Goal: Task Accomplishment & Management: Complete application form

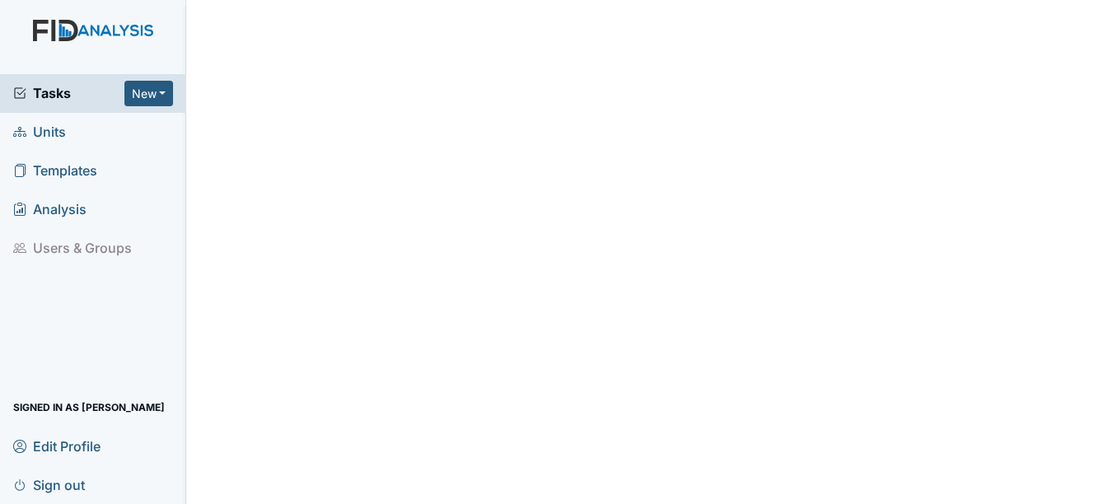
click at [58, 132] on span "Units" at bounding box center [39, 132] width 53 height 26
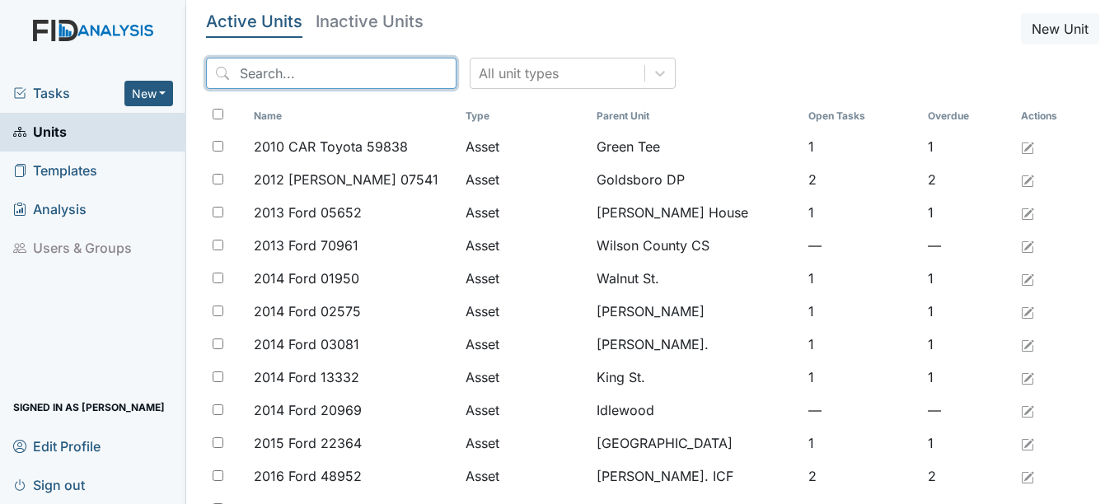
click at [277, 71] on input "search" at bounding box center [331, 73] width 250 height 31
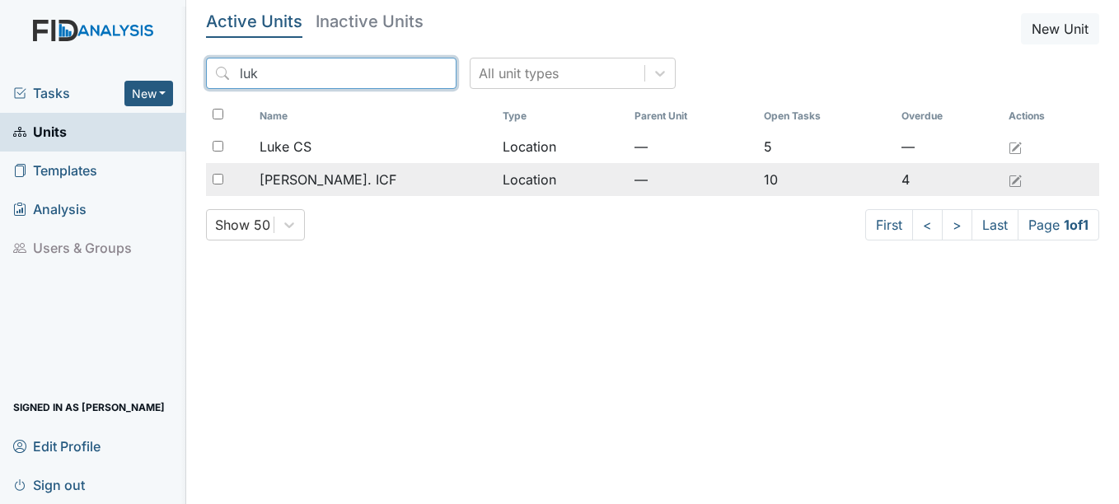
type input "luk"
click at [329, 178] on span "[PERSON_NAME]. ICF" at bounding box center [327, 180] width 137 height 20
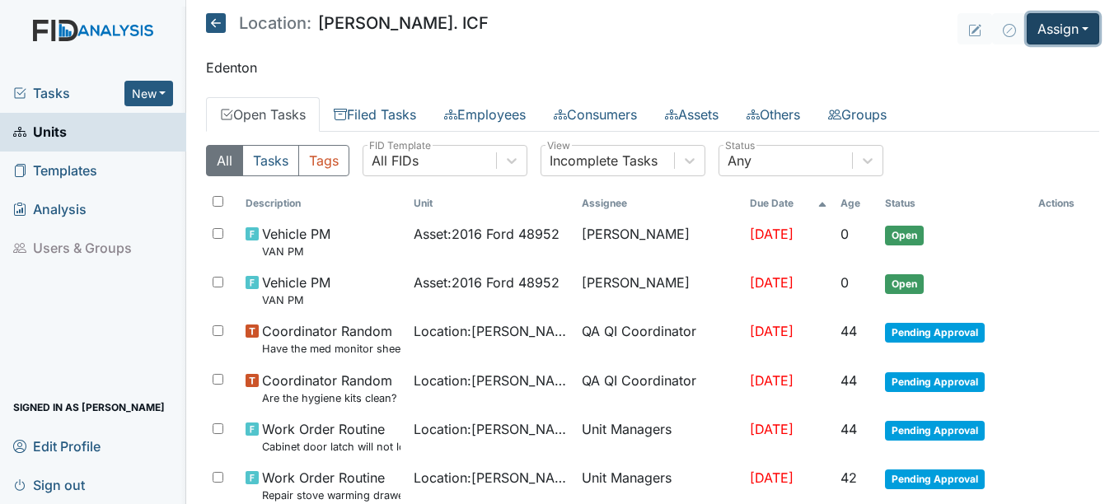
click at [1046, 30] on button "Assign" at bounding box center [1062, 28] width 72 height 31
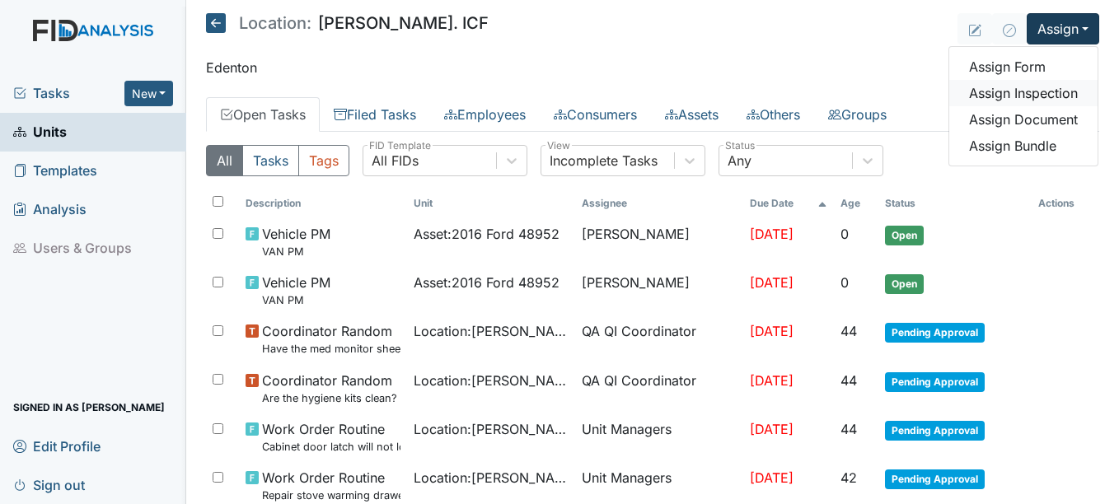
click at [1015, 96] on link "Assign Inspection" at bounding box center [1023, 93] width 148 height 26
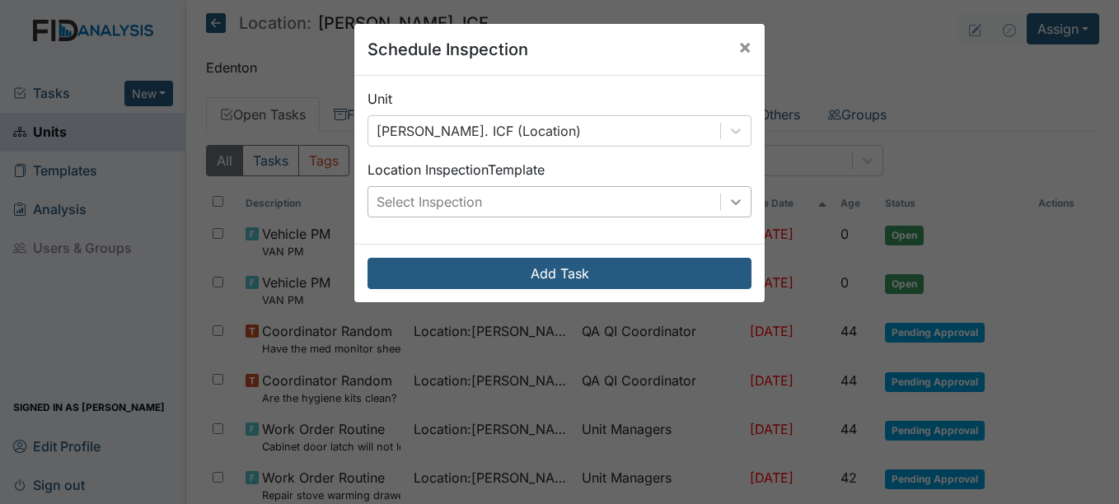
click at [727, 208] on icon at bounding box center [735, 202] width 16 height 16
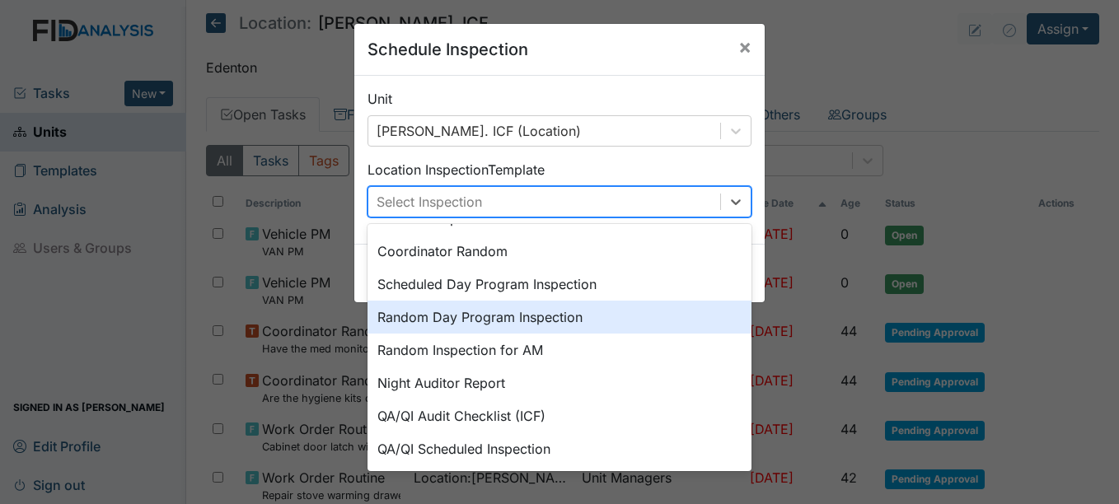
scroll to position [284, 0]
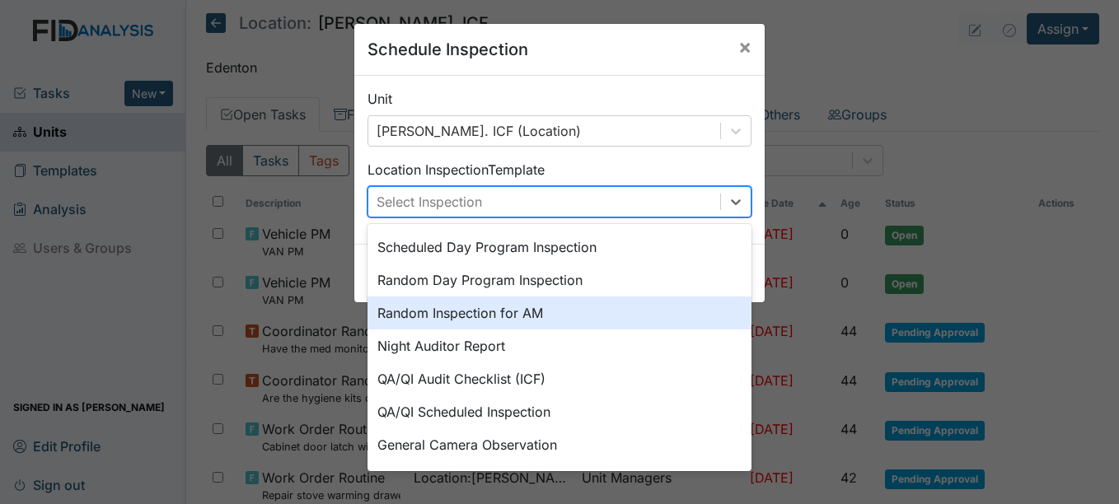
click at [502, 317] on div "Random Inspection for AM" at bounding box center [559, 313] width 384 height 33
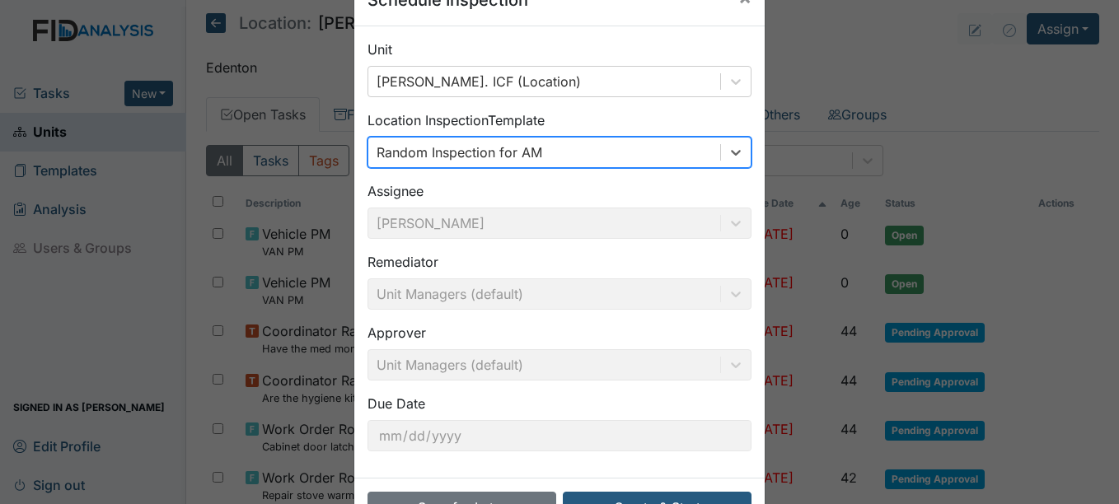
scroll to position [105, 0]
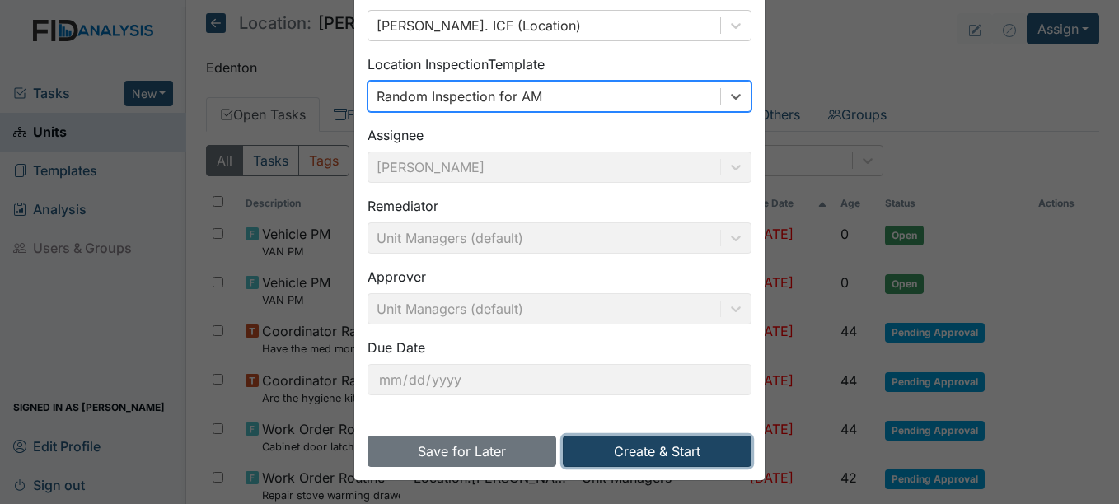
click at [642, 441] on button "Create & Start" at bounding box center [657, 451] width 189 height 31
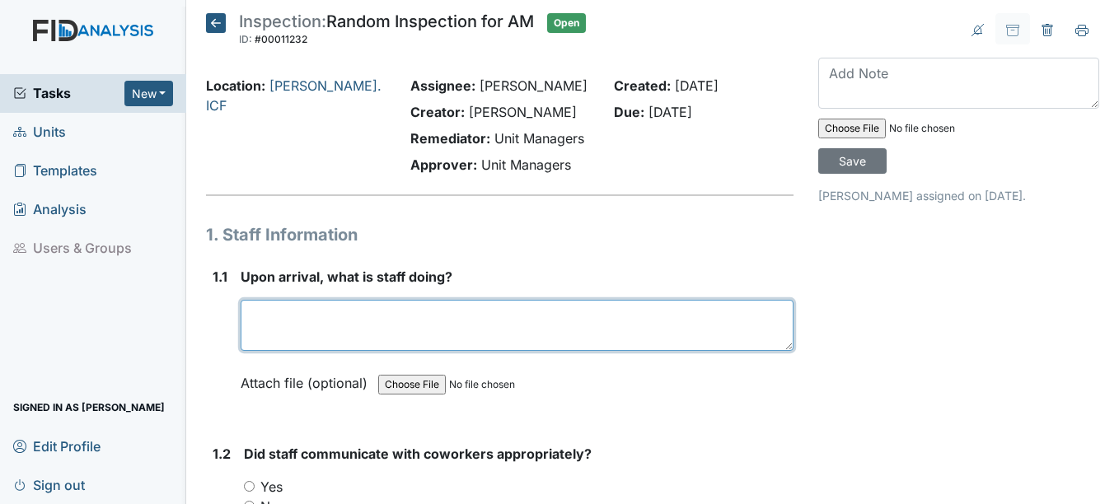
click at [354, 330] on textarea at bounding box center [517, 325] width 552 height 51
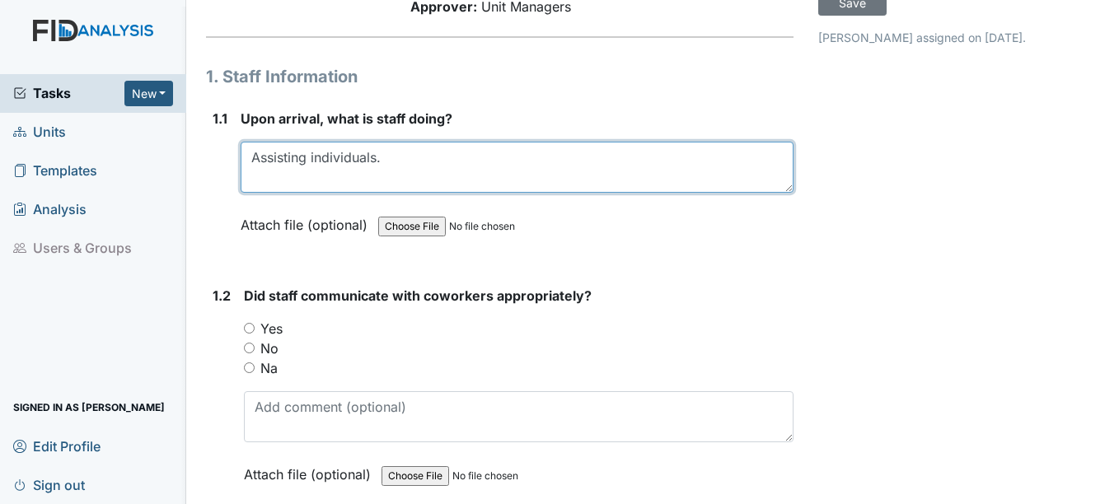
scroll to position [165, 0]
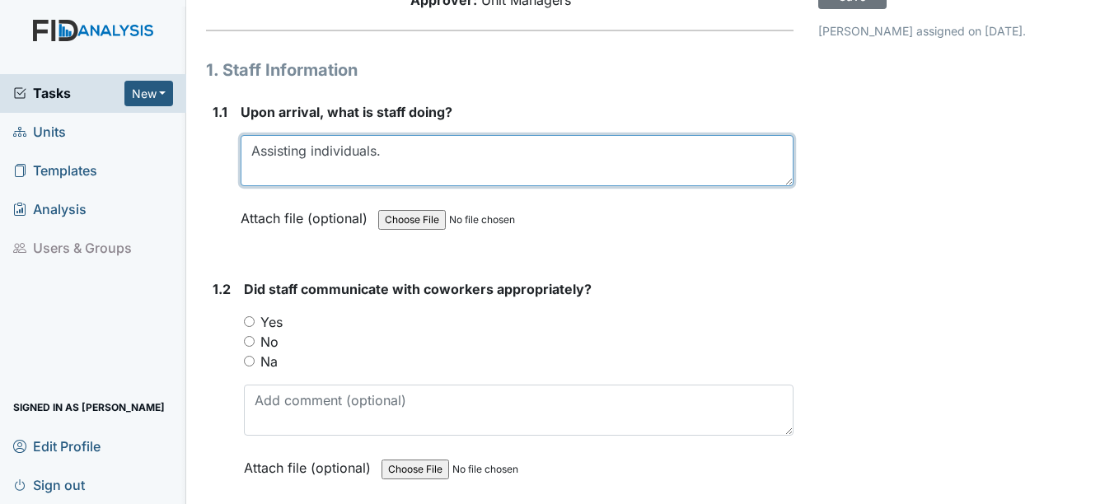
type textarea "Assisting individuals."
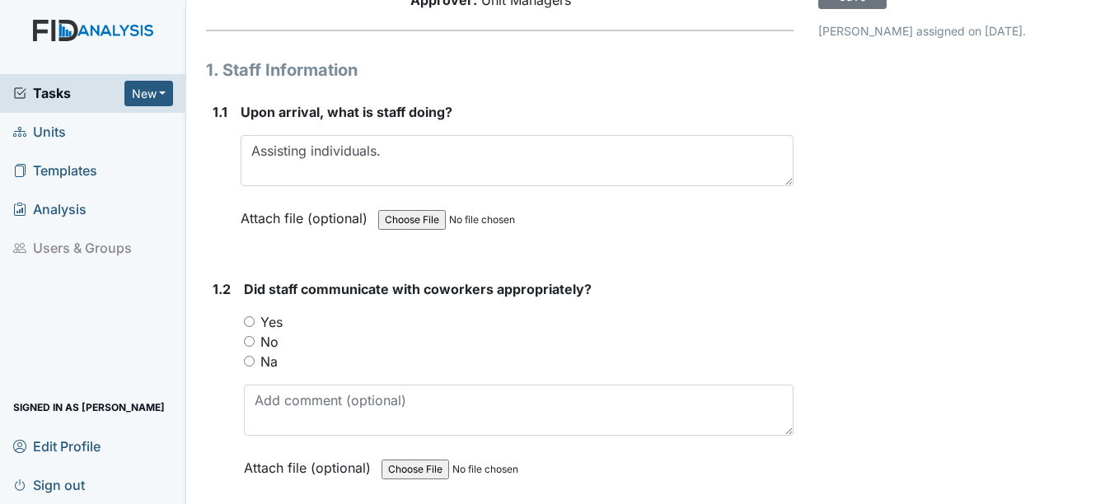
click at [283, 322] on label "Yes" at bounding box center [271, 322] width 22 height 20
click at [255, 322] on input "Yes" at bounding box center [249, 321] width 11 height 11
radio input "true"
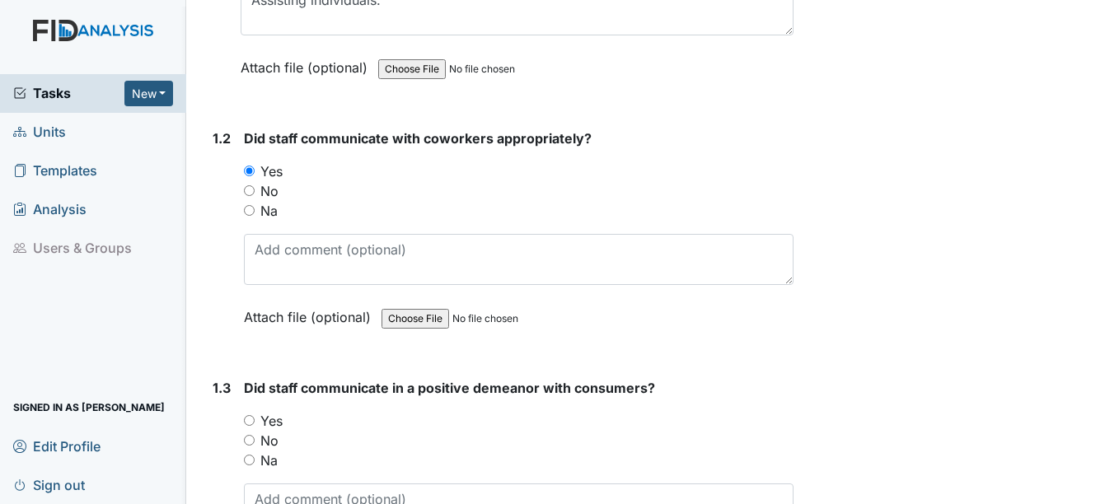
scroll to position [329, 0]
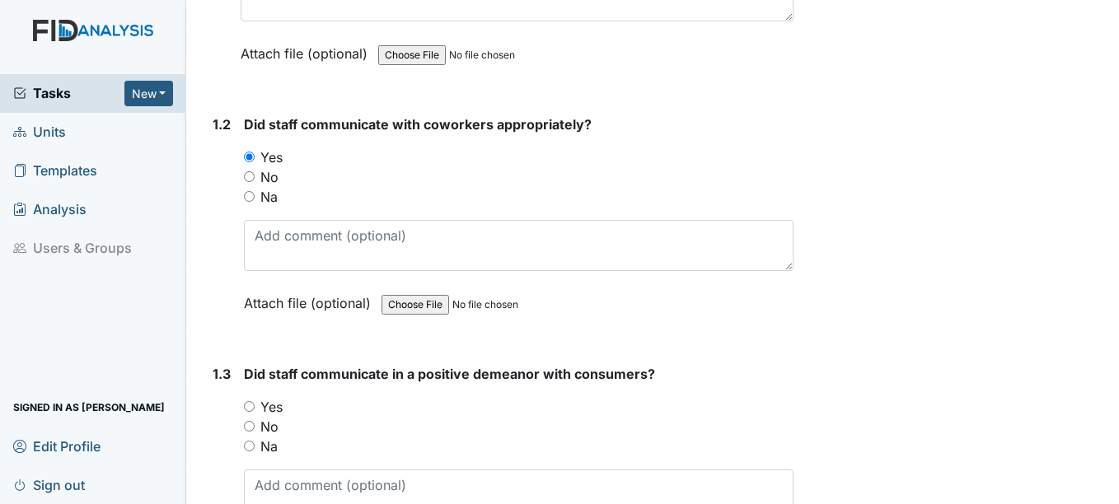
click at [279, 412] on label "Yes" at bounding box center [271, 407] width 22 height 20
click at [255, 412] on input "Yes" at bounding box center [249, 406] width 11 height 11
radio input "true"
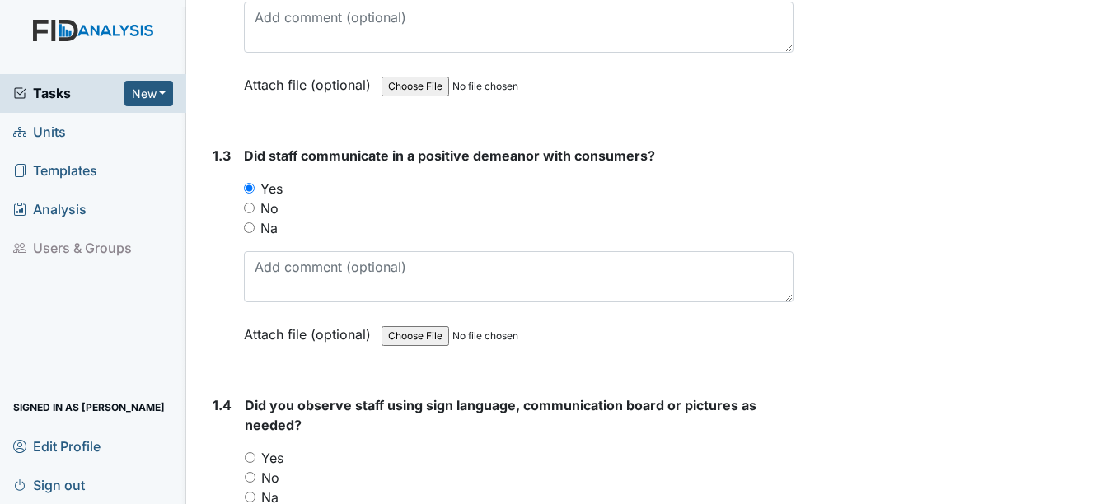
scroll to position [577, 0]
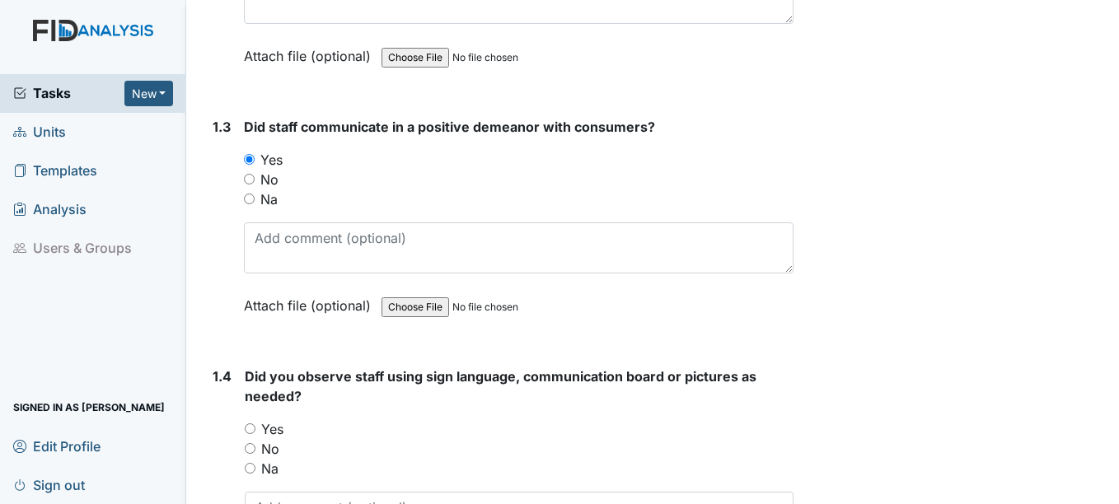
click at [275, 430] on label "Yes" at bounding box center [272, 429] width 22 height 20
click at [255, 430] on input "Yes" at bounding box center [250, 428] width 11 height 11
radio input "true"
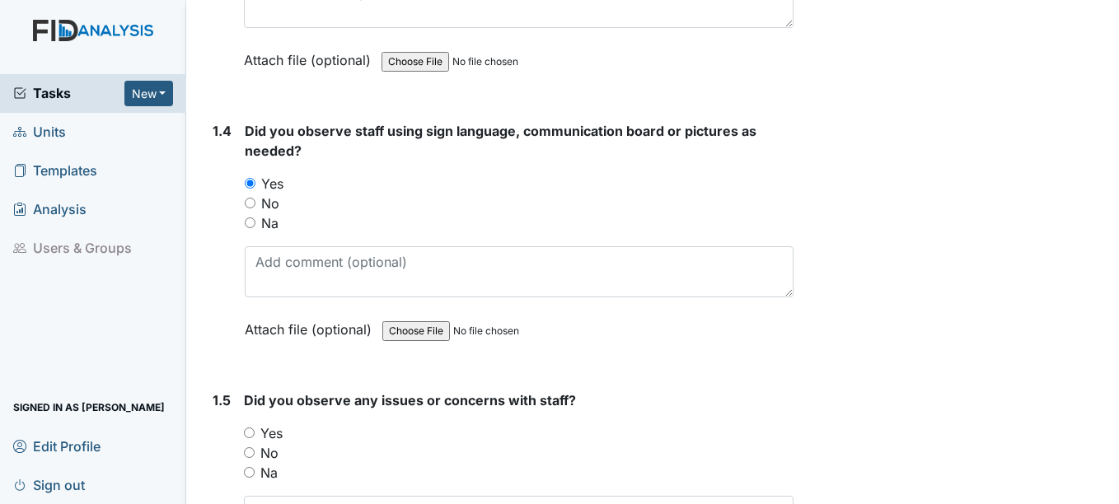
scroll to position [824, 0]
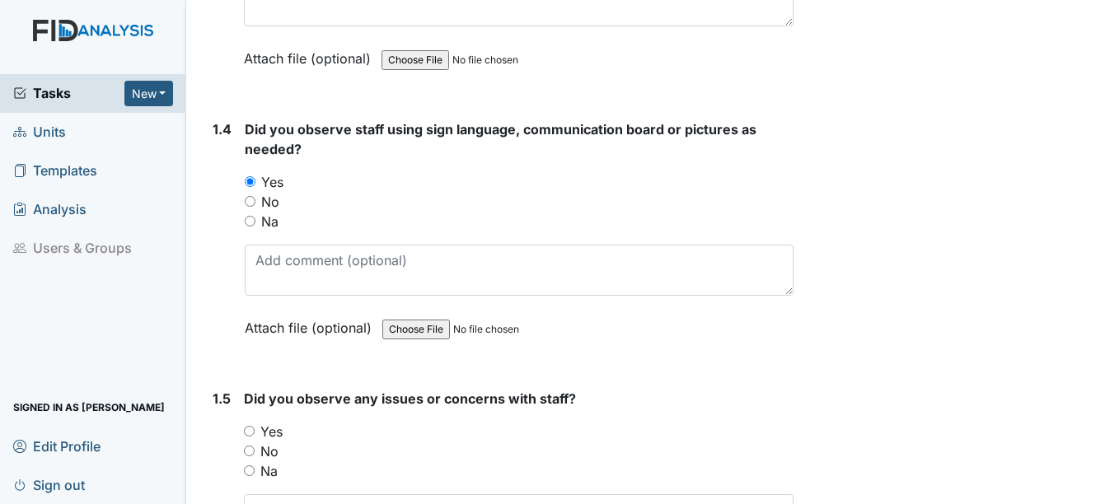
click at [273, 447] on label "No" at bounding box center [269, 451] width 18 height 20
click at [255, 447] on input "No" at bounding box center [249, 451] width 11 height 11
radio input "true"
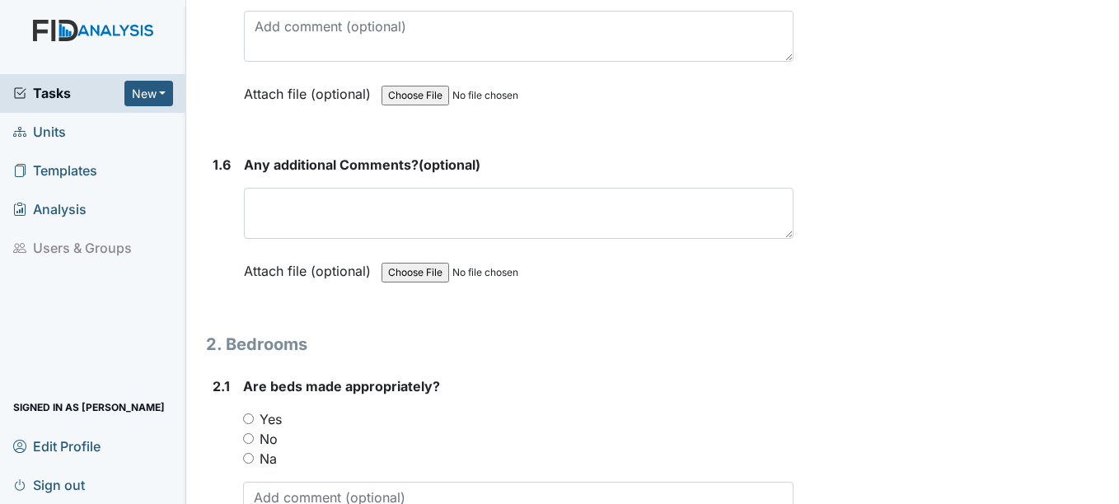
scroll to position [1318, 0]
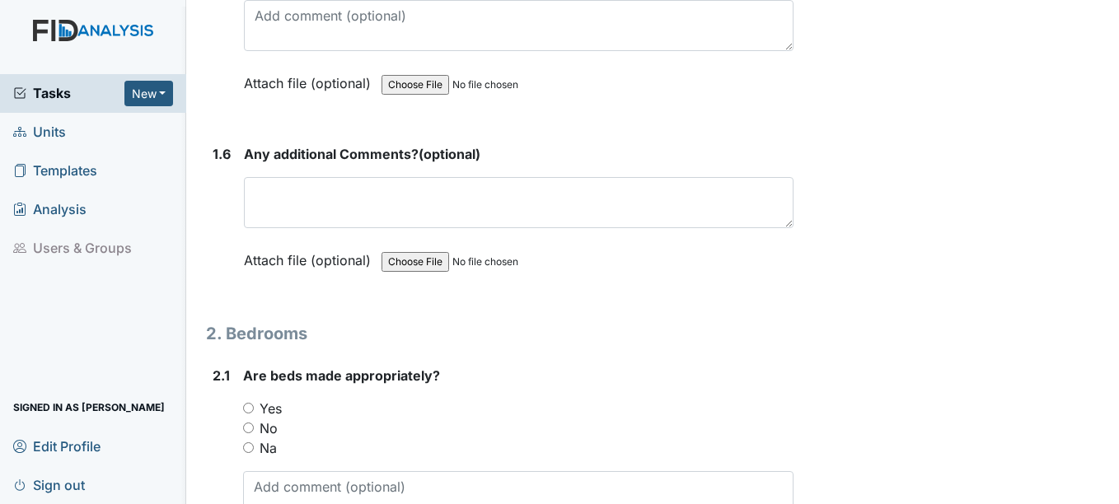
click at [266, 409] on label "Yes" at bounding box center [270, 409] width 22 height 20
click at [254, 409] on input "Yes" at bounding box center [248, 408] width 11 height 11
radio input "true"
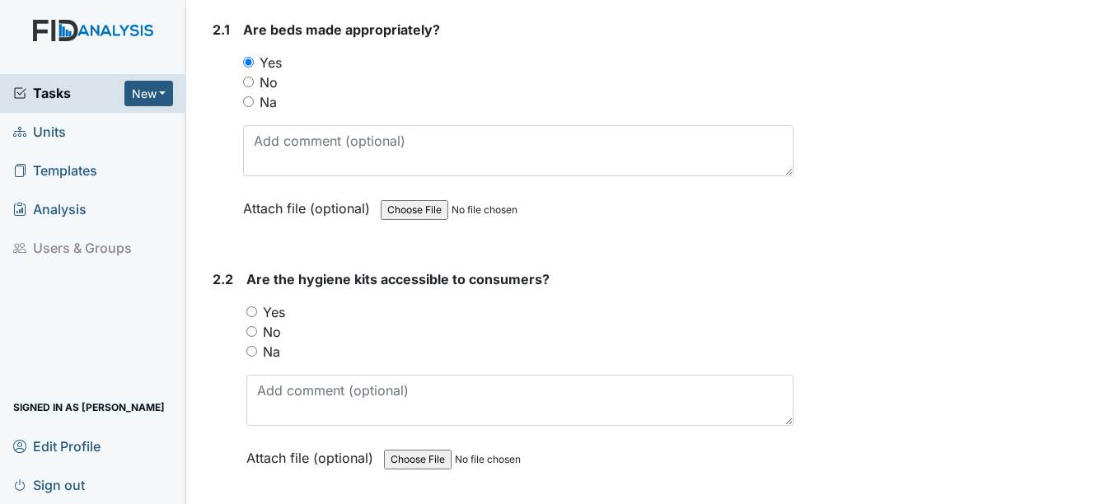
scroll to position [1730, 0]
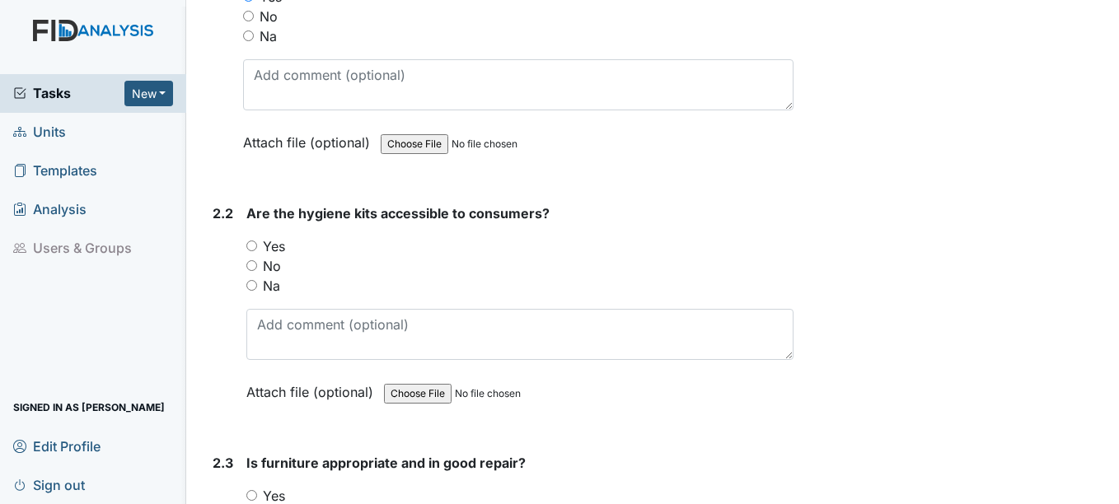
click at [278, 247] on label "Yes" at bounding box center [274, 246] width 22 height 20
click at [257, 247] on input "Yes" at bounding box center [251, 246] width 11 height 11
radio input "true"
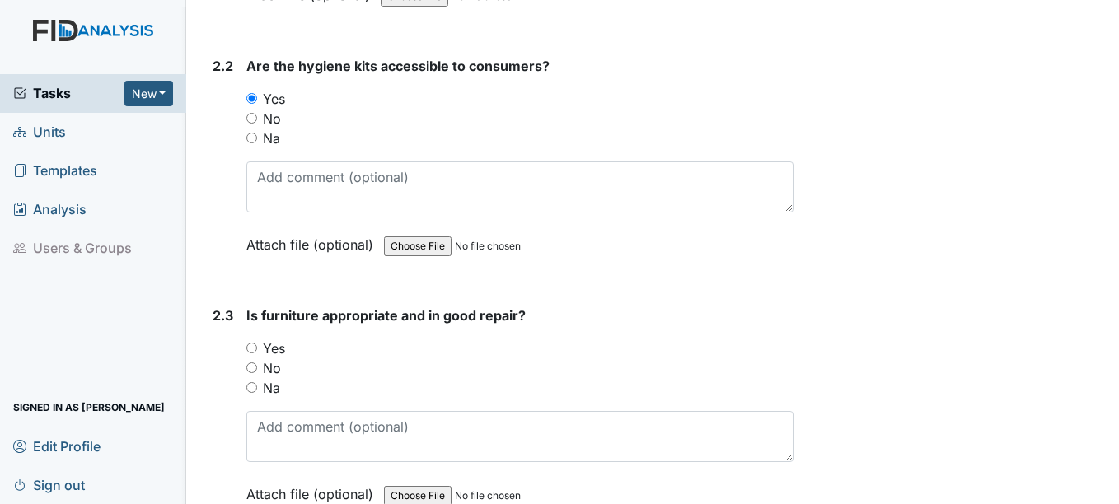
scroll to position [1894, 0]
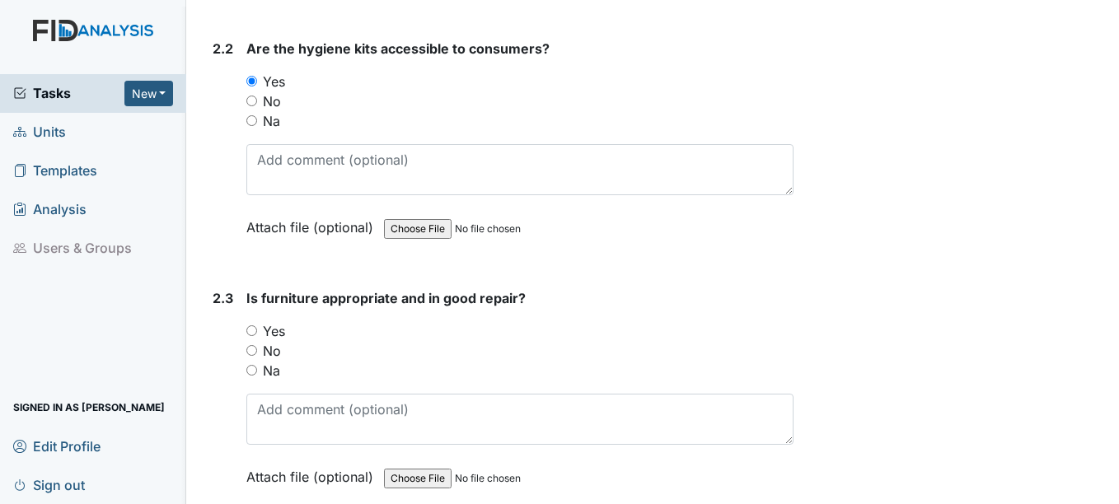
click at [276, 334] on label "Yes" at bounding box center [274, 331] width 22 height 20
click at [257, 334] on input "Yes" at bounding box center [251, 330] width 11 height 11
radio input "true"
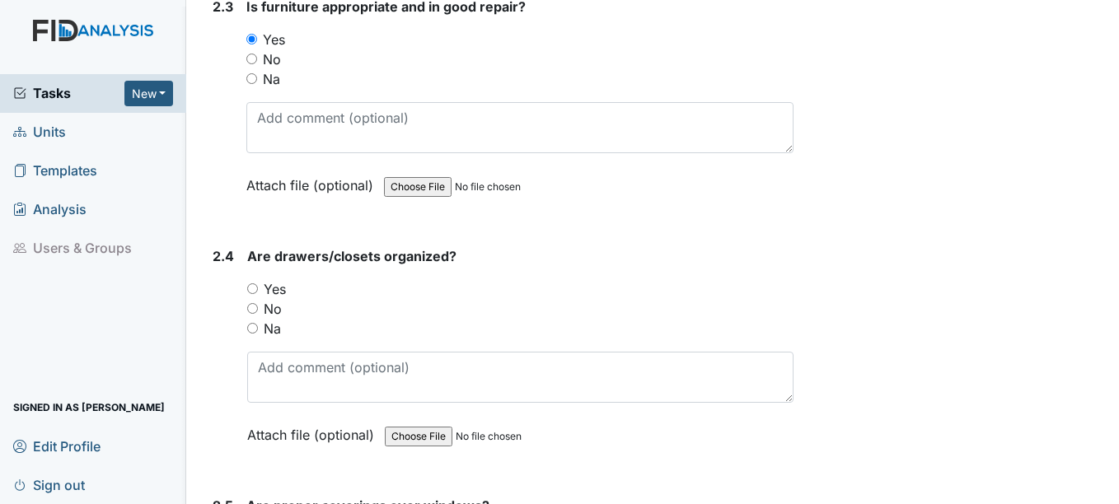
scroll to position [2224, 0]
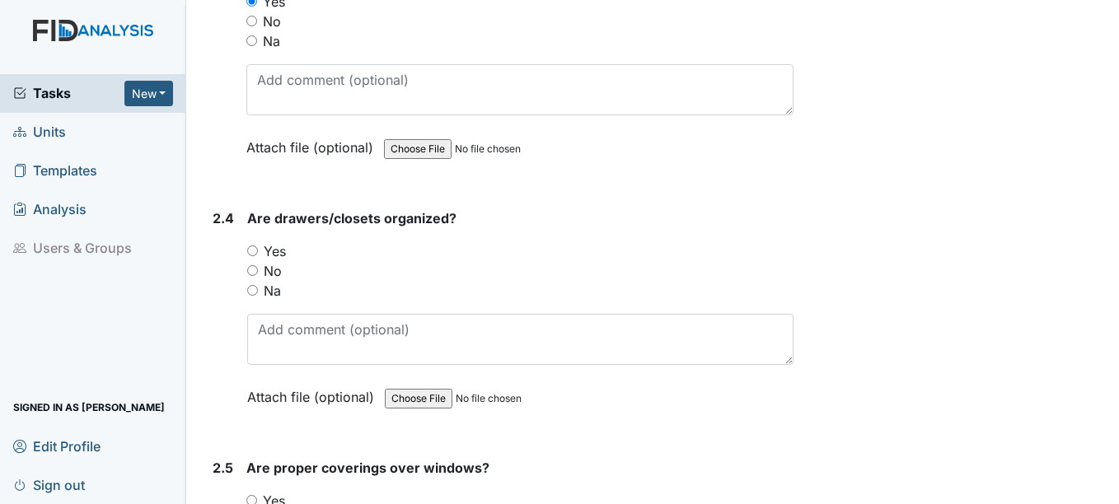
click at [278, 249] on label "Yes" at bounding box center [275, 251] width 22 height 20
click at [258, 249] on input "Yes" at bounding box center [252, 250] width 11 height 11
radio input "true"
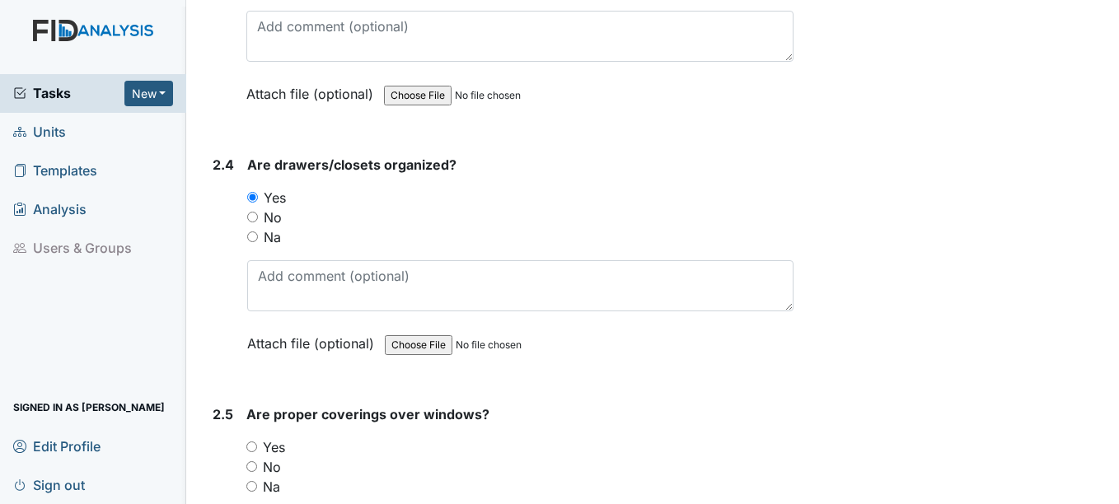
scroll to position [2306, 0]
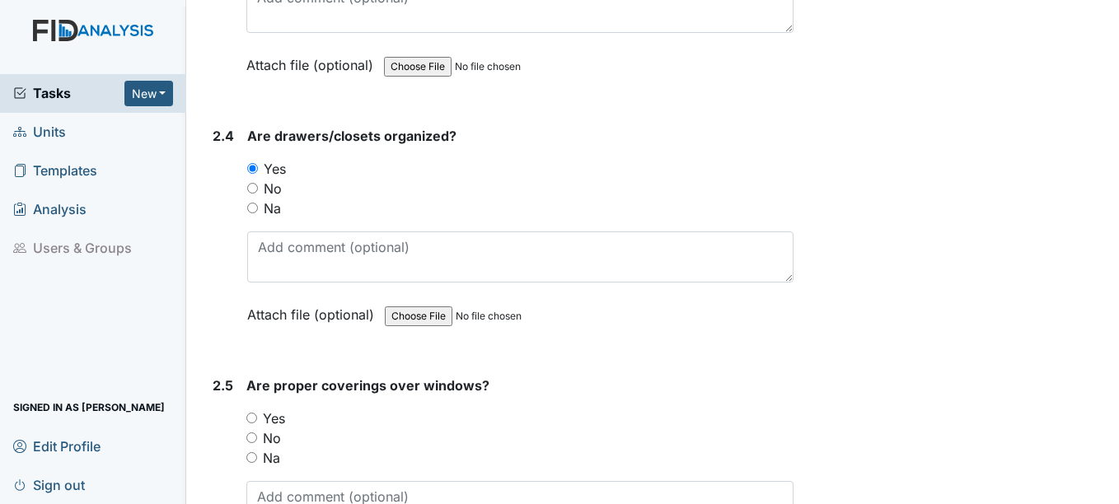
click at [284, 423] on label "Yes" at bounding box center [274, 419] width 22 height 20
click at [257, 423] on input "Yes" at bounding box center [251, 418] width 11 height 11
radio input "true"
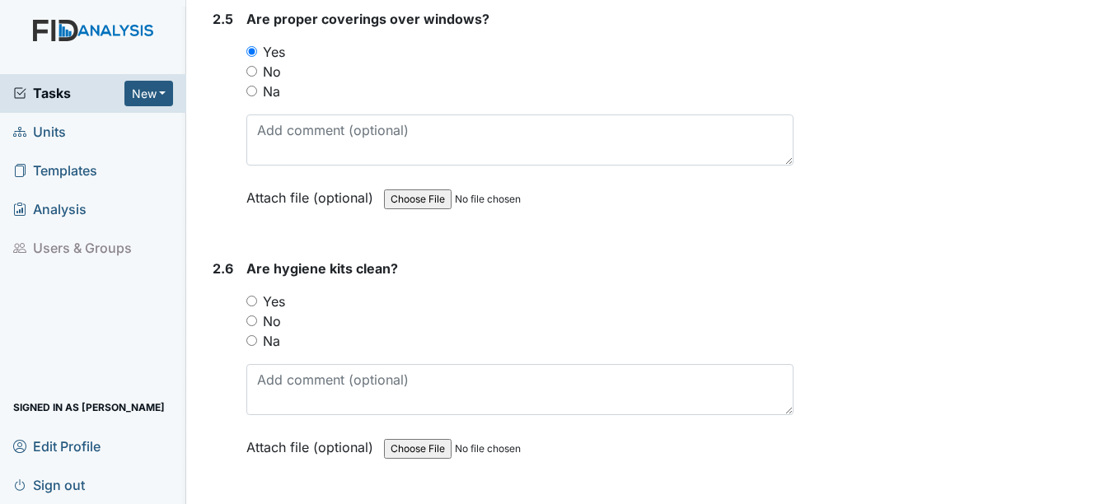
scroll to position [2718, 0]
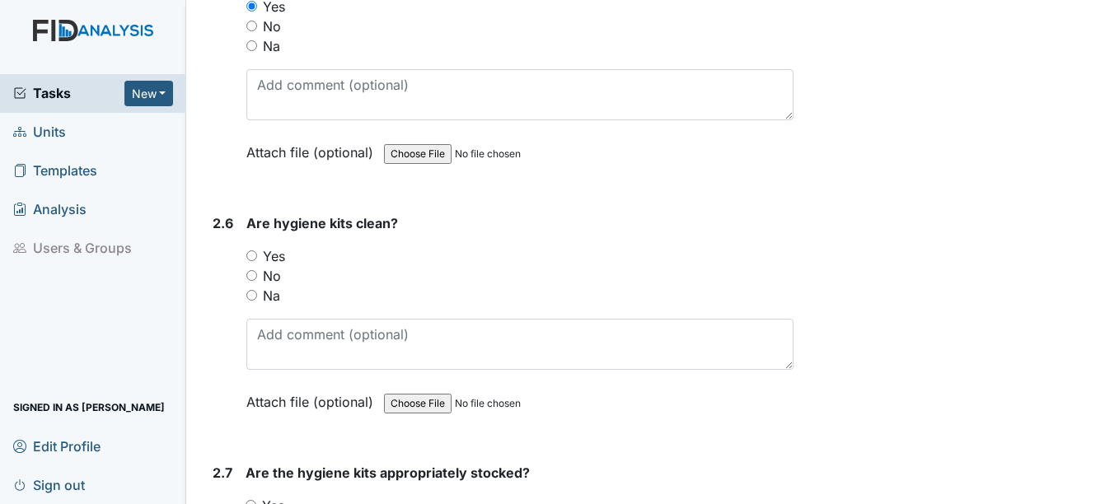
click at [270, 255] on label "Yes" at bounding box center [274, 256] width 22 height 20
click at [257, 255] on input "Yes" at bounding box center [251, 255] width 11 height 11
radio input "true"
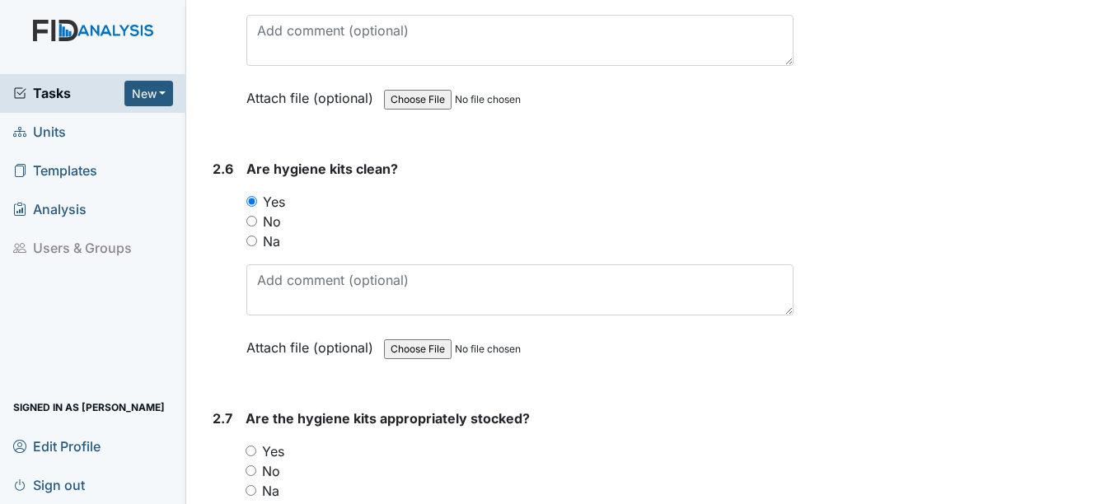
scroll to position [2883, 0]
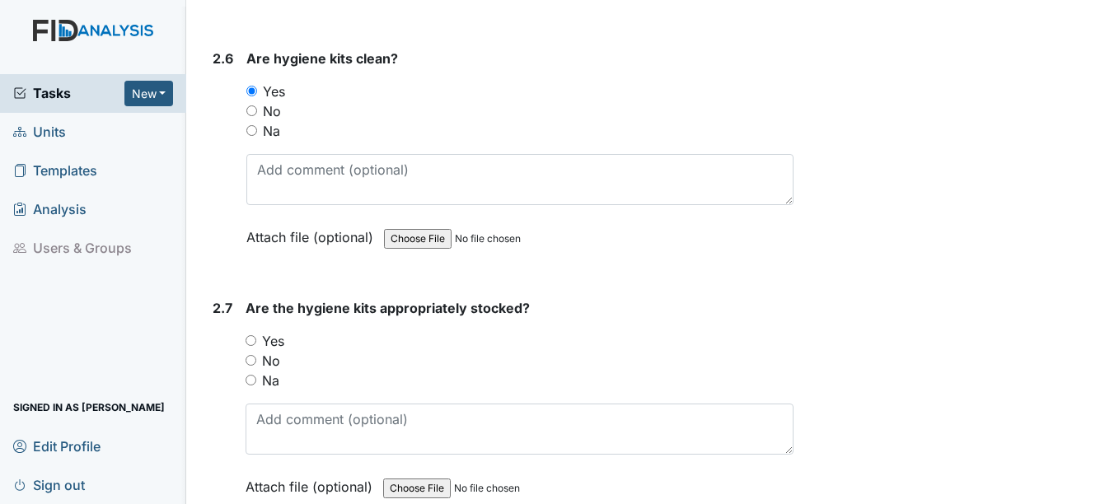
click at [274, 345] on label "Yes" at bounding box center [273, 341] width 22 height 20
click at [256, 345] on input "Yes" at bounding box center [250, 340] width 11 height 11
radio input "true"
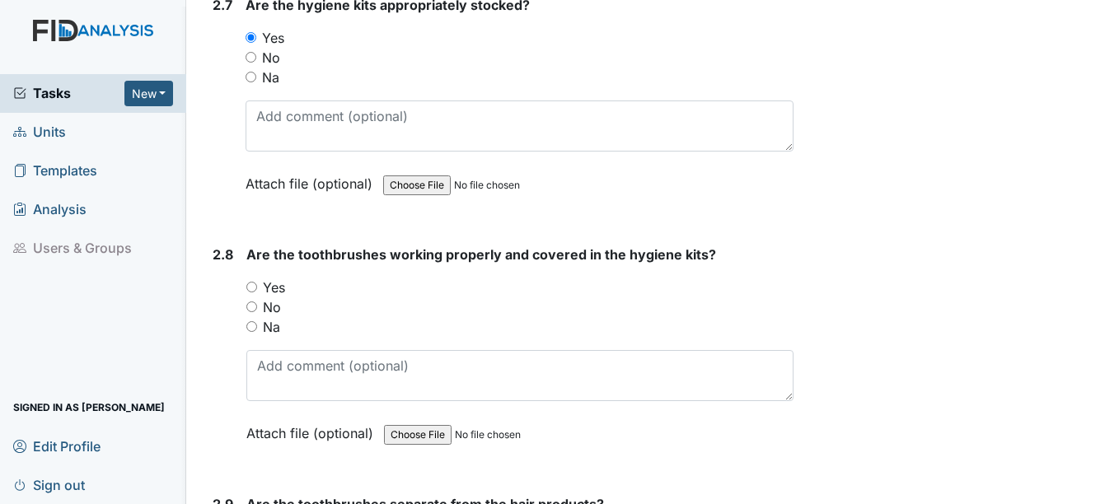
scroll to position [3212, 0]
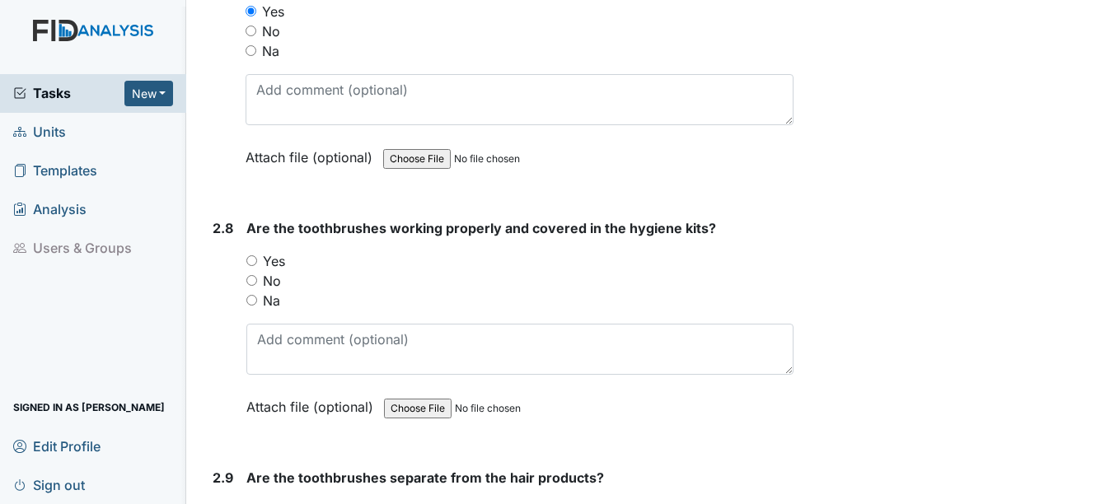
click at [267, 262] on label "Yes" at bounding box center [274, 261] width 22 height 20
click at [257, 262] on input "Yes" at bounding box center [251, 260] width 11 height 11
radio input "true"
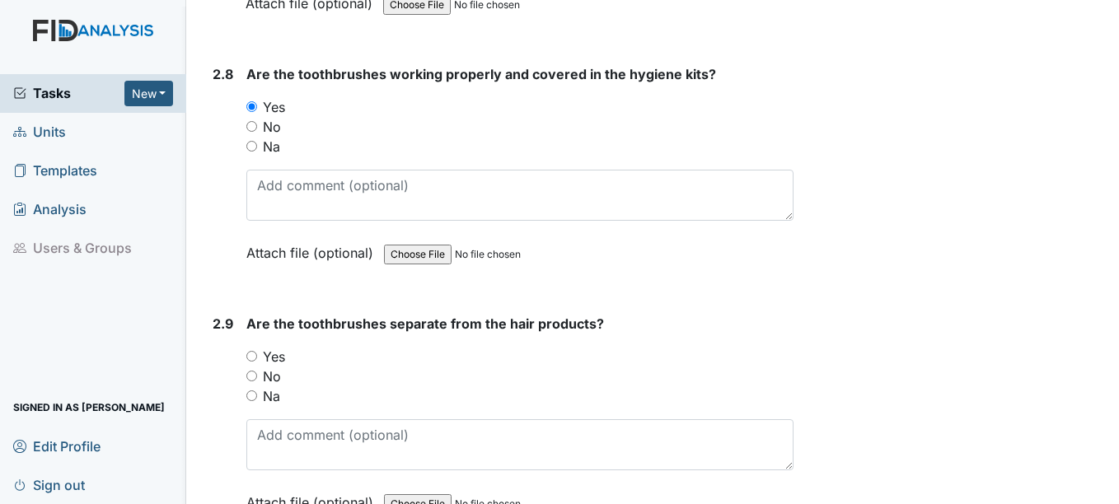
scroll to position [3377, 0]
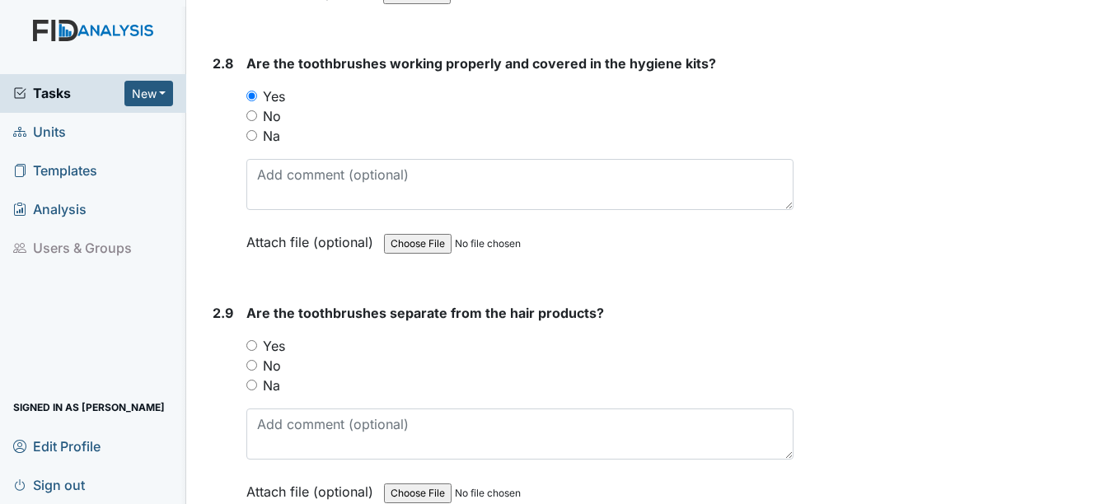
click at [273, 352] on label "Yes" at bounding box center [274, 346] width 22 height 20
click at [257, 351] on input "Yes" at bounding box center [251, 345] width 11 height 11
radio input "true"
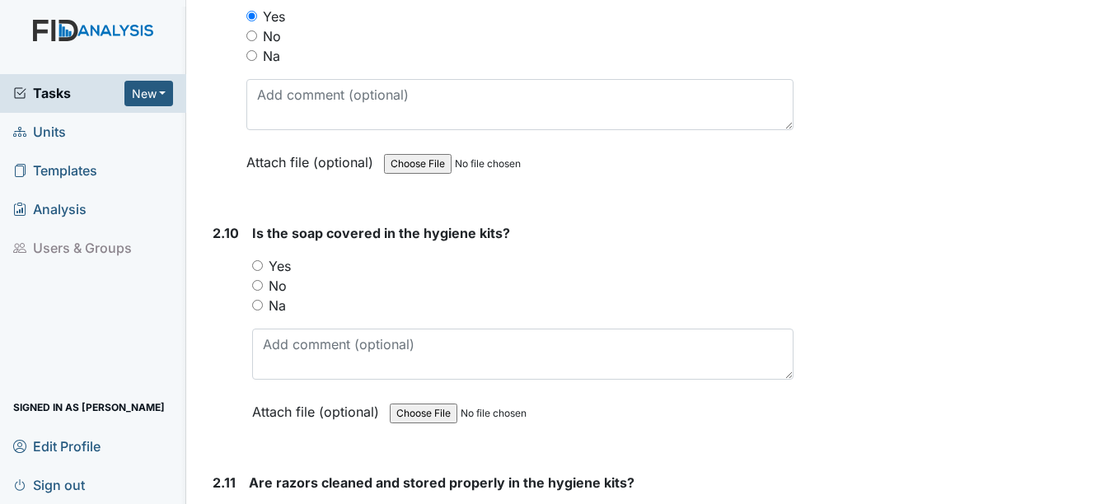
click at [281, 267] on label "Yes" at bounding box center [280, 266] width 22 height 20
click at [263, 267] on input "Yes" at bounding box center [257, 265] width 11 height 11
radio input "true"
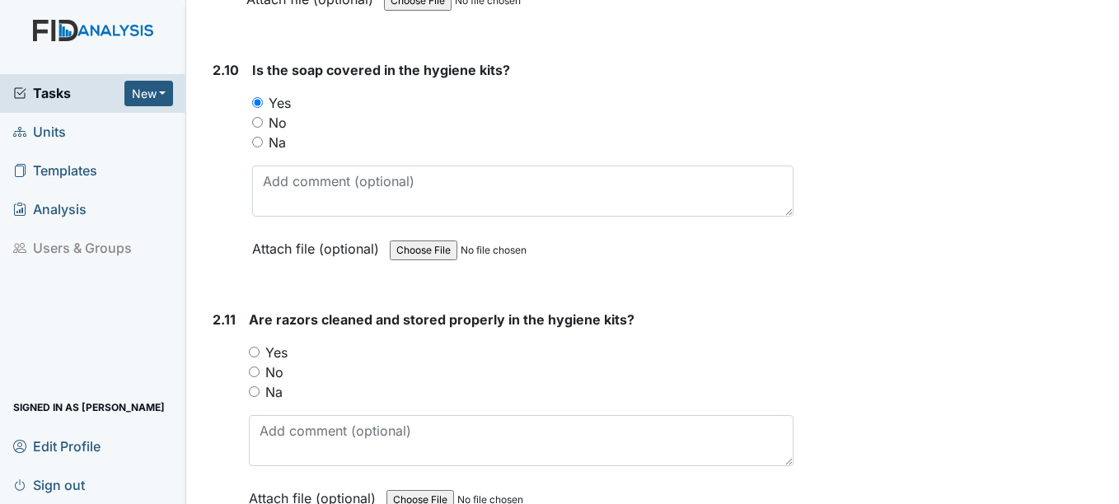
scroll to position [3871, 0]
click at [289, 347] on div "Yes" at bounding box center [521, 351] width 544 height 20
click at [273, 353] on label "Yes" at bounding box center [276, 351] width 22 height 20
click at [259, 353] on input "Yes" at bounding box center [254, 350] width 11 height 11
radio input "true"
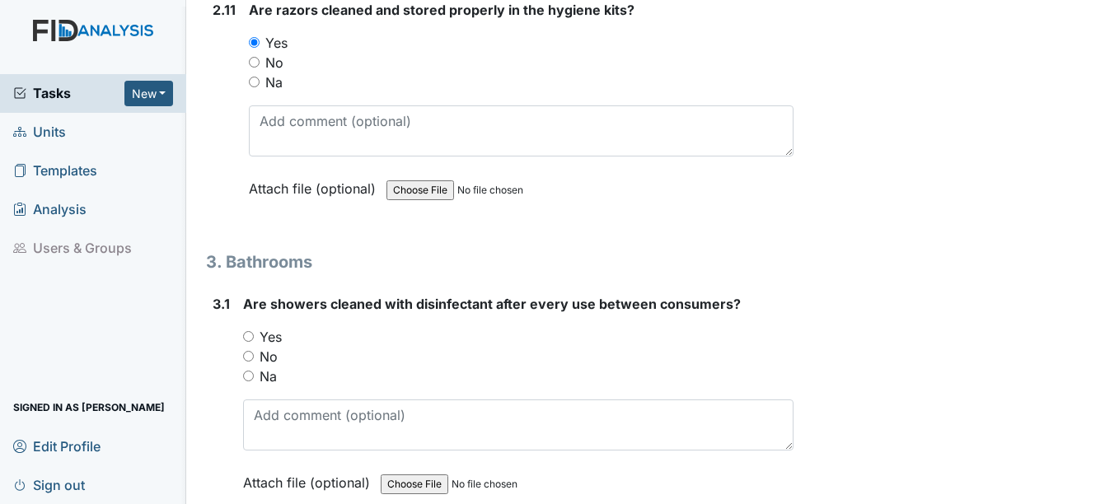
scroll to position [4201, 0]
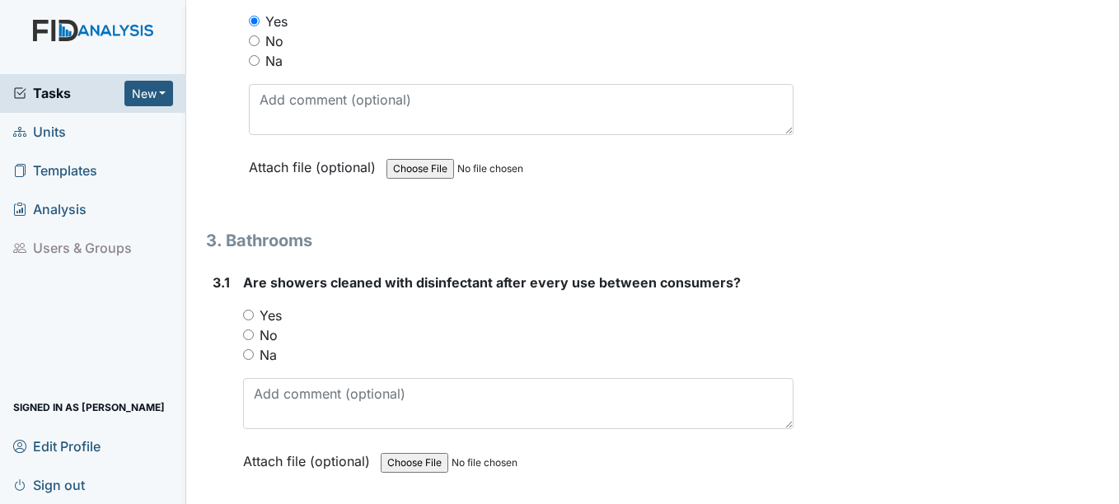
click at [272, 317] on label "Yes" at bounding box center [270, 316] width 22 height 20
click at [254, 317] on input "Yes" at bounding box center [248, 315] width 11 height 11
radio input "true"
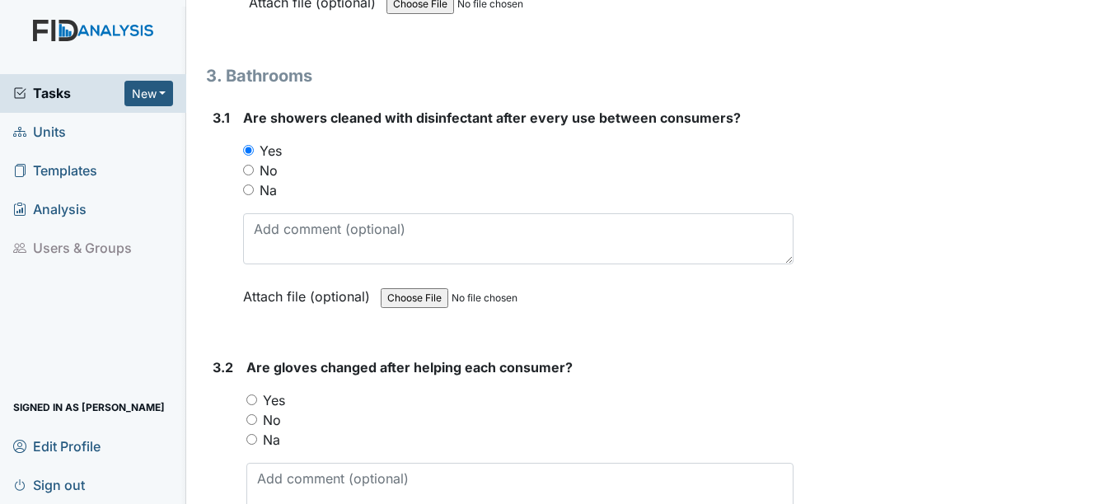
scroll to position [4448, 0]
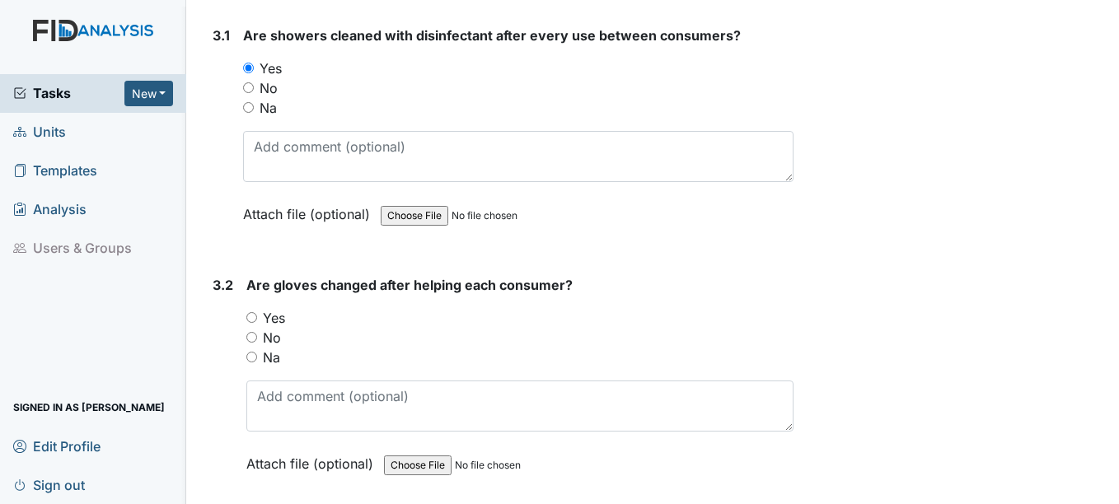
click at [272, 315] on label "Yes" at bounding box center [274, 318] width 22 height 20
click at [257, 315] on input "Yes" at bounding box center [251, 317] width 11 height 11
radio input "true"
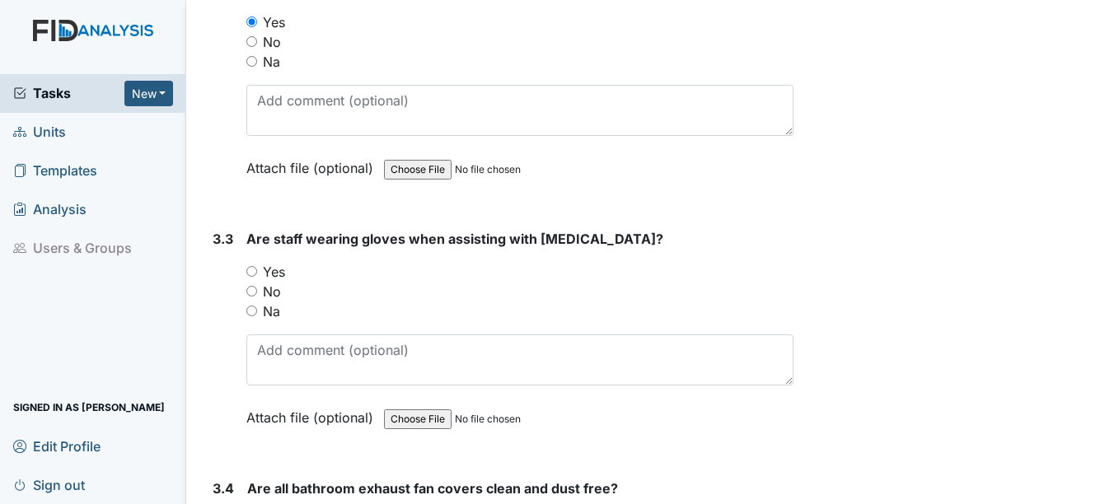
scroll to position [4777, 0]
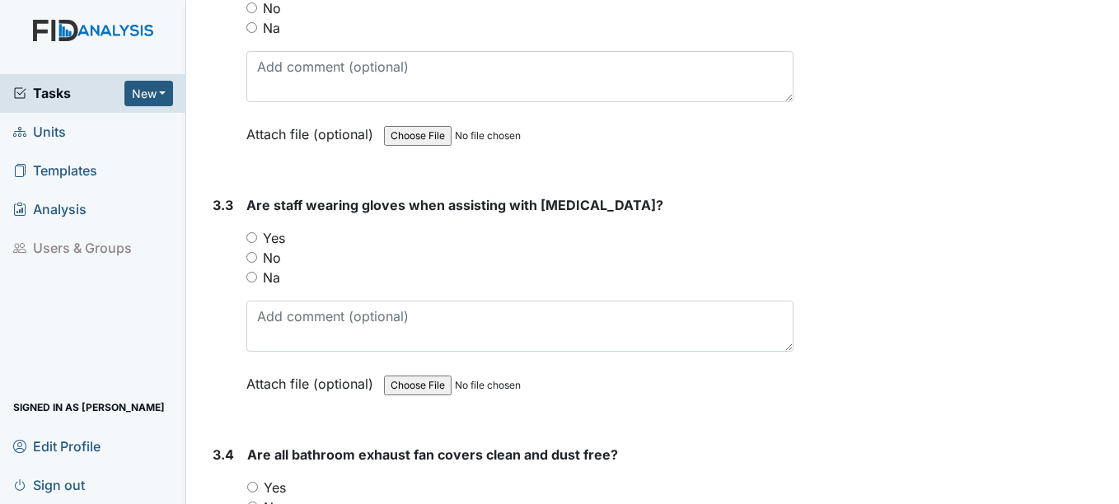
click at [275, 241] on label "Yes" at bounding box center [274, 238] width 22 height 20
click at [257, 241] on input "Yes" at bounding box center [251, 237] width 11 height 11
radio input "true"
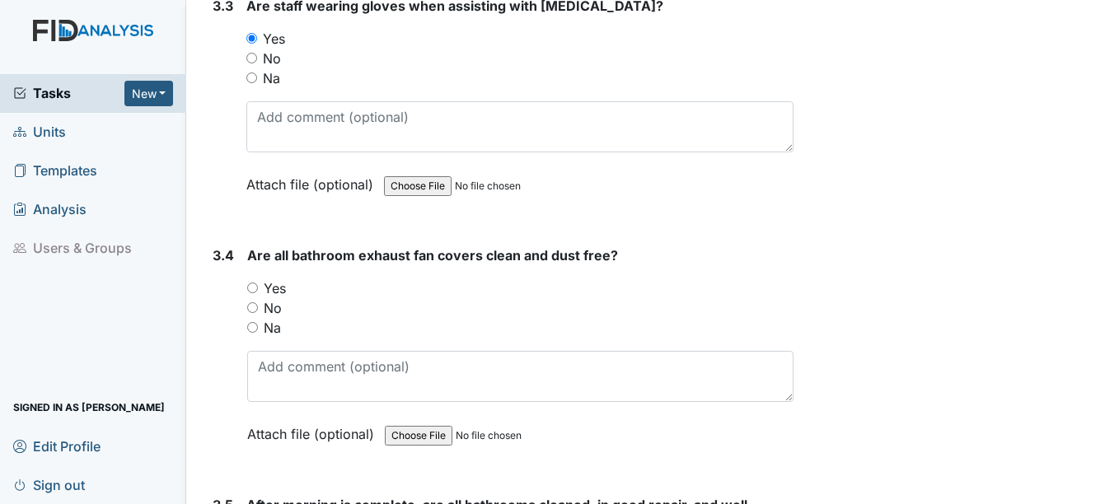
scroll to position [5024, 0]
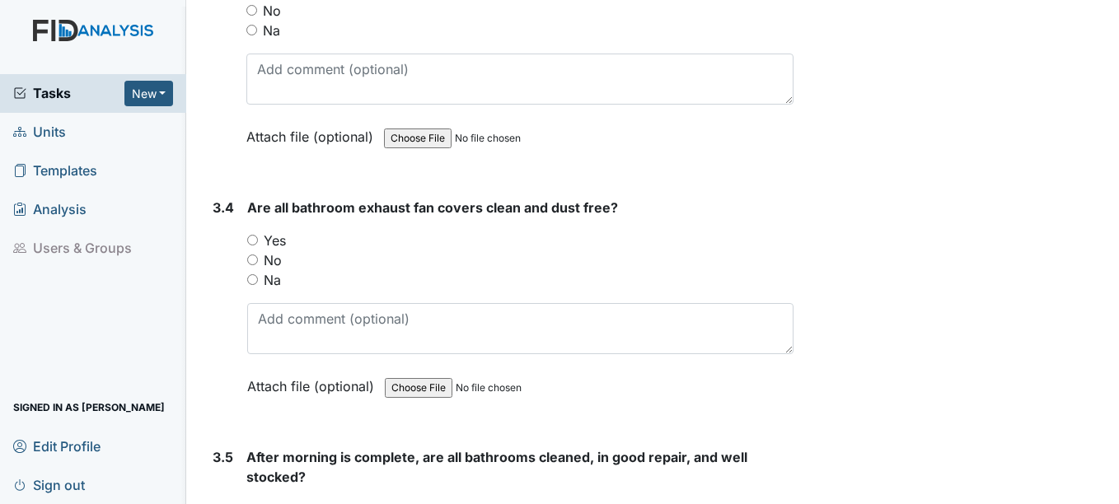
click at [281, 243] on label "Yes" at bounding box center [275, 241] width 22 height 20
click at [258, 243] on input "Yes" at bounding box center [252, 240] width 11 height 11
radio input "true"
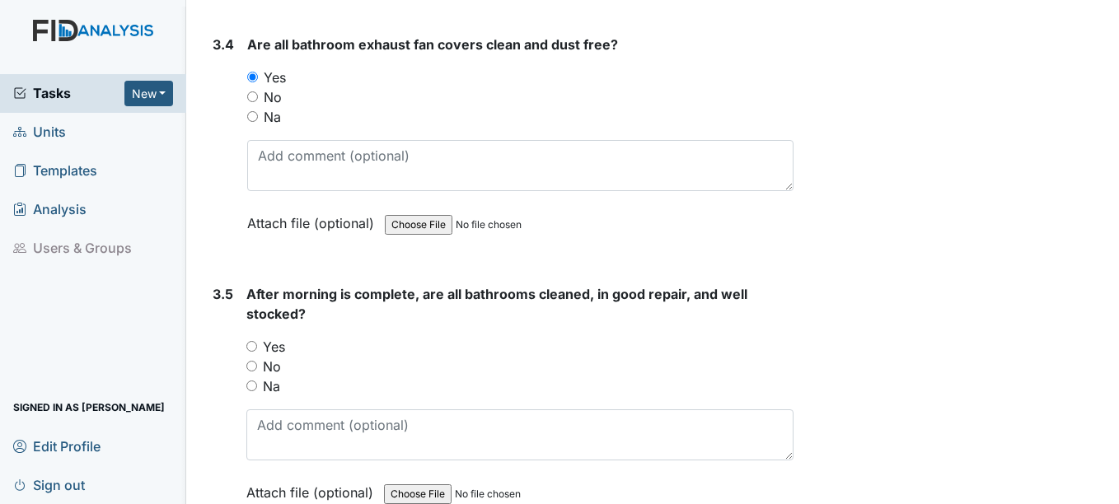
scroll to position [5189, 0]
click at [273, 359] on label "No" at bounding box center [272, 365] width 18 height 20
click at [257, 359] on input "No" at bounding box center [251, 364] width 11 height 11
radio input "true"
click at [273, 342] on label "Yes" at bounding box center [274, 345] width 22 height 20
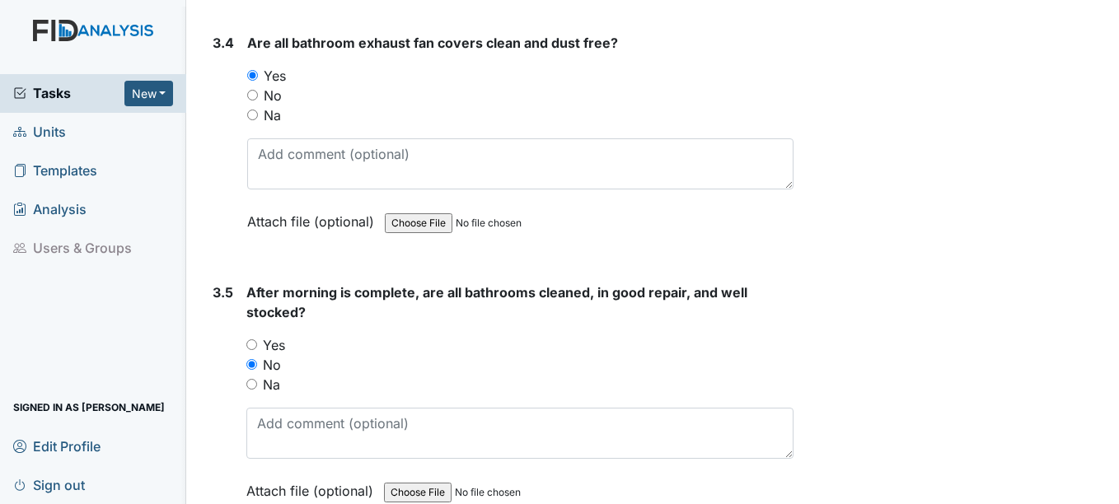
click at [257, 342] on input "Yes" at bounding box center [251, 344] width 11 height 11
radio input "true"
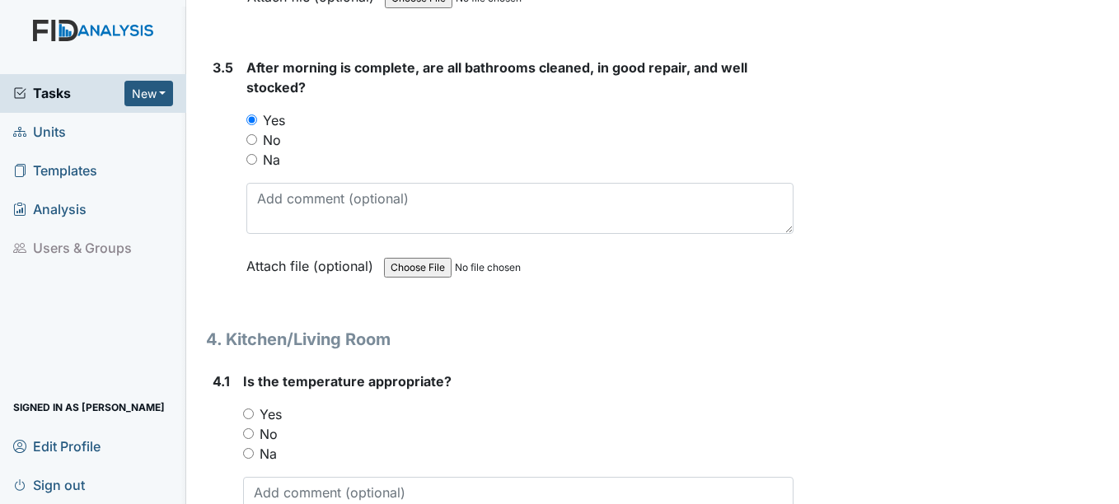
scroll to position [5518, 0]
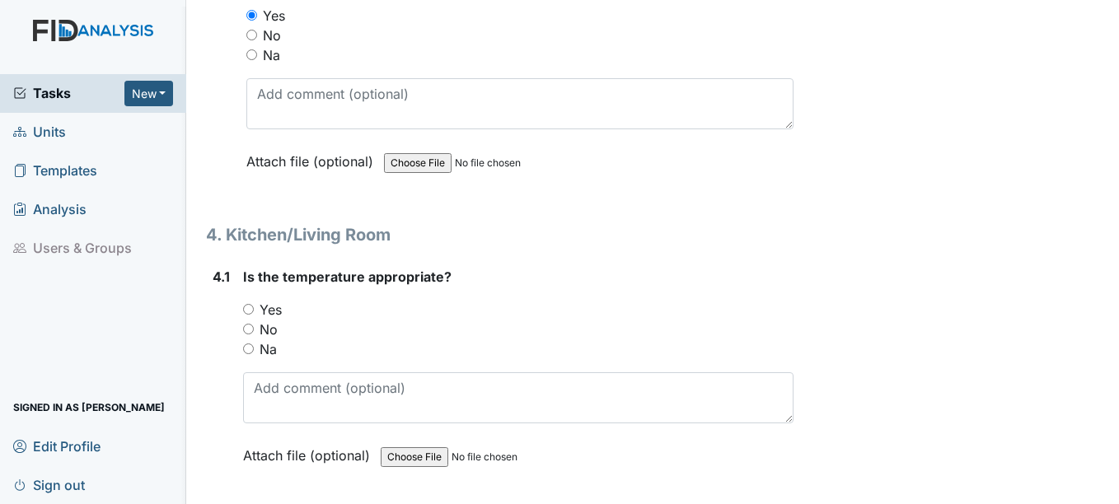
click at [274, 309] on label "Yes" at bounding box center [270, 310] width 22 height 20
click at [254, 309] on input "Yes" at bounding box center [248, 309] width 11 height 11
radio input "true"
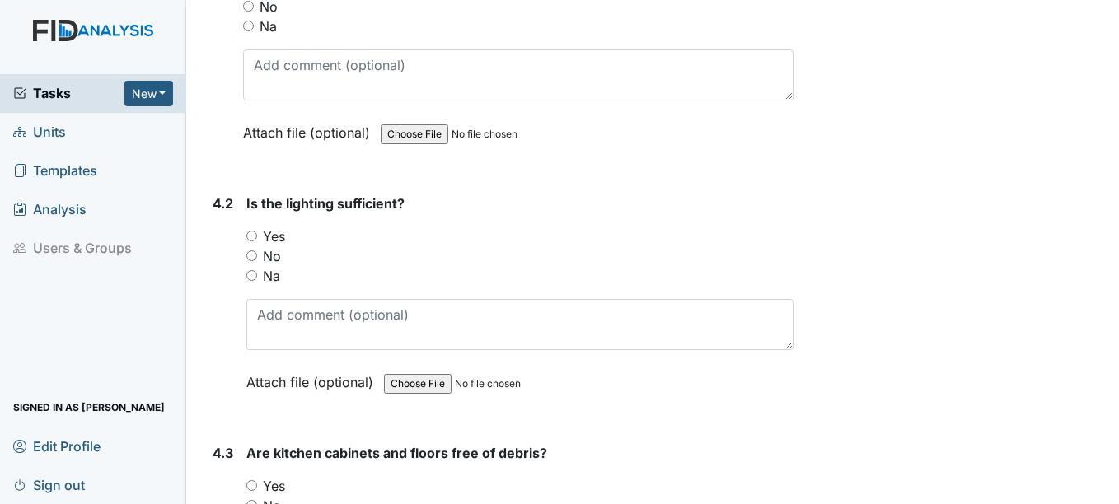
scroll to position [5848, 0]
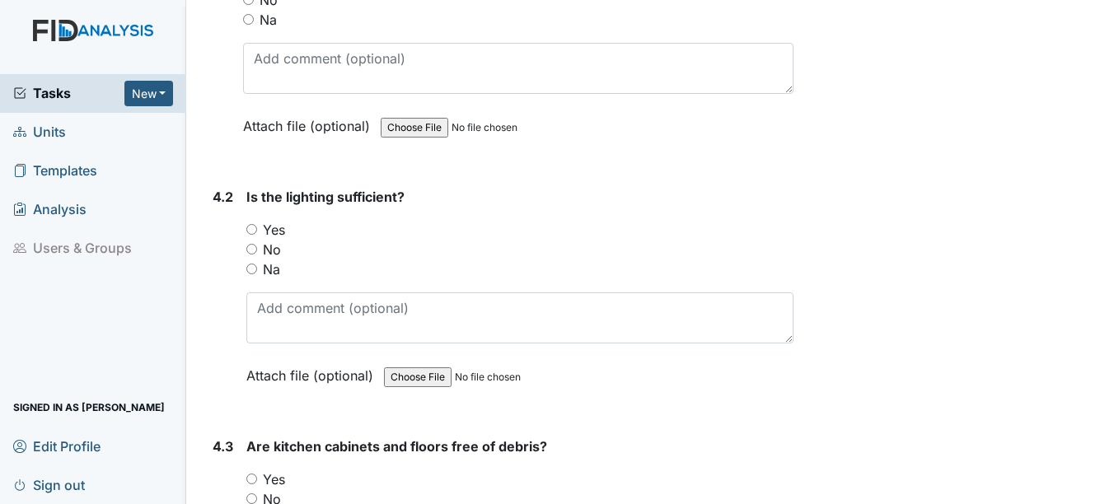
click at [275, 231] on label "Yes" at bounding box center [274, 230] width 22 height 20
click at [257, 231] on input "Yes" at bounding box center [251, 229] width 11 height 11
radio input "true"
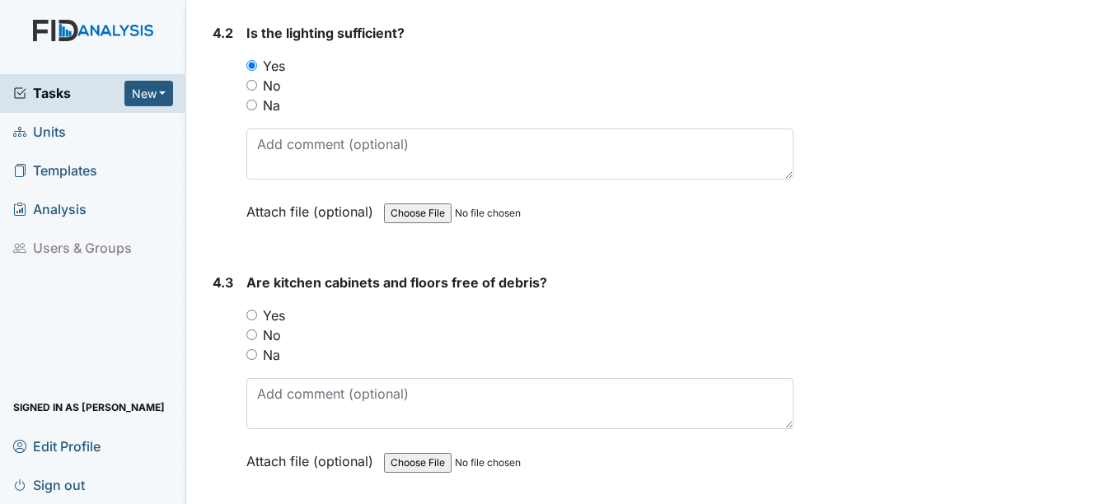
scroll to position [6013, 0]
click at [275, 311] on label "Yes" at bounding box center [274, 315] width 22 height 20
click at [257, 311] on input "Yes" at bounding box center [251, 314] width 11 height 11
radio input "true"
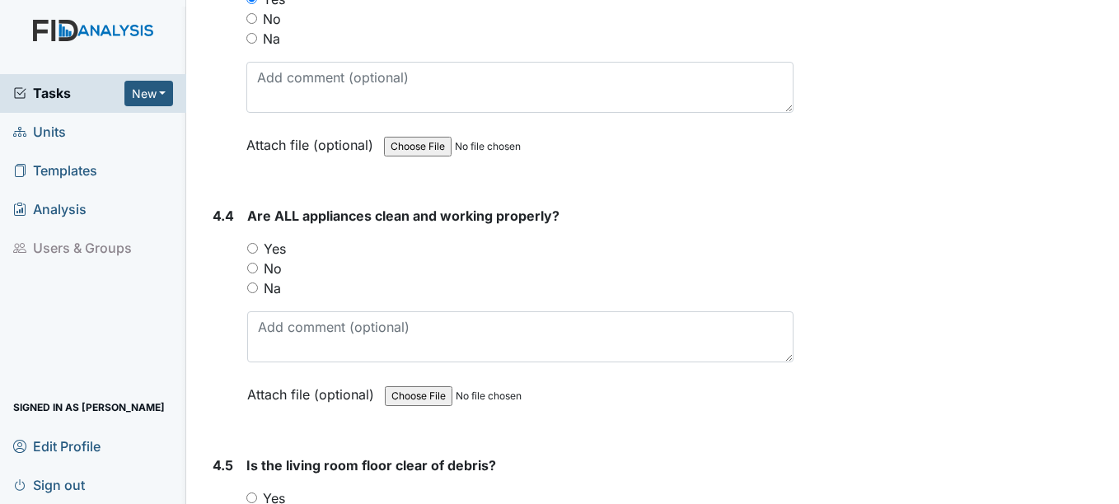
scroll to position [6342, 0]
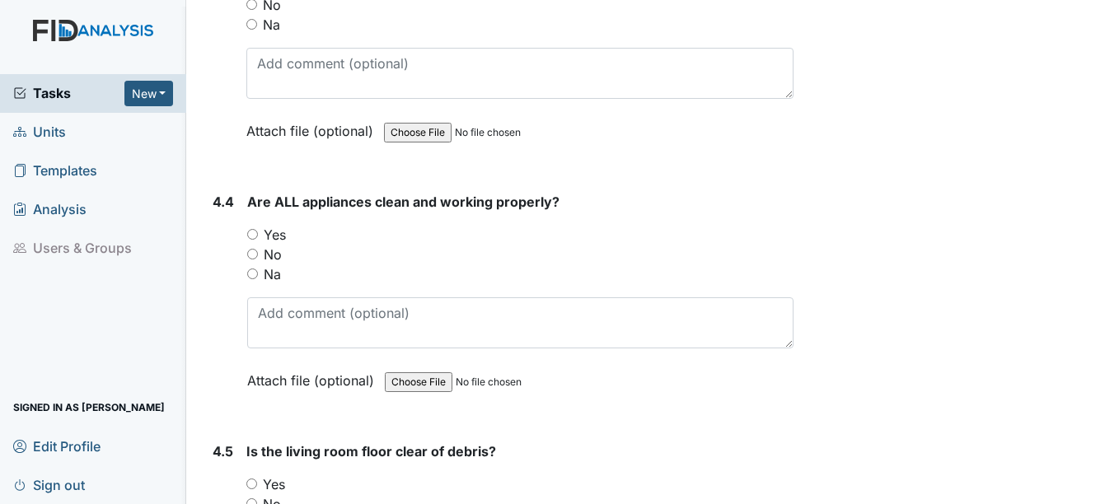
click at [270, 236] on label "Yes" at bounding box center [275, 235] width 22 height 20
click at [258, 236] on input "Yes" at bounding box center [252, 234] width 11 height 11
radio input "true"
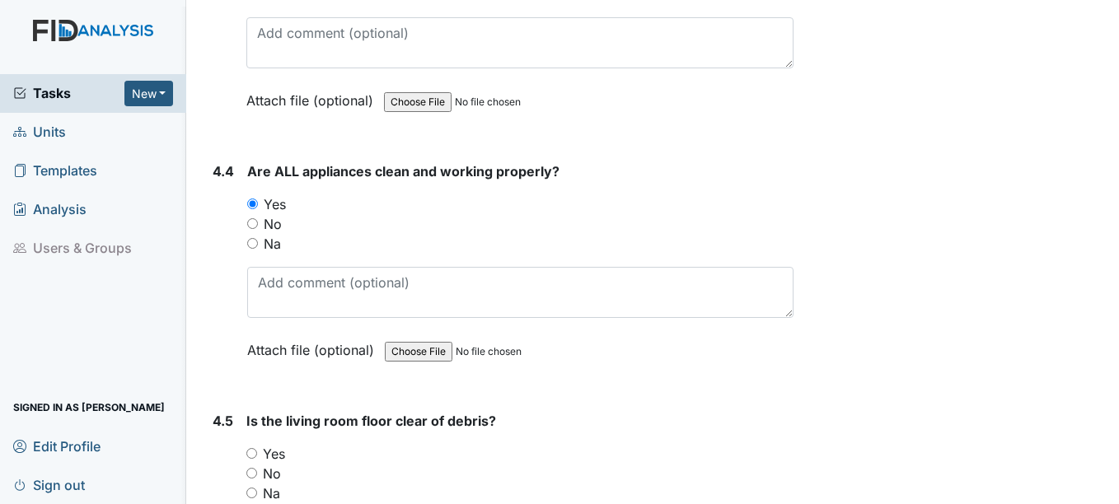
scroll to position [6424, 0]
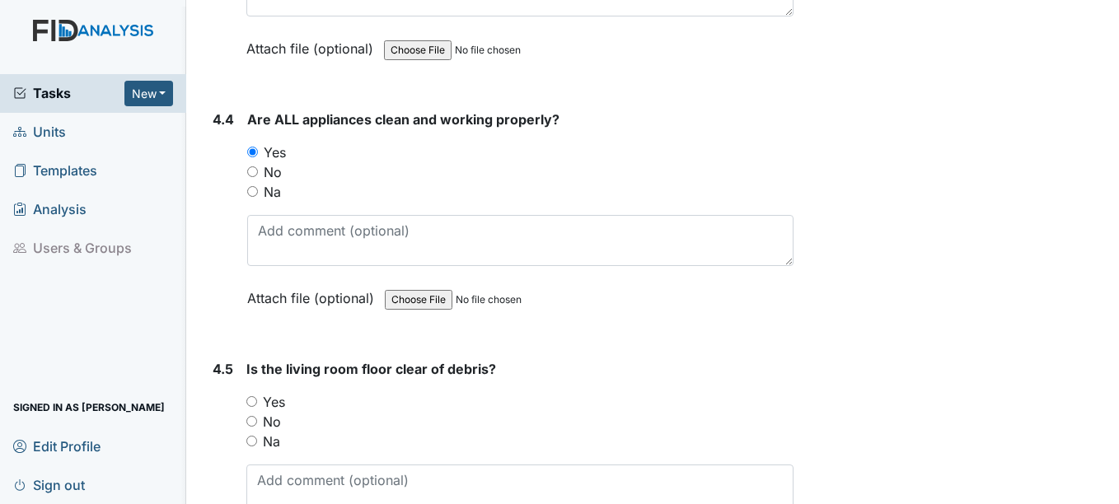
click at [273, 405] on label "Yes" at bounding box center [274, 402] width 22 height 20
click at [257, 405] on input "Yes" at bounding box center [251, 401] width 11 height 11
radio input "true"
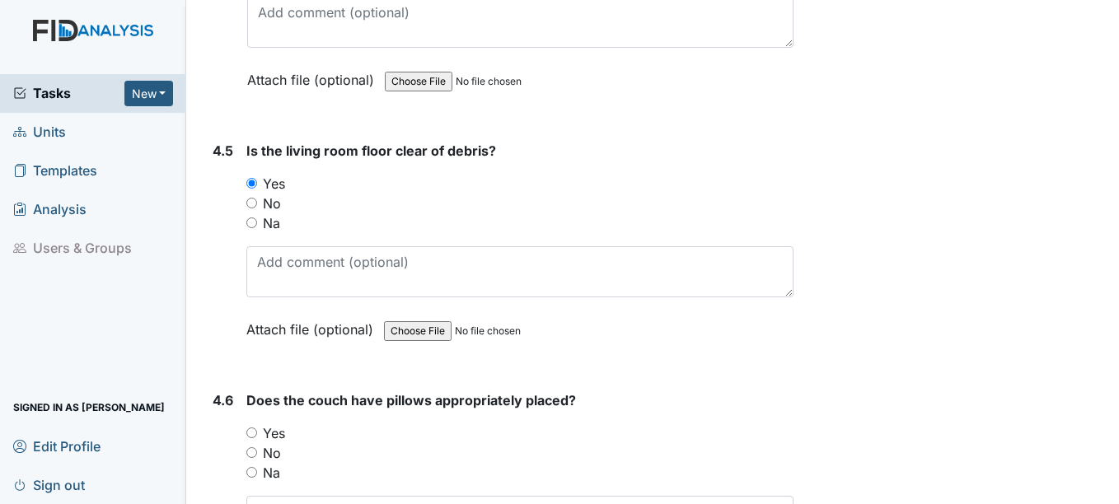
scroll to position [6672, 0]
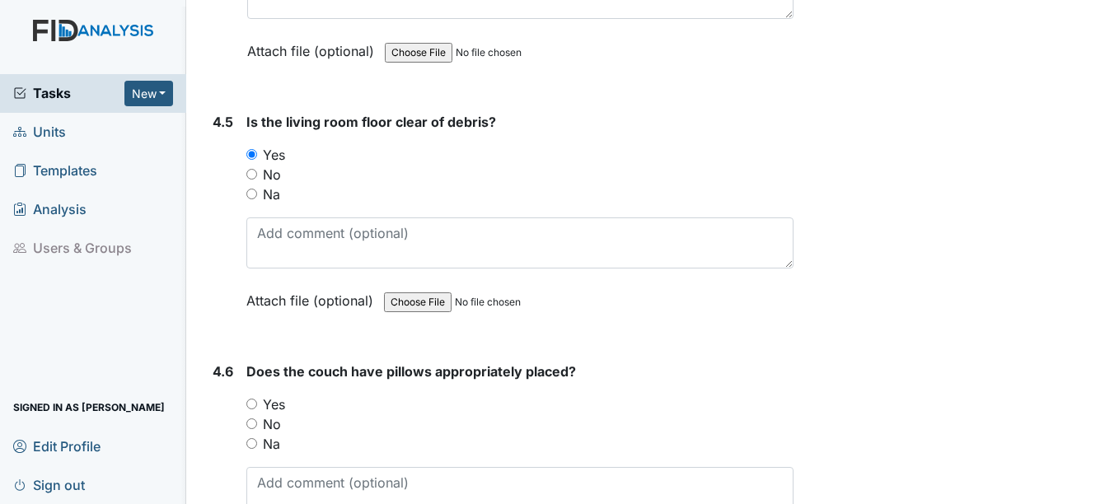
click at [274, 408] on label "Yes" at bounding box center [274, 405] width 22 height 20
click at [257, 408] on input "Yes" at bounding box center [251, 404] width 11 height 11
radio input "true"
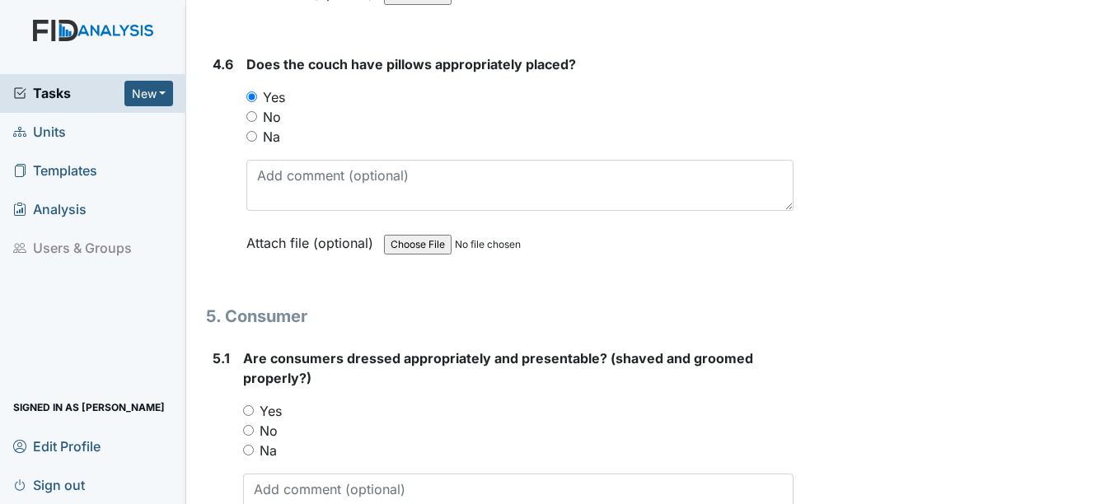
scroll to position [7001, 0]
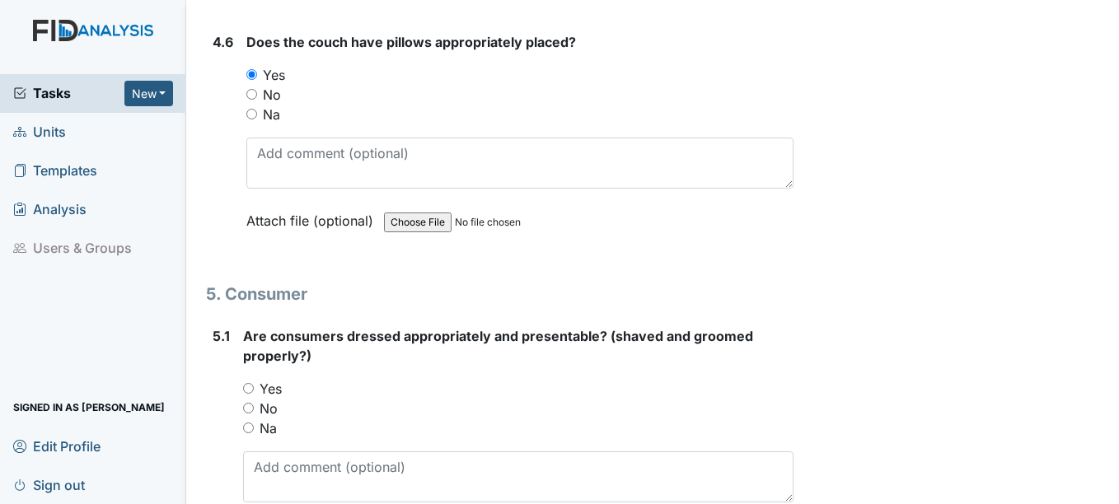
click at [276, 386] on label "Yes" at bounding box center [270, 389] width 22 height 20
click at [254, 386] on input "Yes" at bounding box center [248, 388] width 11 height 11
radio input "true"
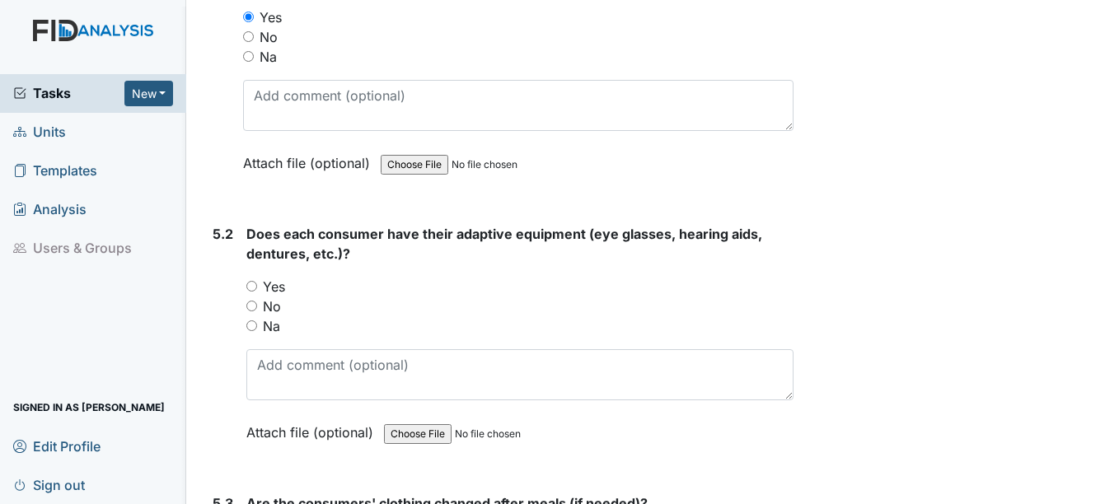
scroll to position [7413, 0]
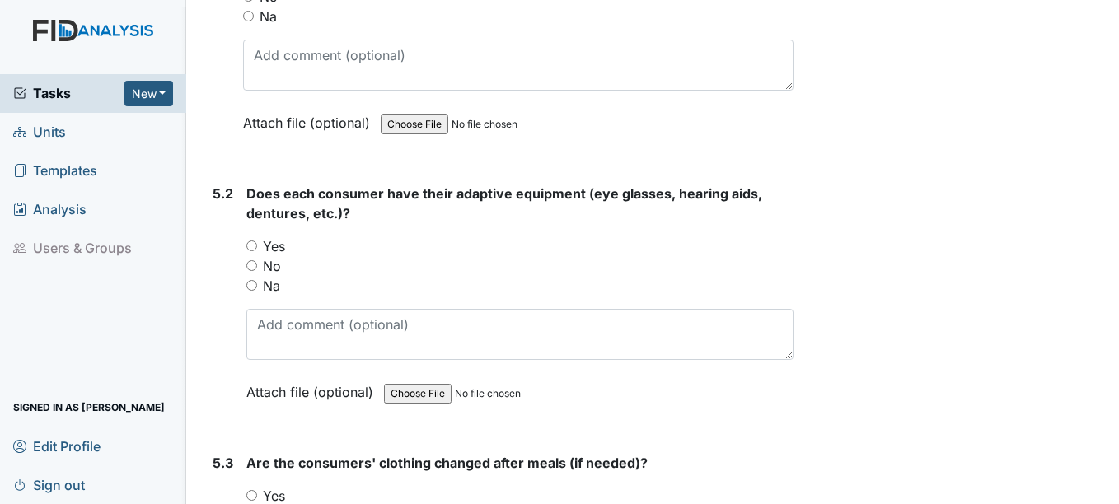
click at [280, 250] on label "Yes" at bounding box center [274, 246] width 22 height 20
click at [257, 250] on input "Yes" at bounding box center [251, 246] width 11 height 11
radio input "true"
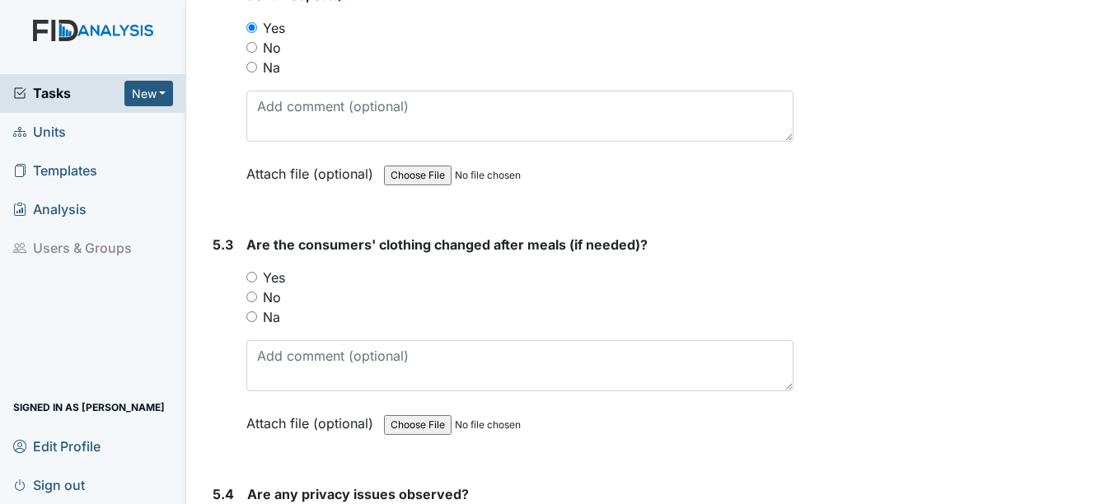
scroll to position [7660, 0]
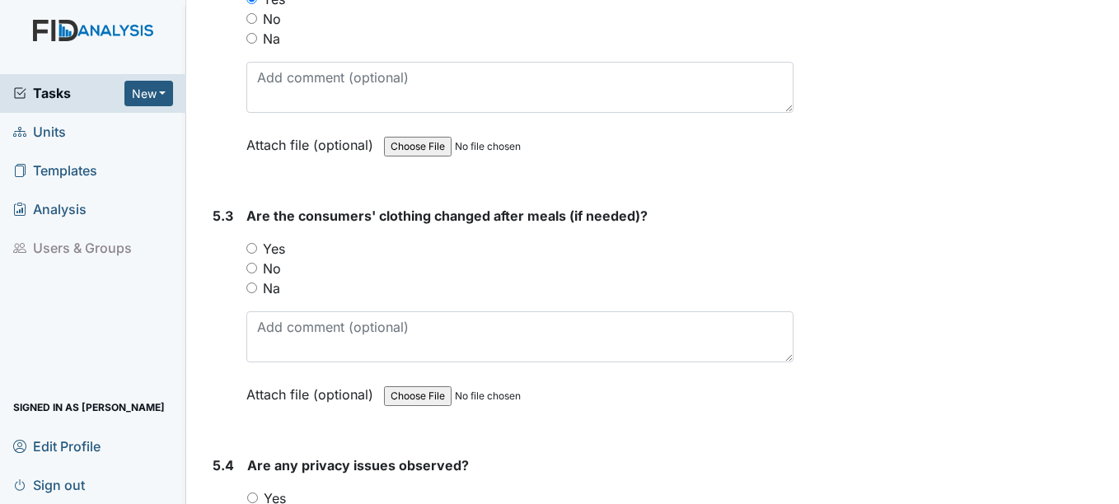
click at [274, 250] on label "Yes" at bounding box center [274, 249] width 22 height 20
click at [257, 250] on input "Yes" at bounding box center [251, 248] width 11 height 11
radio input "true"
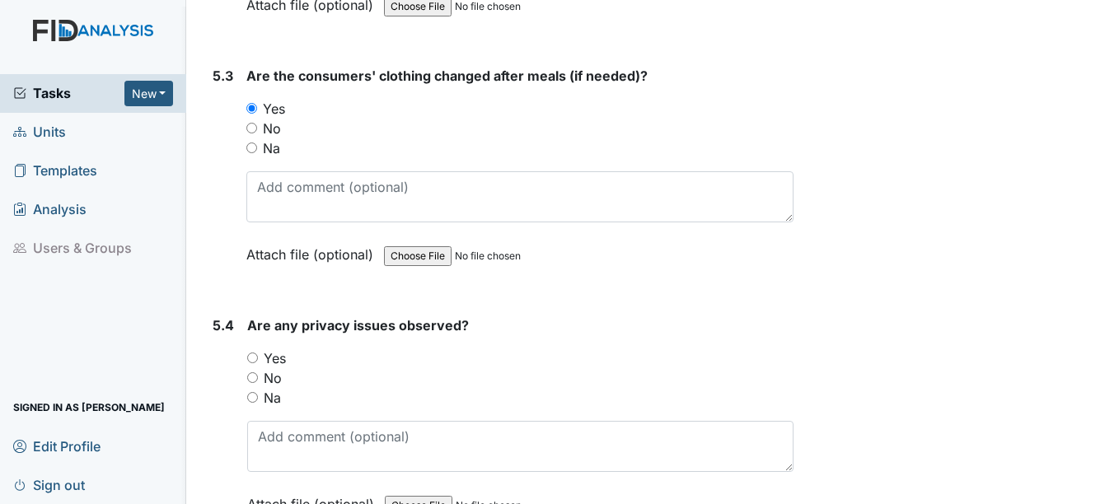
scroll to position [7825, 0]
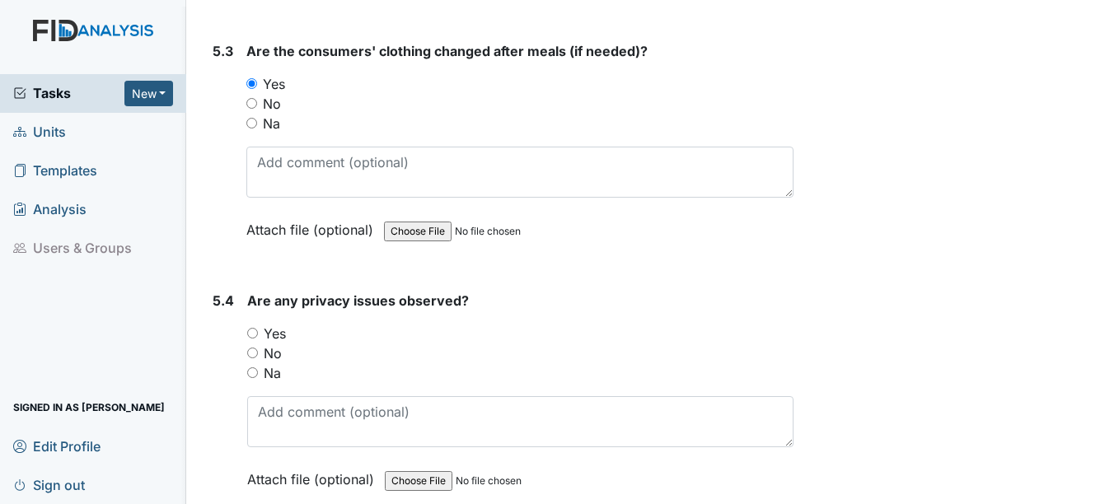
click at [267, 348] on label "No" at bounding box center [273, 353] width 18 height 20
click at [258, 348] on input "No" at bounding box center [252, 353] width 11 height 11
radio input "true"
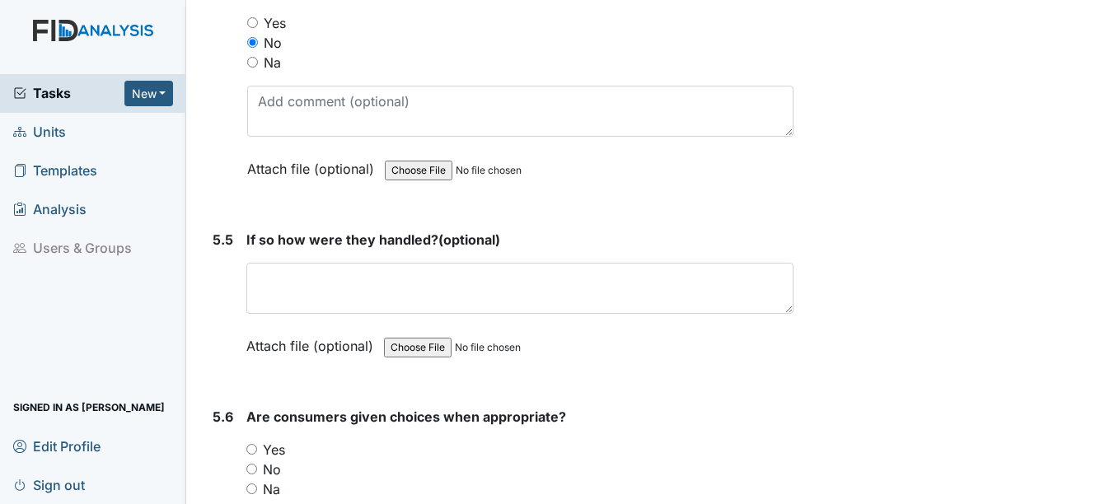
scroll to position [8154, 0]
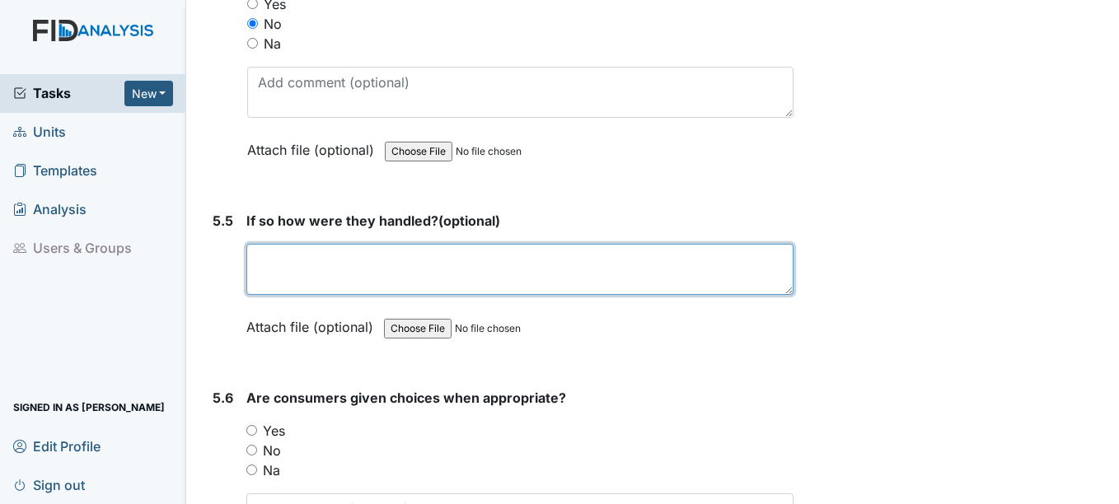
click at [282, 270] on textarea at bounding box center [519, 269] width 546 height 51
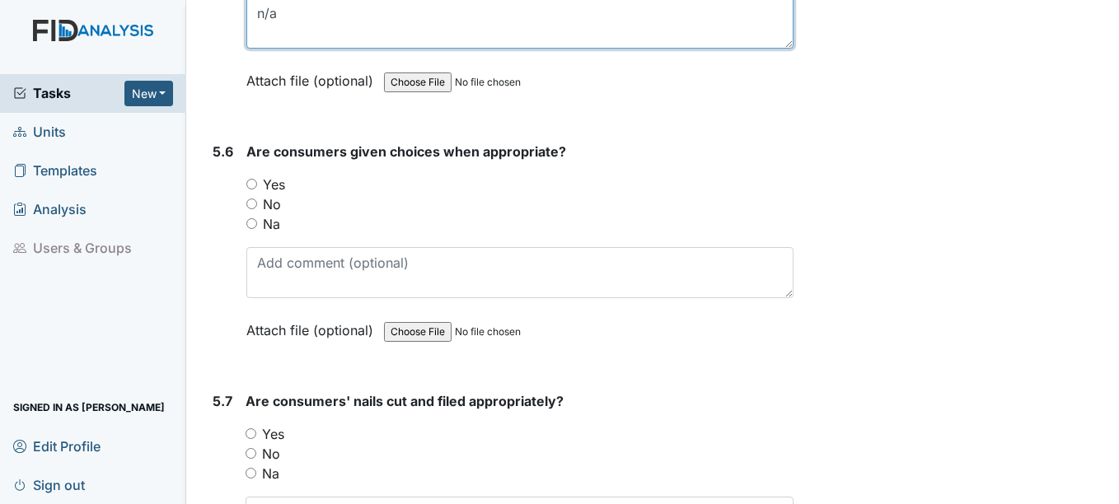
scroll to position [8401, 0]
type textarea "n/a"
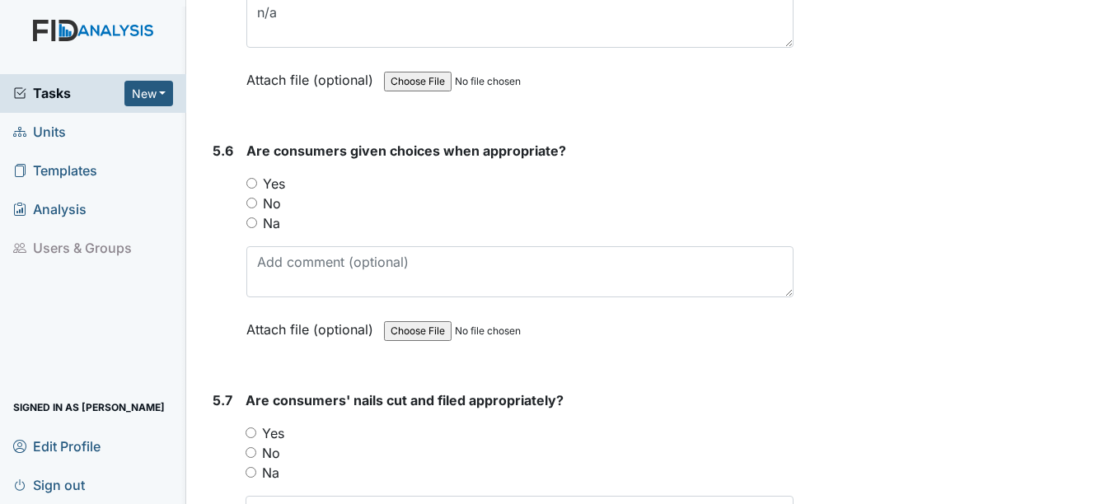
click at [268, 178] on label "Yes" at bounding box center [274, 184] width 22 height 20
click at [257, 178] on input "Yes" at bounding box center [251, 183] width 11 height 11
radio input "true"
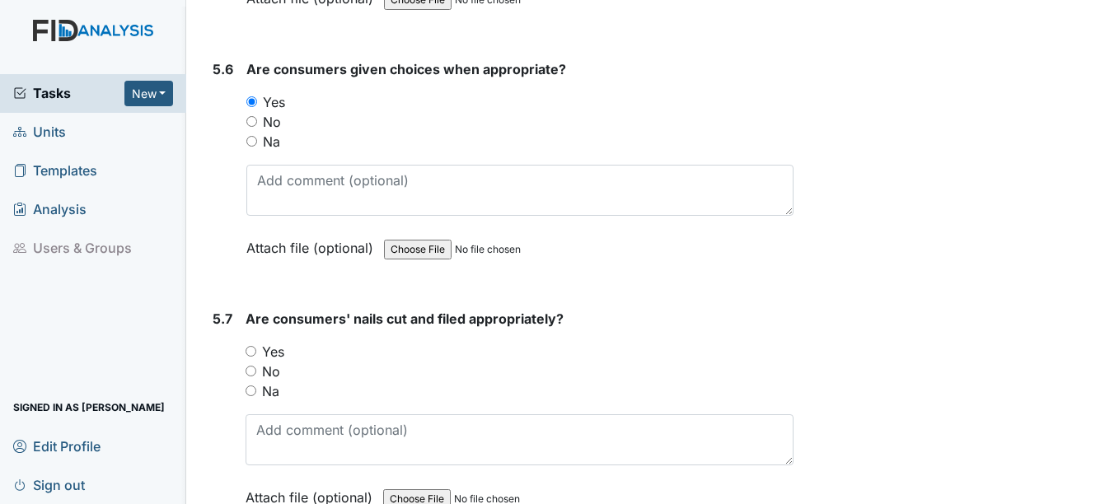
scroll to position [8566, 0]
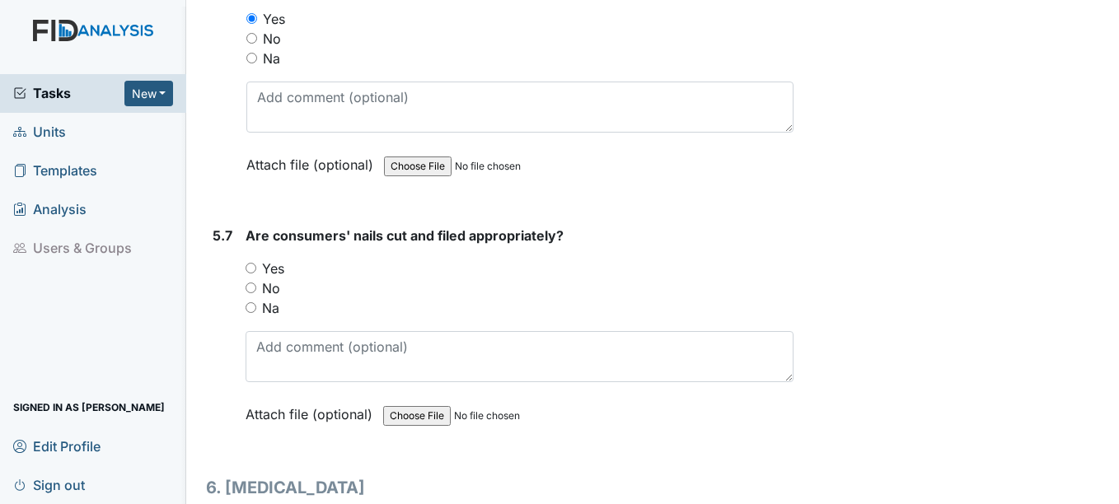
click at [268, 270] on label "Yes" at bounding box center [273, 269] width 22 height 20
click at [256, 270] on input "Yes" at bounding box center [250, 268] width 11 height 11
radio input "true"
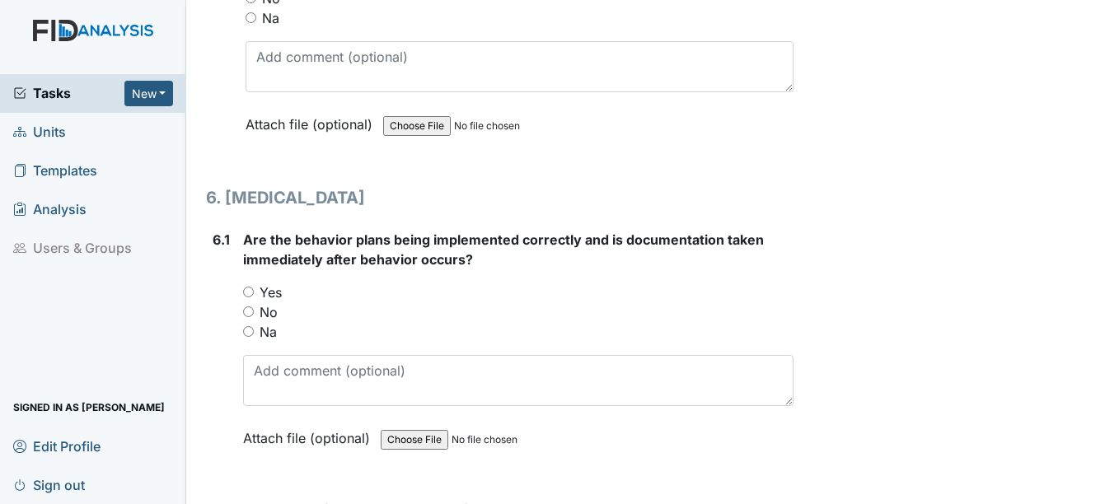
scroll to position [8895, 0]
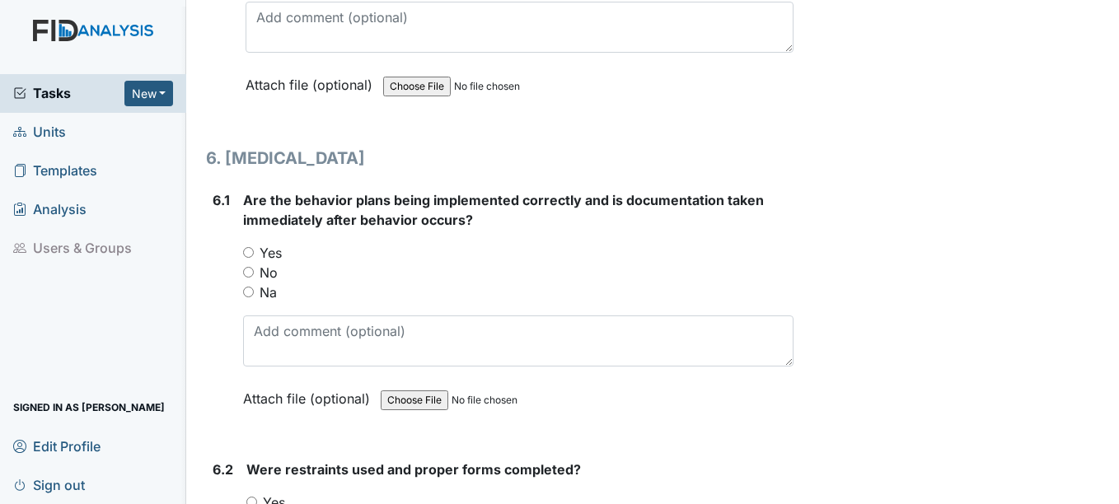
click at [271, 256] on label "Yes" at bounding box center [270, 253] width 22 height 20
click at [254, 256] on input "Yes" at bounding box center [248, 252] width 11 height 11
radio input "true"
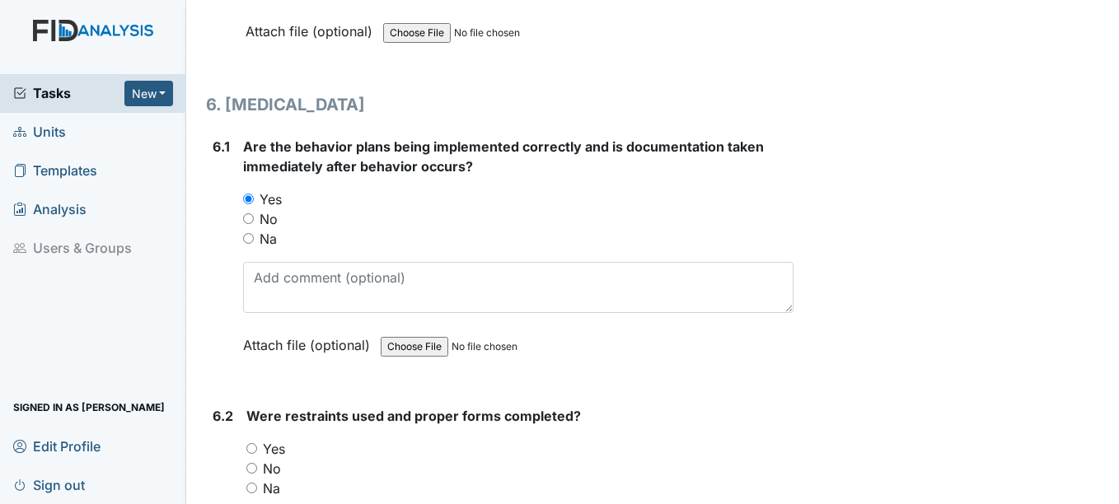
scroll to position [8978, 0]
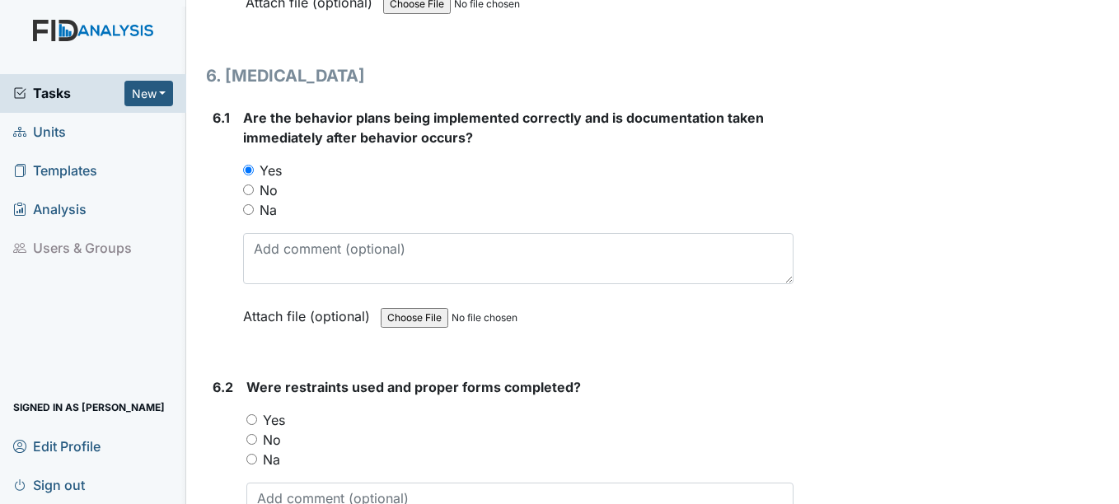
click at [269, 218] on label "Na" at bounding box center [267, 210] width 17 height 20
click at [254, 215] on input "Na" at bounding box center [248, 209] width 11 height 11
radio input "true"
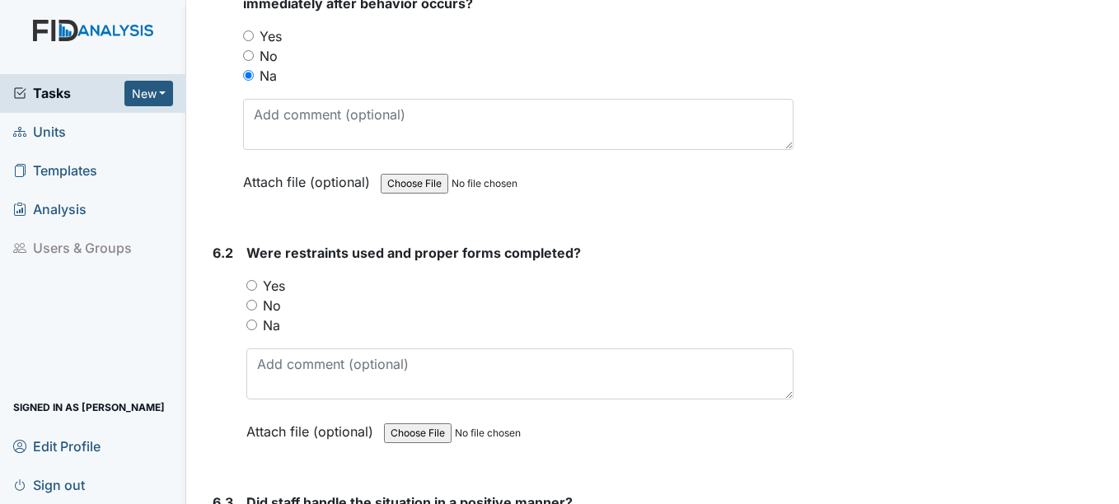
scroll to position [9142, 0]
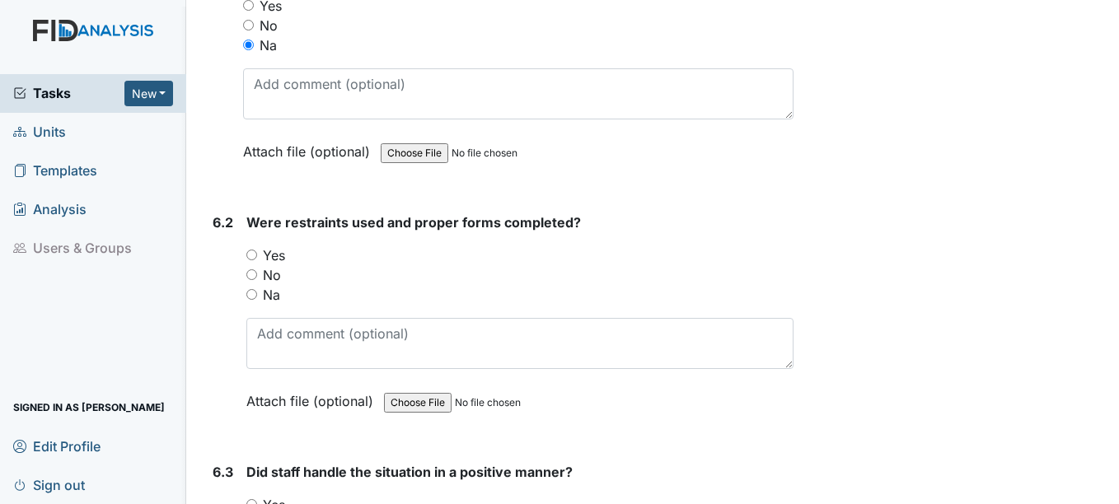
click at [275, 300] on label "Na" at bounding box center [271, 295] width 17 height 20
click at [257, 300] on input "Na" at bounding box center [251, 294] width 11 height 11
radio input "true"
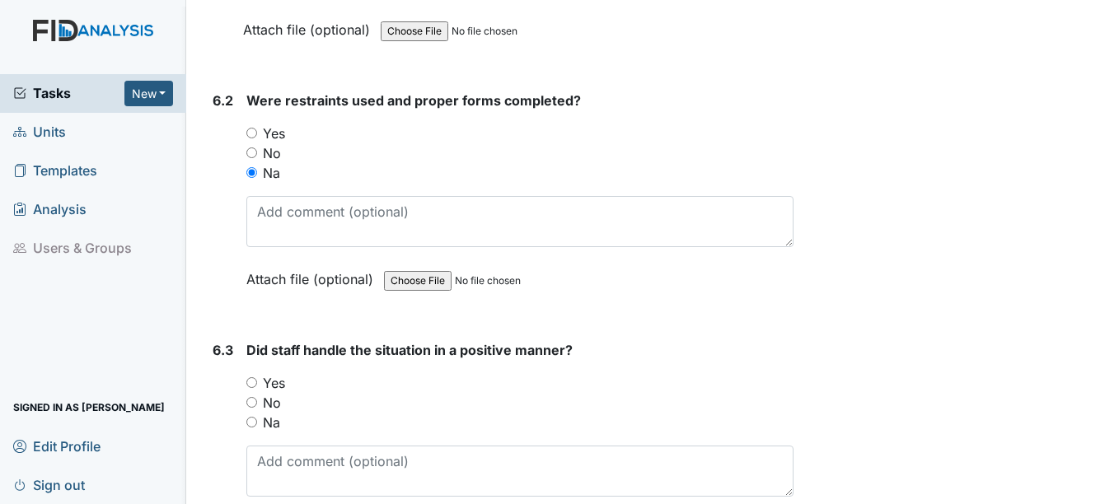
scroll to position [9307, 0]
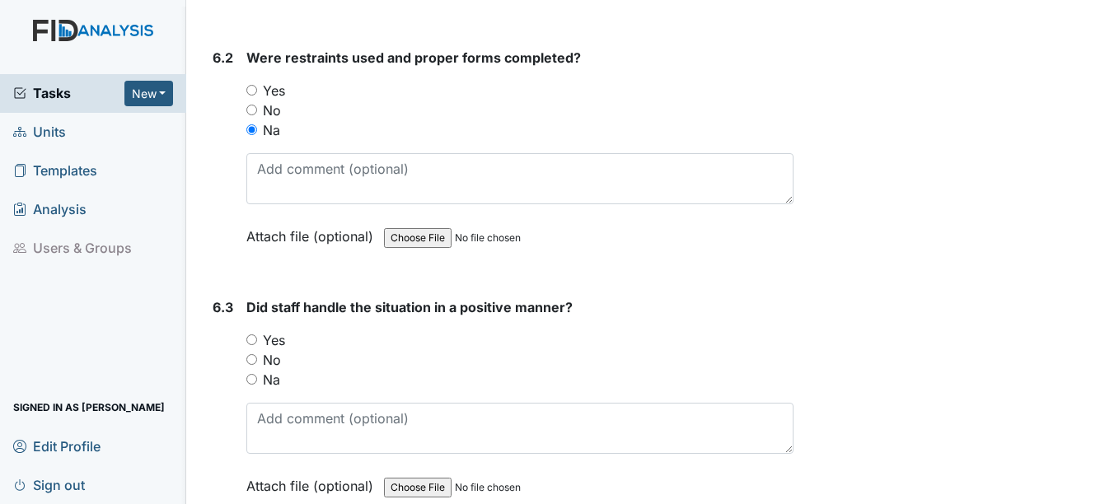
click at [264, 382] on label "Na" at bounding box center [271, 380] width 17 height 20
click at [257, 382] on input "Na" at bounding box center [251, 379] width 11 height 11
radio input "true"
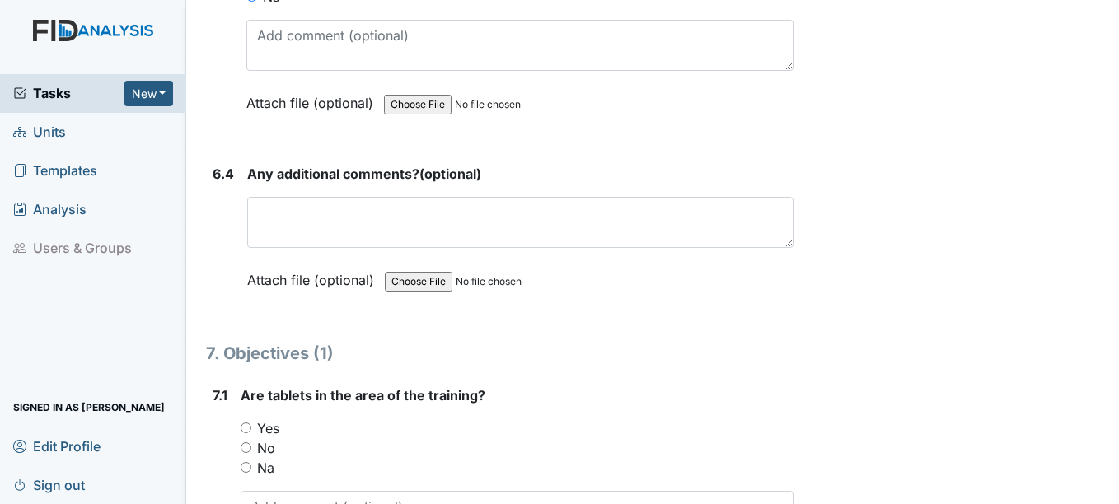
scroll to position [9719, 0]
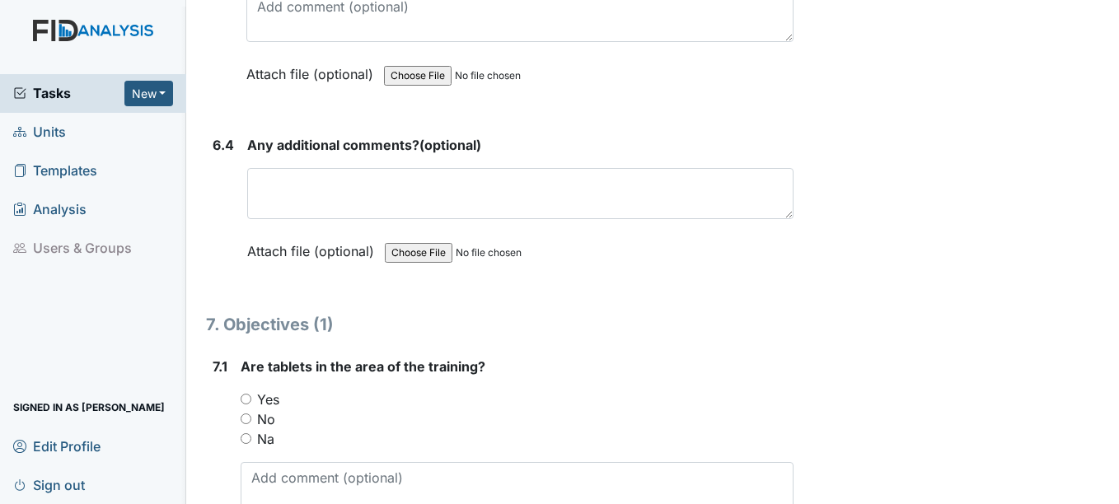
click at [266, 397] on label "Yes" at bounding box center [268, 400] width 22 height 20
click at [251, 397] on input "Yes" at bounding box center [246, 399] width 11 height 11
radio input "true"
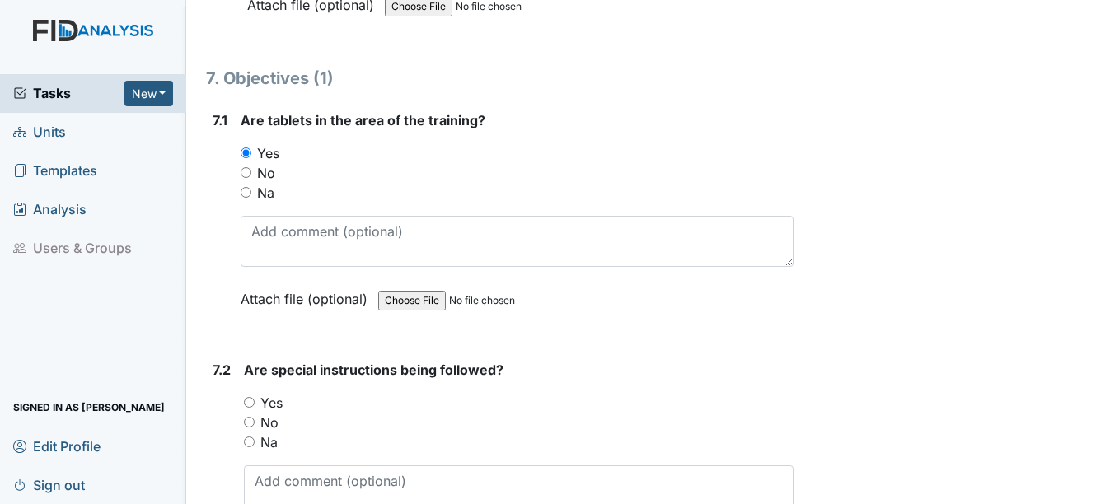
scroll to position [9966, 0]
click at [263, 194] on label "Na" at bounding box center [265, 192] width 17 height 20
click at [251, 194] on input "Na" at bounding box center [246, 191] width 11 height 11
radio input "true"
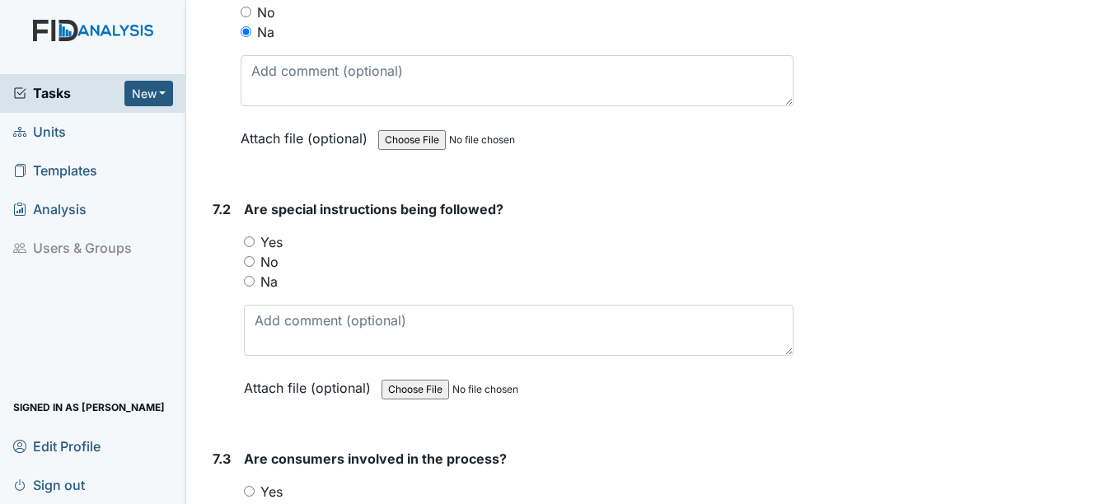
scroll to position [10131, 0]
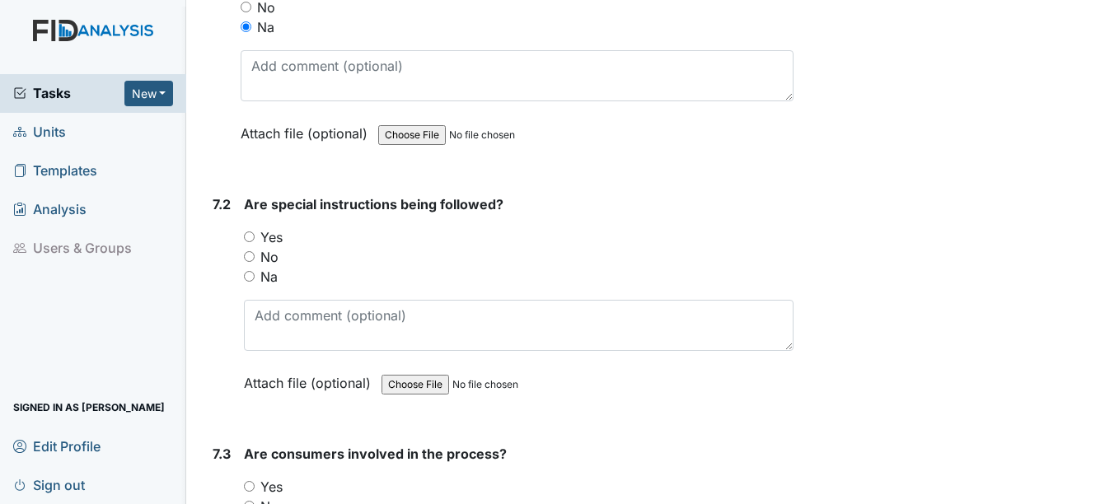
click at [278, 278] on label "Na" at bounding box center [268, 277] width 17 height 20
click at [255, 278] on input "Na" at bounding box center [249, 276] width 11 height 11
radio input "true"
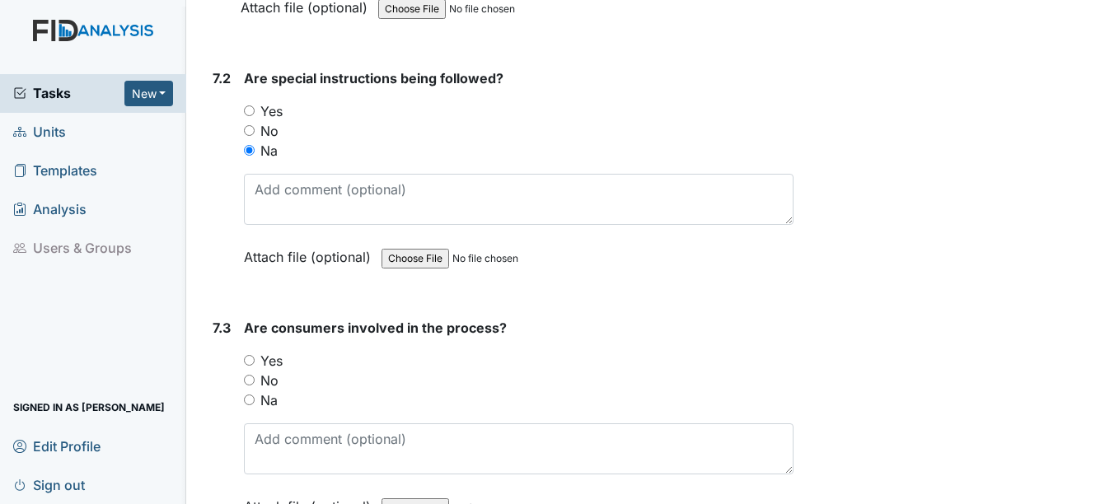
scroll to position [10296, 0]
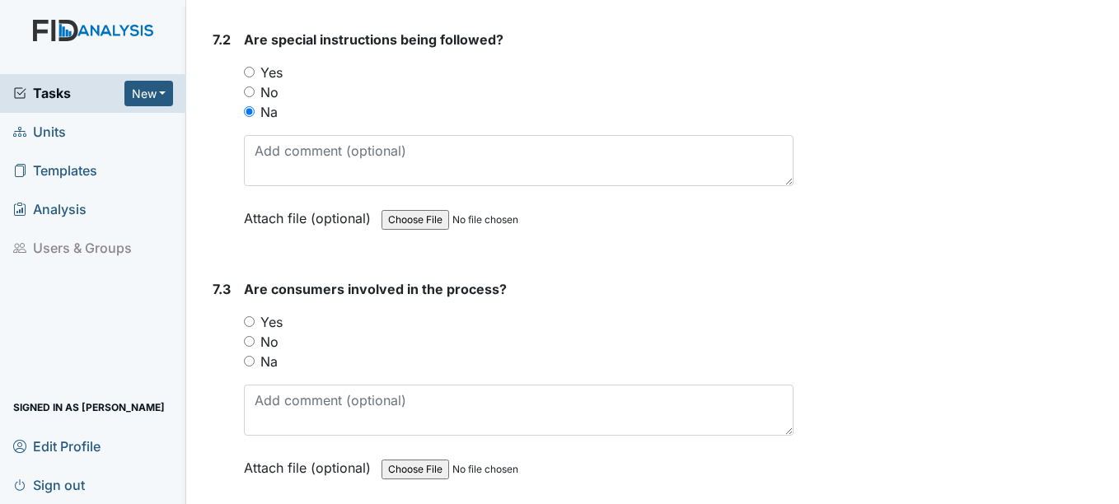
click at [268, 360] on label "Na" at bounding box center [268, 362] width 17 height 20
click at [255, 360] on input "Na" at bounding box center [249, 361] width 11 height 11
radio input "true"
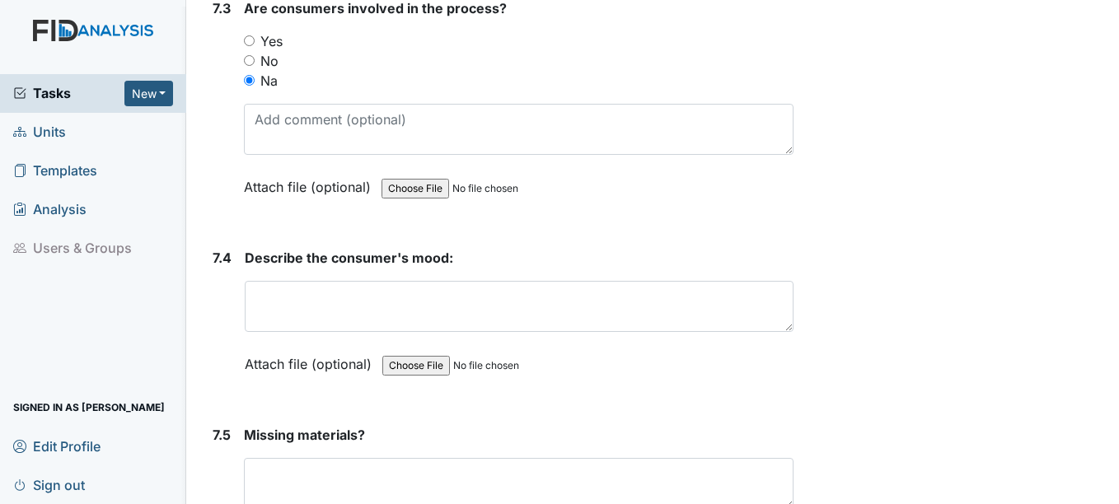
scroll to position [10625, 0]
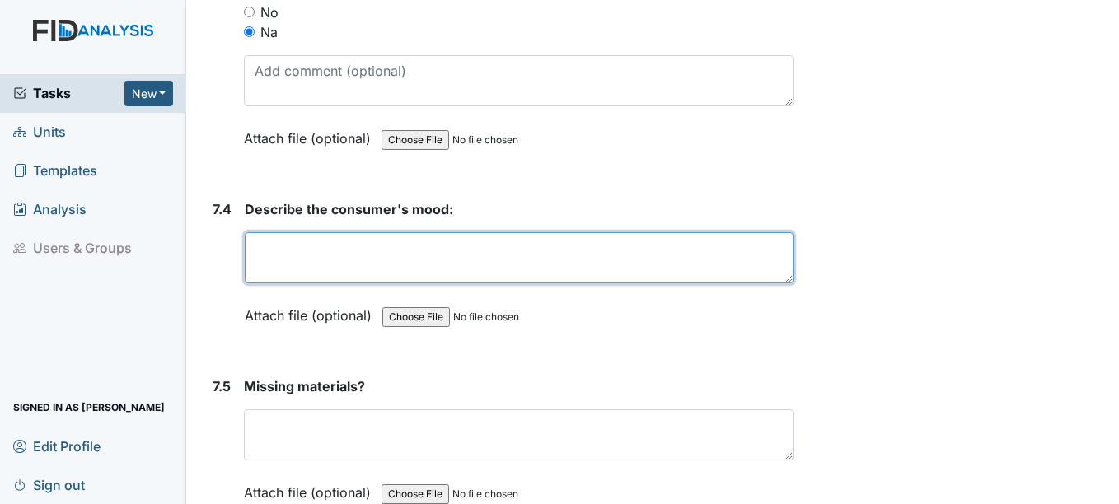
click at [293, 264] on textarea at bounding box center [519, 257] width 548 height 51
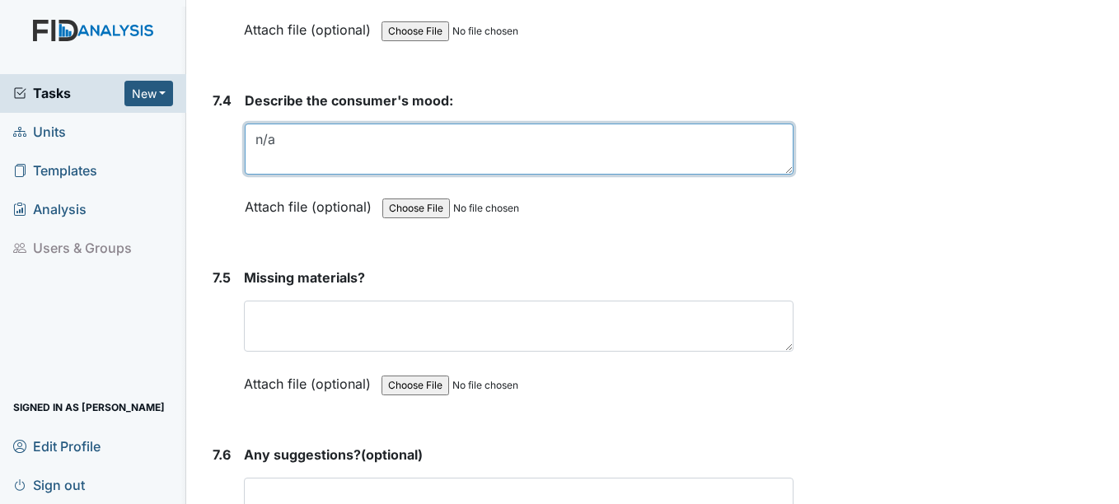
scroll to position [10790, 0]
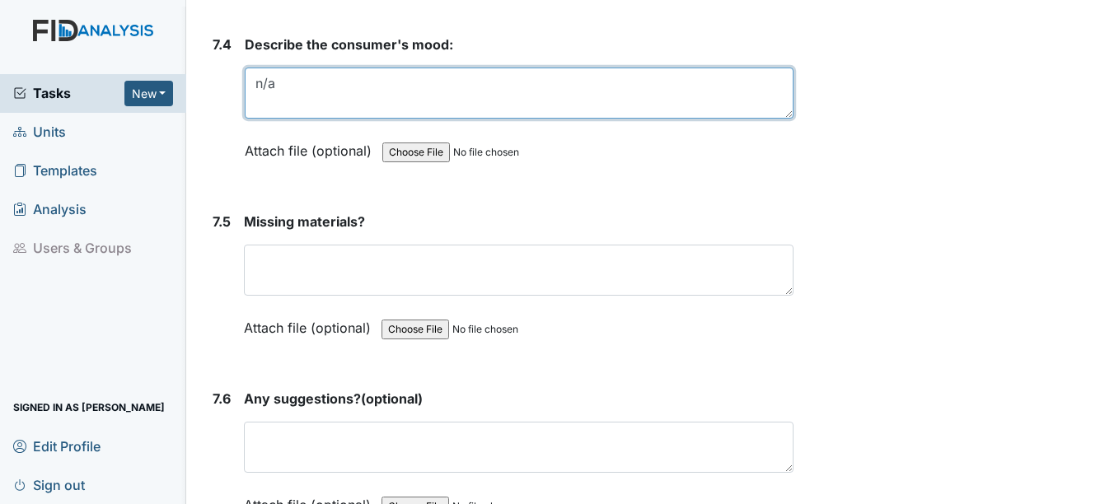
type textarea "n/a"
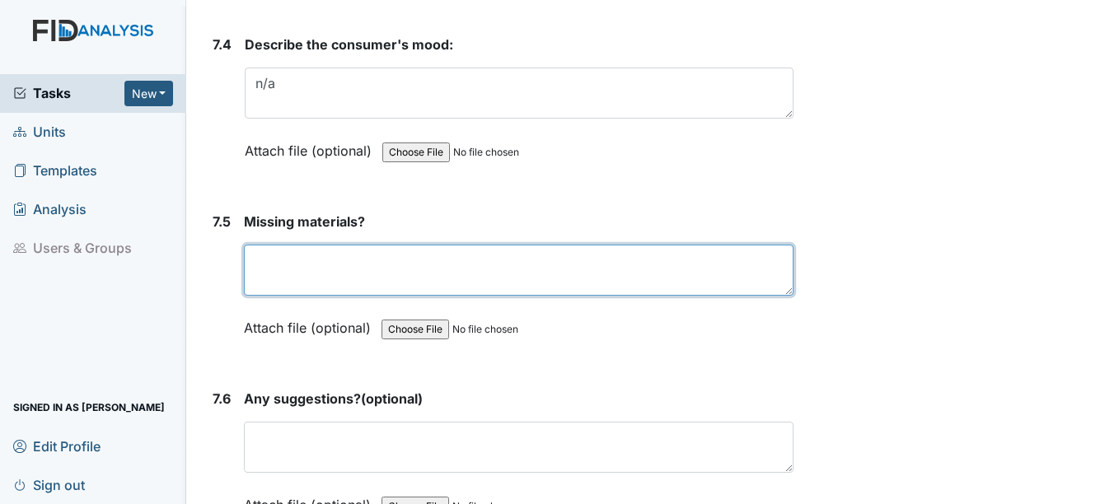
click at [293, 264] on textarea at bounding box center [518, 270] width 549 height 51
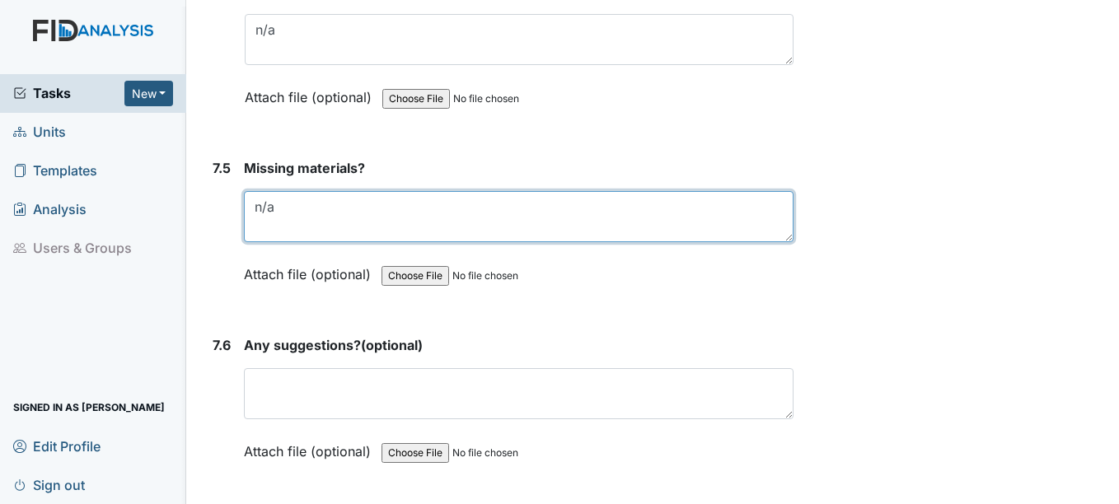
scroll to position [10872, 0]
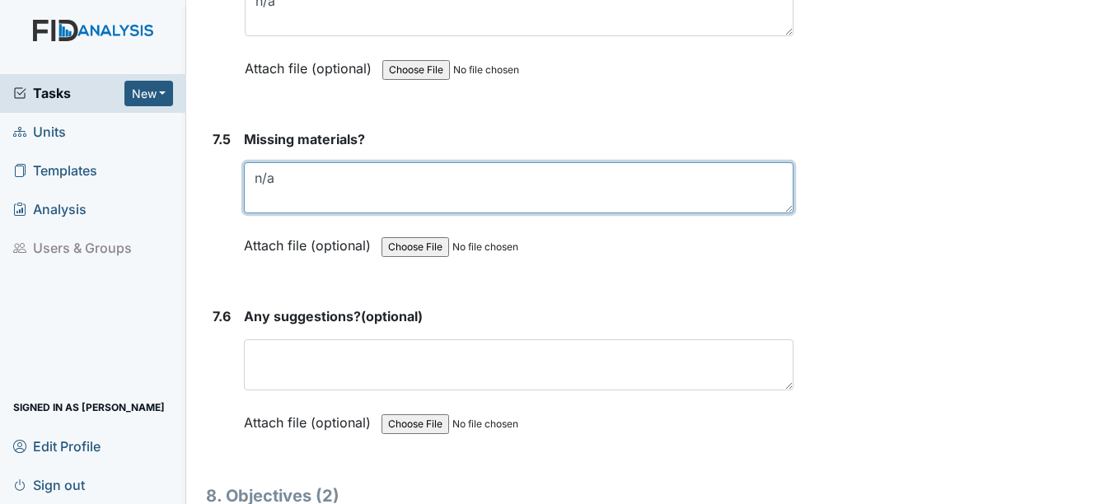
type textarea "n/a"
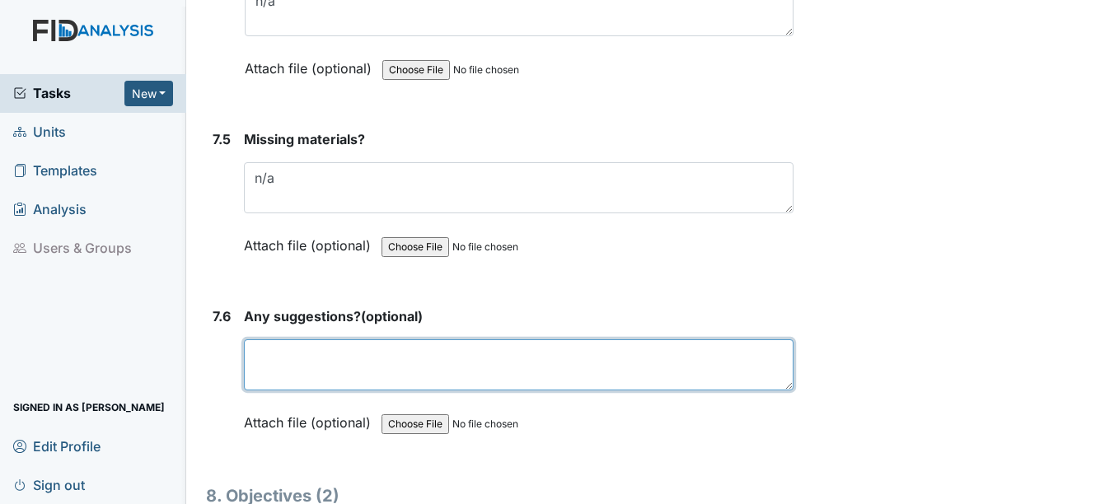
click at [277, 350] on textarea at bounding box center [518, 364] width 549 height 51
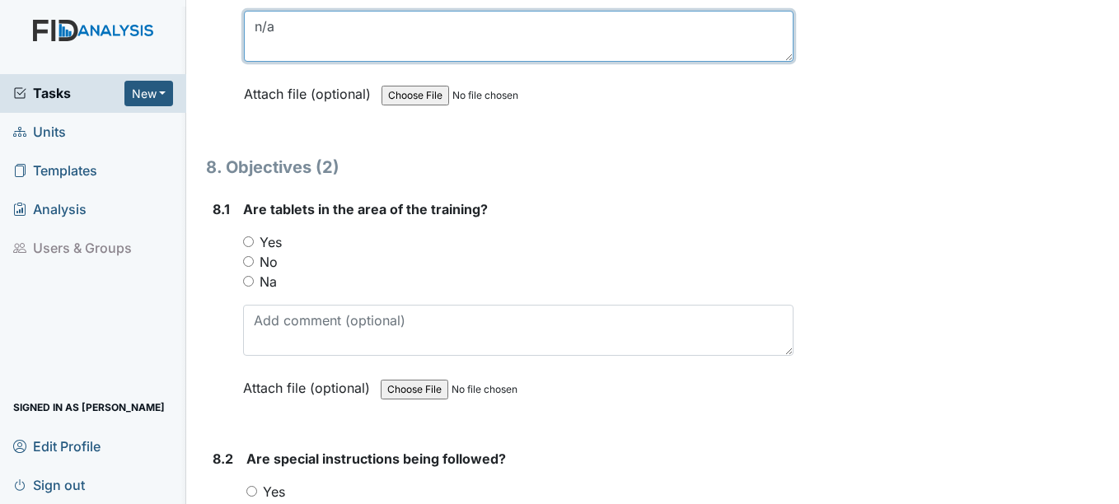
scroll to position [11202, 0]
type textarea "n/a"
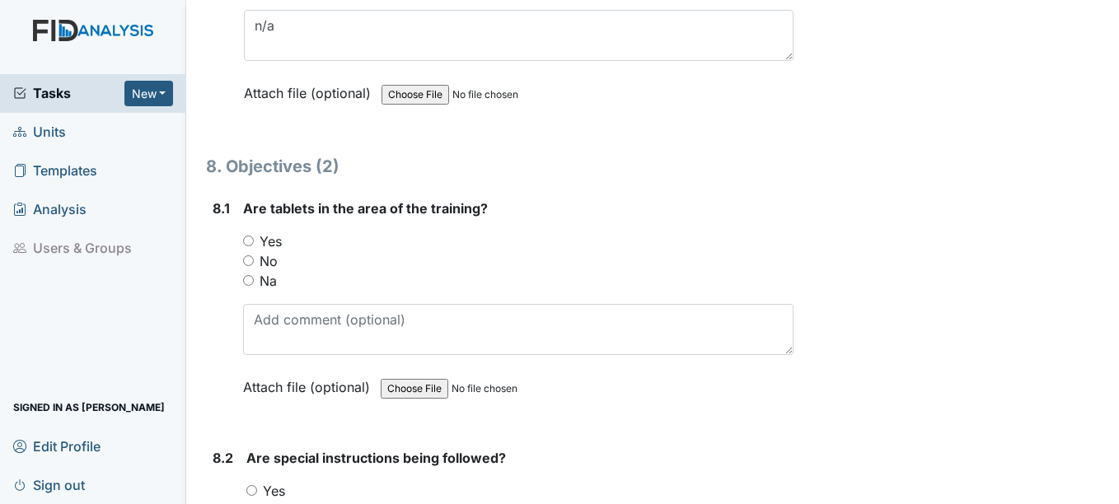
click at [267, 286] on label "Na" at bounding box center [267, 281] width 17 height 20
click at [254, 286] on input "Na" at bounding box center [248, 280] width 11 height 11
radio input "true"
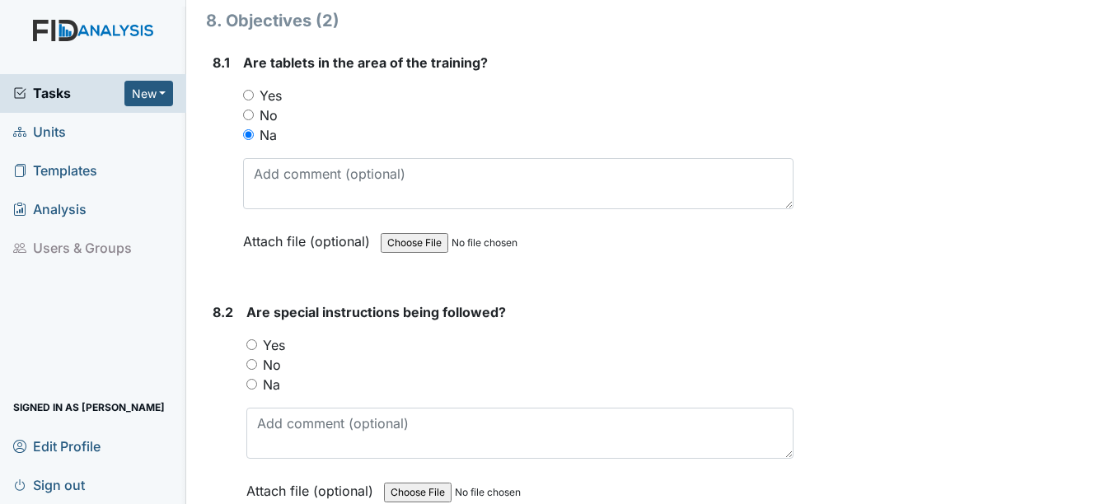
scroll to position [11366, 0]
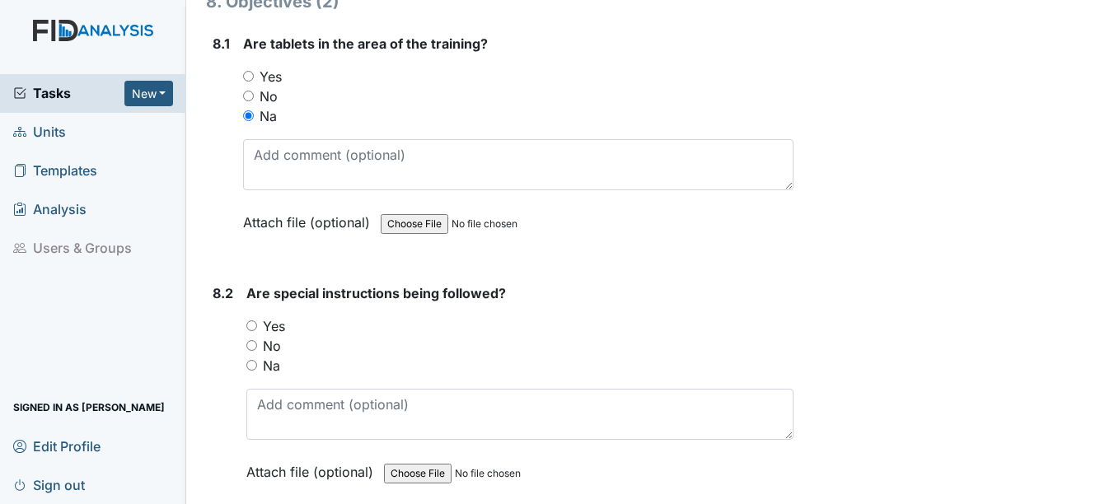
click at [270, 367] on label "Na" at bounding box center [271, 366] width 17 height 20
click at [257, 367] on input "Na" at bounding box center [251, 365] width 11 height 11
radio input "true"
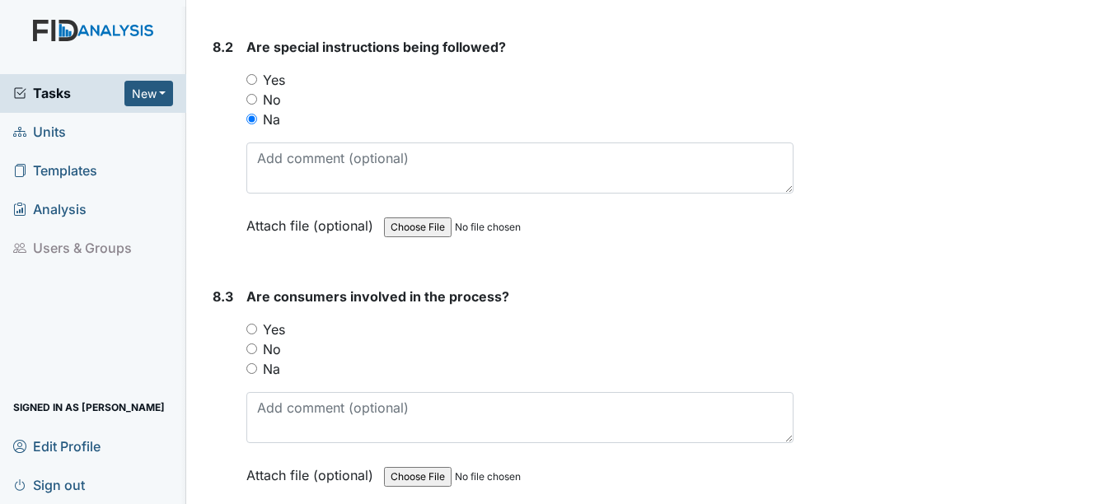
scroll to position [11613, 0]
click at [269, 365] on label "Na" at bounding box center [271, 368] width 17 height 20
click at [257, 365] on input "Na" at bounding box center [251, 367] width 11 height 11
radio input "true"
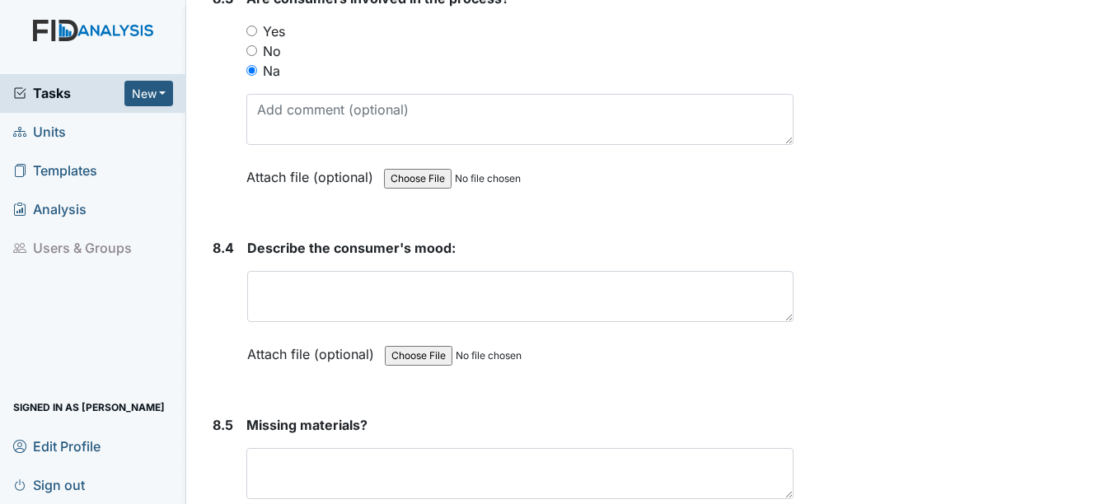
scroll to position [11943, 0]
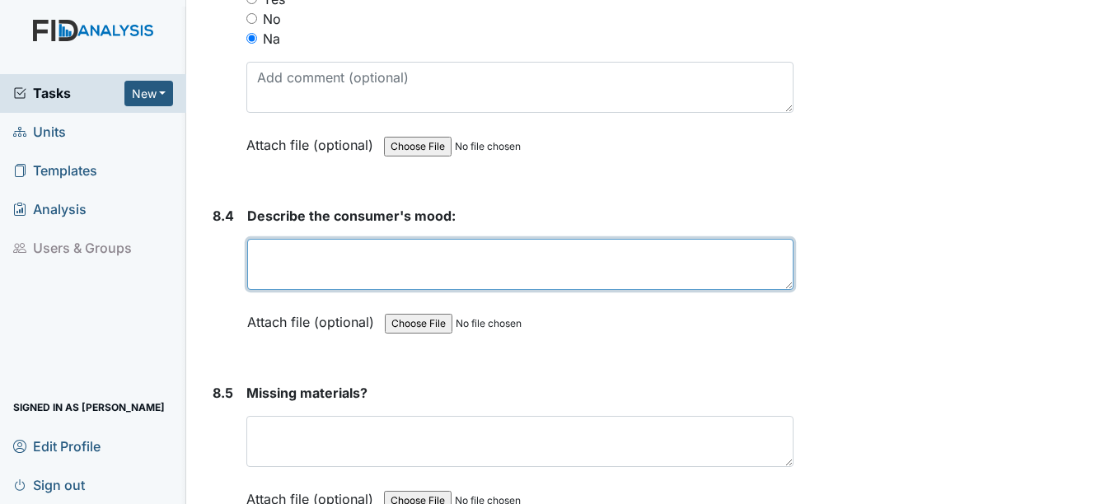
click at [282, 272] on textarea at bounding box center [519, 264] width 545 height 51
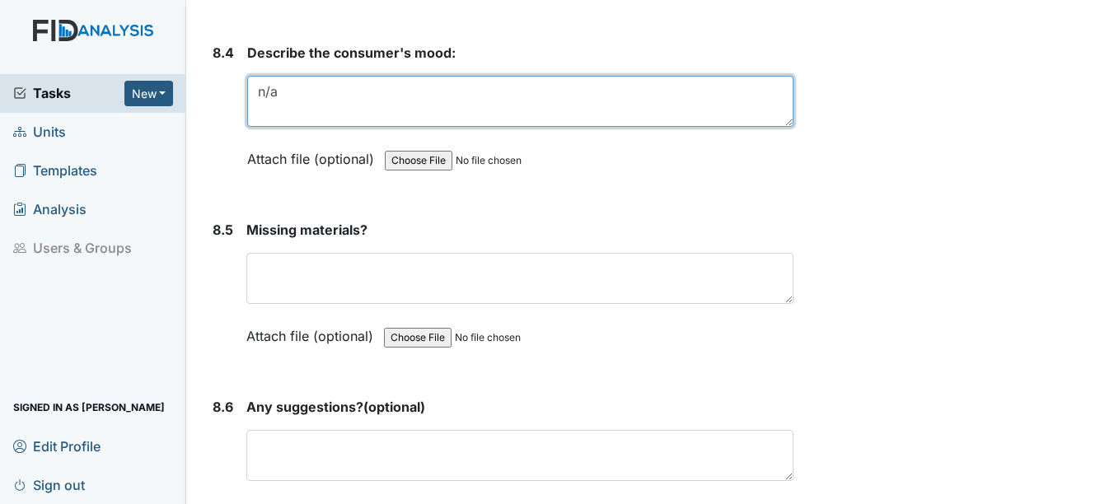
scroll to position [12108, 0]
type textarea "n/a"
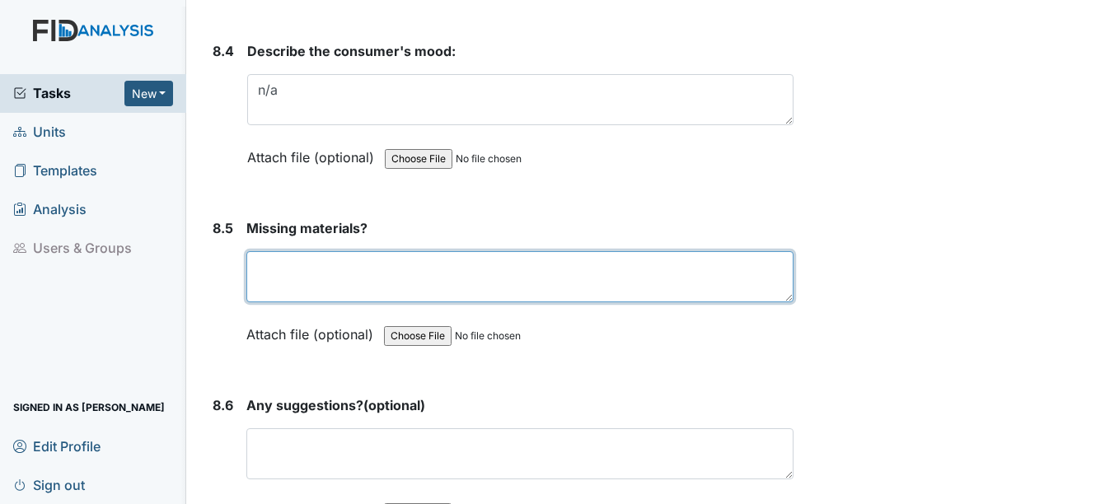
click at [299, 282] on textarea at bounding box center [519, 276] width 546 height 51
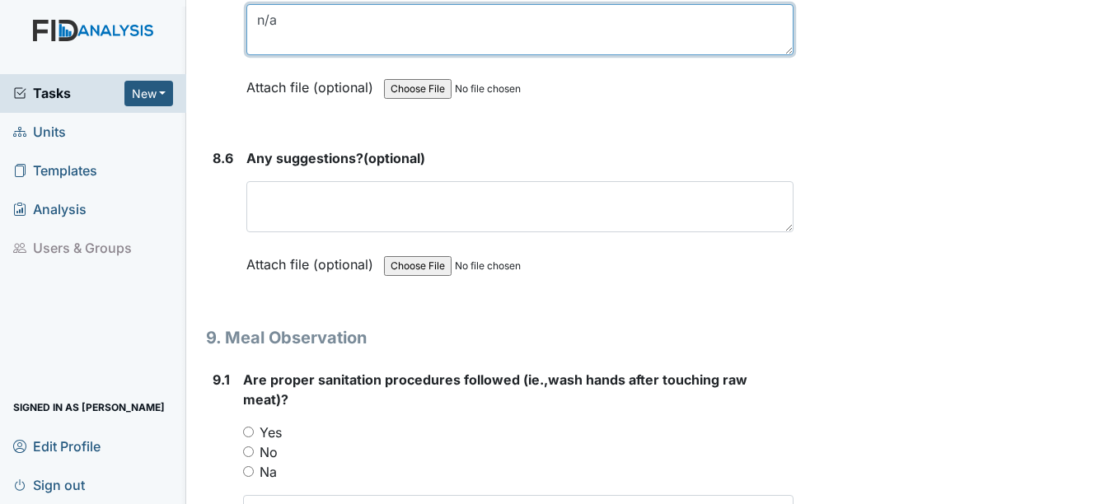
scroll to position [12437, 0]
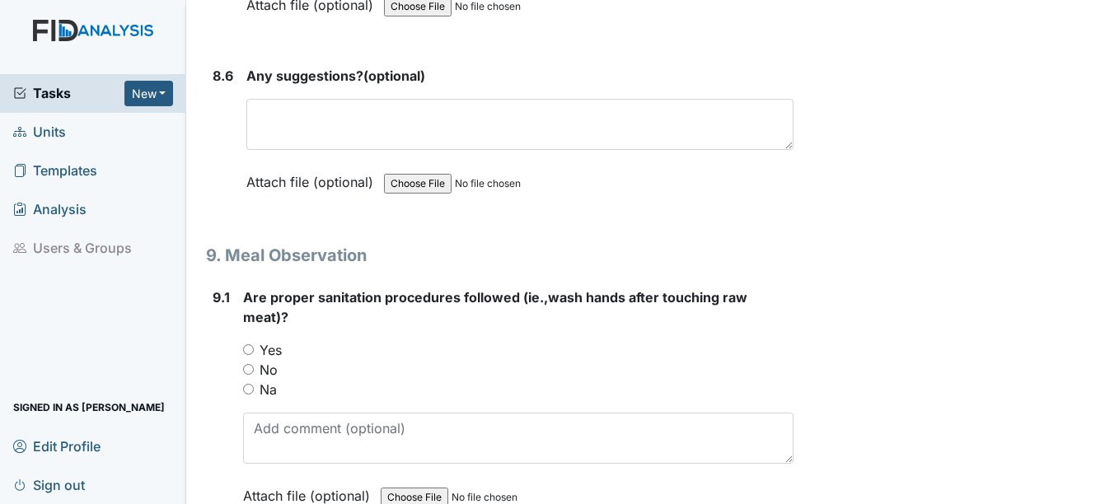
type textarea "n/a"
click at [269, 348] on label "Yes" at bounding box center [270, 350] width 22 height 20
click at [254, 348] on input "Yes" at bounding box center [248, 349] width 11 height 11
radio input "true"
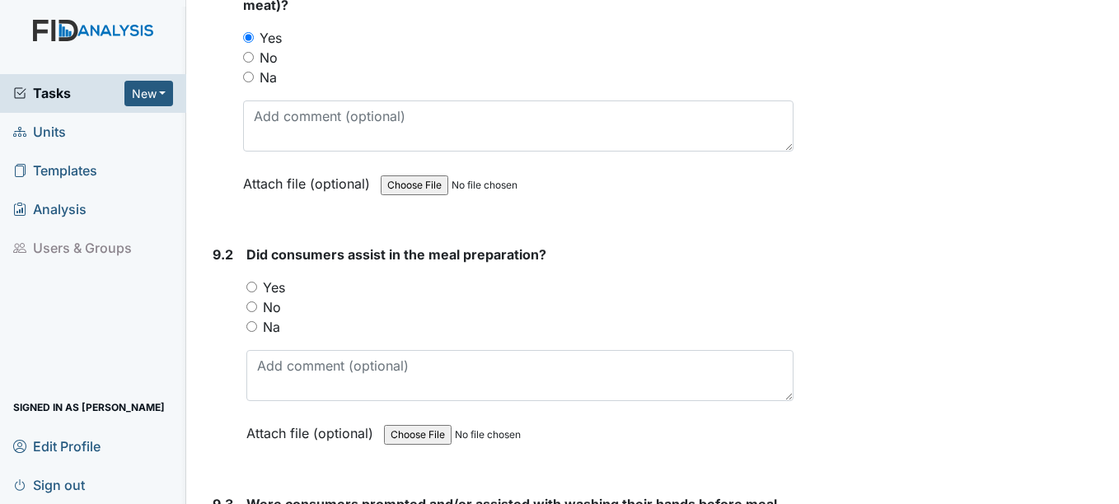
scroll to position [12766, 0]
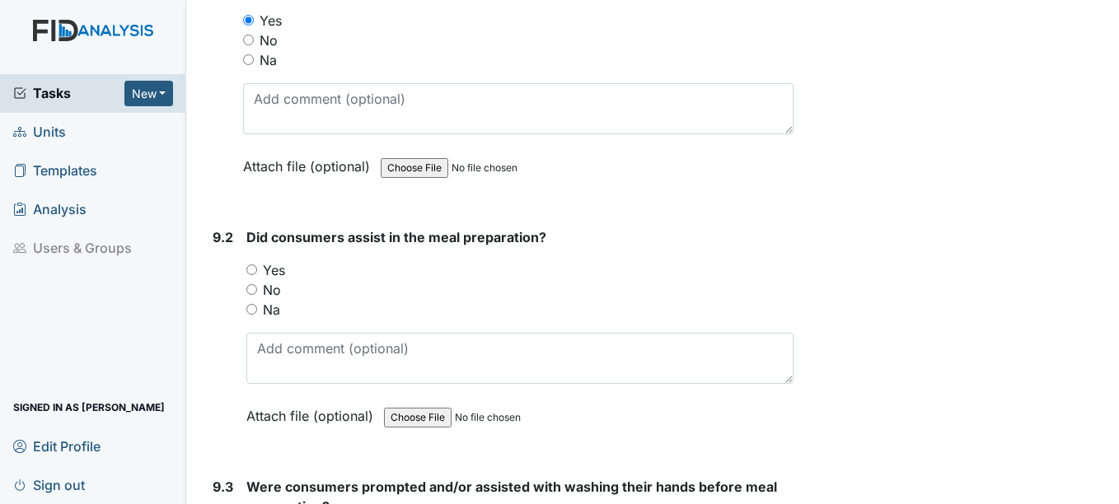
click at [285, 274] on label "Yes" at bounding box center [274, 270] width 22 height 20
click at [257, 274] on input "Yes" at bounding box center [251, 269] width 11 height 11
radio input "true"
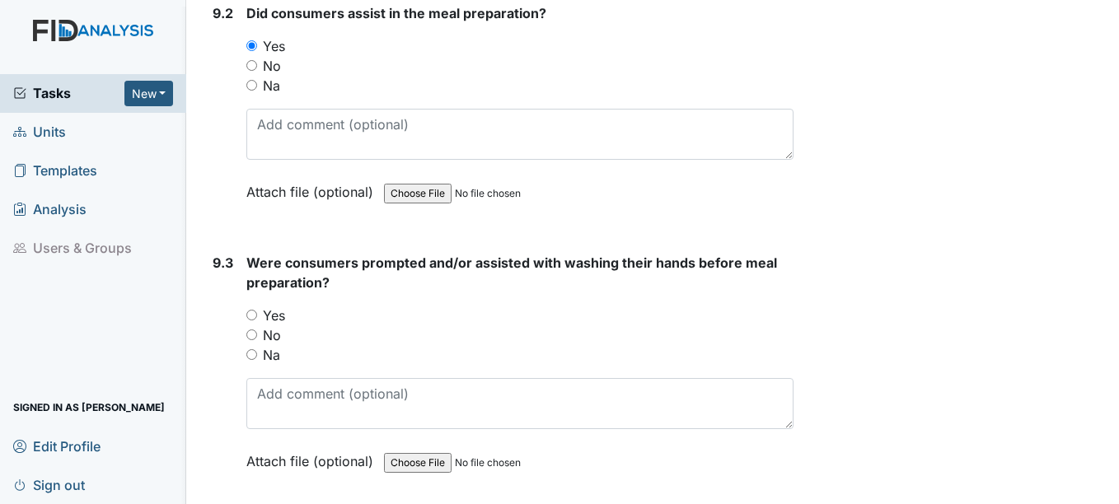
scroll to position [13014, 0]
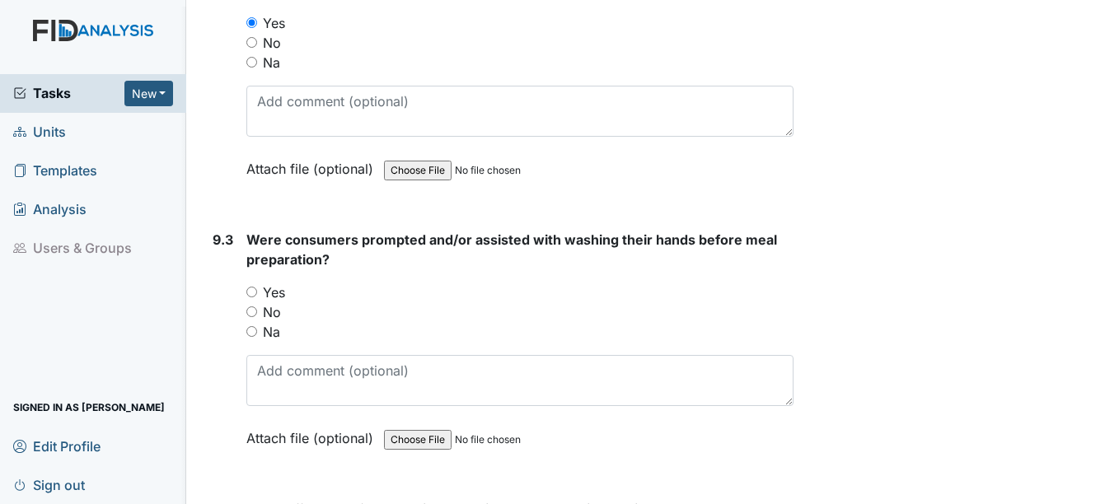
click at [274, 287] on label "Yes" at bounding box center [274, 293] width 22 height 20
click at [257, 287] on input "Yes" at bounding box center [251, 292] width 11 height 11
radio input "true"
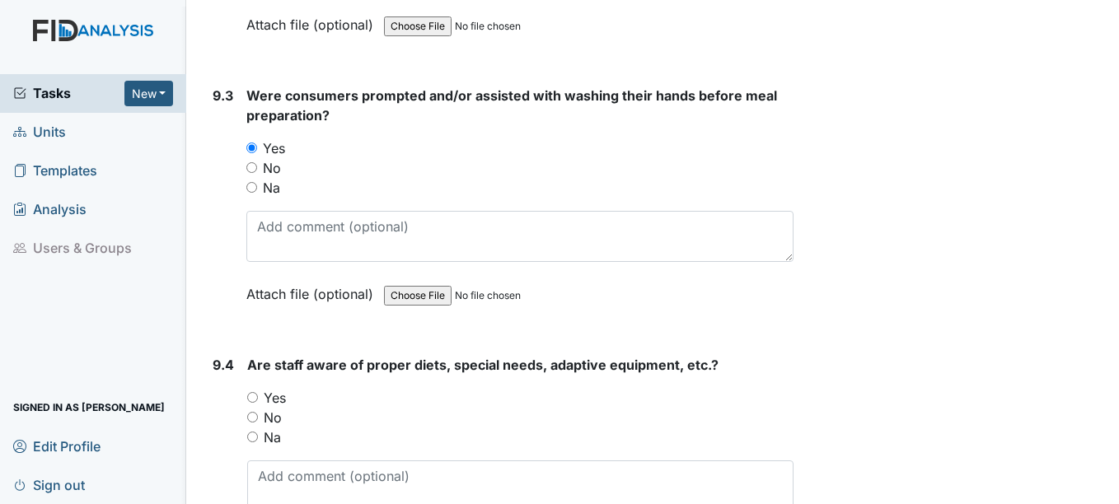
scroll to position [13178, 0]
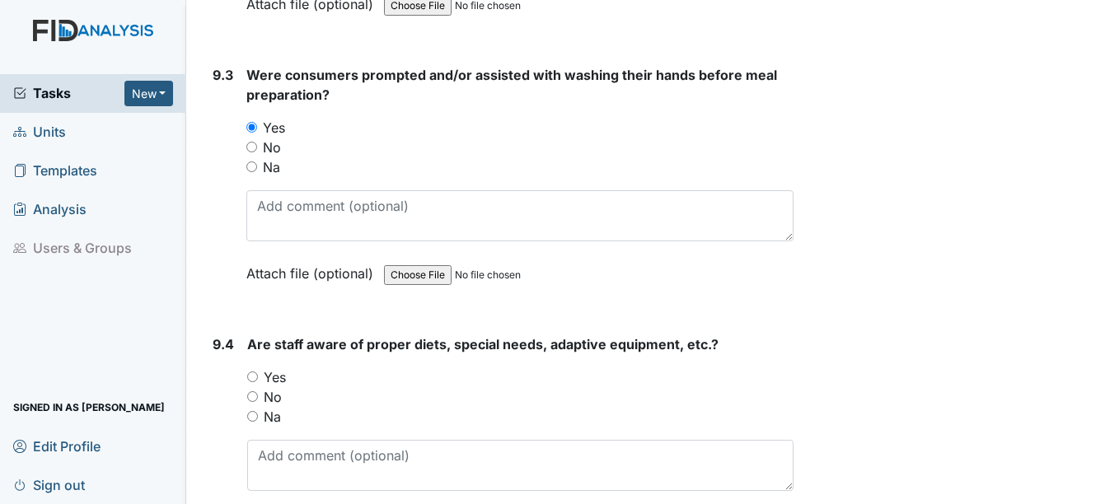
click at [279, 379] on label "Yes" at bounding box center [275, 377] width 22 height 20
click at [258, 379] on input "Yes" at bounding box center [252, 376] width 11 height 11
radio input "true"
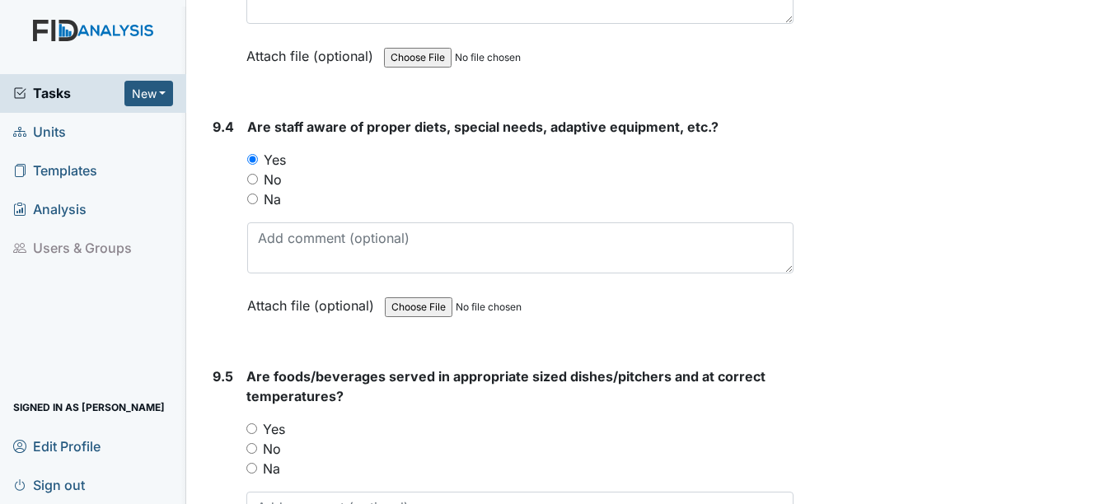
scroll to position [13425, 0]
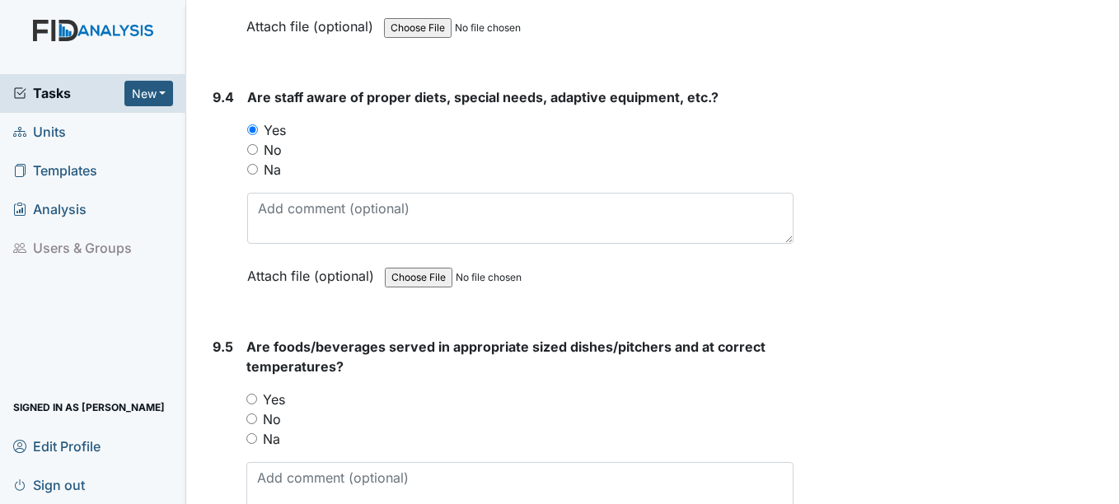
click at [272, 395] on label "Yes" at bounding box center [274, 400] width 22 height 20
click at [257, 395] on input "Yes" at bounding box center [251, 399] width 11 height 11
radio input "true"
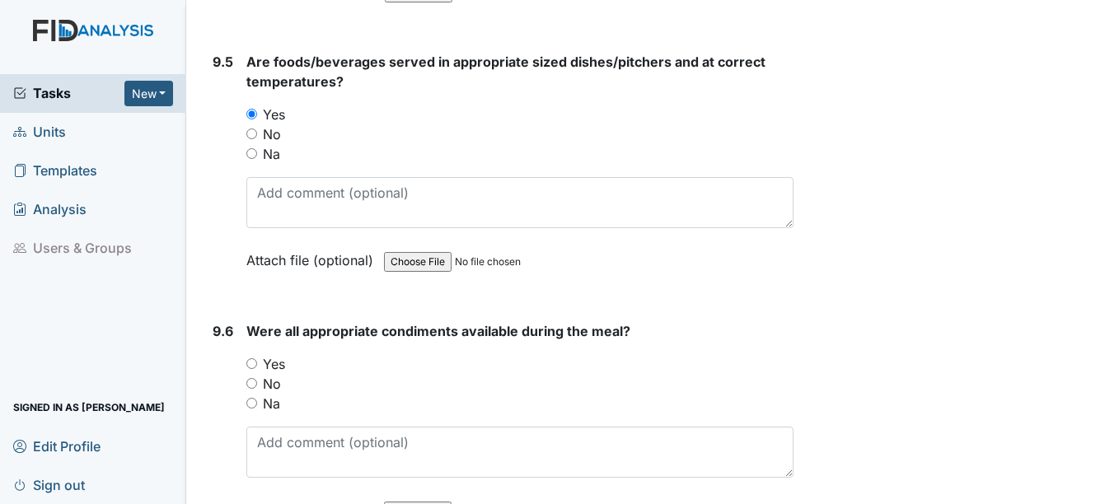
scroll to position [13755, 0]
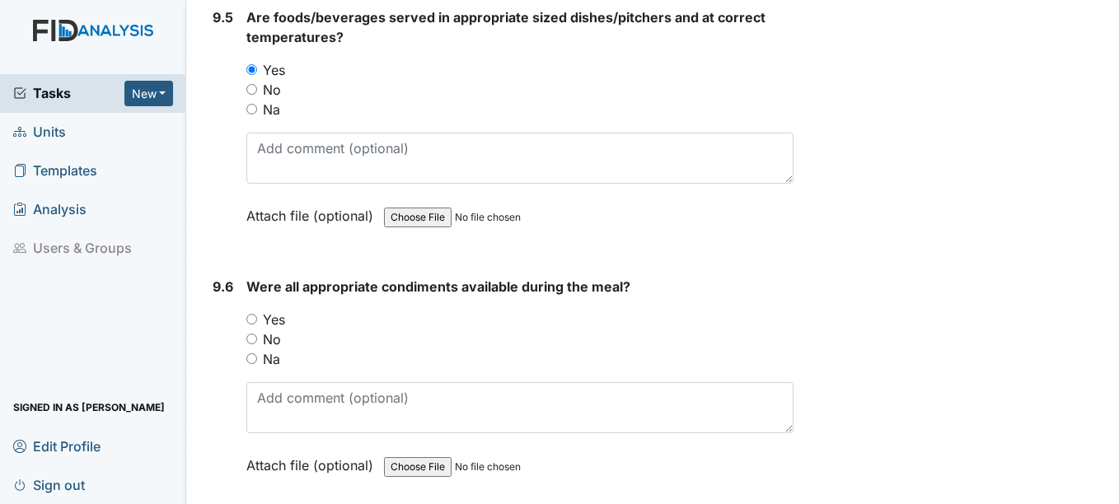
click at [278, 323] on label "Yes" at bounding box center [274, 320] width 22 height 20
click at [257, 323] on input "Yes" at bounding box center [251, 319] width 11 height 11
radio input "true"
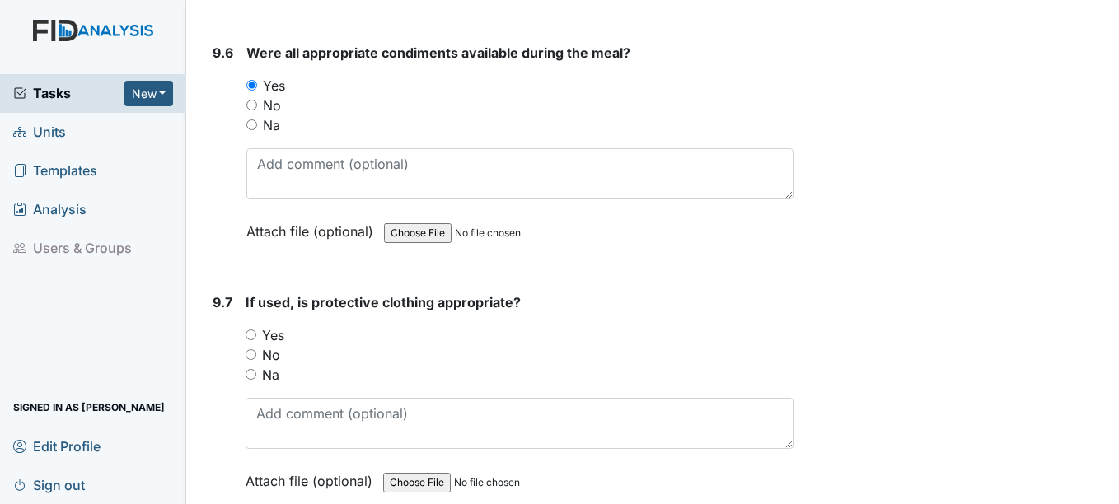
scroll to position [14167, 0]
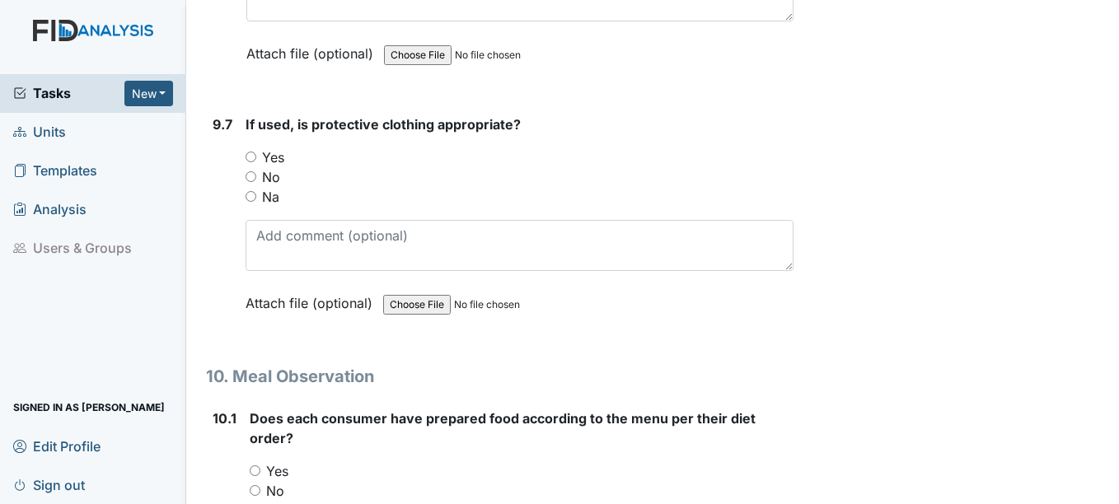
click at [273, 152] on label "Yes" at bounding box center [273, 157] width 22 height 20
click at [256, 152] on input "Yes" at bounding box center [250, 157] width 11 height 11
radio input "true"
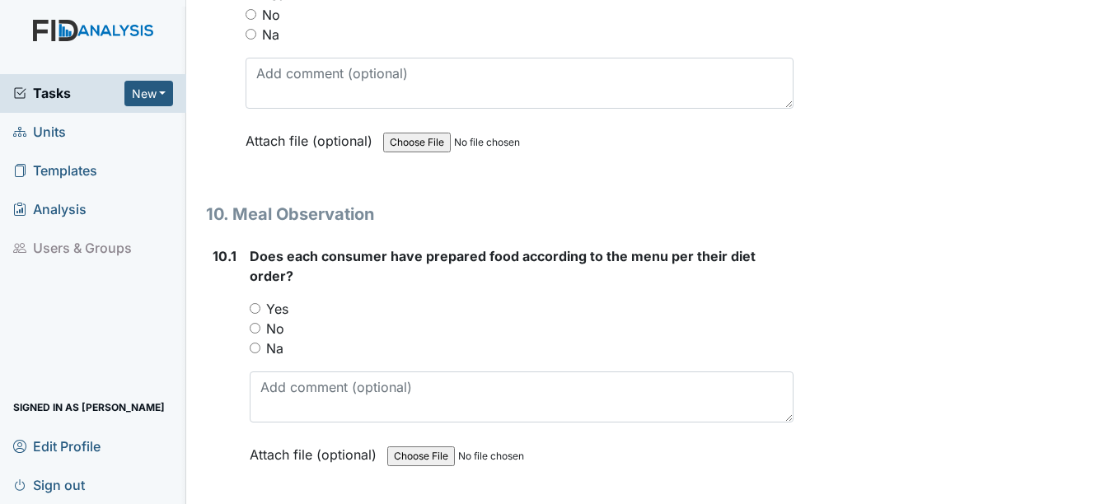
scroll to position [14331, 0]
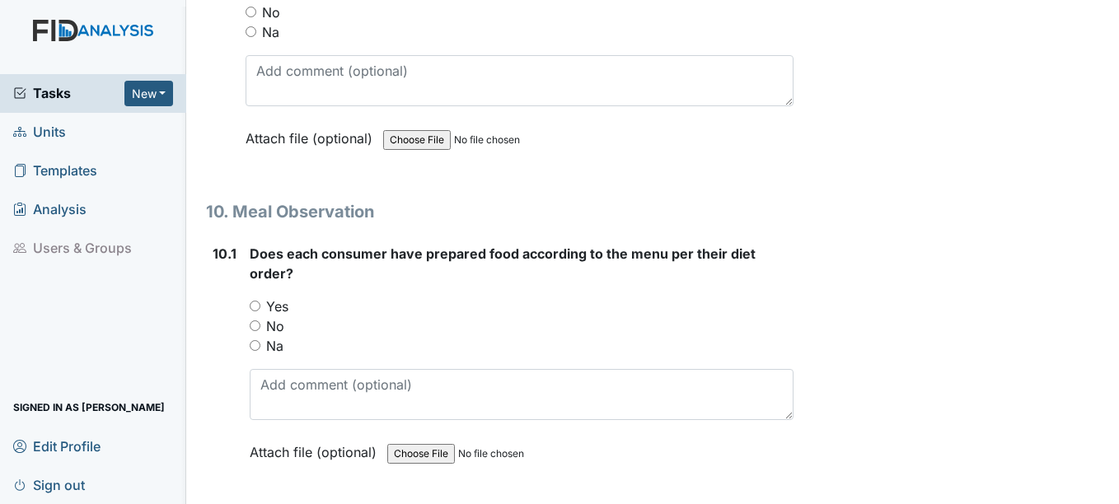
click at [279, 304] on label "Yes" at bounding box center [277, 307] width 22 height 20
click at [260, 304] on input "Yes" at bounding box center [255, 306] width 11 height 11
radio input "true"
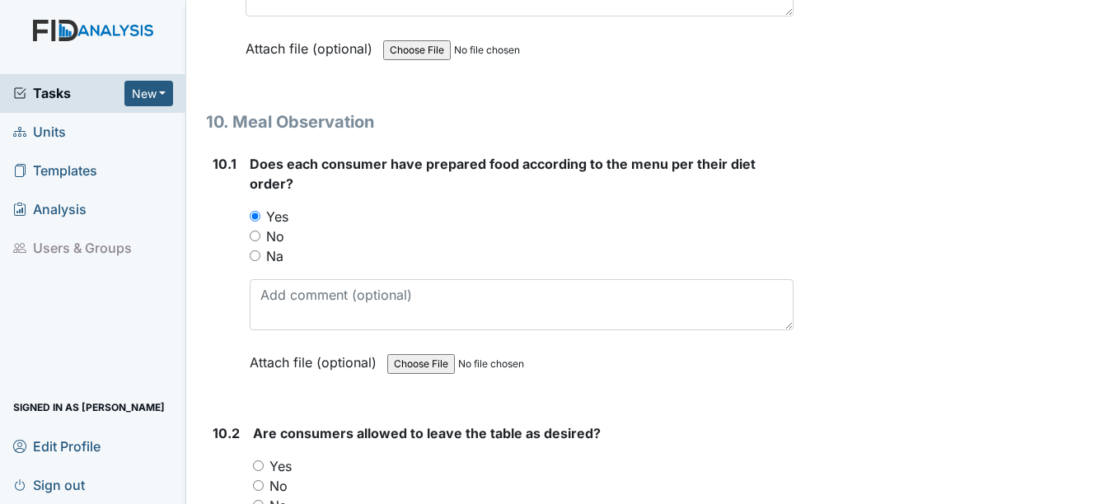
scroll to position [14496, 0]
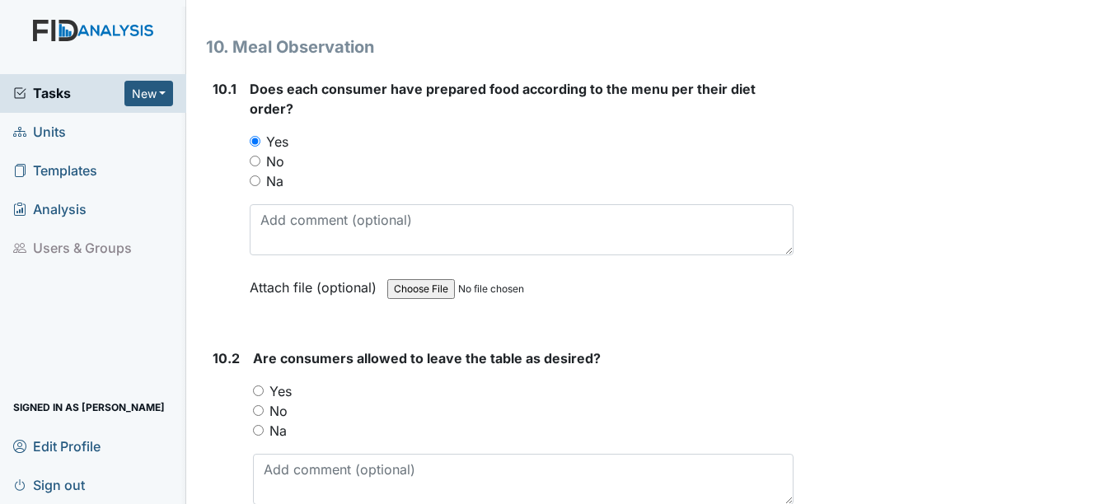
click at [284, 391] on label "Yes" at bounding box center [280, 391] width 22 height 20
click at [264, 391] on input "Yes" at bounding box center [258, 390] width 11 height 11
radio input "true"
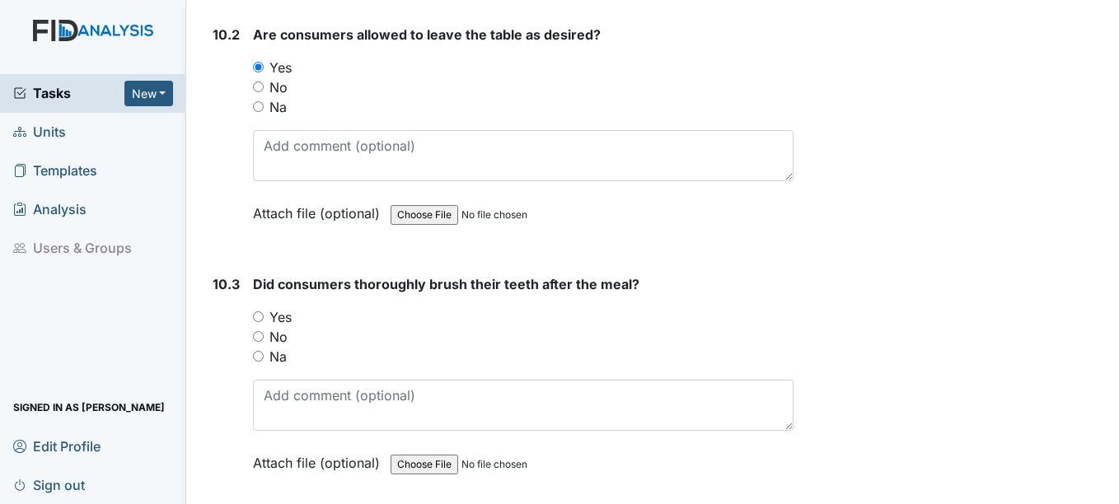
scroll to position [14826, 0]
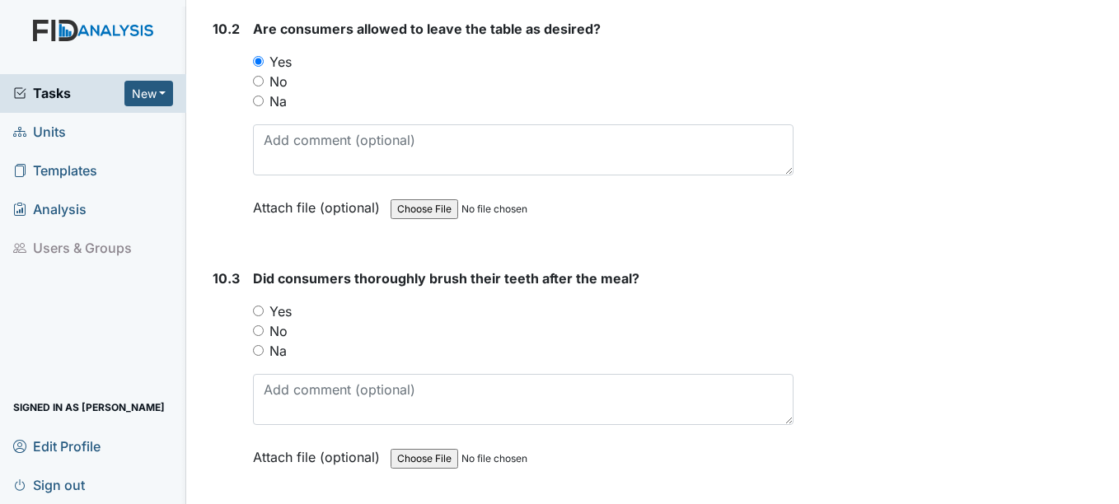
click at [284, 315] on label "Yes" at bounding box center [280, 311] width 22 height 20
click at [264, 315] on input "Yes" at bounding box center [258, 311] width 11 height 11
radio input "true"
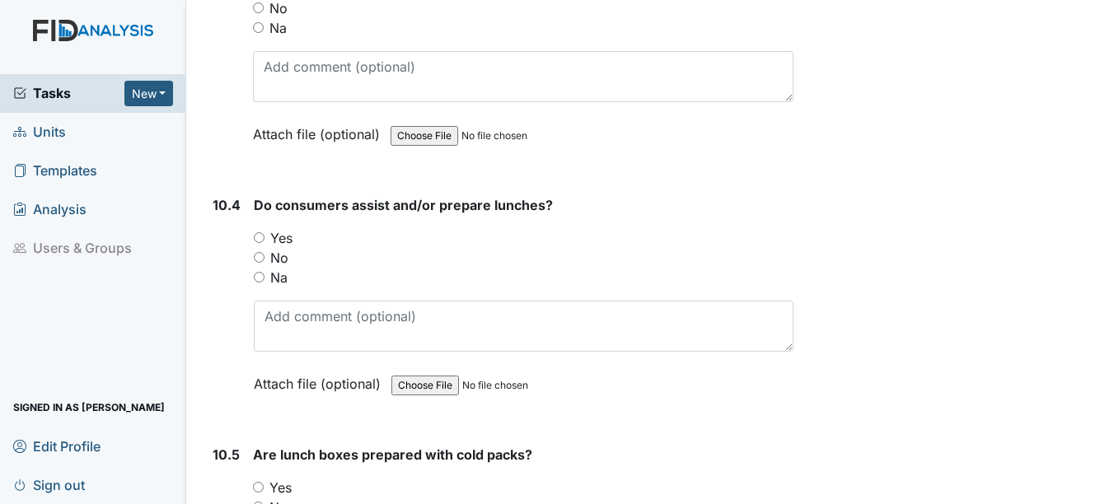
scroll to position [15155, 0]
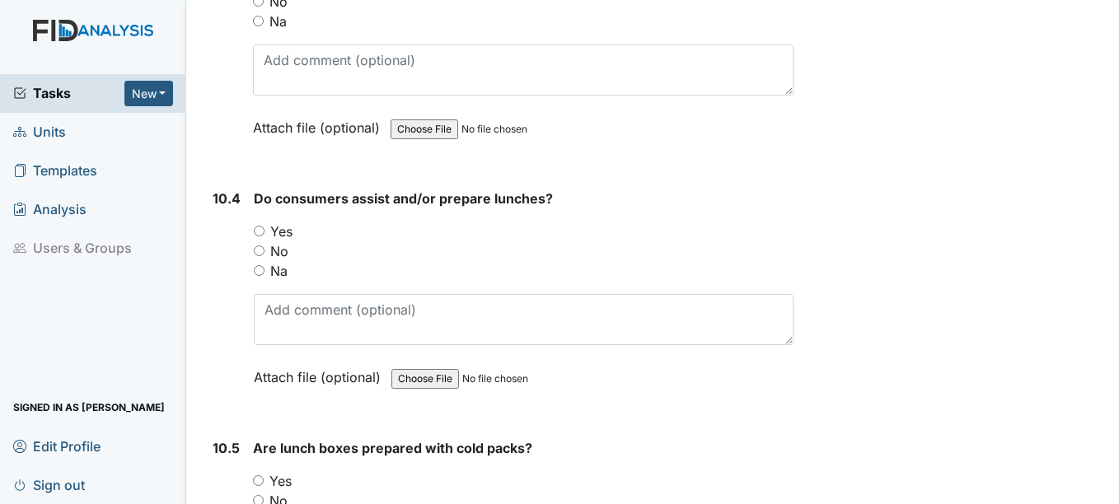
click at [284, 231] on label "Yes" at bounding box center [281, 232] width 22 height 20
click at [264, 231] on input "Yes" at bounding box center [259, 231] width 11 height 11
radio input "true"
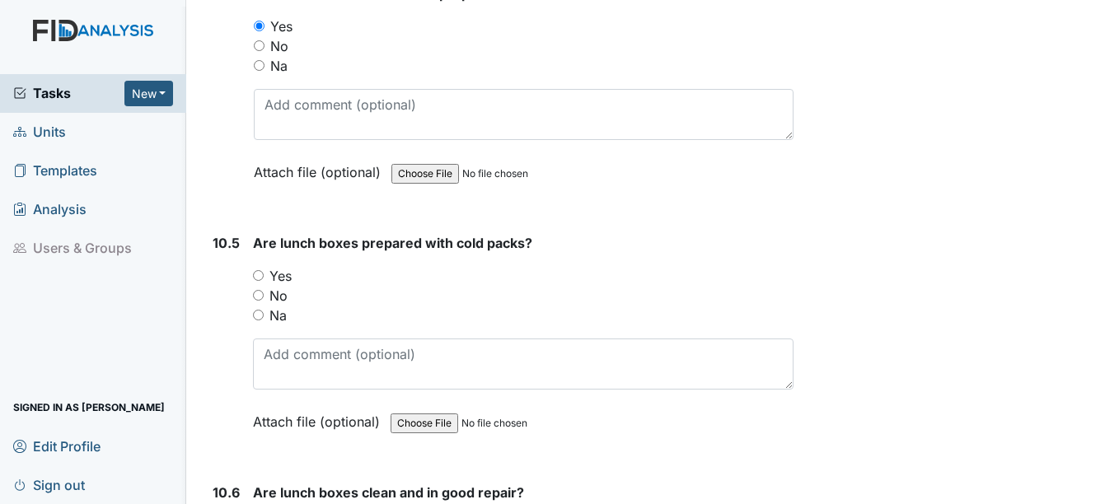
scroll to position [15402, 0]
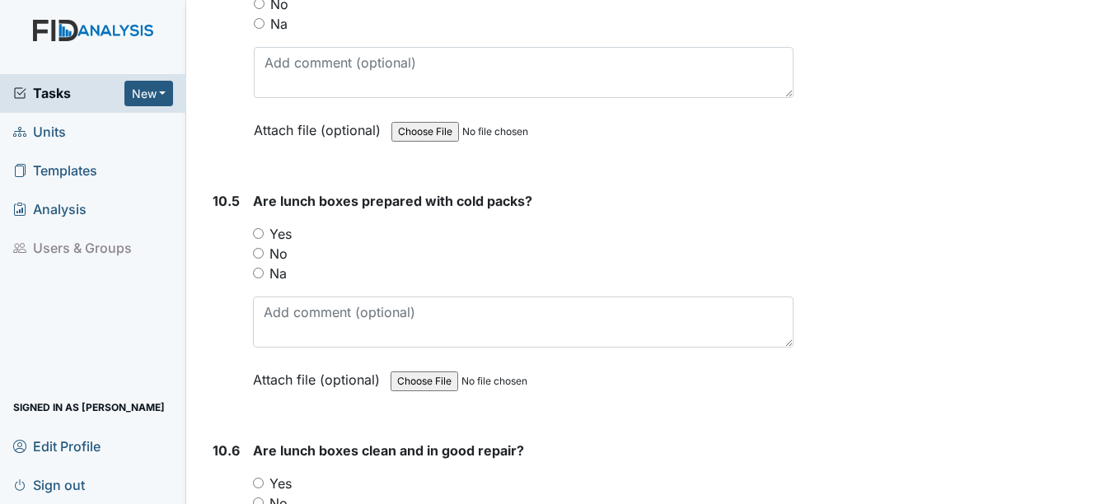
click at [277, 278] on label "Na" at bounding box center [277, 274] width 17 height 20
click at [264, 278] on input "Na" at bounding box center [258, 273] width 11 height 11
radio input "true"
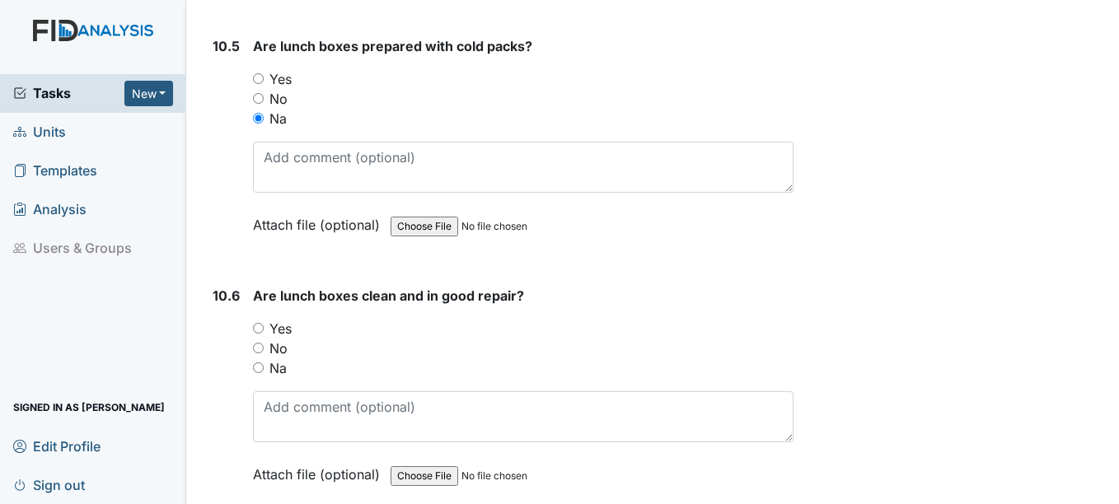
scroll to position [15567, 0]
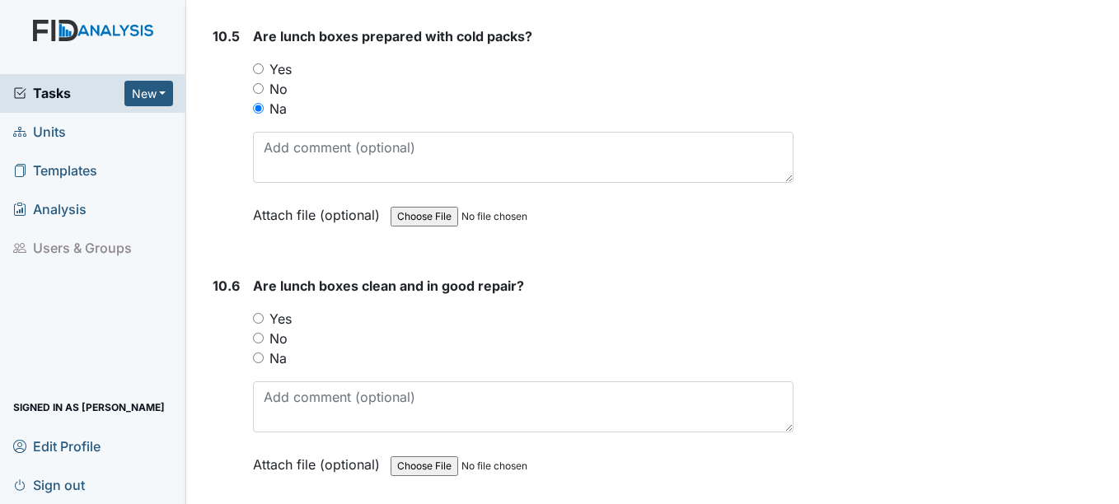
click at [281, 313] on label "Yes" at bounding box center [280, 319] width 22 height 20
click at [264, 313] on input "Yes" at bounding box center [258, 318] width 11 height 11
radio input "true"
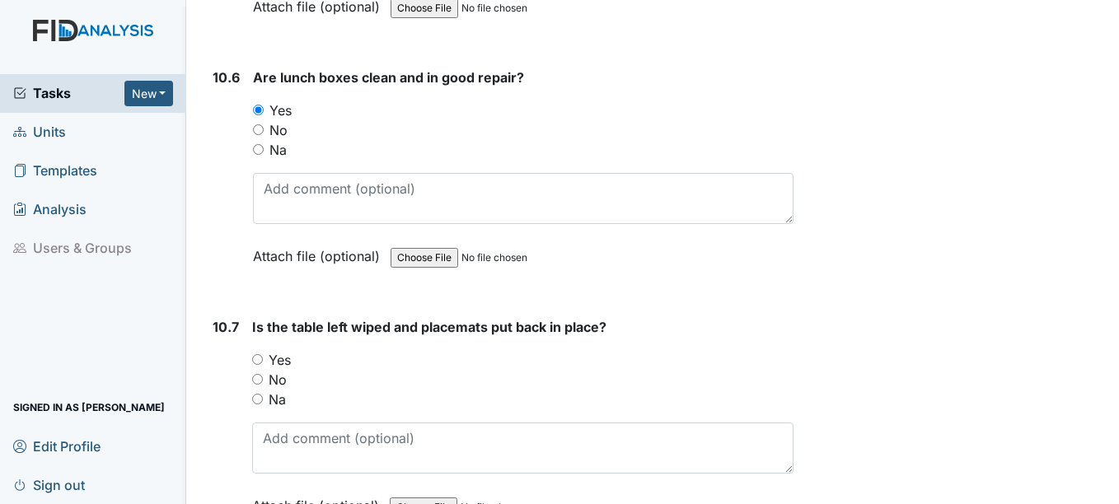
scroll to position [15814, 0]
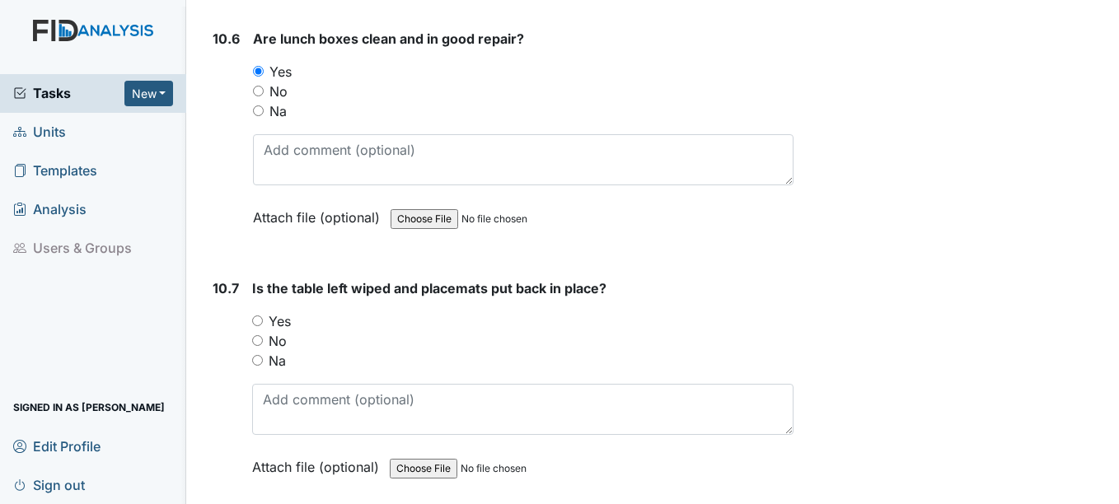
click at [284, 319] on label "Yes" at bounding box center [280, 321] width 22 height 20
click at [263, 319] on input "Yes" at bounding box center [257, 320] width 11 height 11
radio input "true"
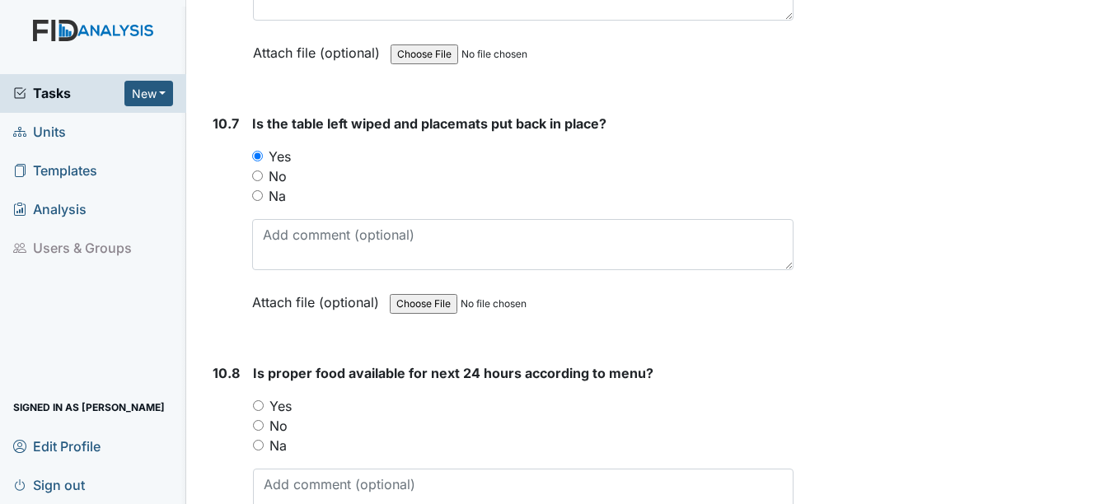
click at [289, 402] on label "Yes" at bounding box center [280, 406] width 22 height 20
click at [264, 402] on input "Yes" at bounding box center [258, 405] width 11 height 11
radio input "true"
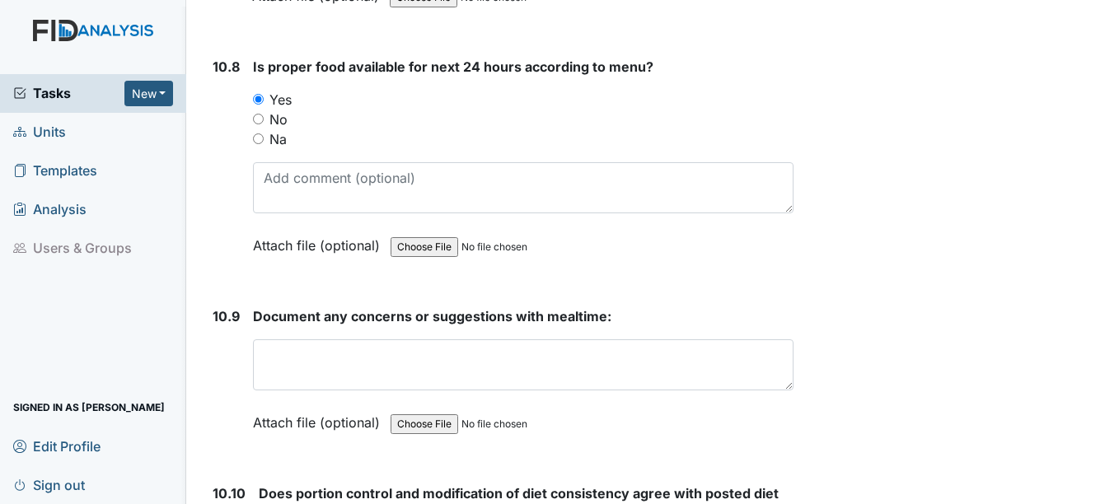
scroll to position [16308, 0]
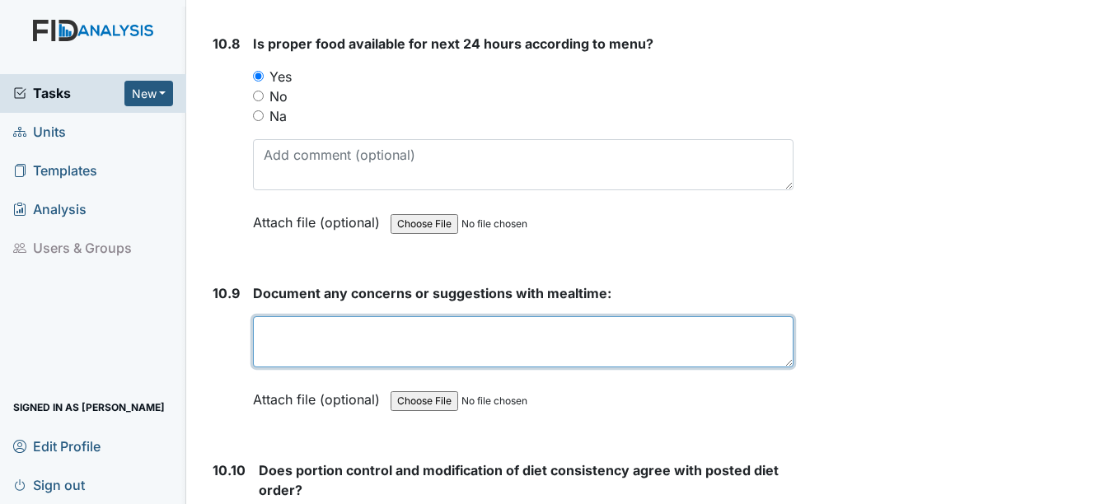
click at [314, 353] on textarea at bounding box center [522, 341] width 539 height 51
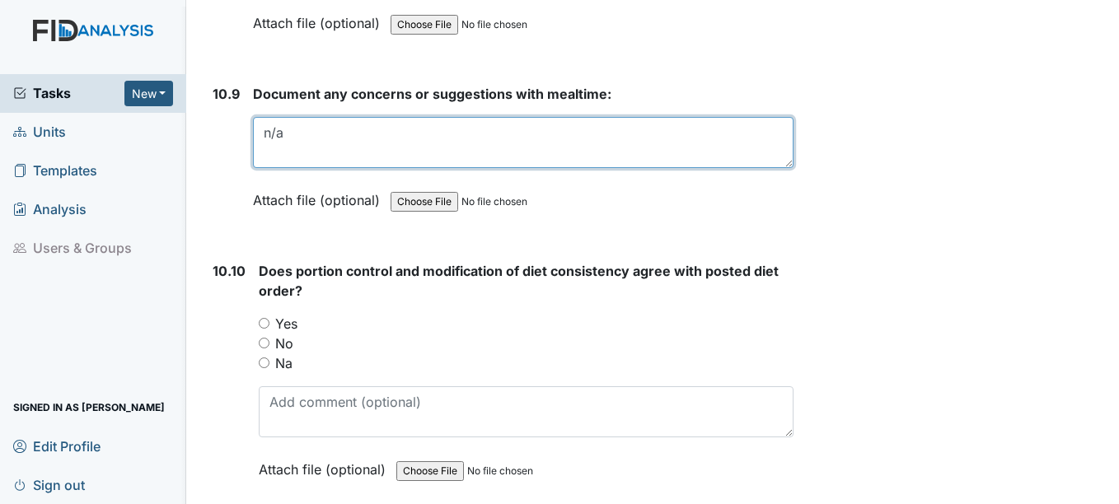
scroll to position [16555, 0]
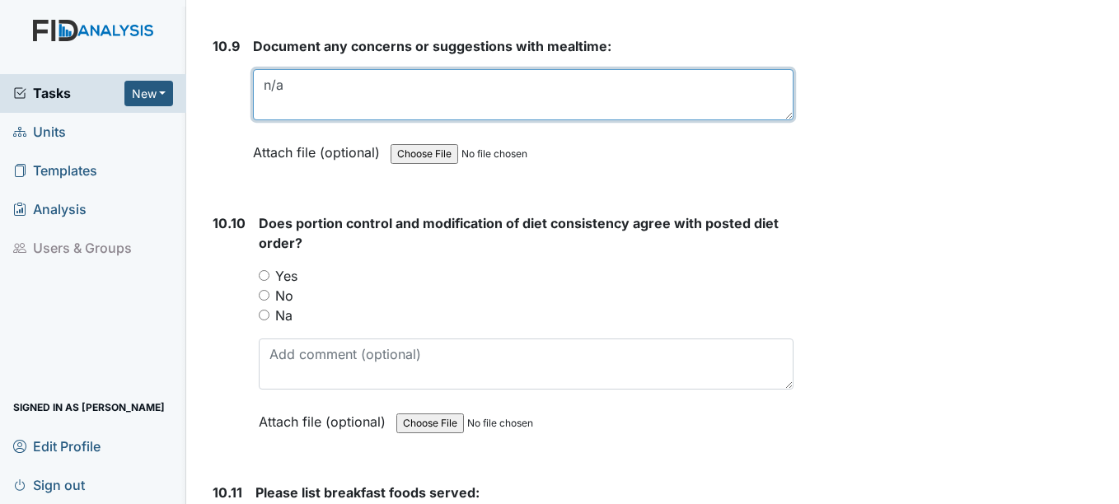
type textarea "n/a"
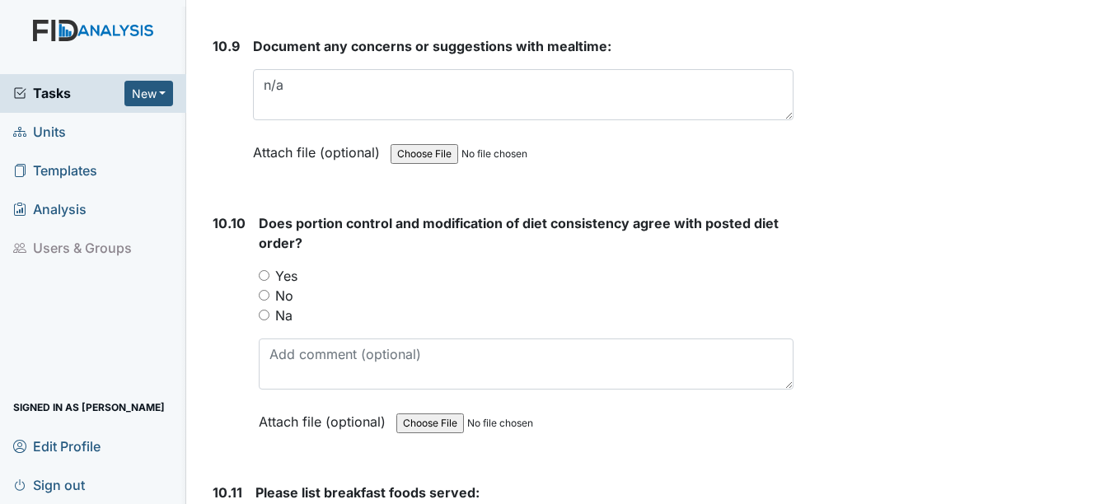
click at [284, 269] on label "Yes" at bounding box center [286, 276] width 22 height 20
click at [269, 270] on input "Yes" at bounding box center [264, 275] width 11 height 11
radio input "true"
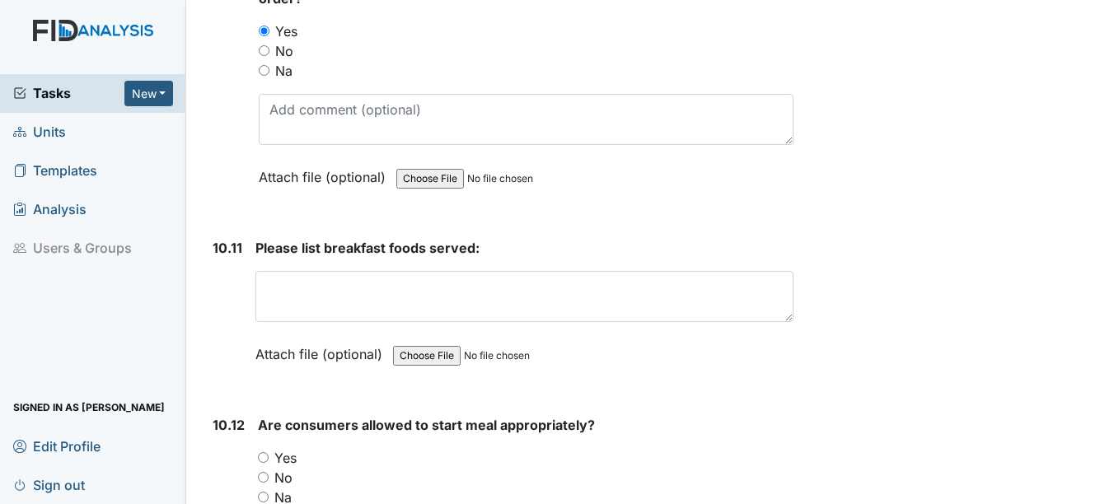
scroll to position [16802, 0]
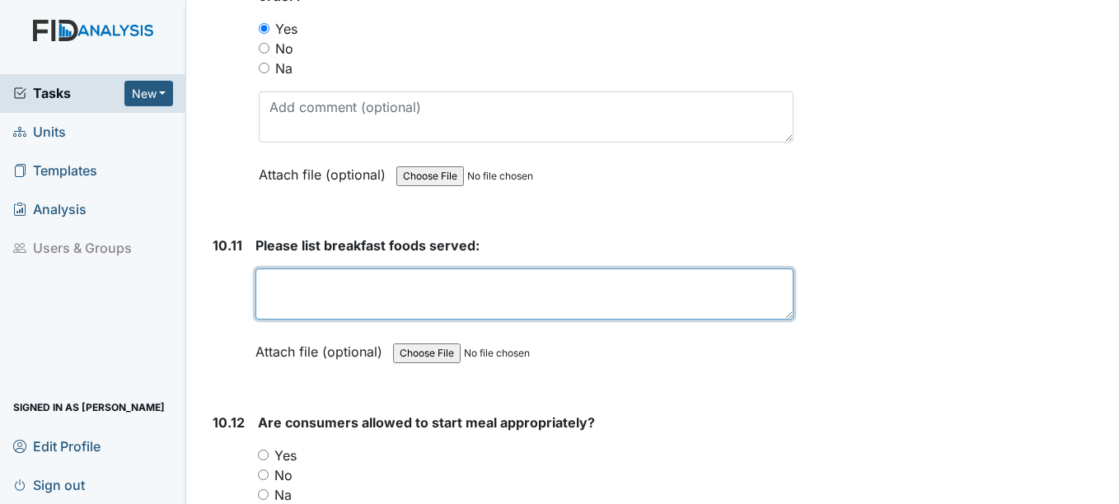
click at [301, 280] on textarea at bounding box center [523, 294] width 537 height 51
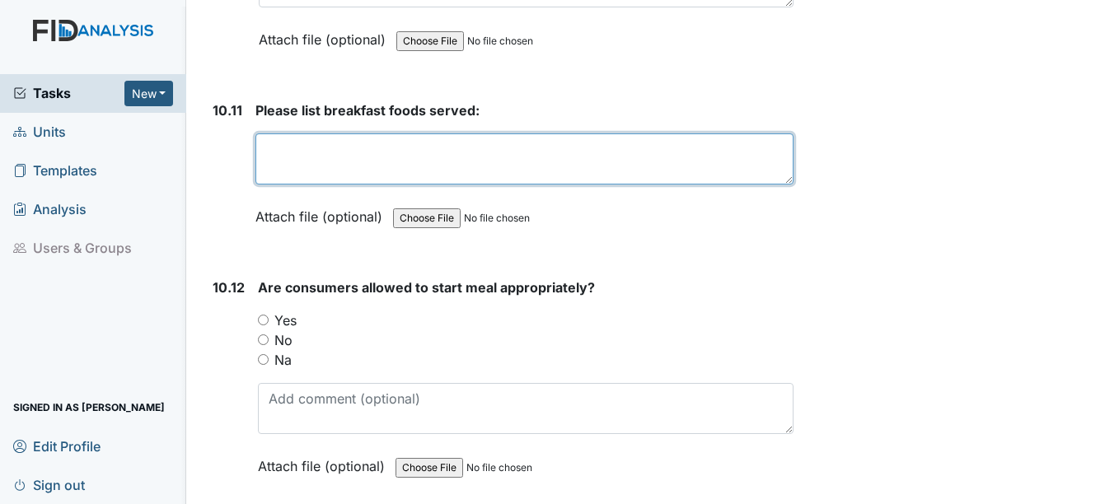
scroll to position [16967, 0]
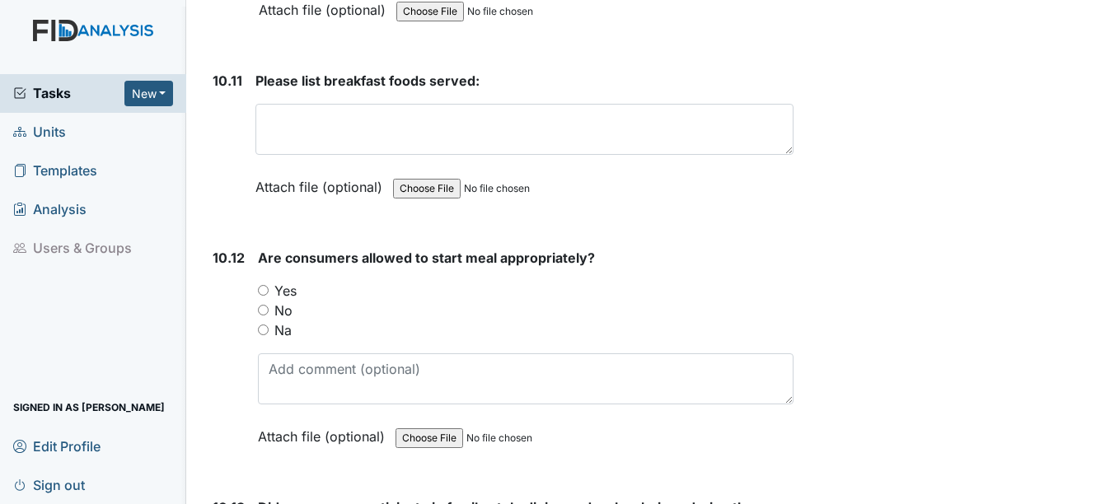
click at [284, 294] on div "Are consumers allowed to start meal appropriately? You must select one of the b…" at bounding box center [525, 353] width 535 height 210
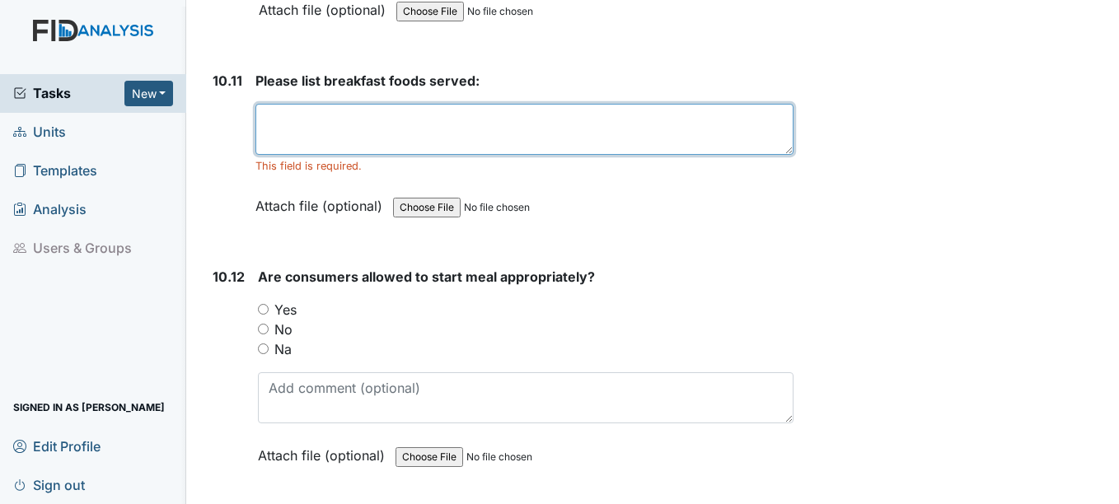
click at [302, 143] on textarea at bounding box center [523, 129] width 537 height 51
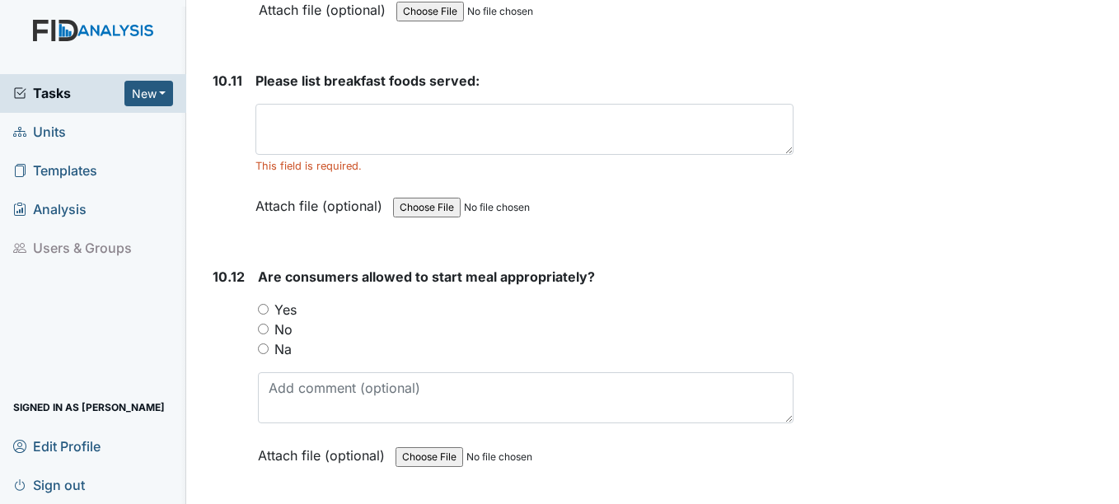
click at [285, 308] on label "Yes" at bounding box center [285, 310] width 22 height 20
click at [269, 308] on input "Yes" at bounding box center [263, 309] width 11 height 11
radio input "true"
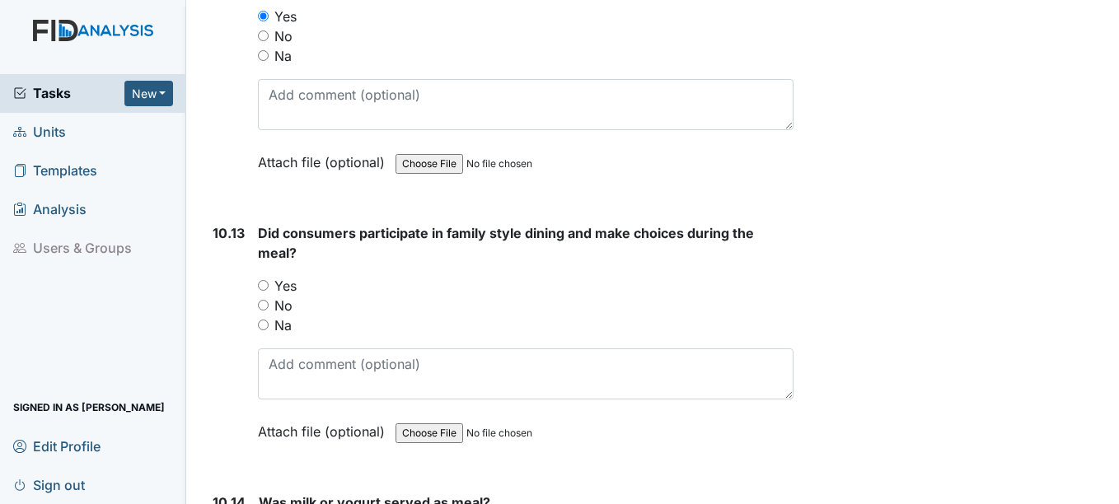
scroll to position [17297, 0]
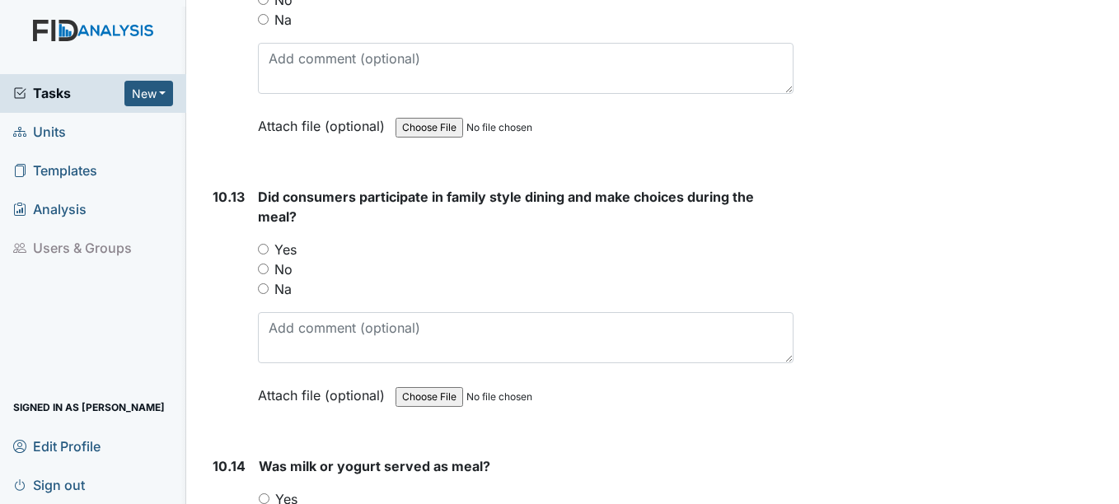
click at [282, 245] on label "Yes" at bounding box center [285, 250] width 22 height 20
click at [269, 245] on input "Yes" at bounding box center [263, 249] width 11 height 11
radio input "true"
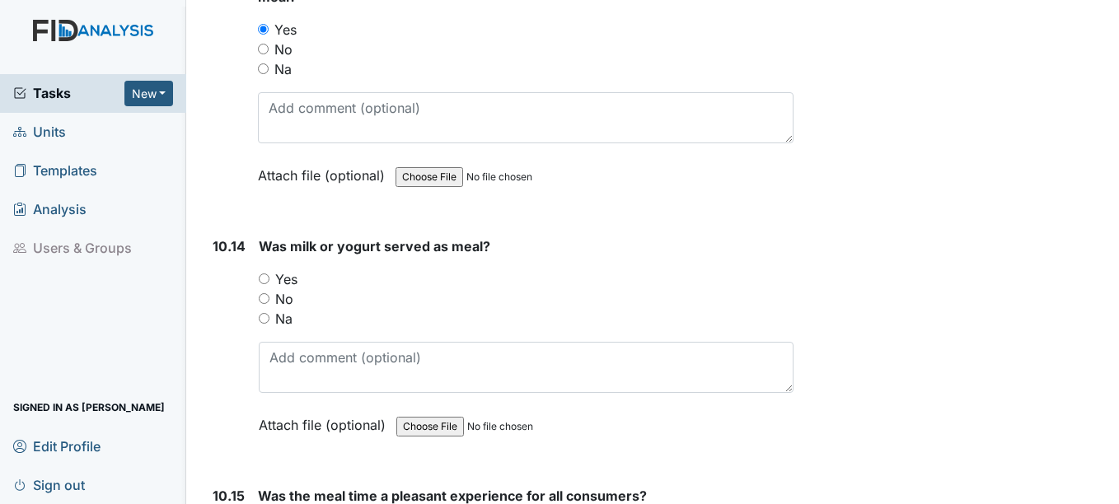
scroll to position [17544, 0]
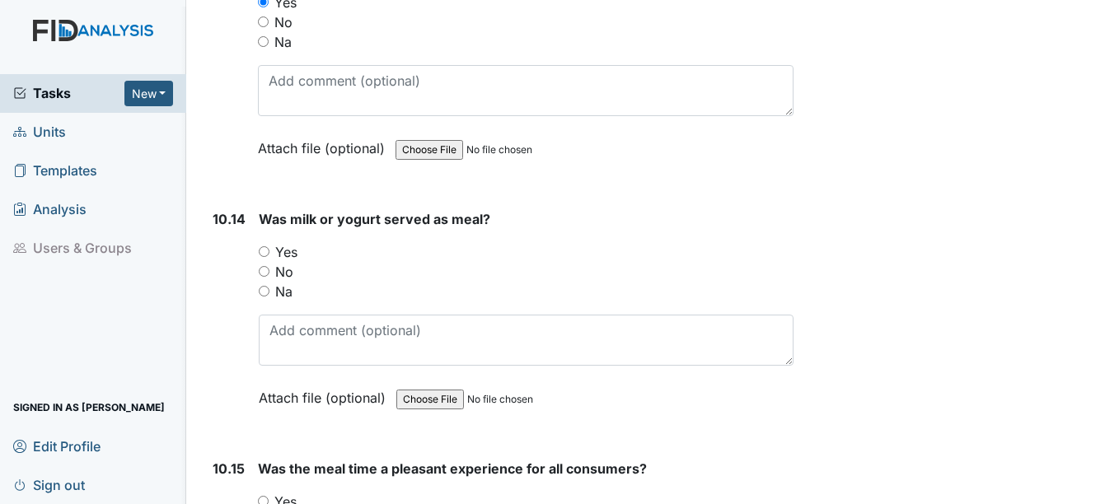
click at [290, 255] on label "Yes" at bounding box center [286, 252] width 22 height 20
click at [269, 255] on input "Yes" at bounding box center [264, 251] width 11 height 11
radio input "true"
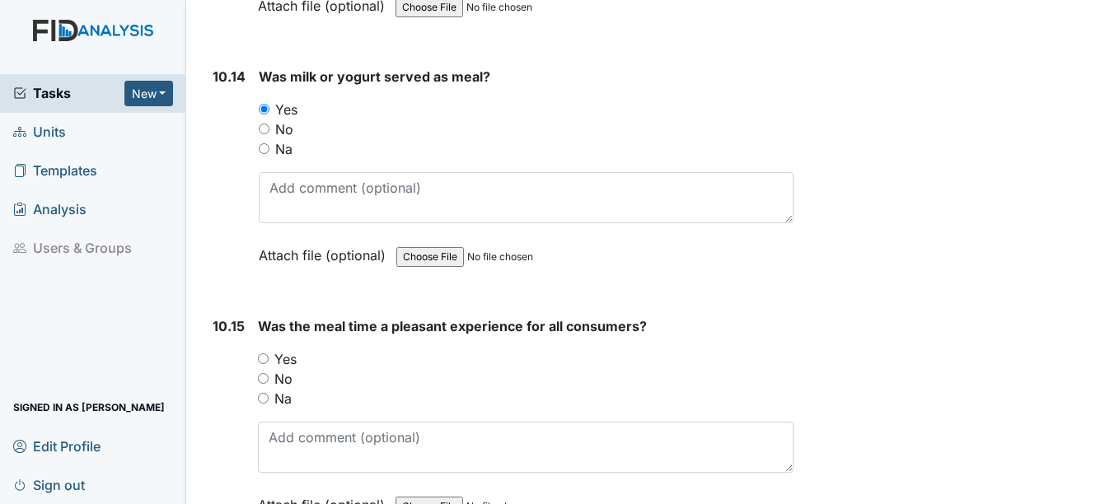
scroll to position [17708, 0]
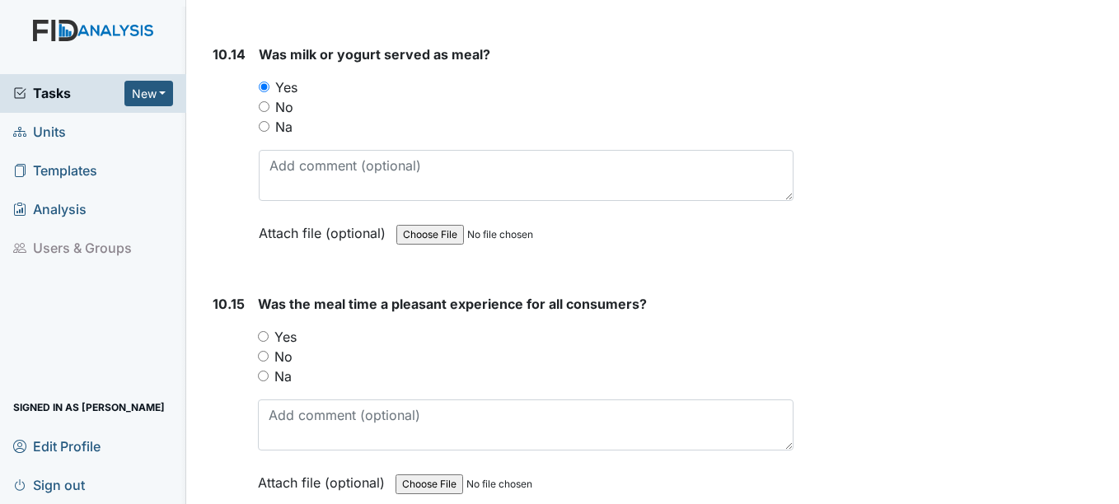
click at [289, 339] on label "Yes" at bounding box center [285, 337] width 22 height 20
click at [269, 339] on input "Yes" at bounding box center [263, 336] width 11 height 11
radio input "true"
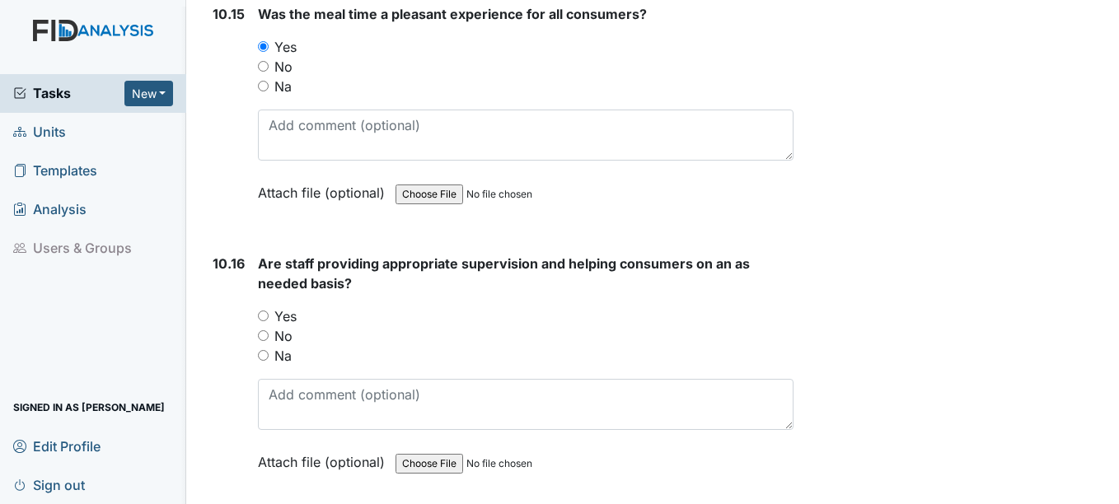
scroll to position [18038, 0]
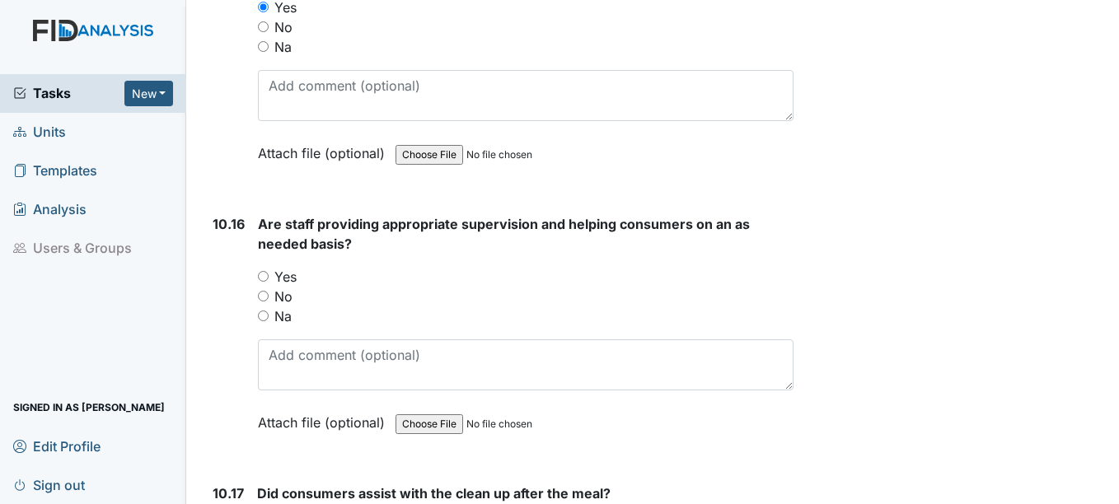
click at [287, 277] on label "Yes" at bounding box center [285, 277] width 22 height 20
click at [269, 277] on input "Yes" at bounding box center [263, 276] width 11 height 11
radio input "true"
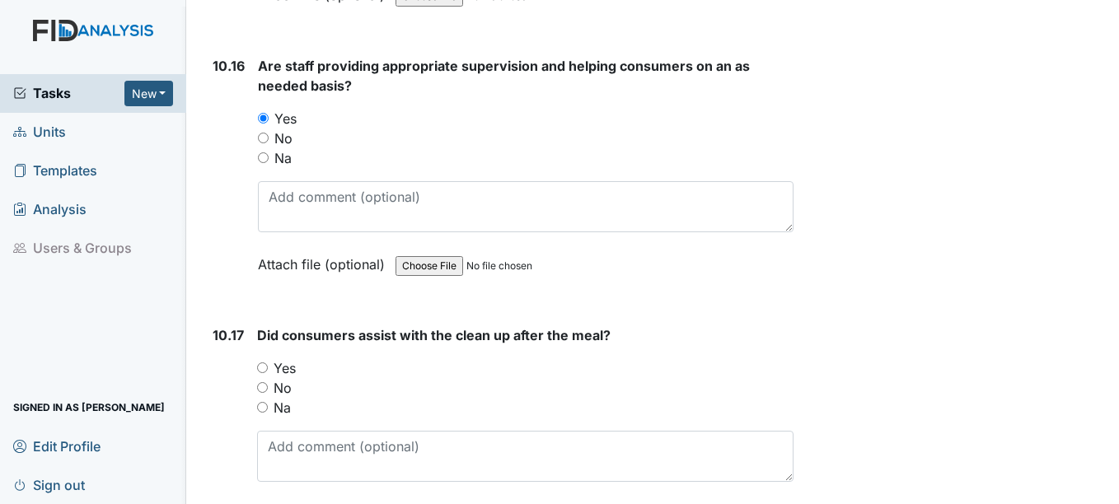
scroll to position [18285, 0]
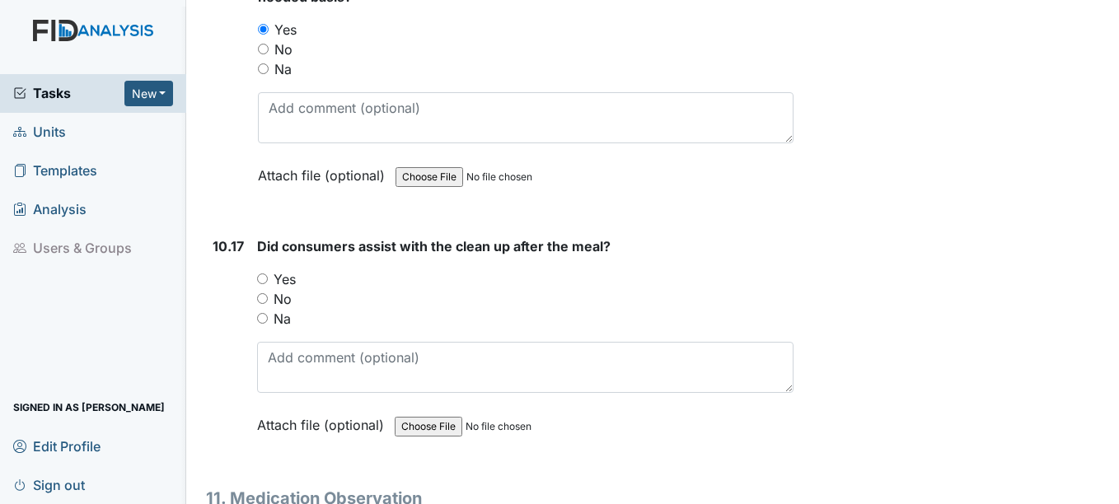
click at [288, 283] on label "Yes" at bounding box center [284, 279] width 22 height 20
click at [268, 283] on input "Yes" at bounding box center [262, 278] width 11 height 11
radio input "true"
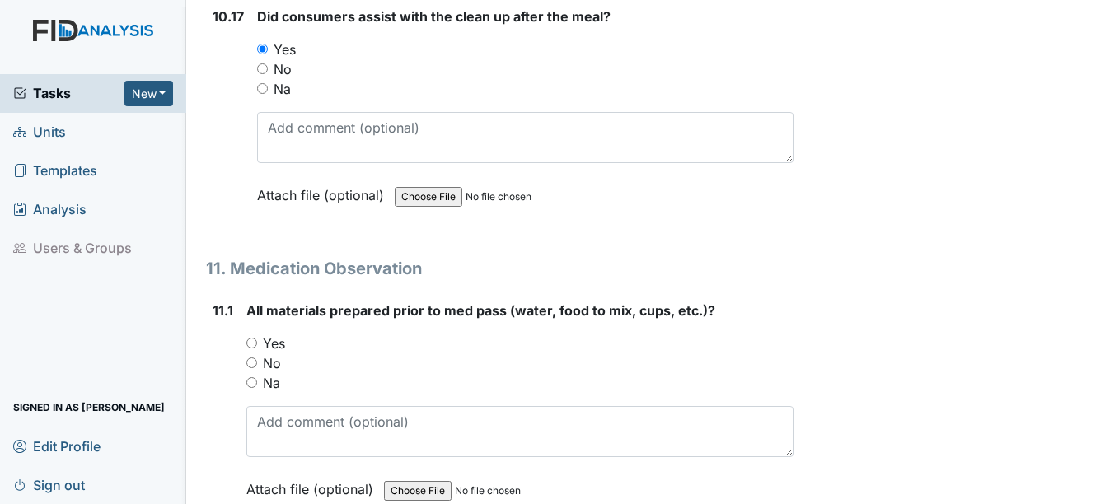
scroll to position [18532, 0]
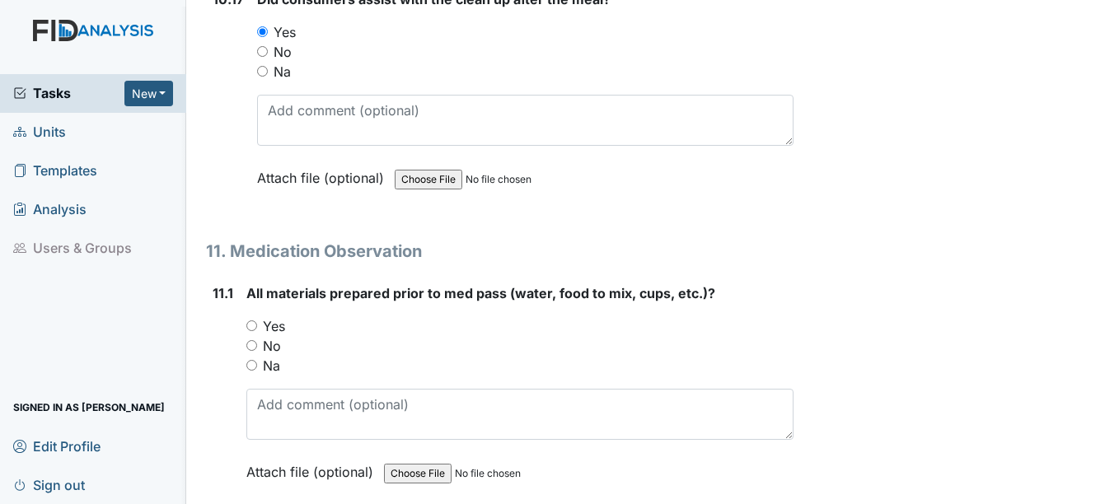
click at [278, 321] on label "Yes" at bounding box center [274, 326] width 22 height 20
click at [257, 321] on input "Yes" at bounding box center [251, 325] width 11 height 11
radio input "true"
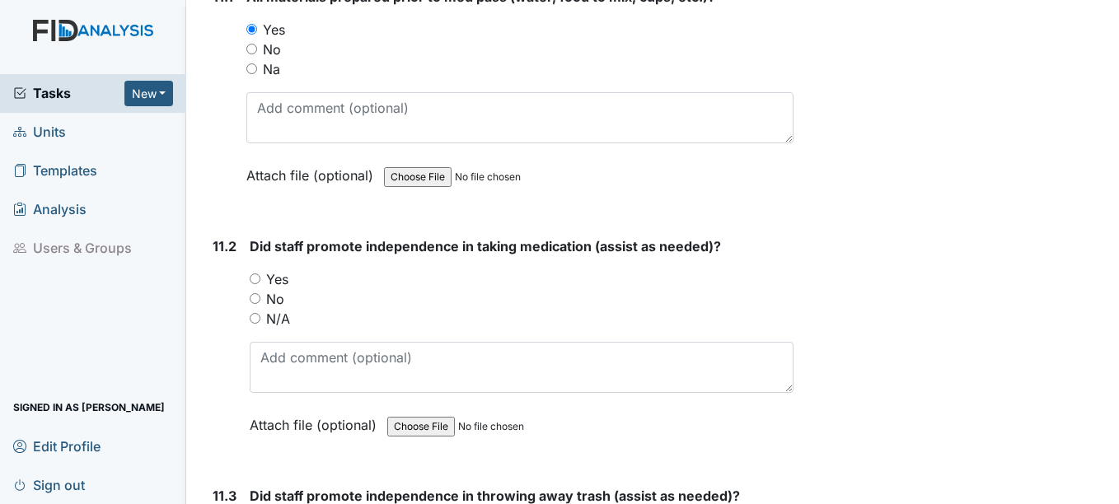
scroll to position [18861, 0]
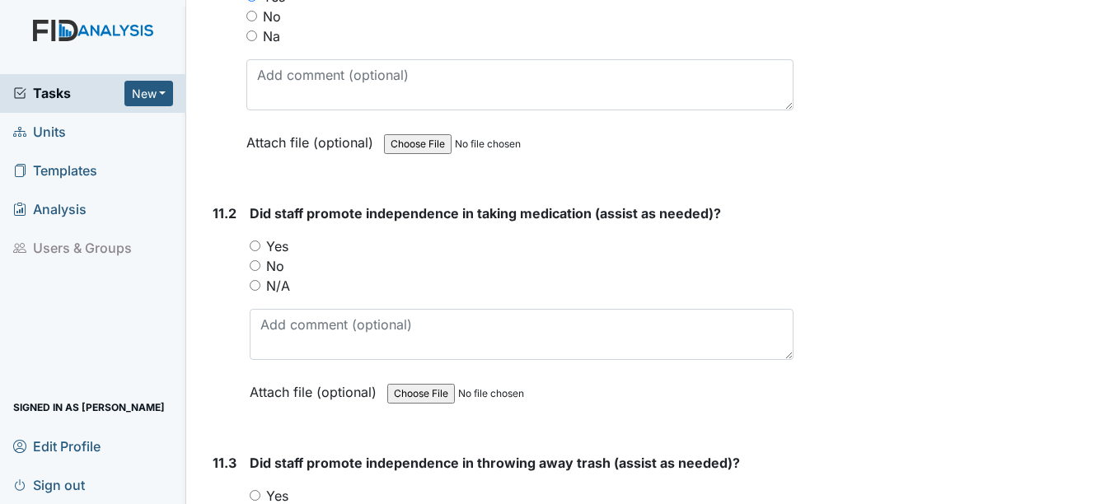
click at [273, 251] on label "Yes" at bounding box center [277, 246] width 22 height 20
click at [260, 251] on input "Yes" at bounding box center [255, 246] width 11 height 11
radio input "true"
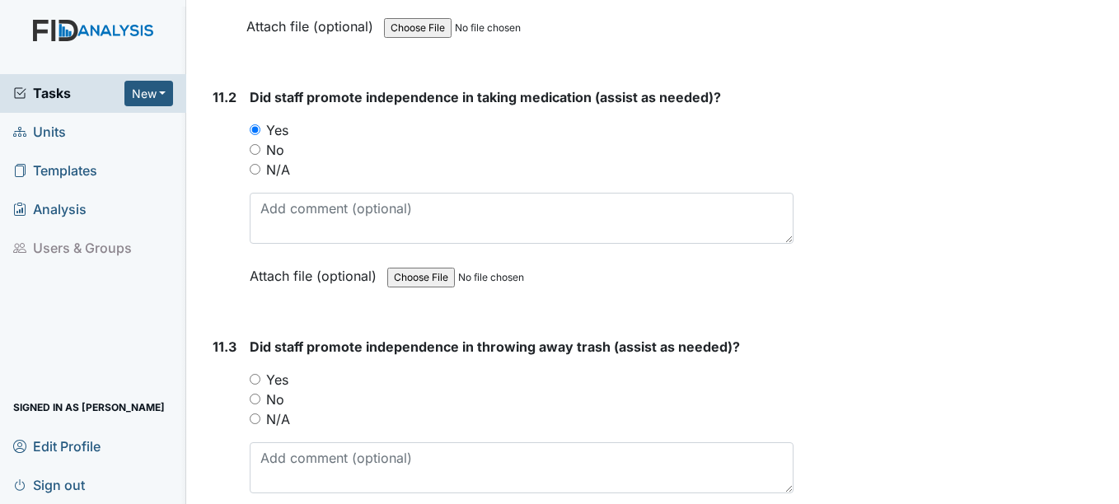
scroll to position [19026, 0]
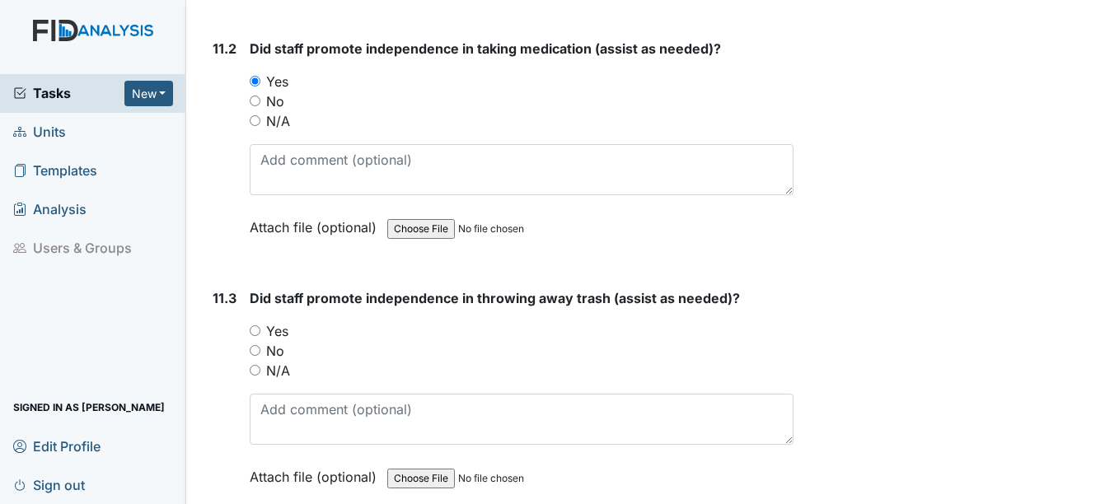
click at [280, 339] on label "Yes" at bounding box center [277, 331] width 22 height 20
click at [260, 336] on input "Yes" at bounding box center [255, 330] width 11 height 11
radio input "true"
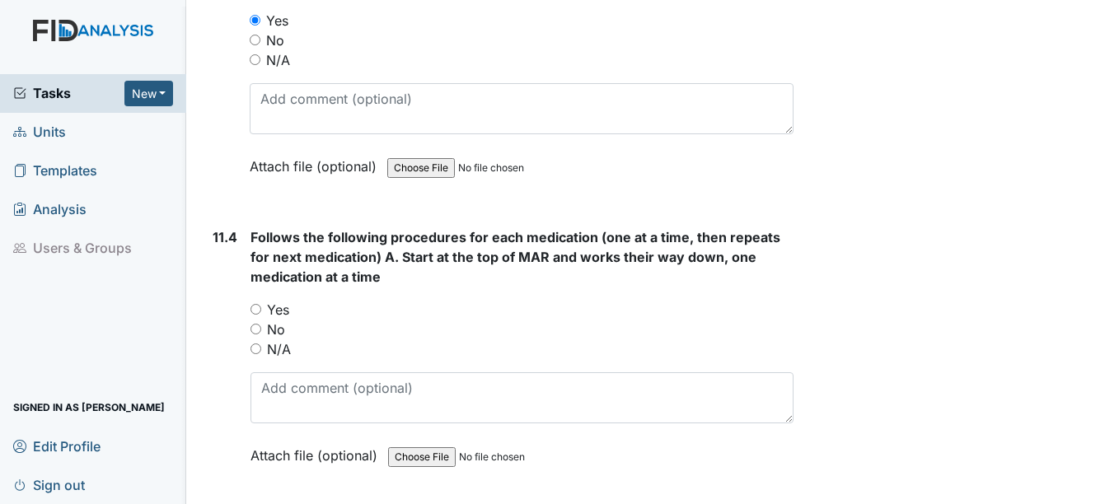
scroll to position [19356, 0]
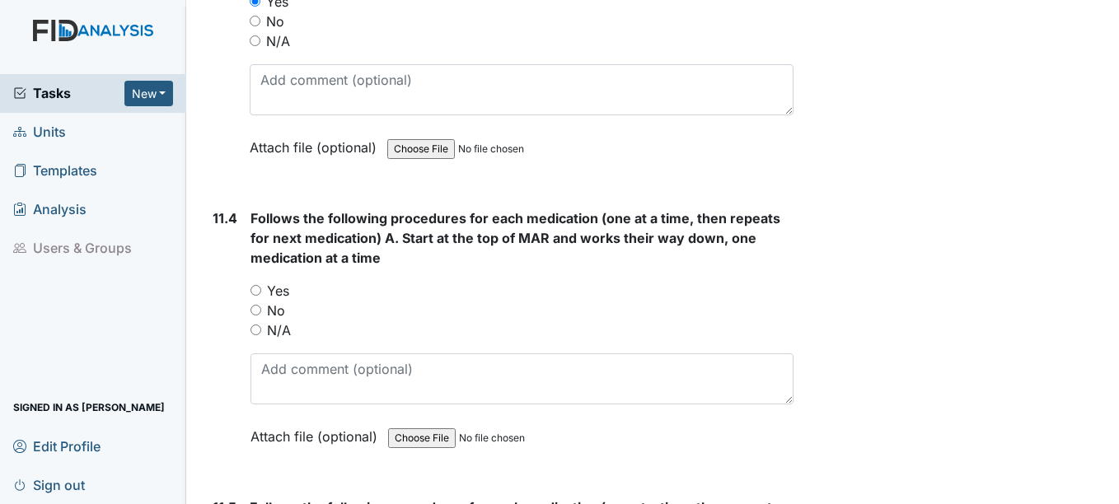
click at [281, 295] on label "Yes" at bounding box center [278, 291] width 22 height 20
click at [261, 295] on input "Yes" at bounding box center [255, 290] width 11 height 11
radio input "true"
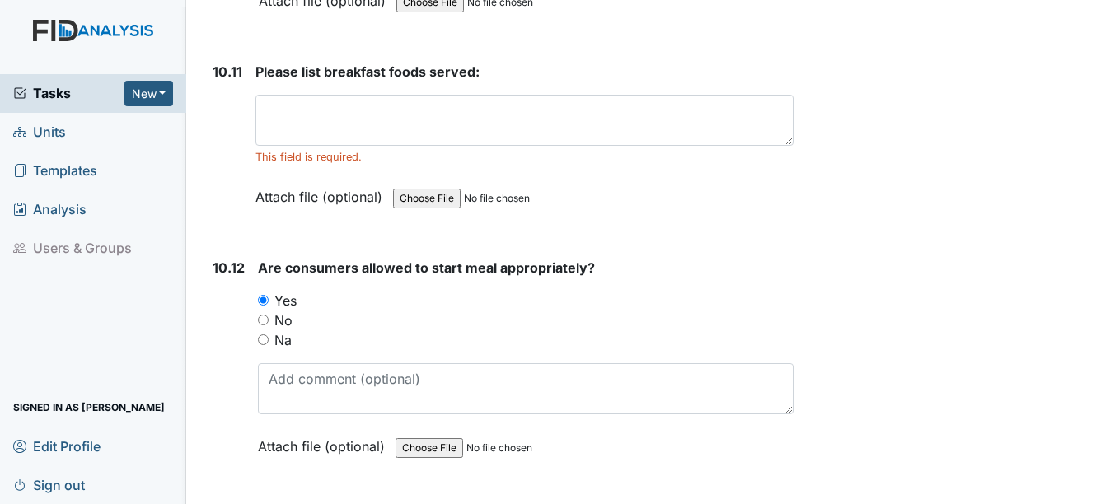
scroll to position [16967, 0]
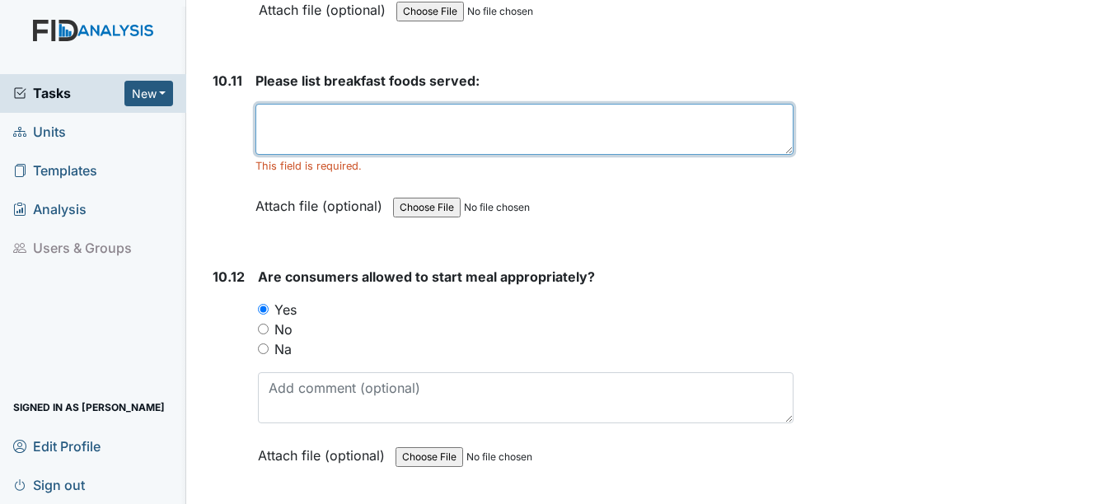
click at [299, 128] on textarea at bounding box center [523, 129] width 537 height 51
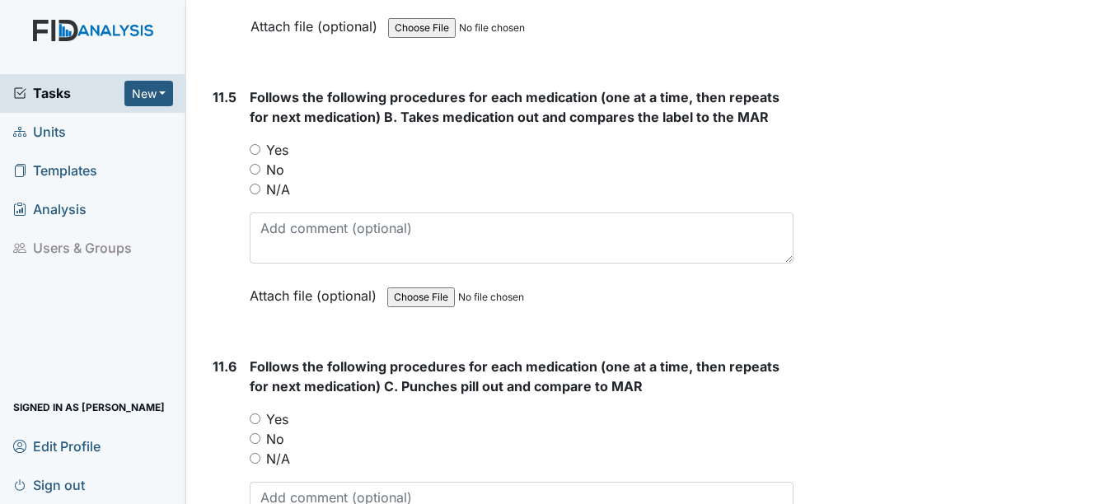
scroll to position [19767, 0]
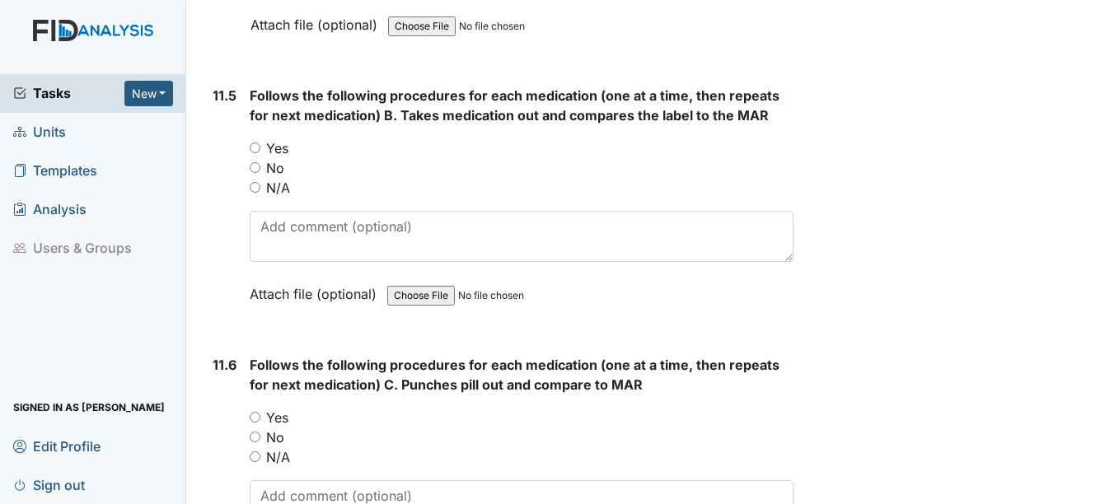
type textarea "Peanut butter toast cereal juice"
click at [277, 144] on label "Yes" at bounding box center [277, 148] width 22 height 20
click at [260, 144] on input "Yes" at bounding box center [255, 147] width 11 height 11
radio input "true"
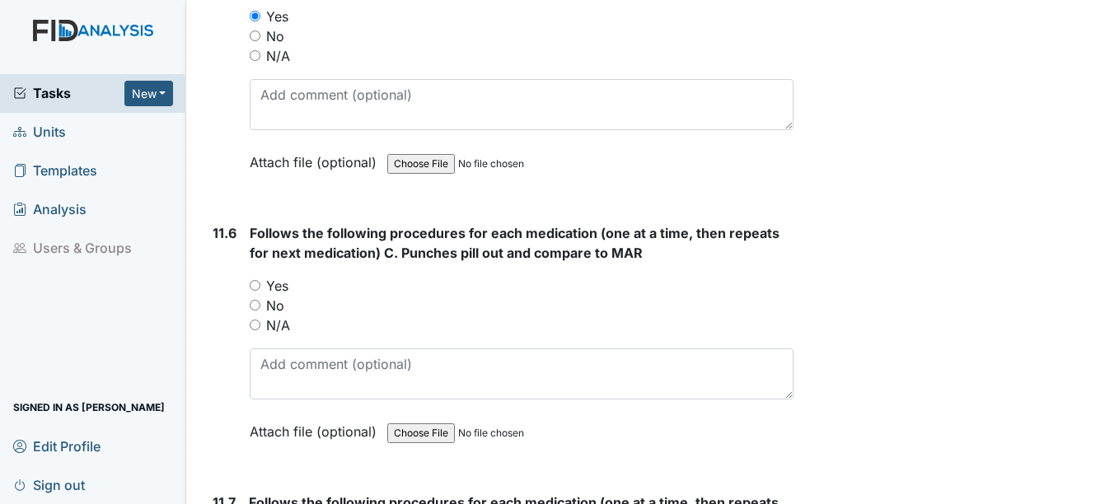
scroll to position [19932, 0]
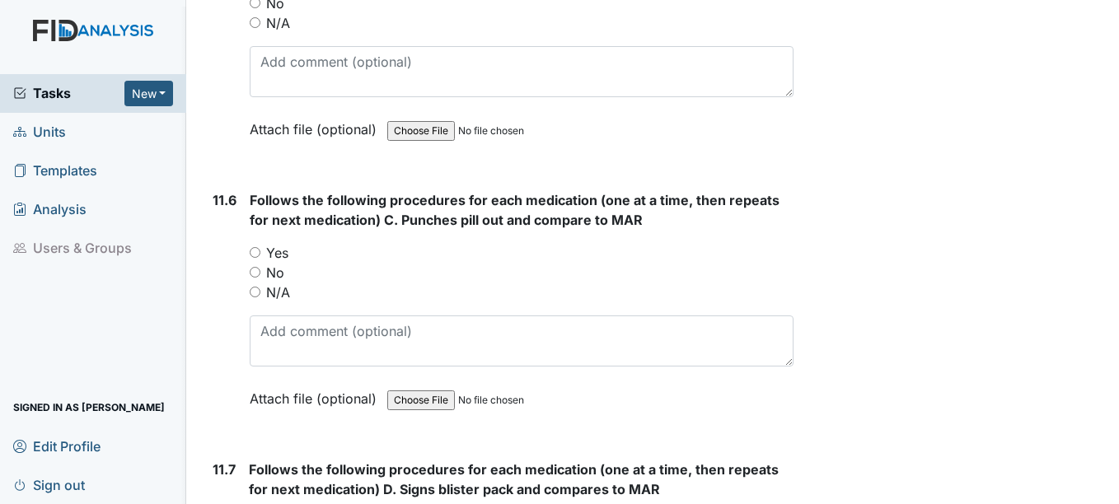
click at [274, 250] on label "Yes" at bounding box center [277, 253] width 22 height 20
click at [260, 250] on input "Yes" at bounding box center [255, 252] width 11 height 11
radio input "true"
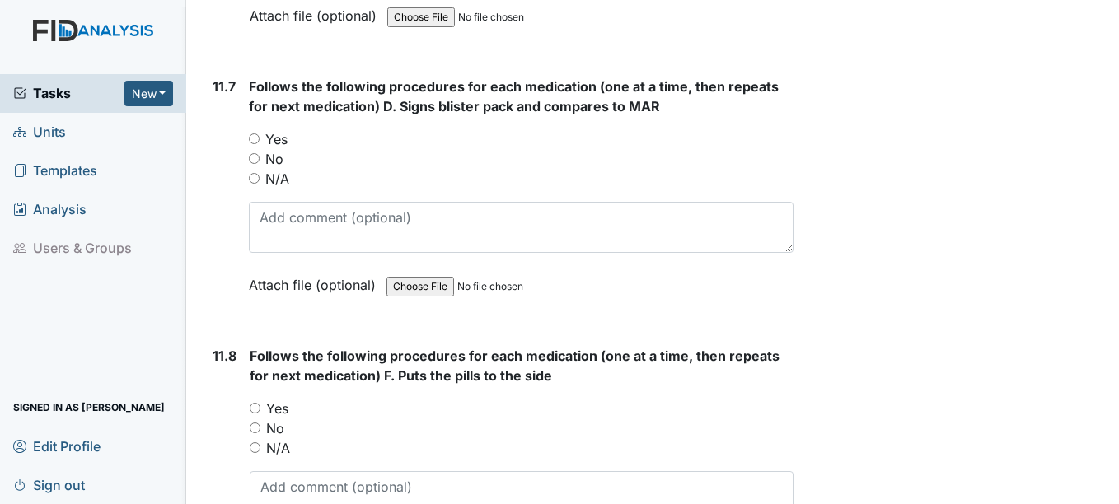
scroll to position [20344, 0]
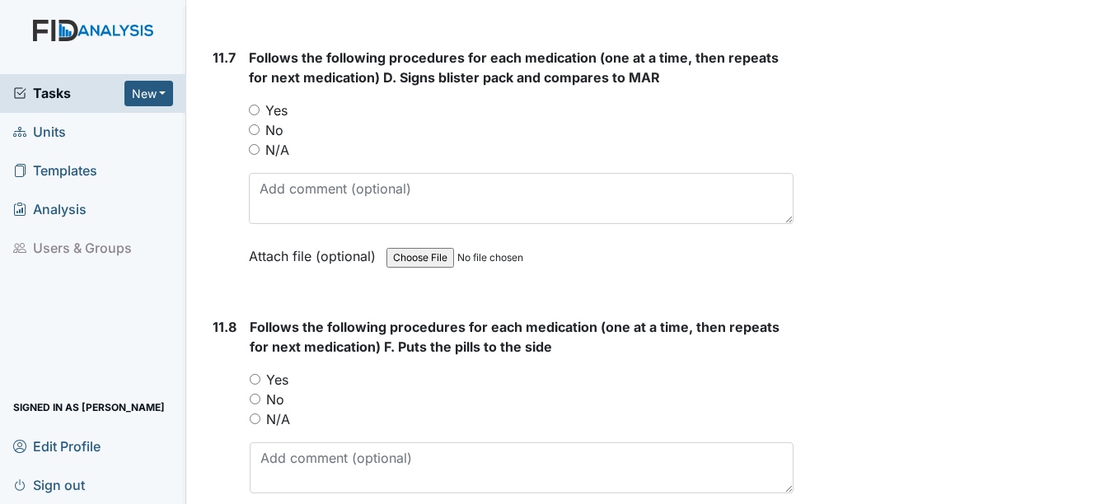
click at [284, 114] on label "Yes" at bounding box center [276, 110] width 22 height 20
click at [259, 114] on input "Yes" at bounding box center [254, 110] width 11 height 11
radio input "true"
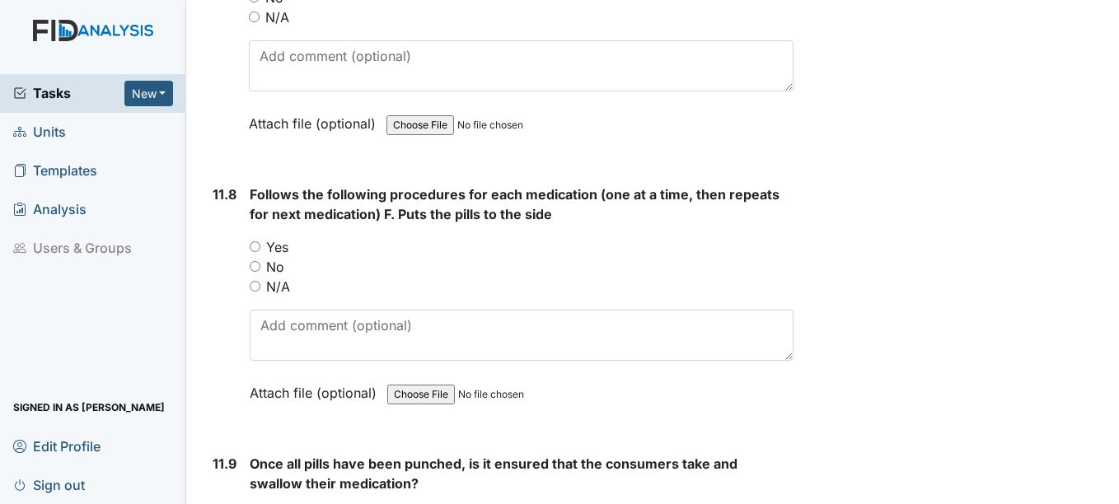
scroll to position [20509, 0]
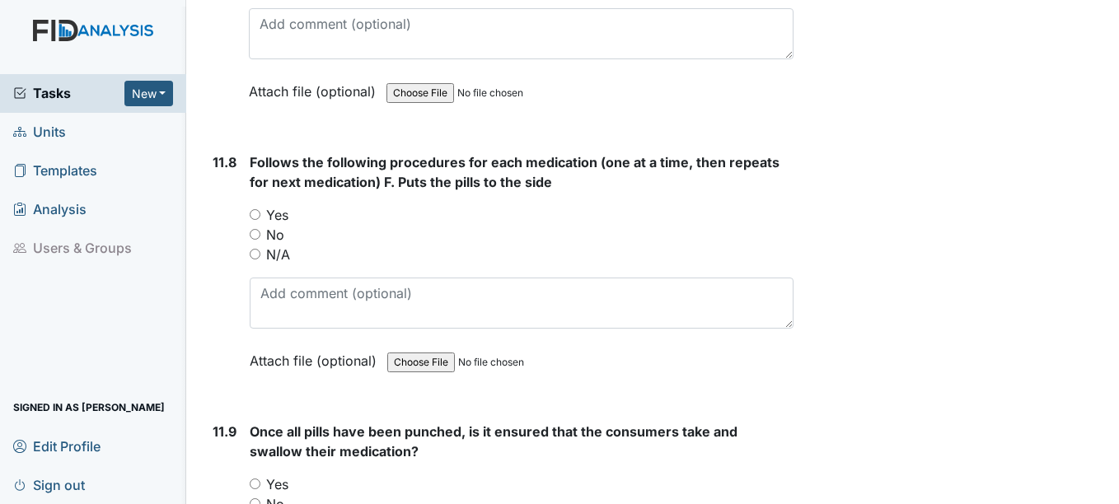
click at [272, 214] on label "Yes" at bounding box center [277, 215] width 22 height 20
click at [260, 214] on input "Yes" at bounding box center [255, 214] width 11 height 11
radio input "true"
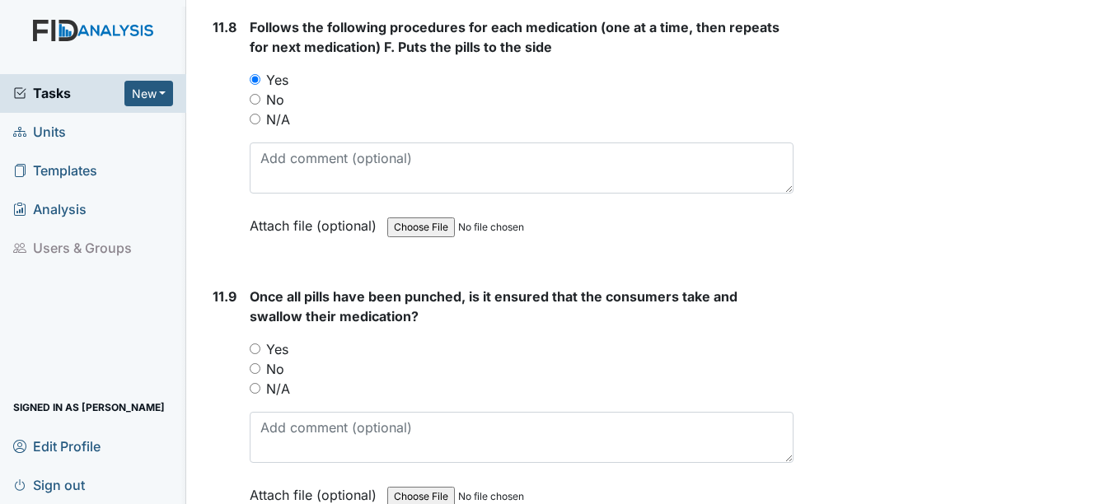
scroll to position [20756, 0]
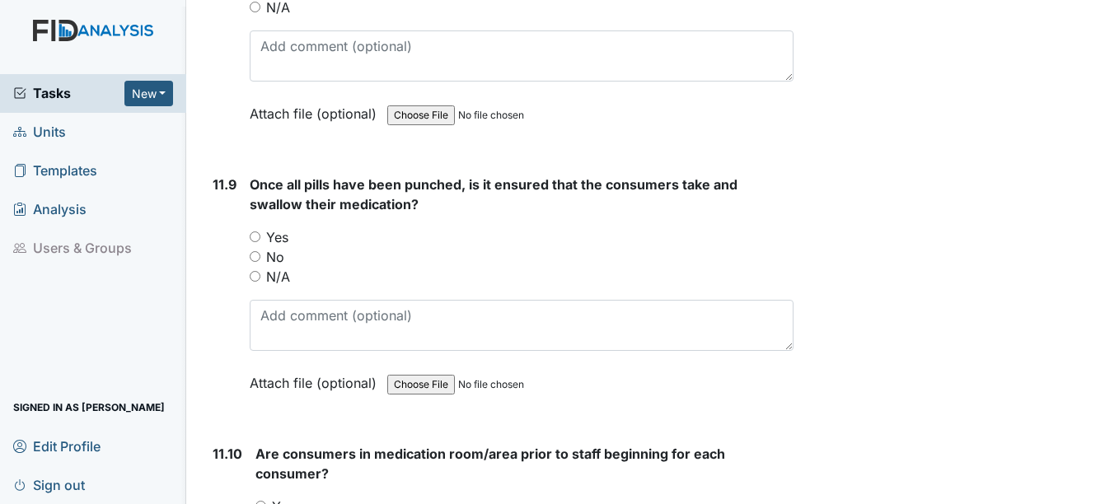
click at [274, 228] on label "Yes" at bounding box center [277, 237] width 22 height 20
click at [260, 231] on input "Yes" at bounding box center [255, 236] width 11 height 11
radio input "true"
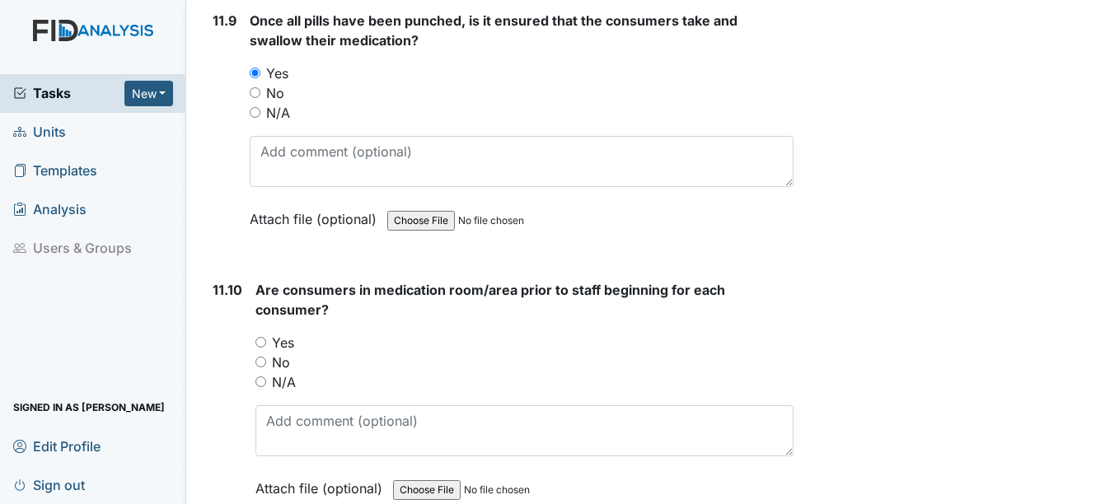
scroll to position [21003, 0]
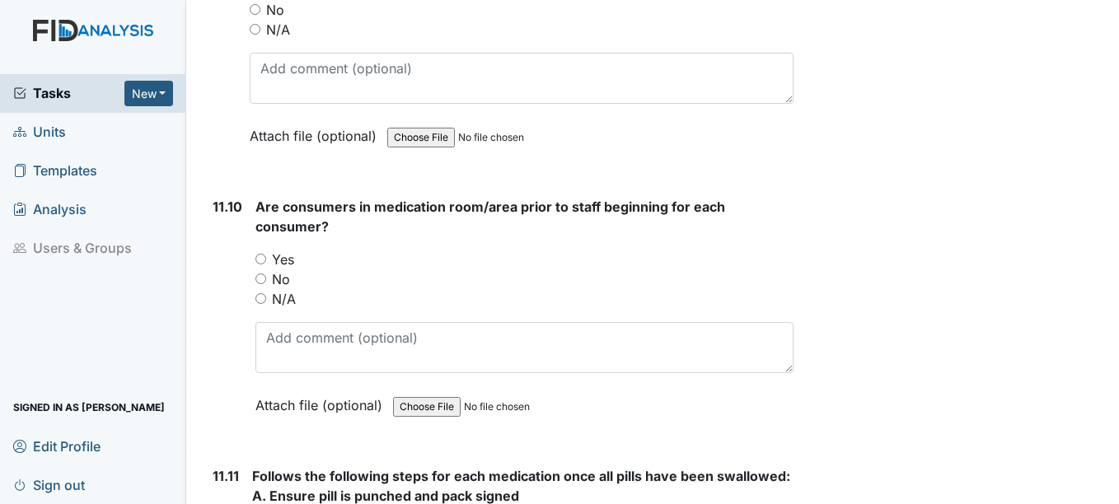
click at [283, 255] on label "Yes" at bounding box center [283, 260] width 22 height 20
click at [266, 255] on input "Yes" at bounding box center [260, 259] width 11 height 11
radio input "true"
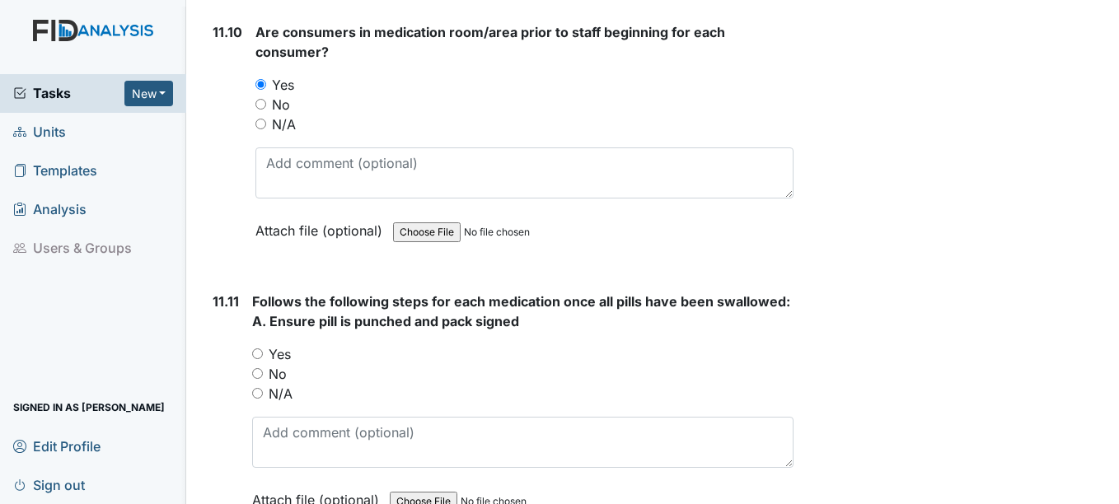
scroll to position [21250, 0]
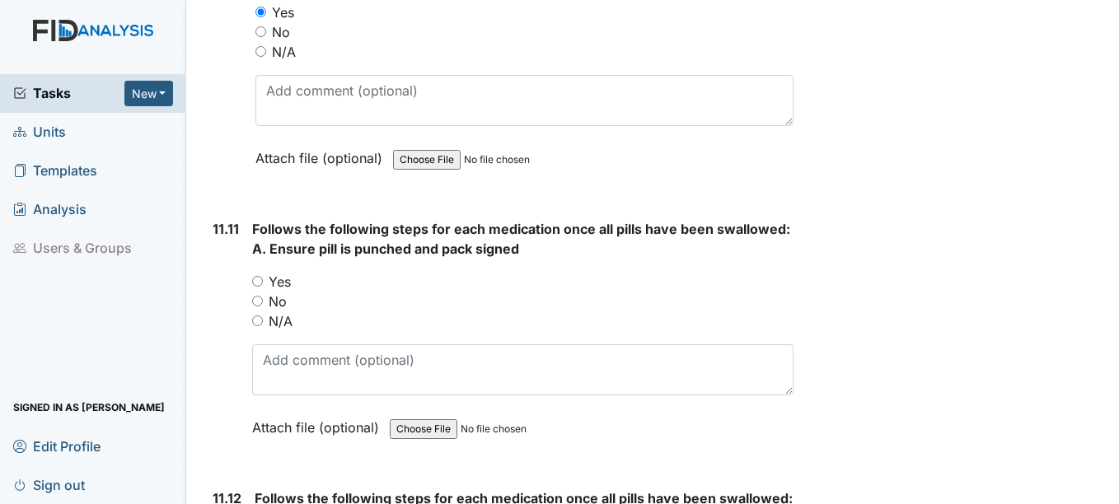
click at [285, 282] on label "Yes" at bounding box center [280, 282] width 22 height 20
click at [263, 282] on input "Yes" at bounding box center [257, 281] width 11 height 11
radio input "true"
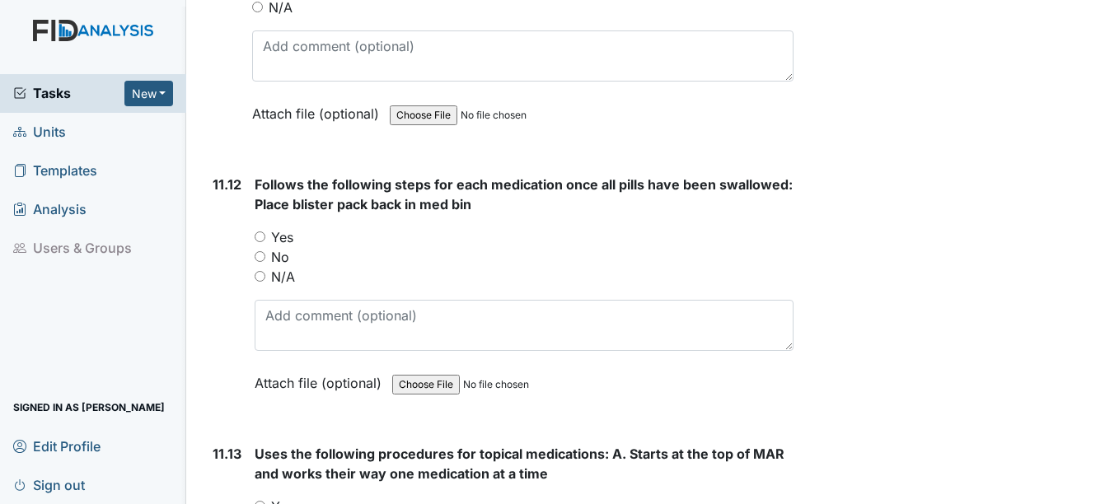
scroll to position [21579, 0]
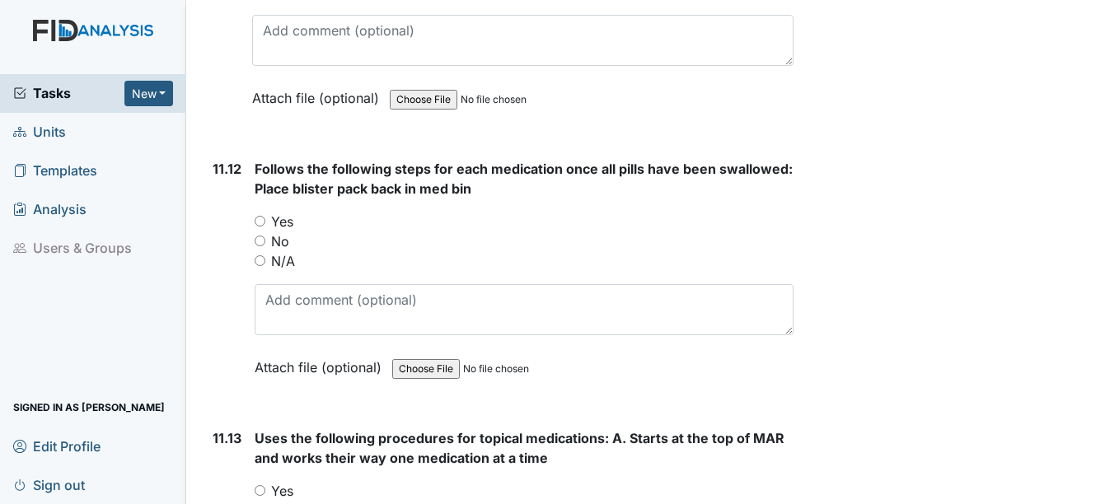
click at [282, 234] on label "No" at bounding box center [280, 241] width 18 height 20
click at [265, 236] on input "No" at bounding box center [260, 241] width 11 height 11
radio input "true"
click at [281, 219] on label "Yes" at bounding box center [282, 222] width 22 height 20
click at [265, 219] on input "Yes" at bounding box center [260, 221] width 11 height 11
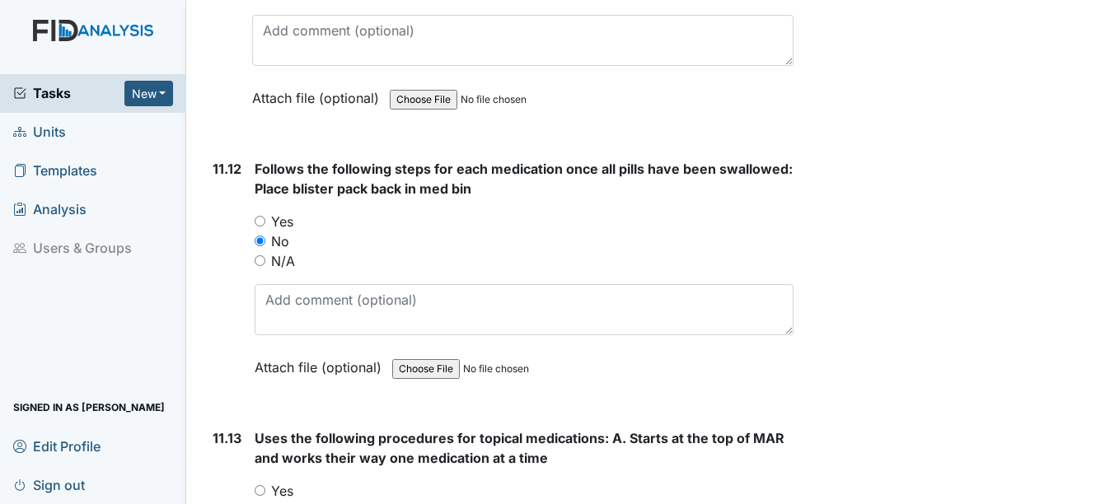
radio input "true"
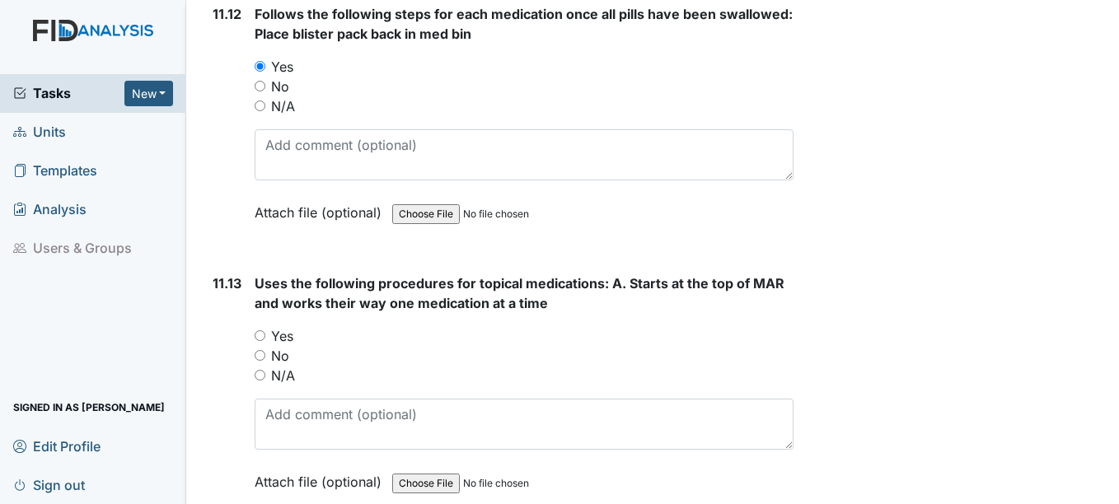
scroll to position [21744, 0]
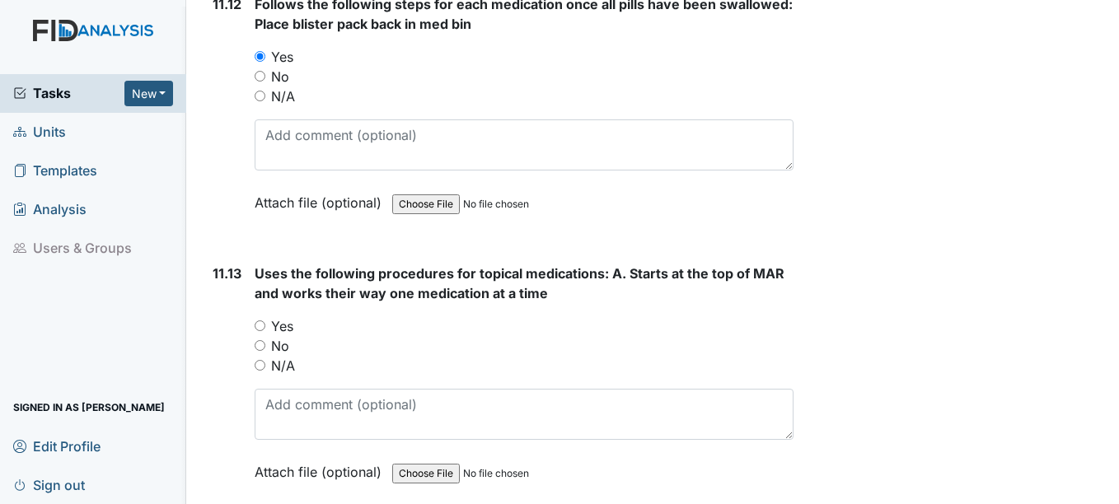
click at [285, 320] on label "Yes" at bounding box center [282, 326] width 22 height 20
click at [265, 320] on input "Yes" at bounding box center [260, 325] width 11 height 11
radio input "true"
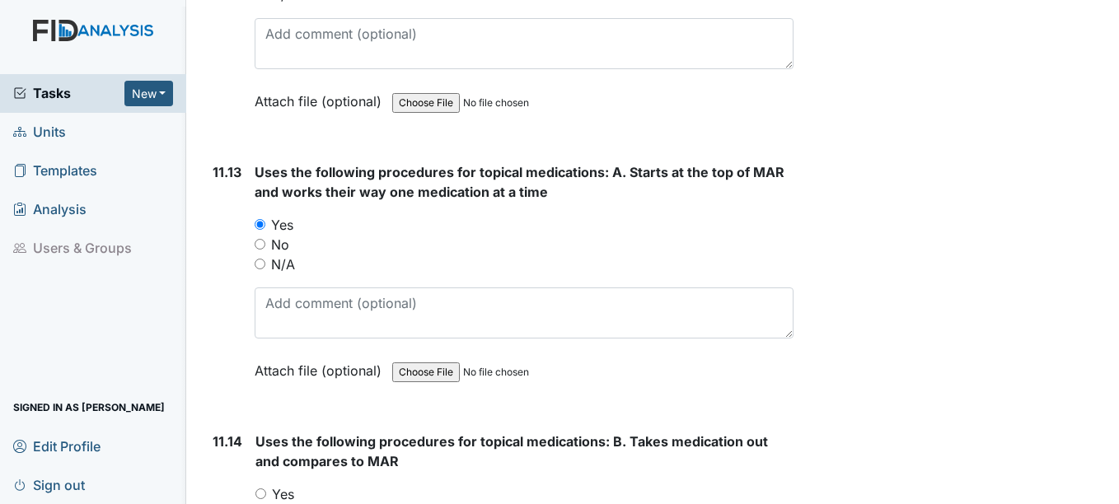
scroll to position [21909, 0]
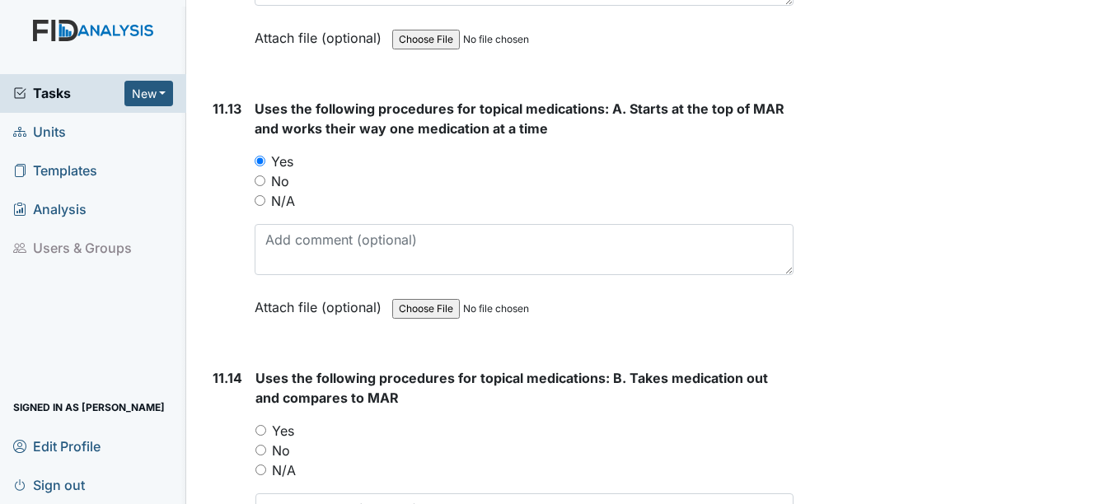
click at [283, 209] on label "N/A" at bounding box center [283, 201] width 24 height 20
click at [265, 206] on input "N/A" at bounding box center [260, 200] width 11 height 11
radio input "true"
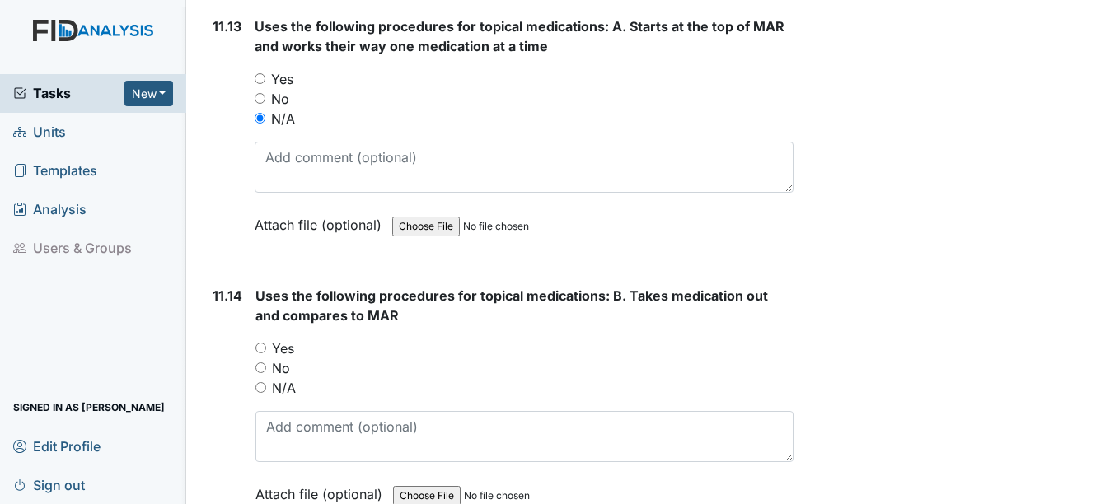
click at [286, 390] on label "N/A" at bounding box center [284, 388] width 24 height 20
click at [266, 390] on input "N/A" at bounding box center [260, 387] width 11 height 11
radio input "true"
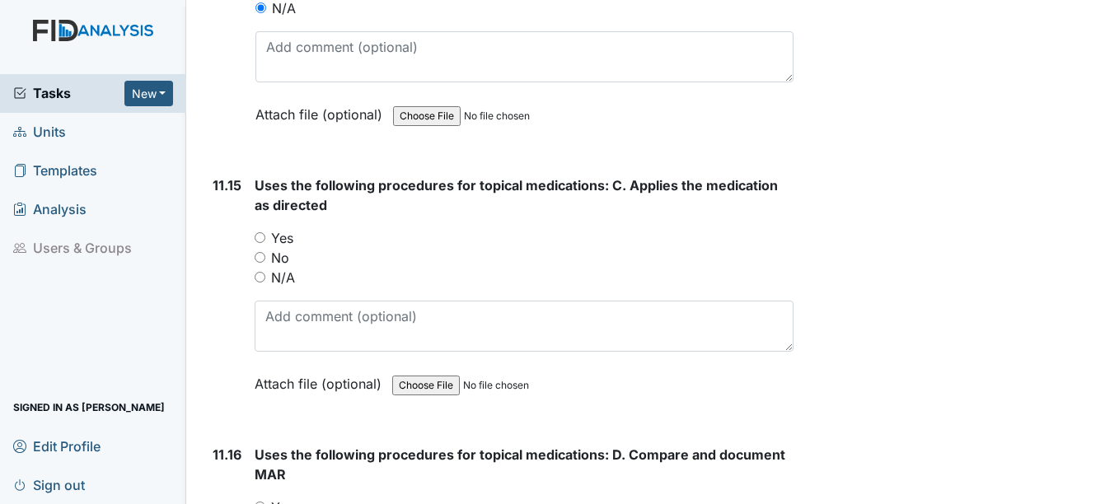
scroll to position [22403, 0]
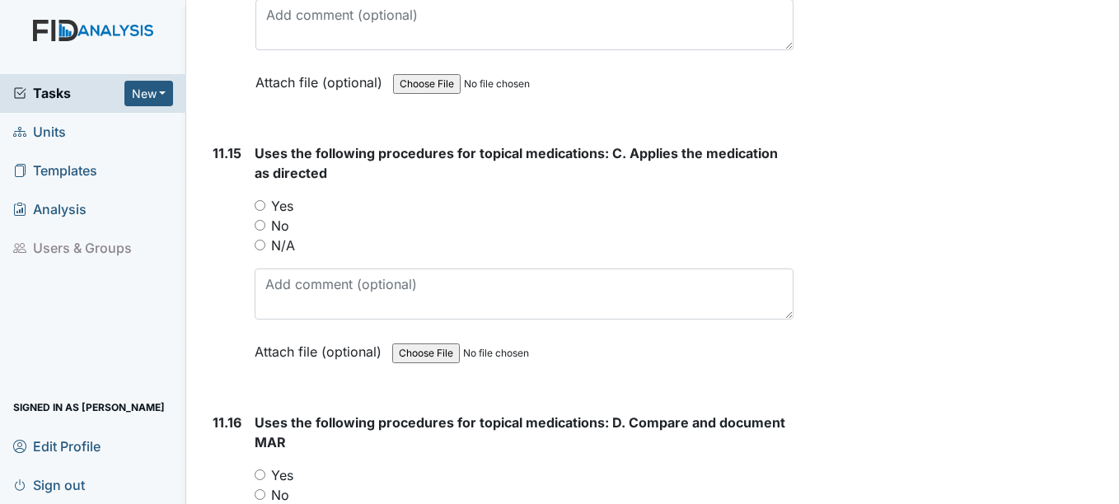
click at [281, 248] on label "N/A" at bounding box center [283, 246] width 24 height 20
click at [265, 248] on input "N/A" at bounding box center [260, 245] width 11 height 11
radio input "true"
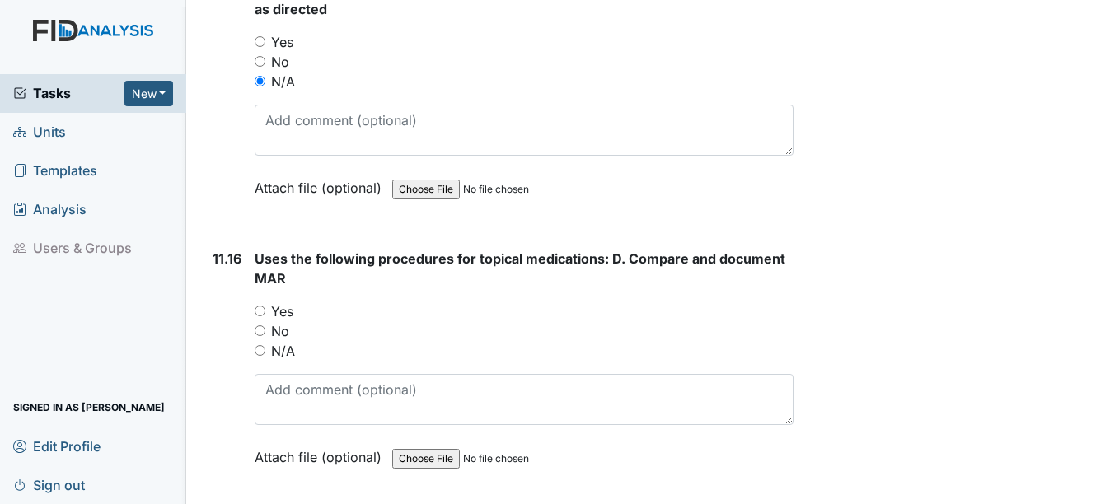
scroll to position [22568, 0]
click at [283, 353] on label "N/A" at bounding box center [283, 350] width 24 height 20
click at [265, 353] on input "N/A" at bounding box center [260, 349] width 11 height 11
radio input "true"
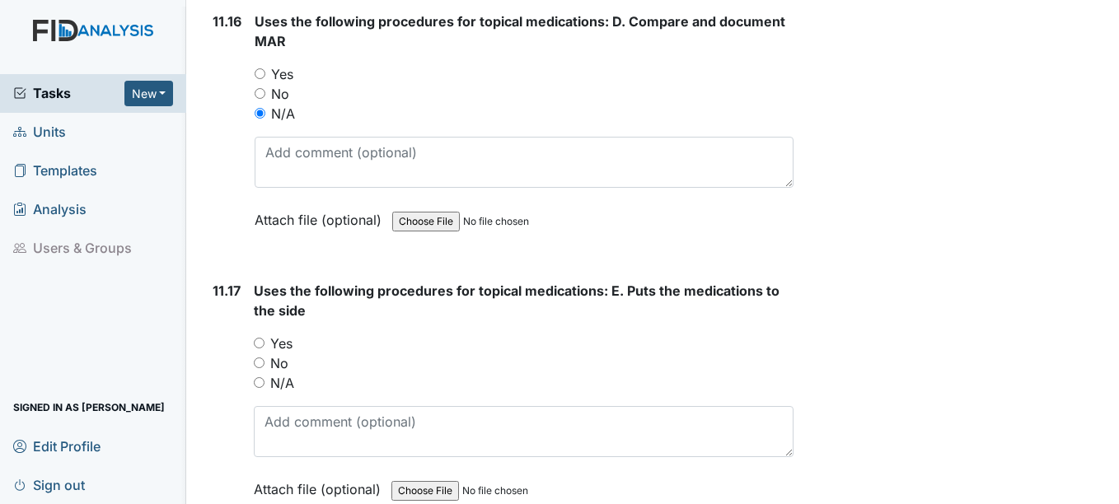
scroll to position [22815, 0]
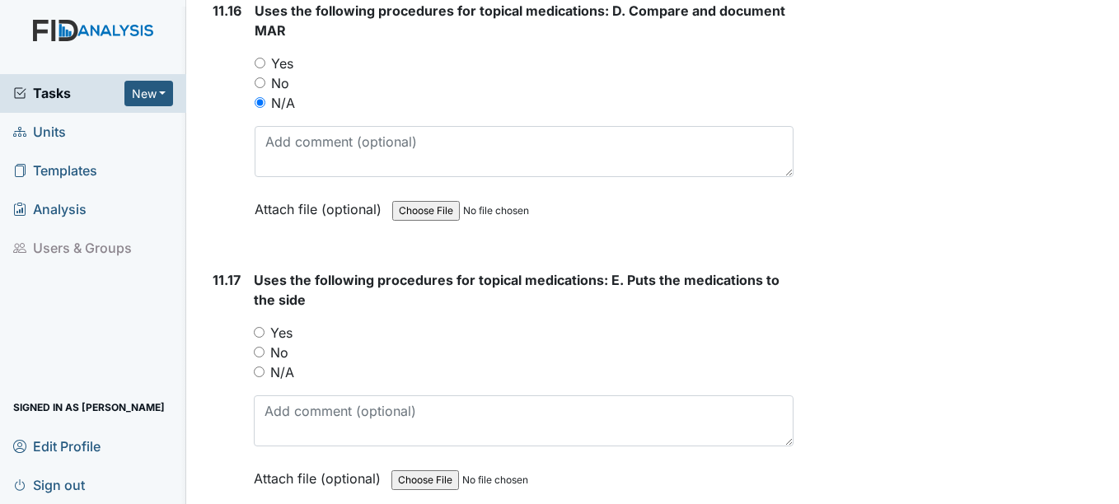
click at [285, 336] on label "Yes" at bounding box center [281, 333] width 22 height 20
click at [264, 336] on input "Yes" at bounding box center [259, 332] width 11 height 11
radio input "true"
click at [295, 367] on div "N/A" at bounding box center [523, 372] width 539 height 20
click at [285, 370] on label "N/A" at bounding box center [282, 372] width 24 height 20
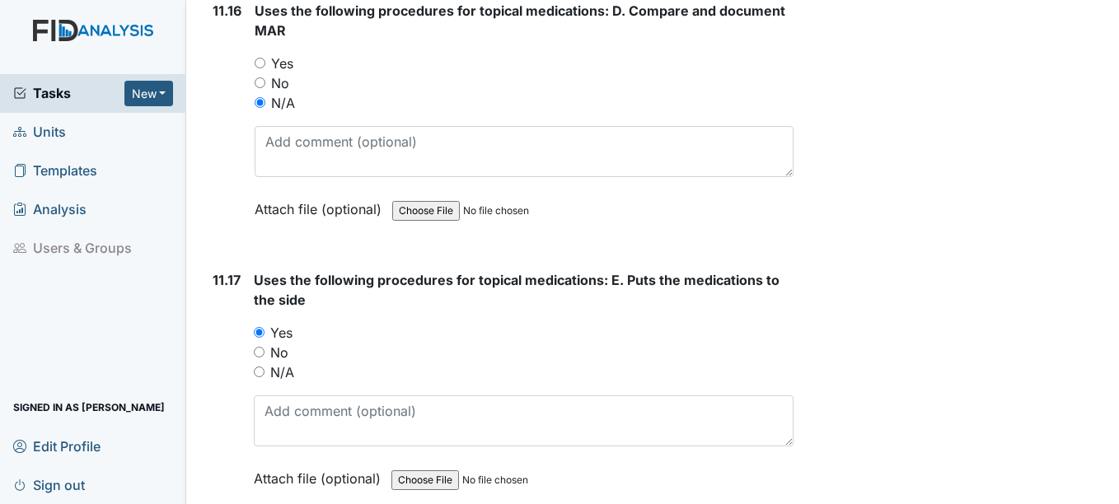
click at [264, 370] on input "N/A" at bounding box center [259, 372] width 11 height 11
radio input "true"
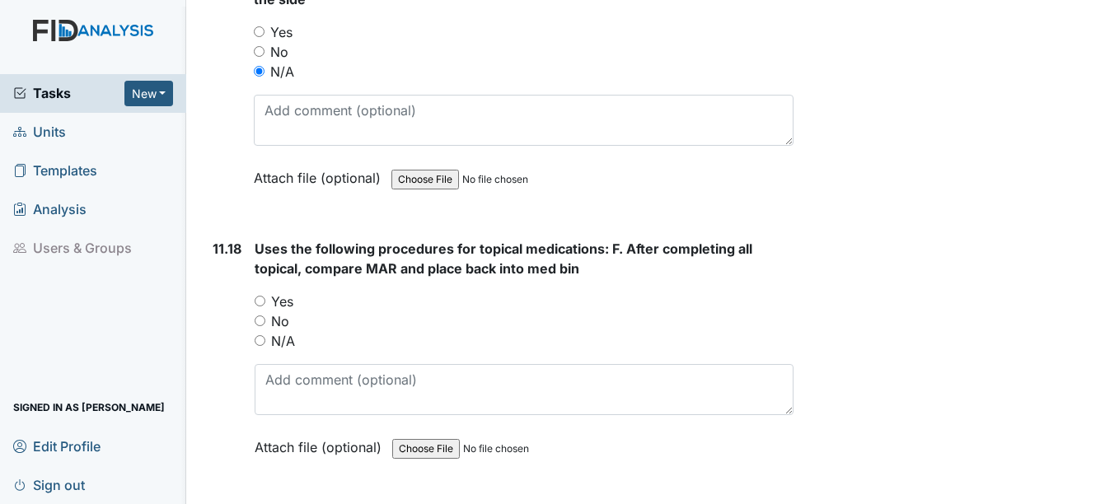
scroll to position [23144, 0]
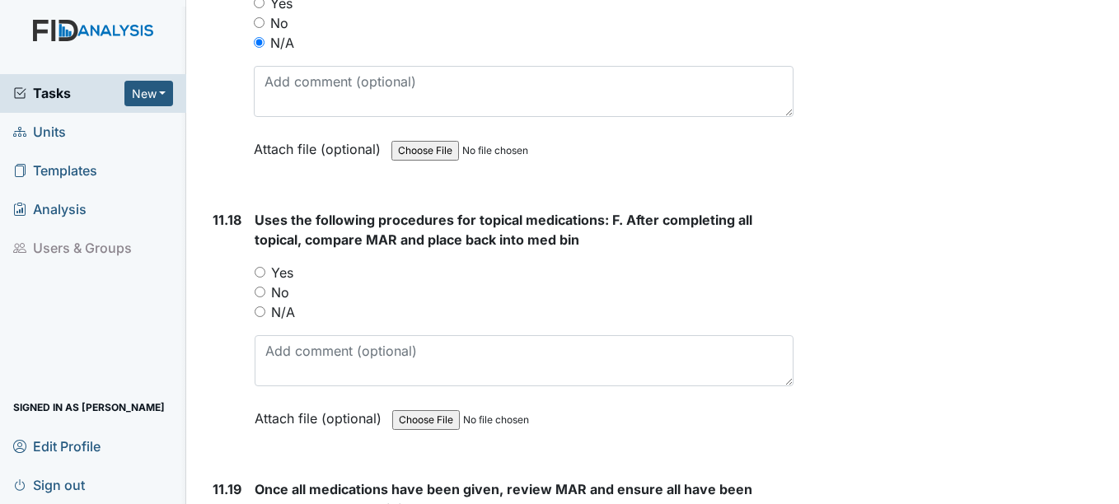
click at [269, 319] on div "N/A" at bounding box center [524, 312] width 538 height 20
click at [290, 310] on label "N/A" at bounding box center [283, 312] width 24 height 20
click at [265, 310] on input "N/A" at bounding box center [260, 311] width 11 height 11
radio input "true"
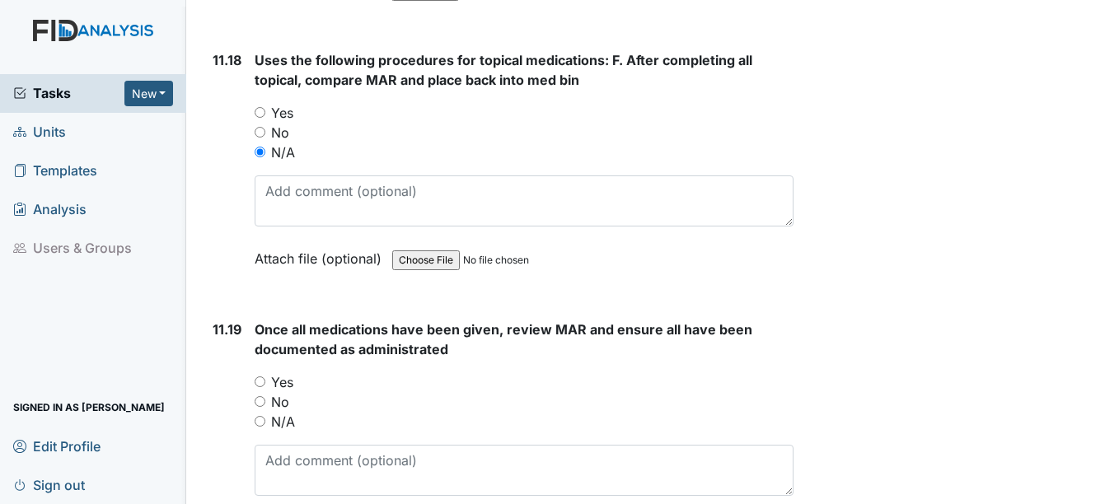
scroll to position [23309, 0]
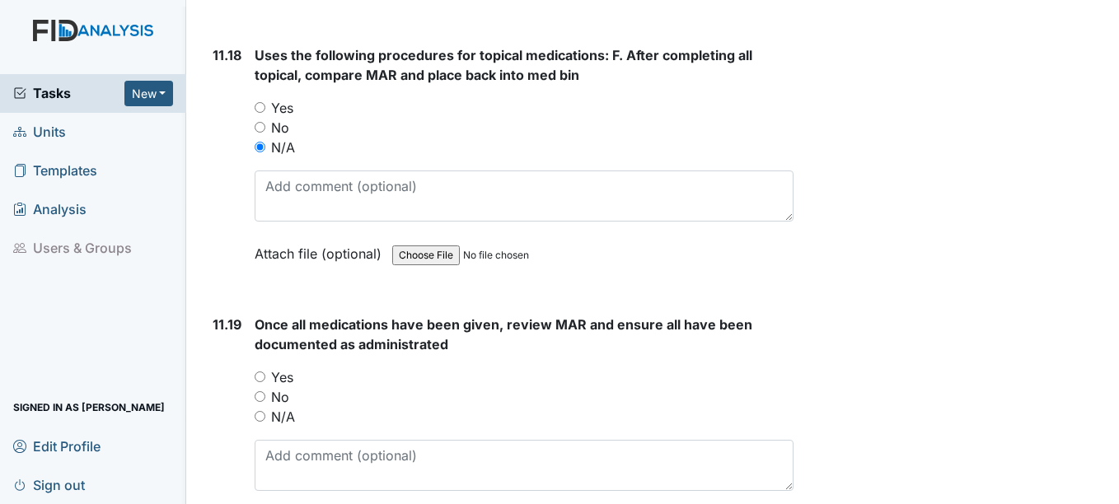
click at [275, 375] on label "Yes" at bounding box center [282, 377] width 22 height 20
click at [265, 375] on input "Yes" at bounding box center [260, 376] width 11 height 11
radio input "true"
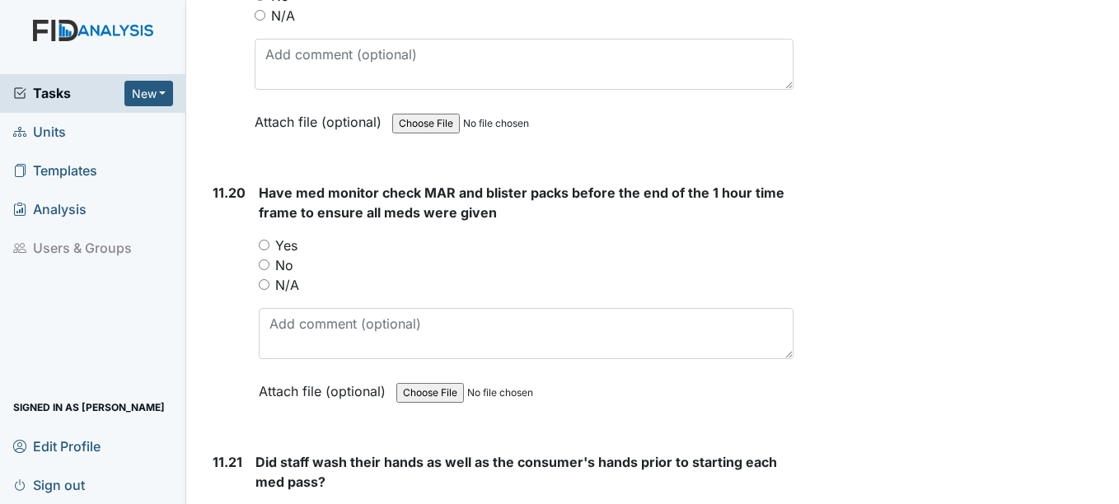
scroll to position [23721, 0]
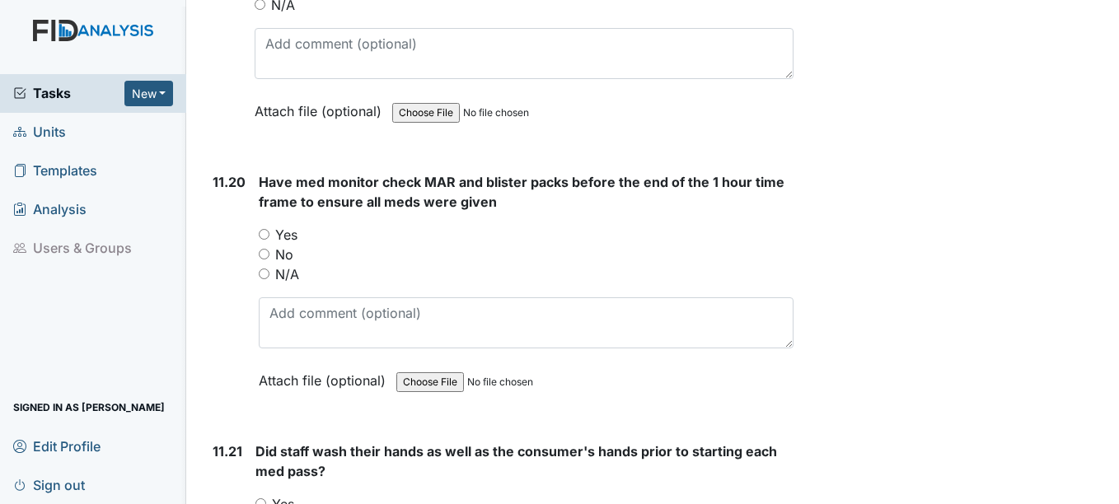
click at [285, 235] on label "Yes" at bounding box center [286, 235] width 22 height 20
click at [269, 235] on input "Yes" at bounding box center [264, 234] width 11 height 11
radio input "true"
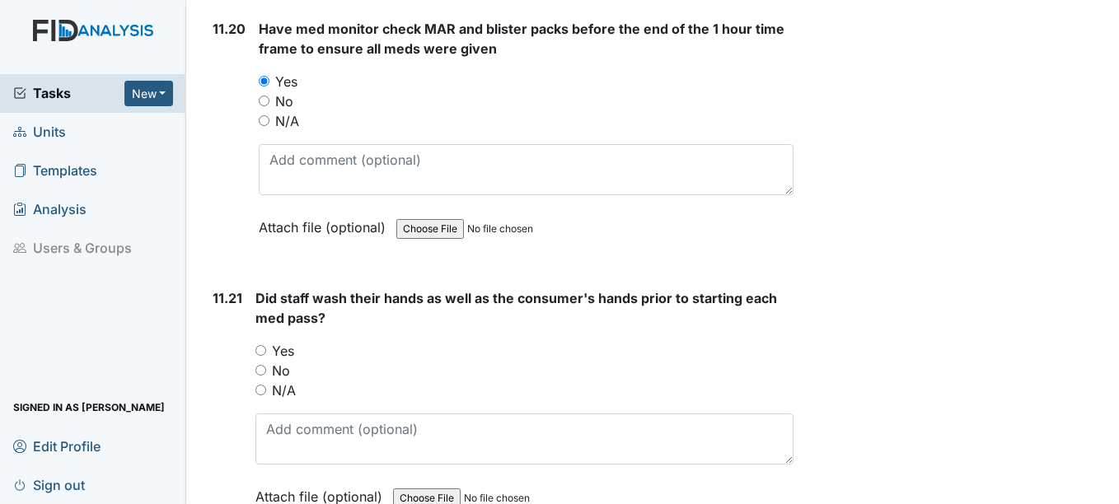
scroll to position [23886, 0]
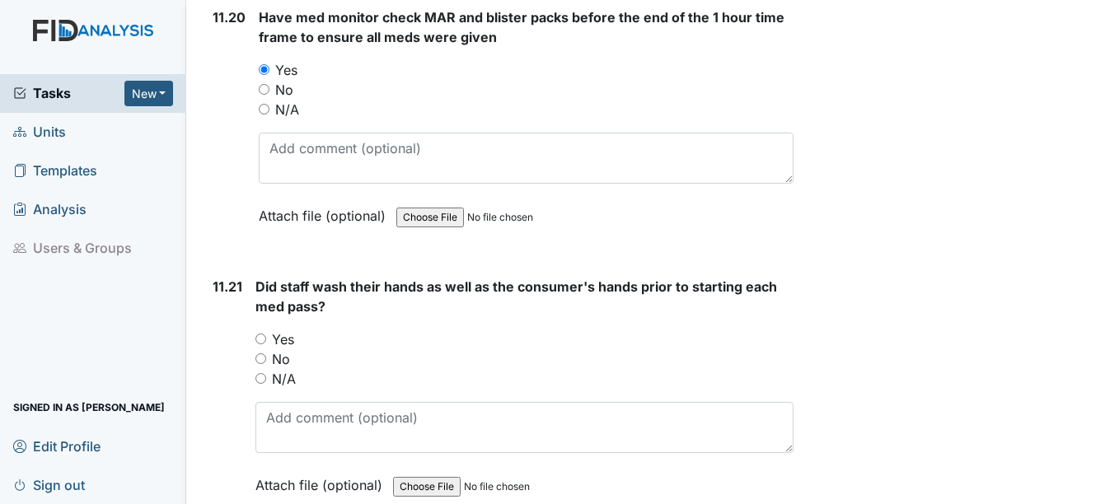
click at [283, 341] on label "Yes" at bounding box center [283, 339] width 22 height 20
click at [266, 341] on input "Yes" at bounding box center [260, 339] width 11 height 11
radio input "true"
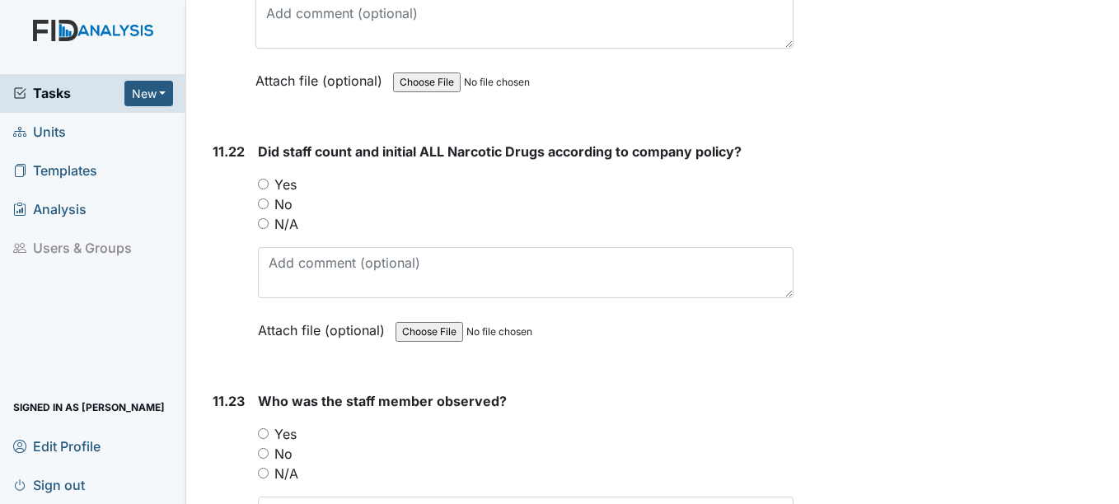
scroll to position [24297, 0]
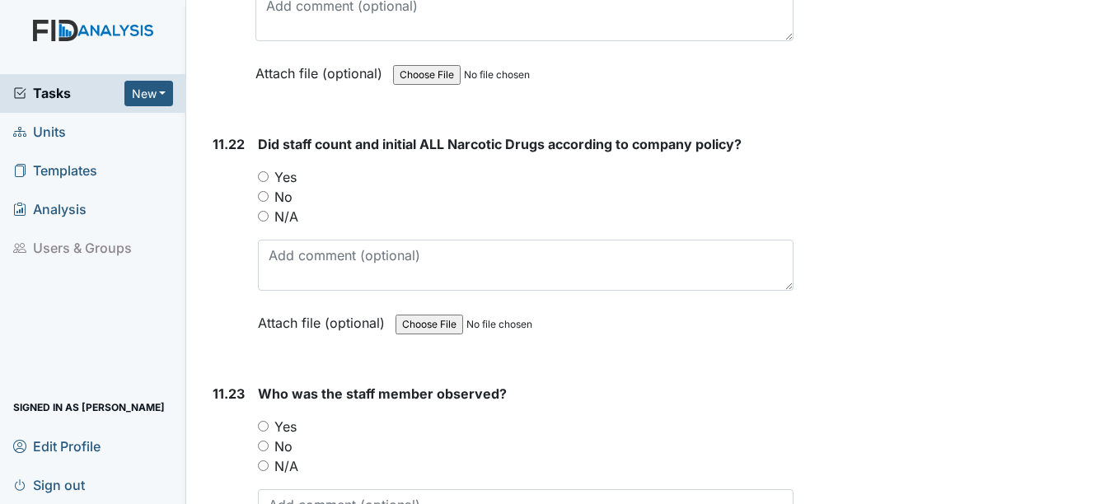
click at [291, 175] on label "Yes" at bounding box center [285, 177] width 22 height 20
click at [269, 175] on input "Yes" at bounding box center [263, 176] width 11 height 11
radio input "true"
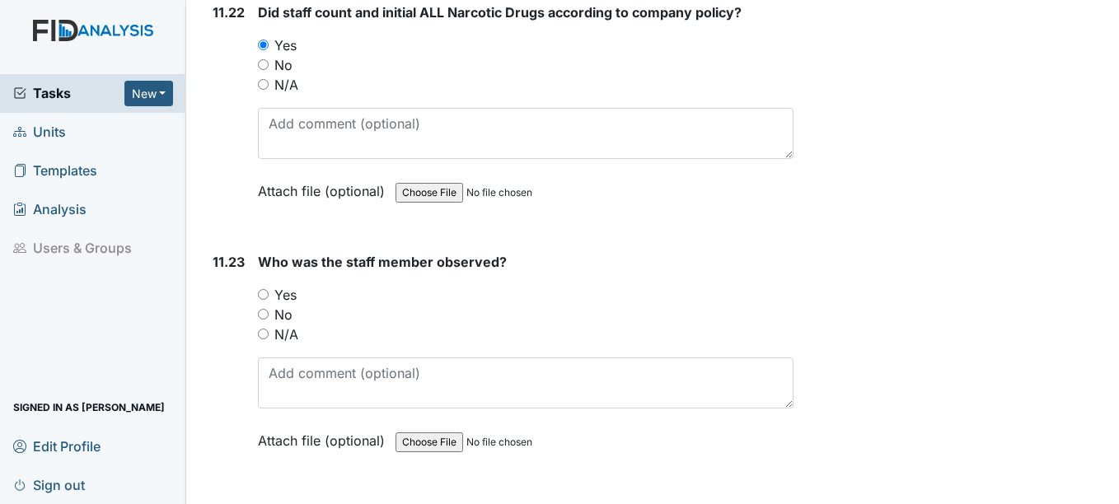
scroll to position [24462, 0]
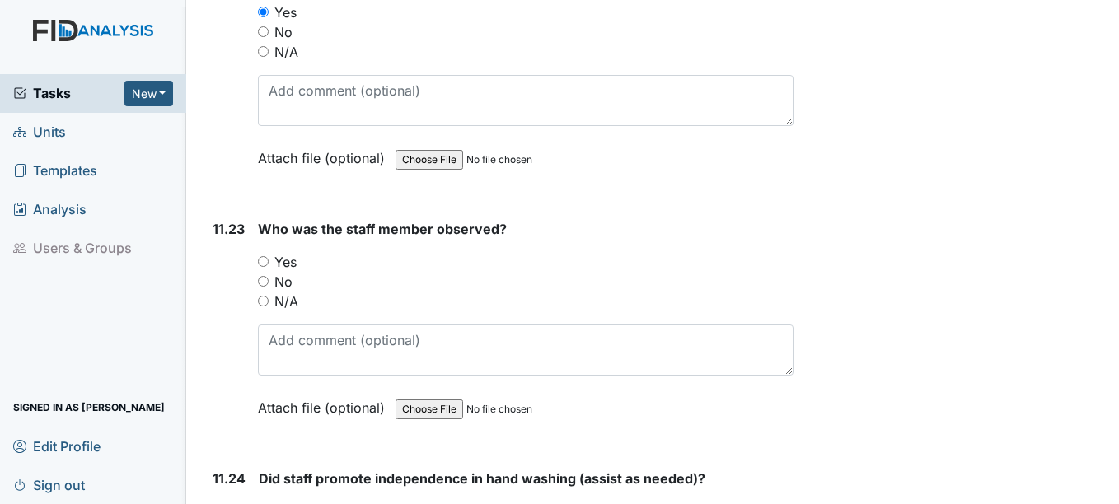
click at [277, 259] on label "Yes" at bounding box center [285, 262] width 22 height 20
click at [269, 259] on input "Yes" at bounding box center [263, 261] width 11 height 11
radio input "true"
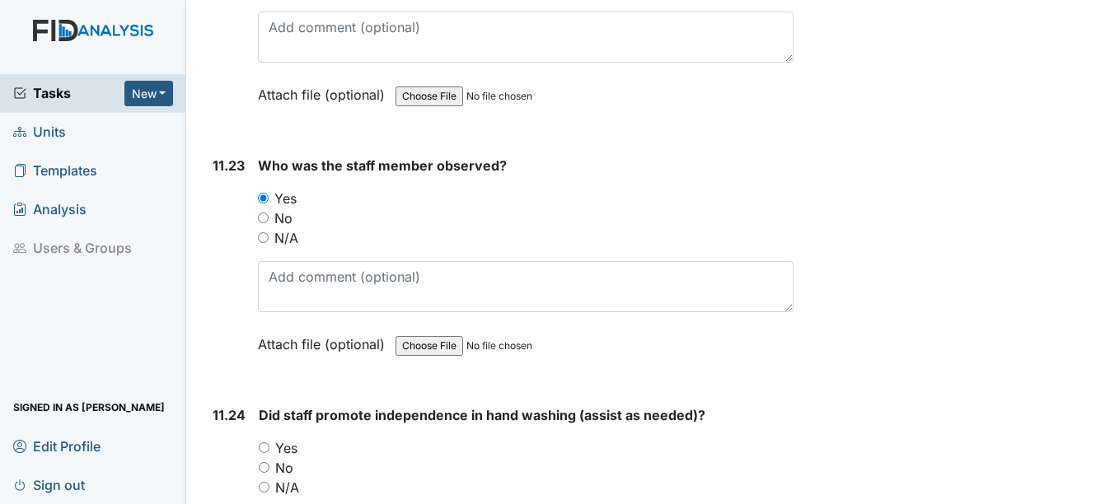
scroll to position [24627, 0]
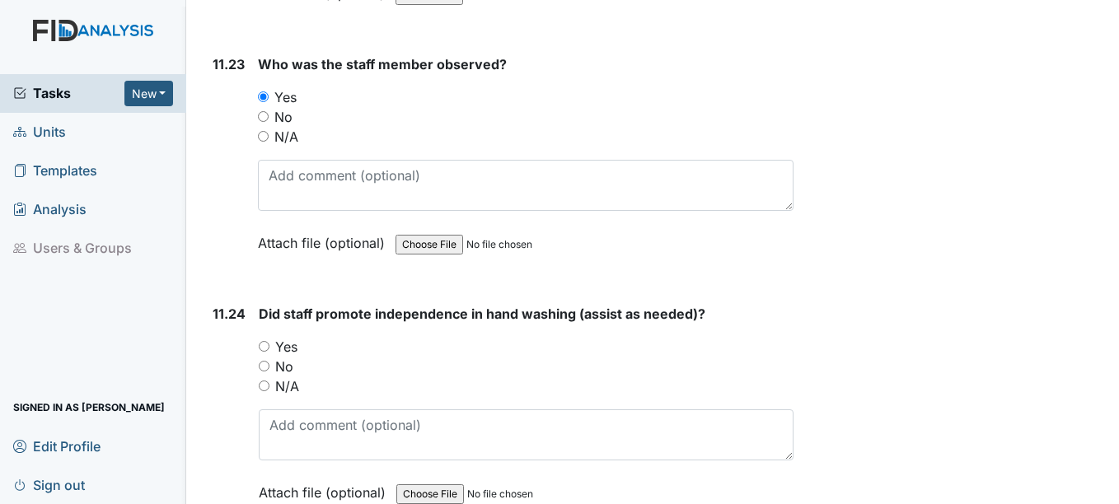
click at [283, 344] on label "Yes" at bounding box center [286, 347] width 22 height 20
click at [269, 344] on input "Yes" at bounding box center [264, 346] width 11 height 11
radio input "true"
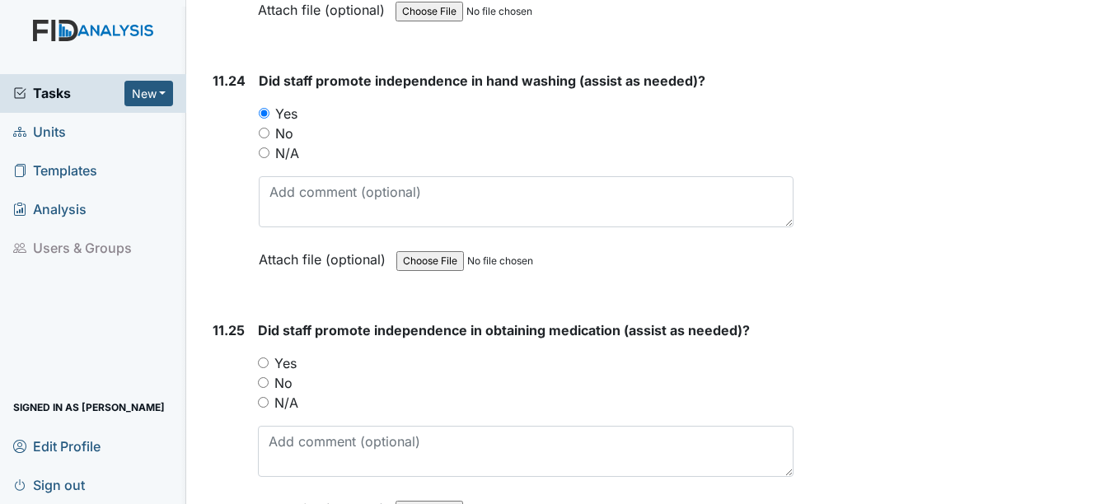
scroll to position [24874, 0]
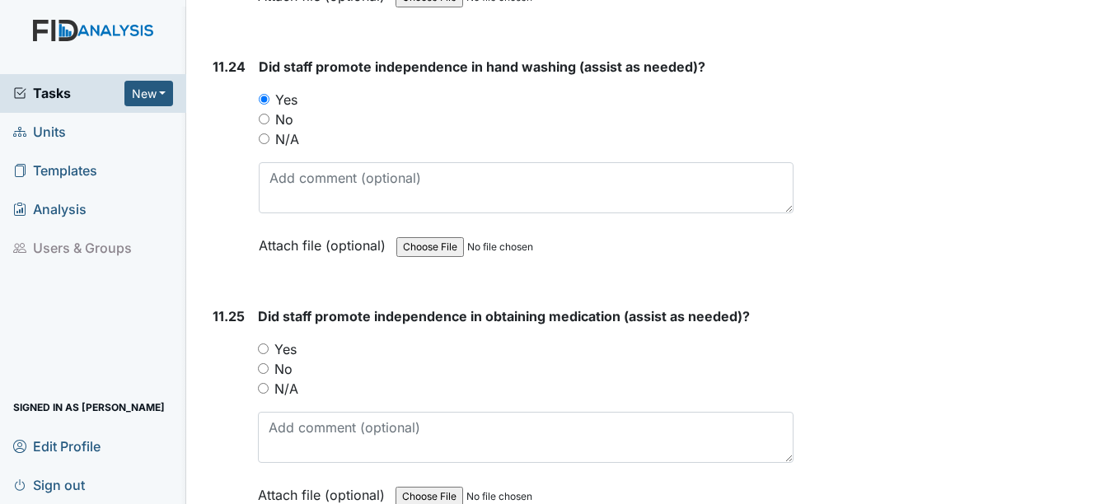
click at [286, 353] on label "Yes" at bounding box center [285, 349] width 22 height 20
click at [269, 353] on input "Yes" at bounding box center [263, 348] width 11 height 11
radio input "true"
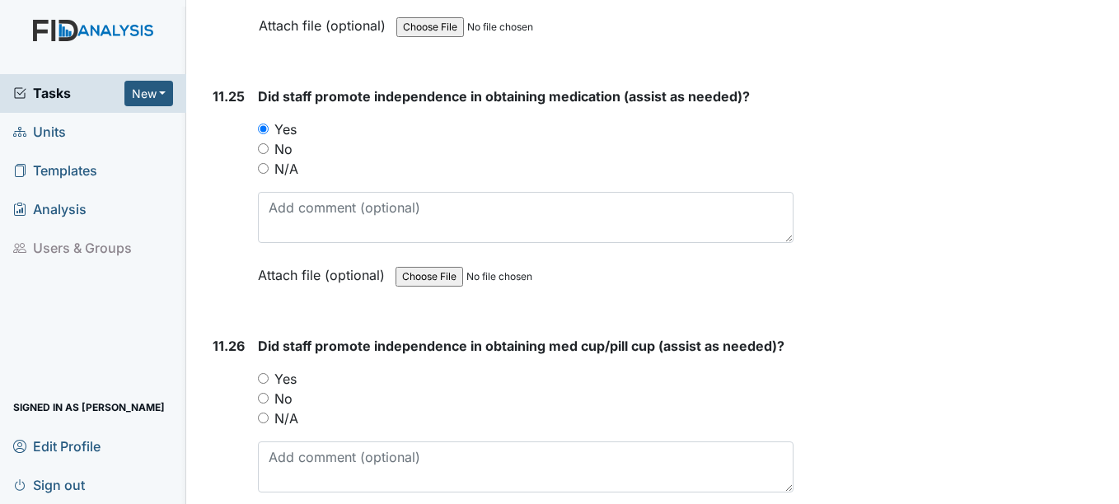
scroll to position [25121, 0]
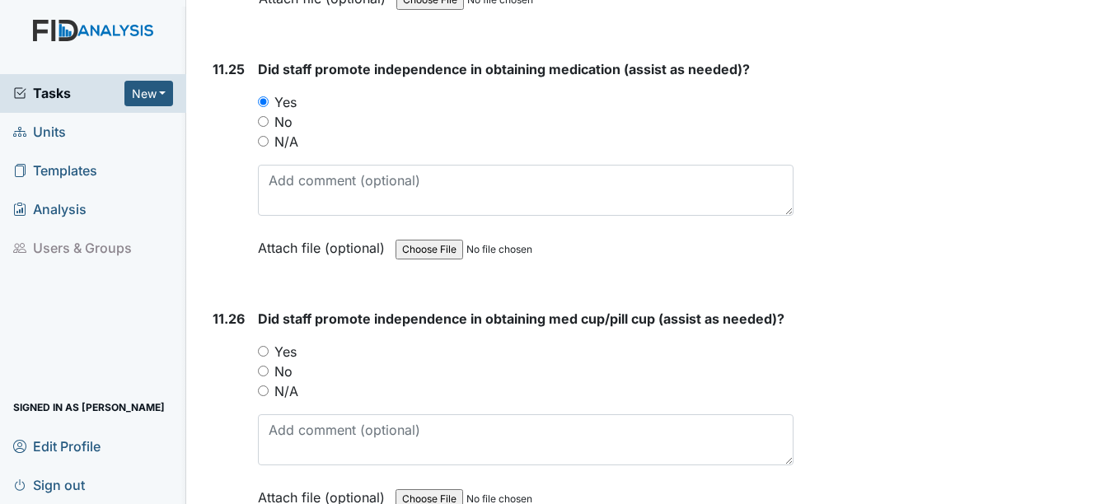
click at [284, 357] on label "Yes" at bounding box center [285, 352] width 22 height 20
click at [269, 357] on input "Yes" at bounding box center [263, 351] width 11 height 11
radio input "true"
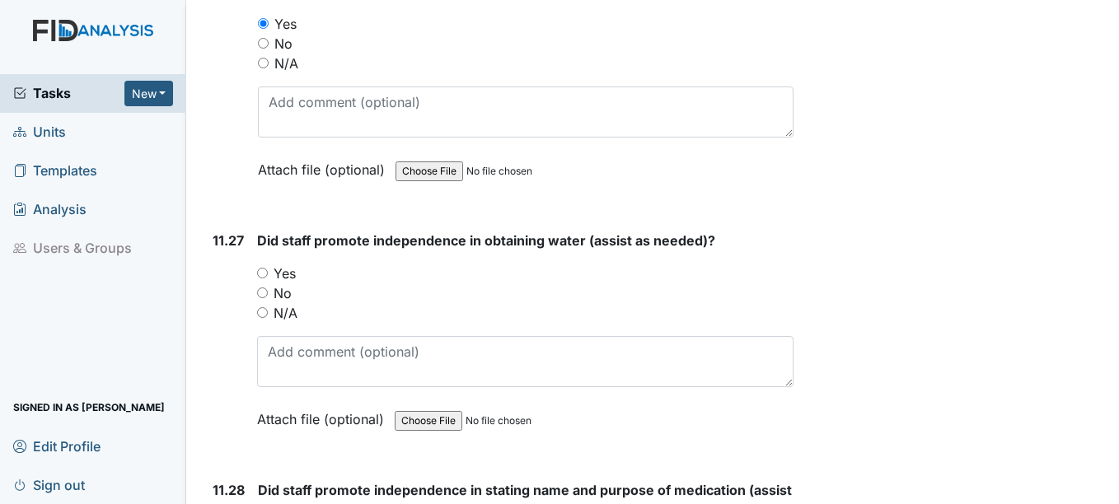
scroll to position [25451, 0]
click at [282, 269] on label "Yes" at bounding box center [284, 272] width 22 height 20
click at [268, 269] on input "Yes" at bounding box center [262, 271] width 11 height 11
radio input "true"
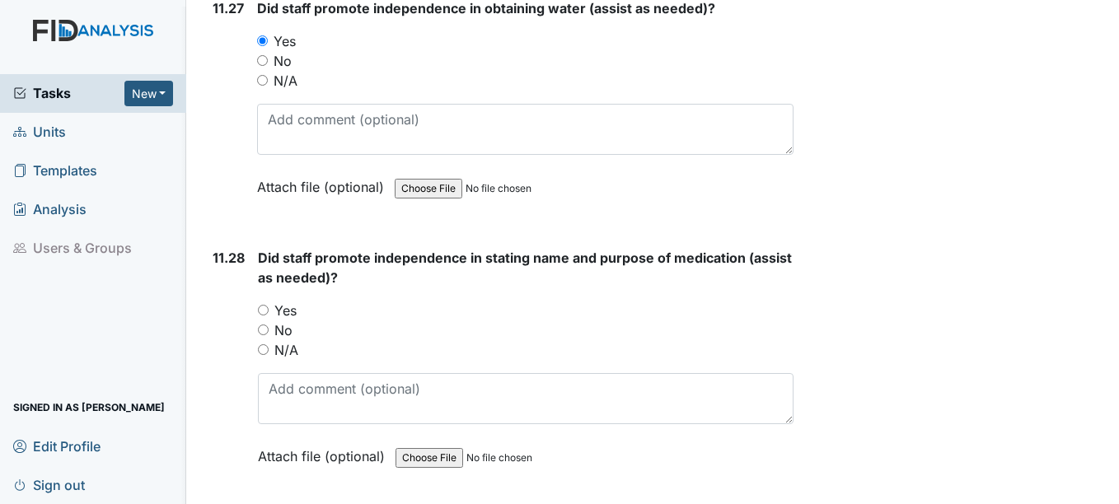
scroll to position [25698, 0]
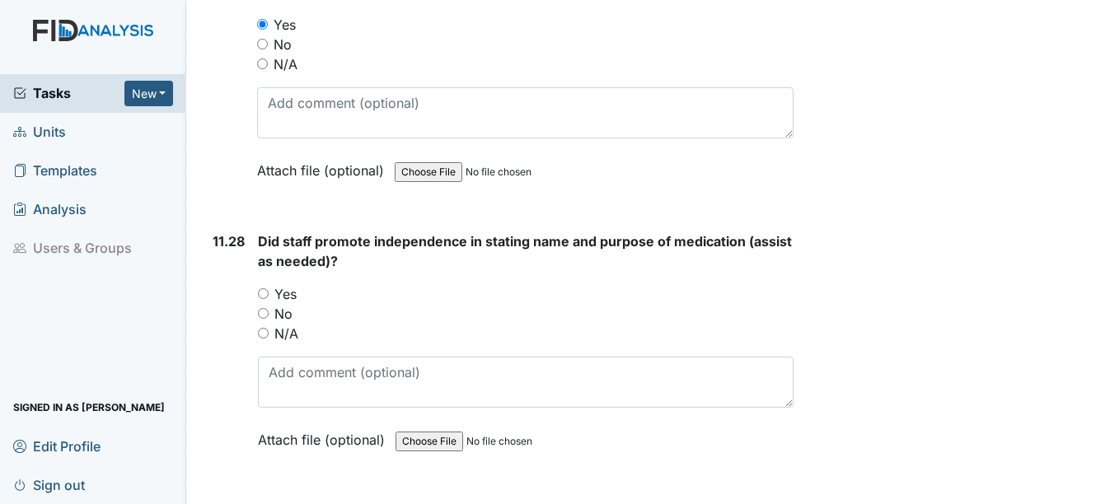
click at [279, 292] on label "Yes" at bounding box center [285, 294] width 22 height 20
click at [269, 292] on input "Yes" at bounding box center [263, 293] width 11 height 11
radio input "true"
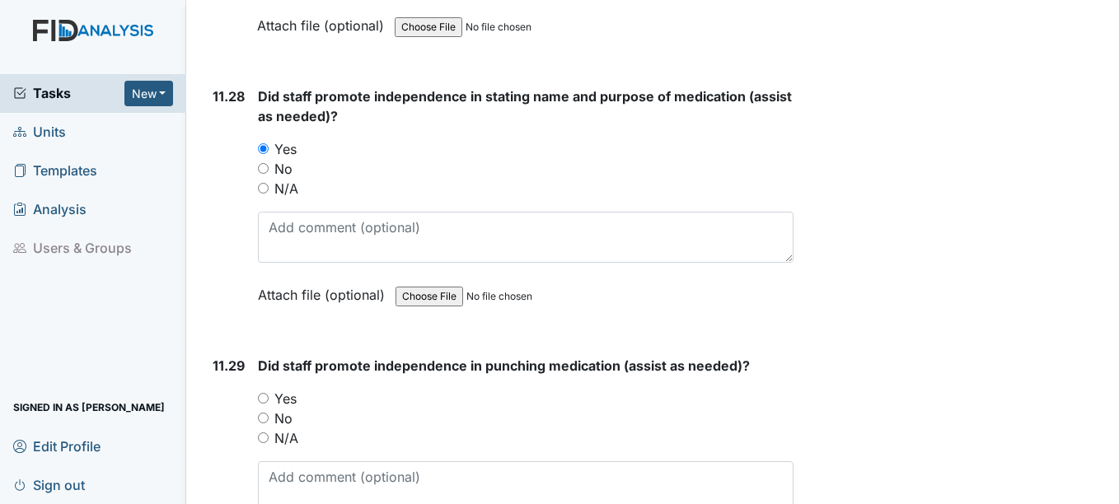
scroll to position [25945, 0]
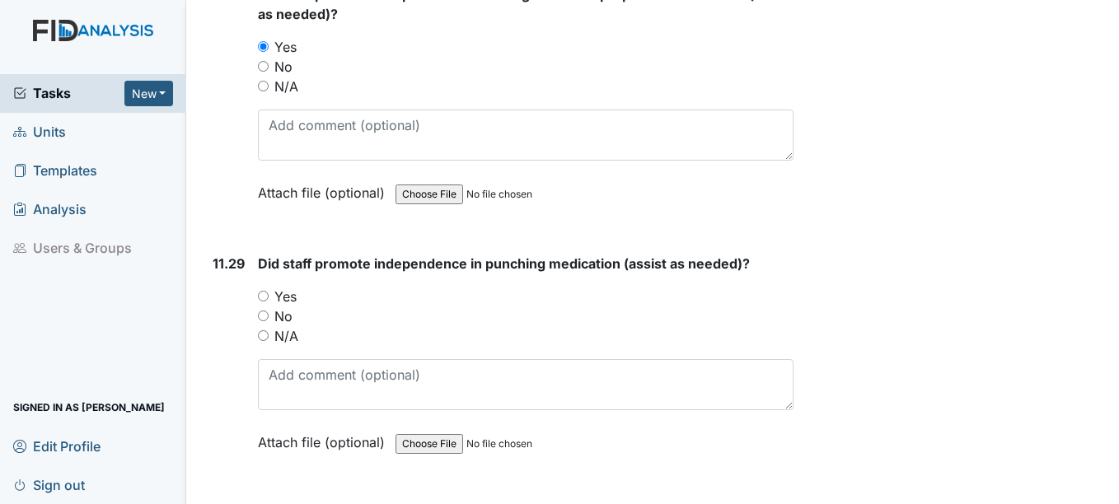
click at [280, 296] on label "Yes" at bounding box center [285, 297] width 22 height 20
click at [269, 296] on input "Yes" at bounding box center [263, 296] width 11 height 11
radio input "true"
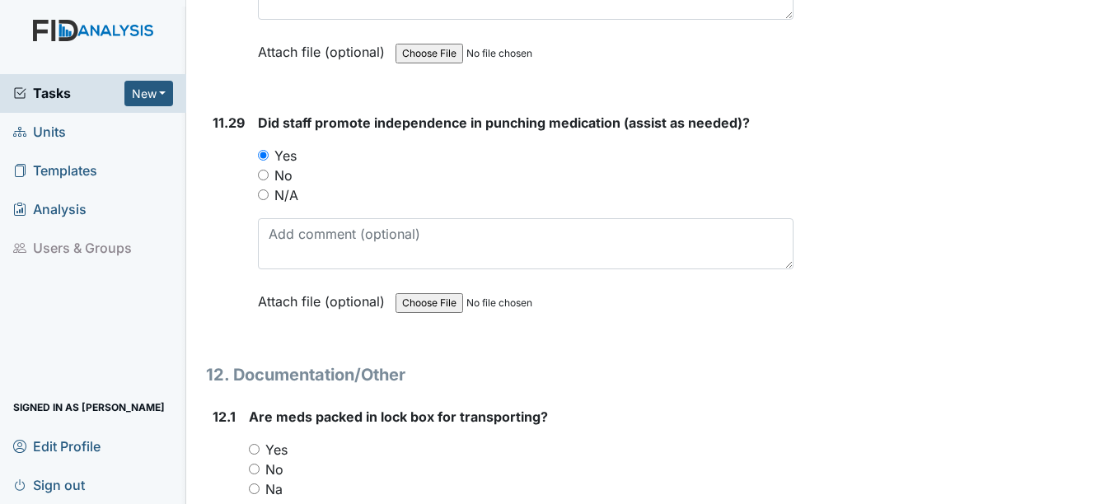
scroll to position [26192, 0]
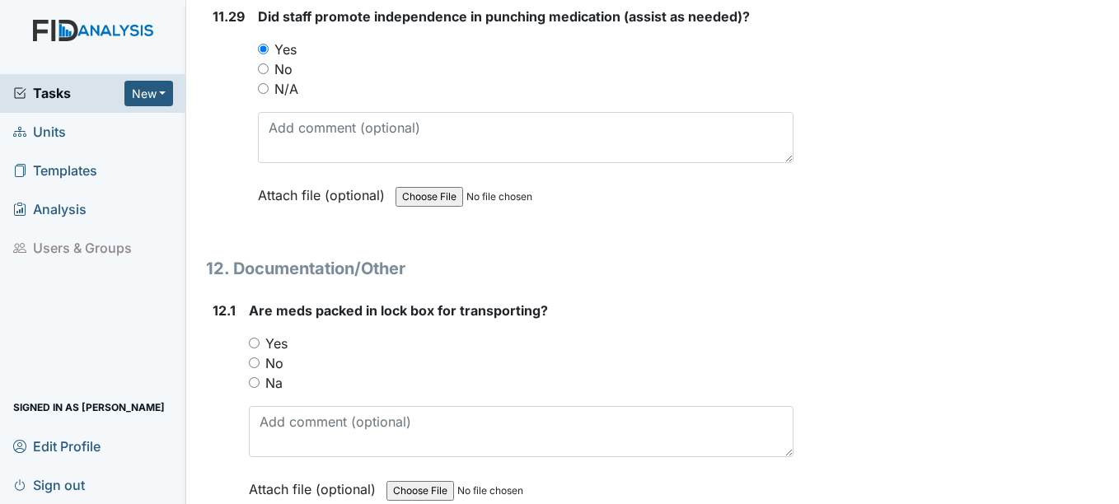
click at [275, 342] on label "Yes" at bounding box center [276, 344] width 22 height 20
click at [259, 342] on input "Yes" at bounding box center [254, 343] width 11 height 11
radio input "true"
click at [275, 384] on label "Na" at bounding box center [273, 383] width 17 height 20
click at [259, 384] on input "Na" at bounding box center [254, 382] width 11 height 11
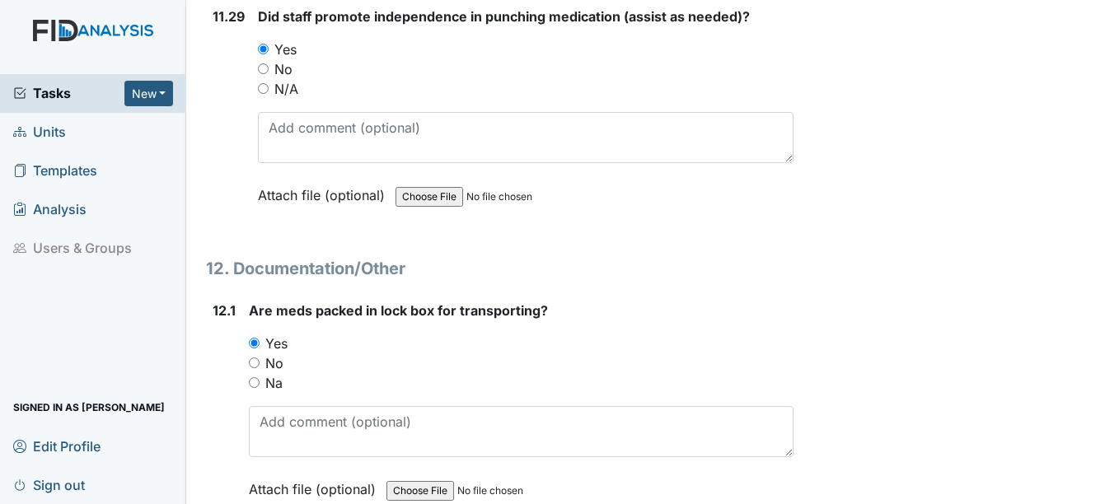
radio input "true"
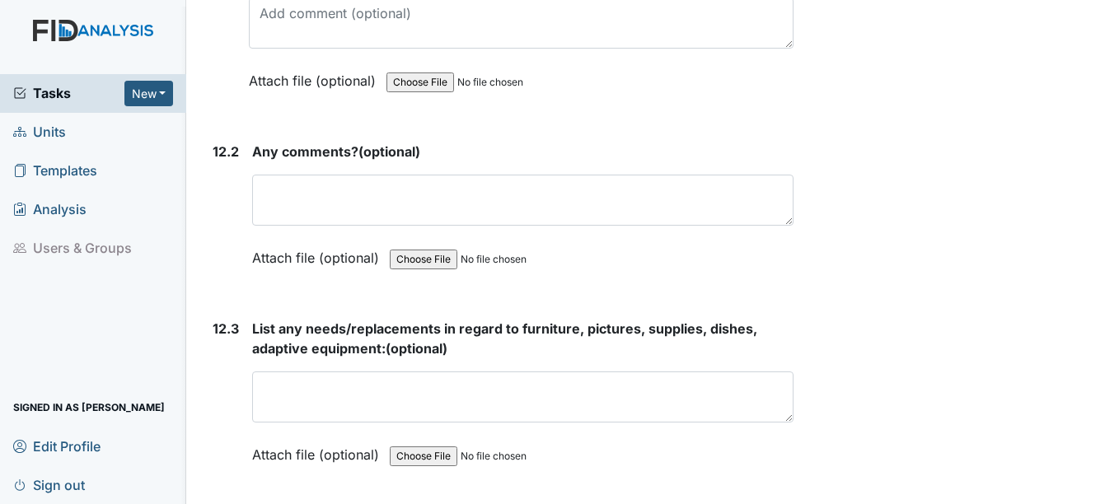
scroll to position [26604, 0]
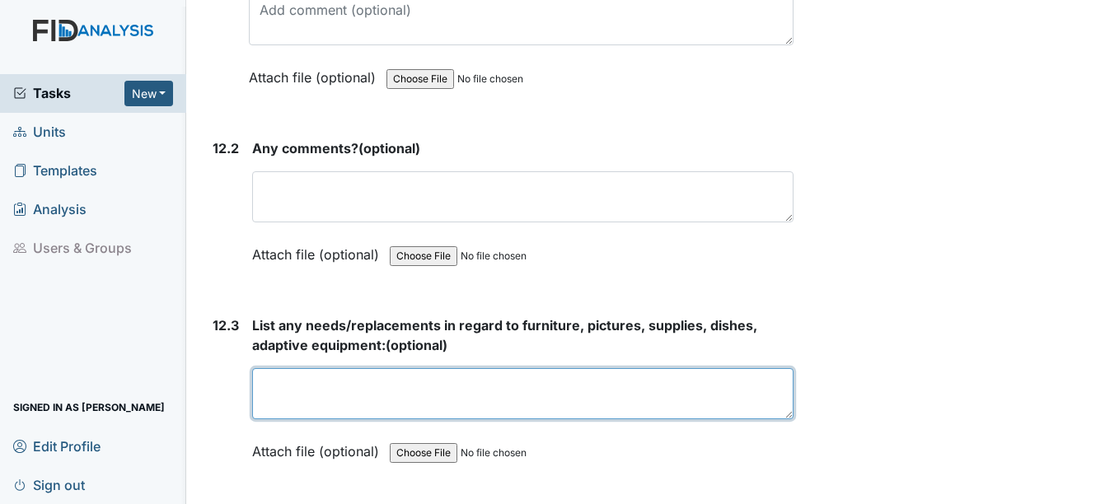
click at [273, 368] on textarea at bounding box center [522, 393] width 540 height 51
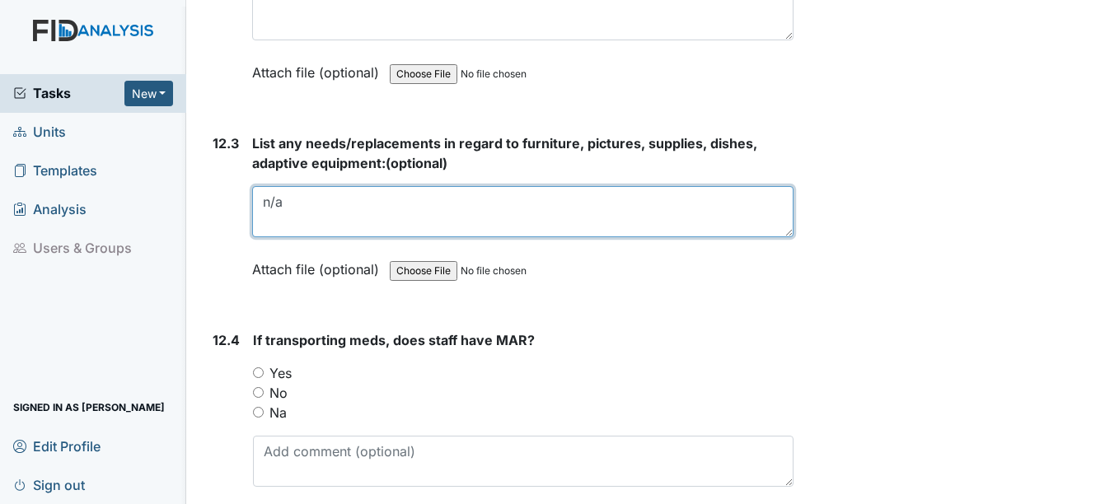
scroll to position [26851, 0]
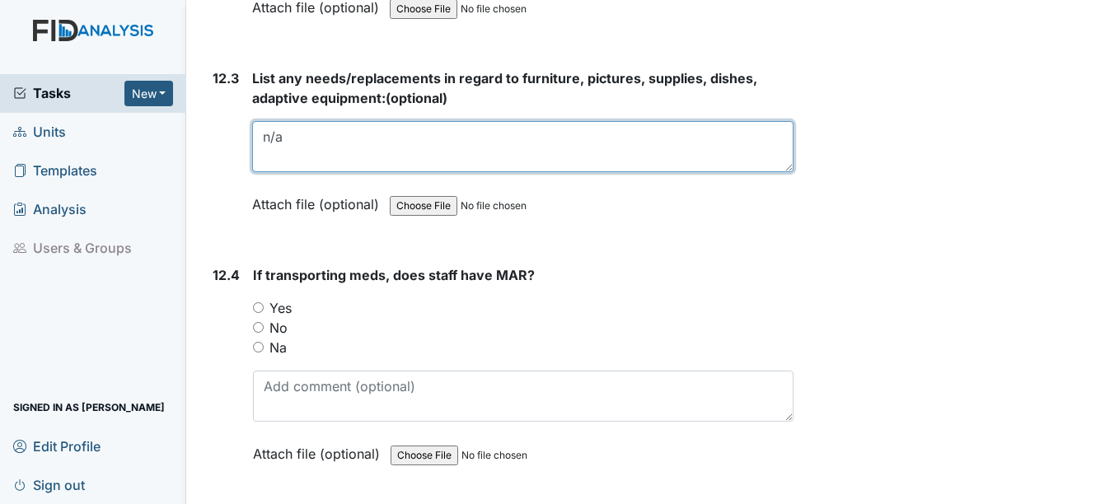
type textarea "n/a"
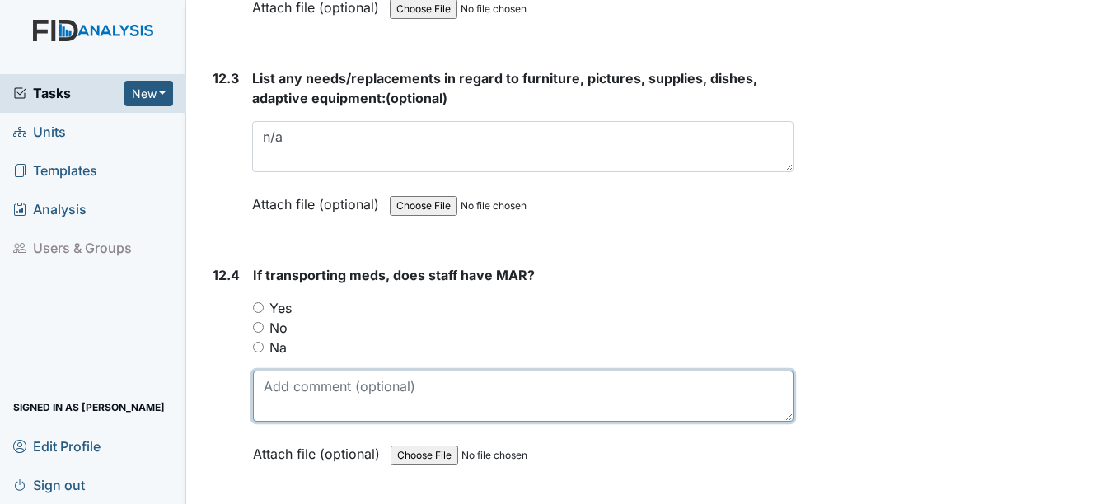
click at [299, 389] on textarea at bounding box center [522, 396] width 539 height 51
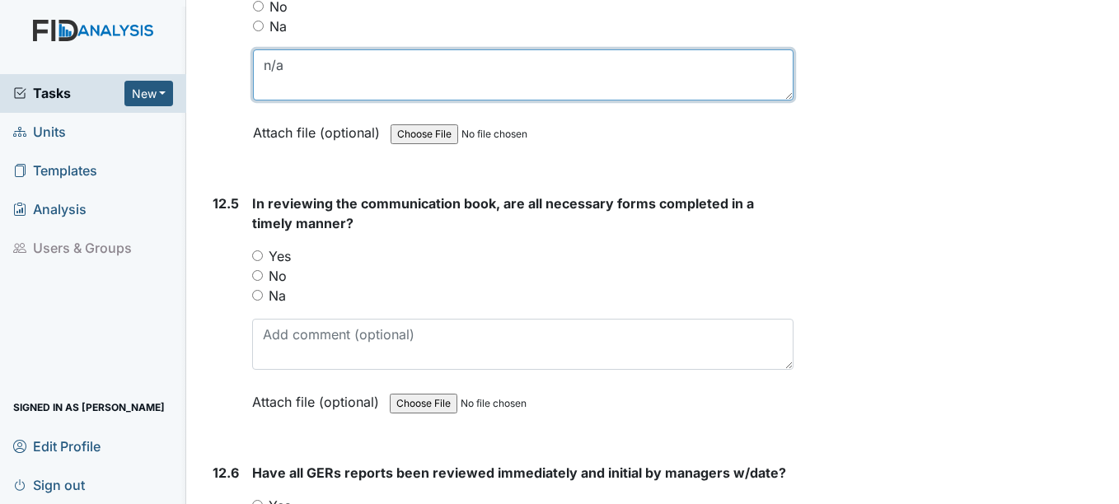
scroll to position [27180, 0]
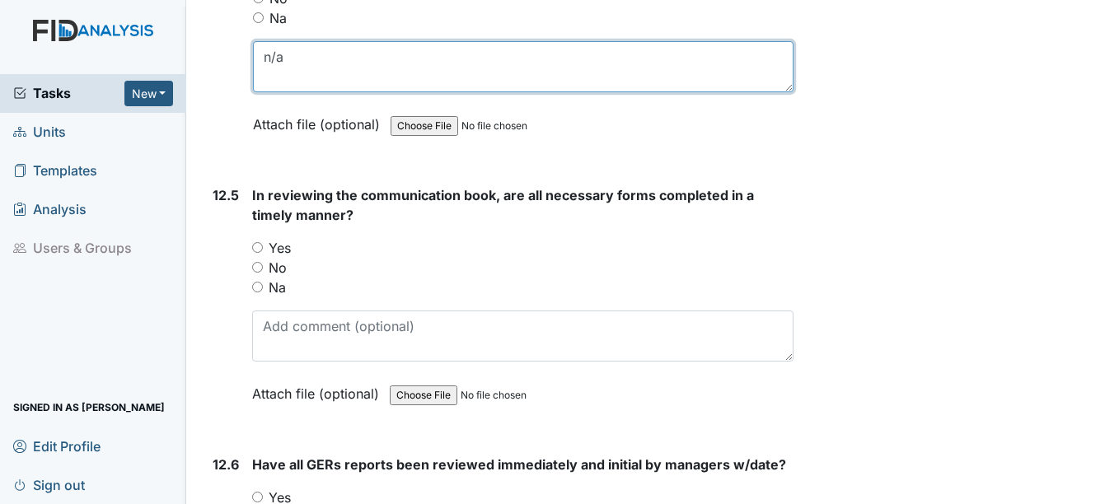
type textarea "n/a"
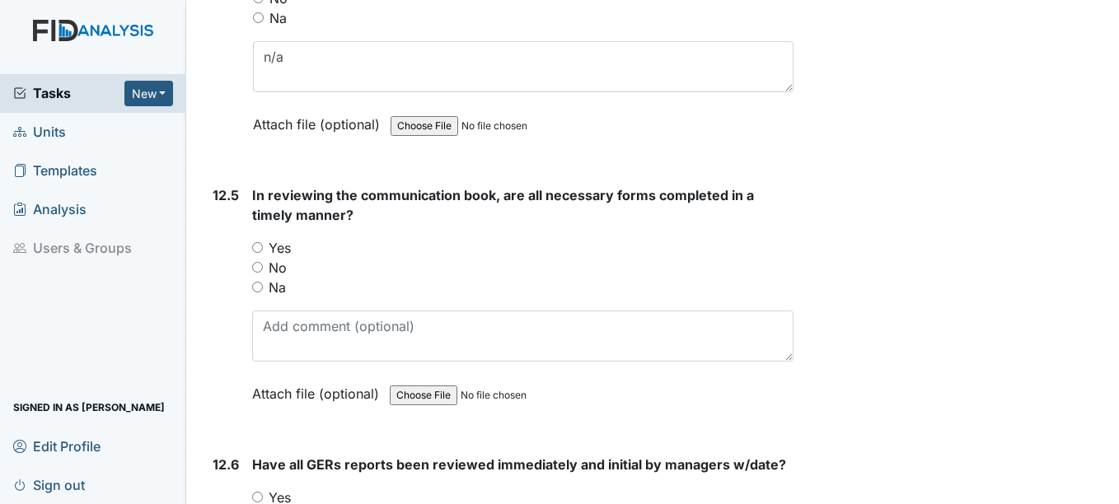
click at [283, 249] on label "Yes" at bounding box center [280, 248] width 22 height 20
click at [263, 249] on input "Yes" at bounding box center [257, 247] width 11 height 11
radio input "true"
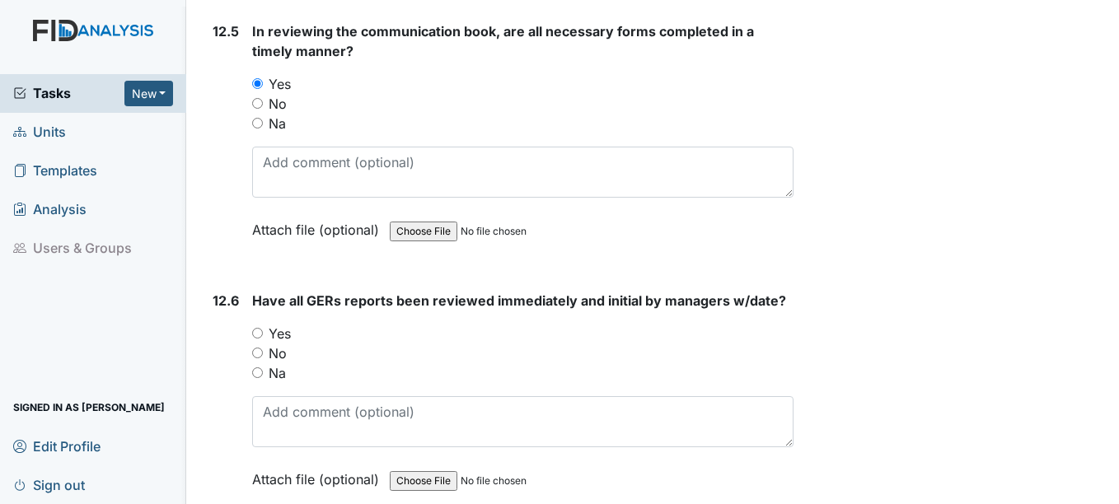
scroll to position [27345, 0]
click at [284, 328] on label "Yes" at bounding box center [280, 333] width 22 height 20
click at [263, 328] on input "Yes" at bounding box center [257, 332] width 11 height 11
radio input "true"
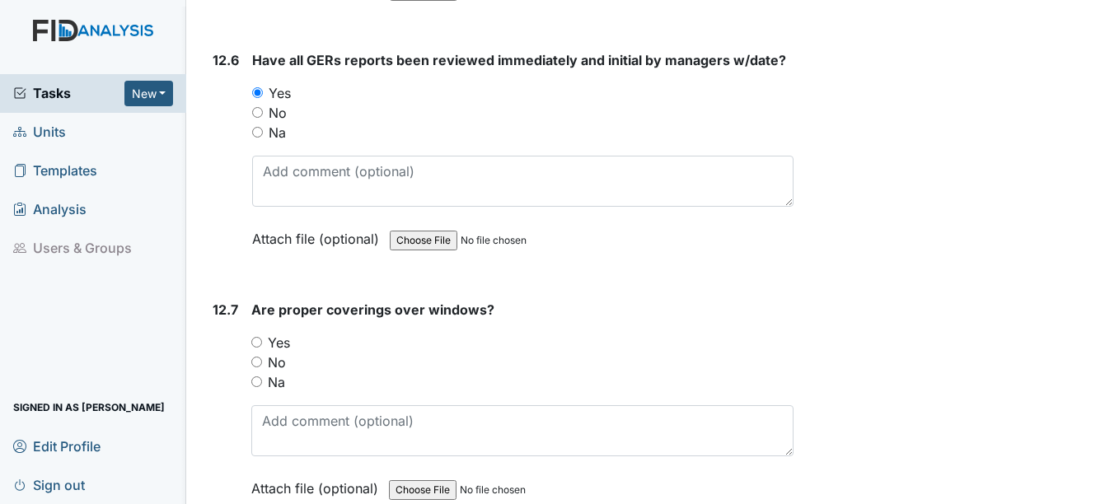
scroll to position [27592, 0]
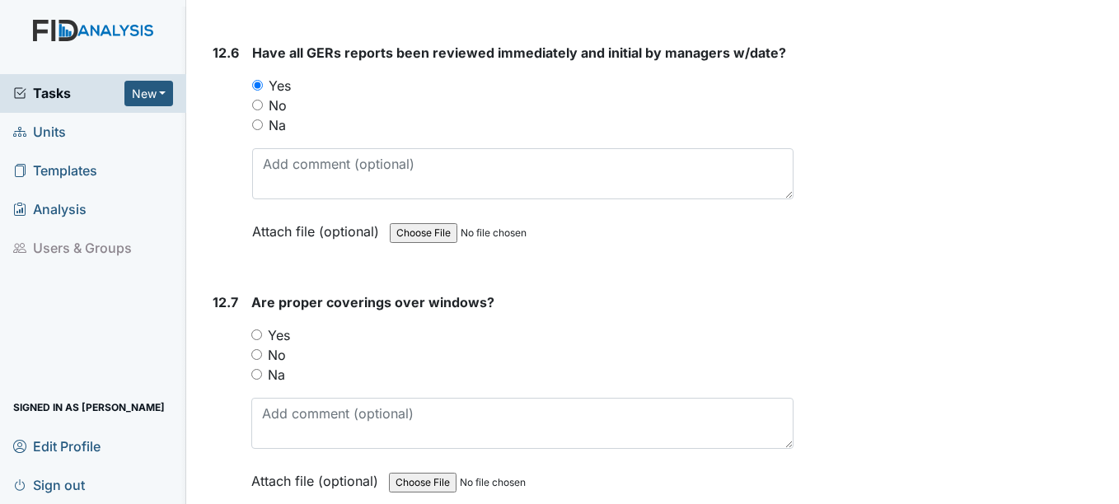
click at [281, 334] on label "Yes" at bounding box center [279, 335] width 22 height 20
click at [262, 334] on input "Yes" at bounding box center [256, 334] width 11 height 11
radio input "true"
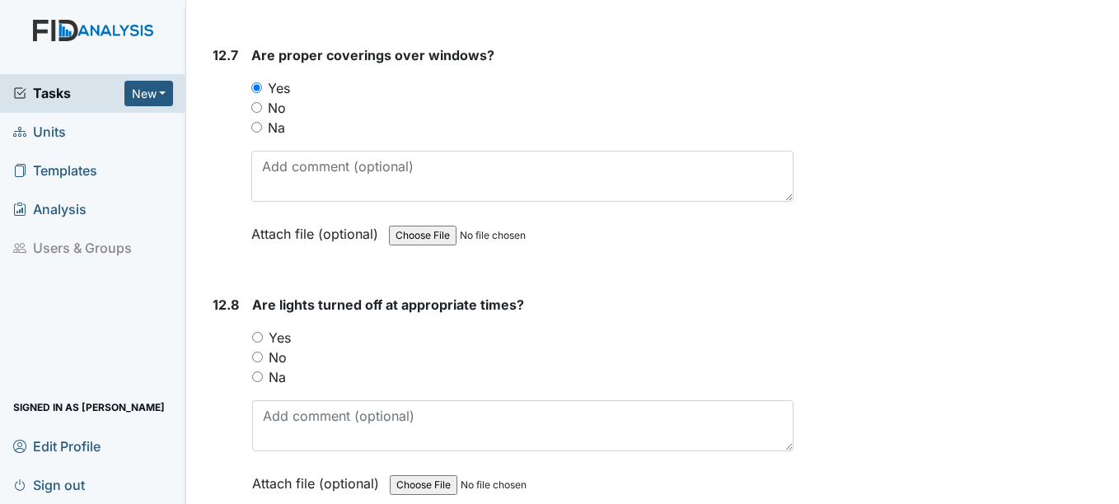
click at [280, 340] on label "Yes" at bounding box center [280, 338] width 22 height 20
click at [263, 340] on input "Yes" at bounding box center [257, 337] width 11 height 11
radio input "true"
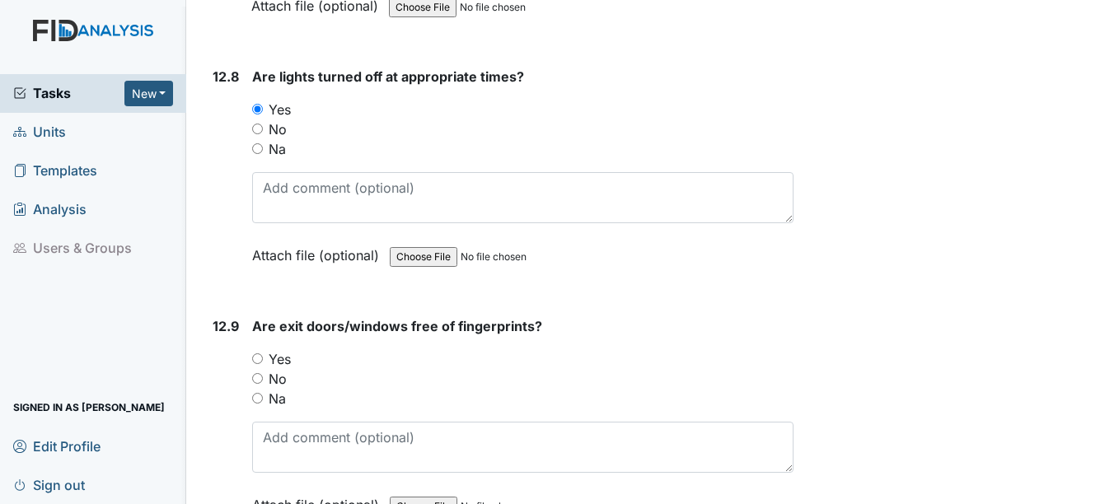
scroll to position [28086, 0]
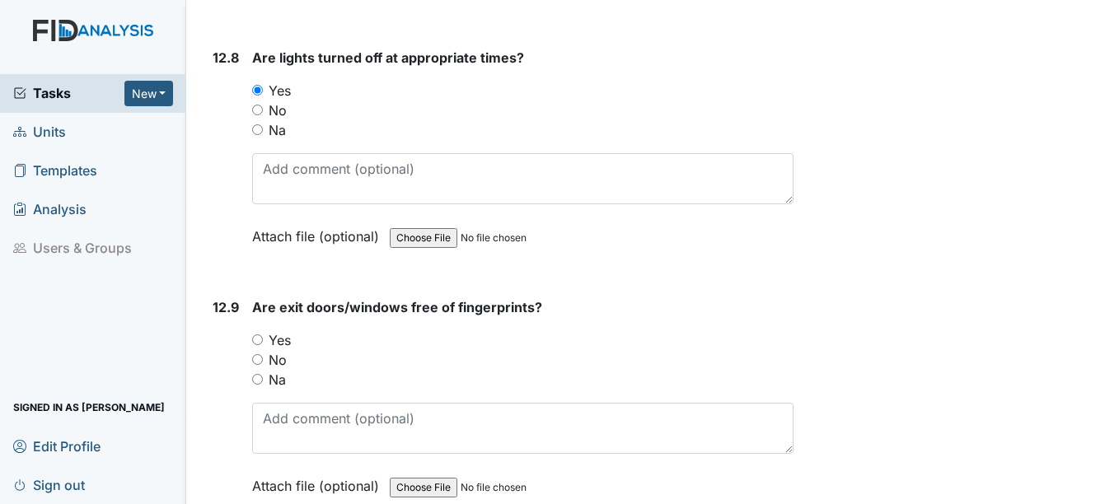
click at [283, 339] on label "Yes" at bounding box center [280, 340] width 22 height 20
click at [263, 339] on input "Yes" at bounding box center [257, 339] width 11 height 11
radio input "true"
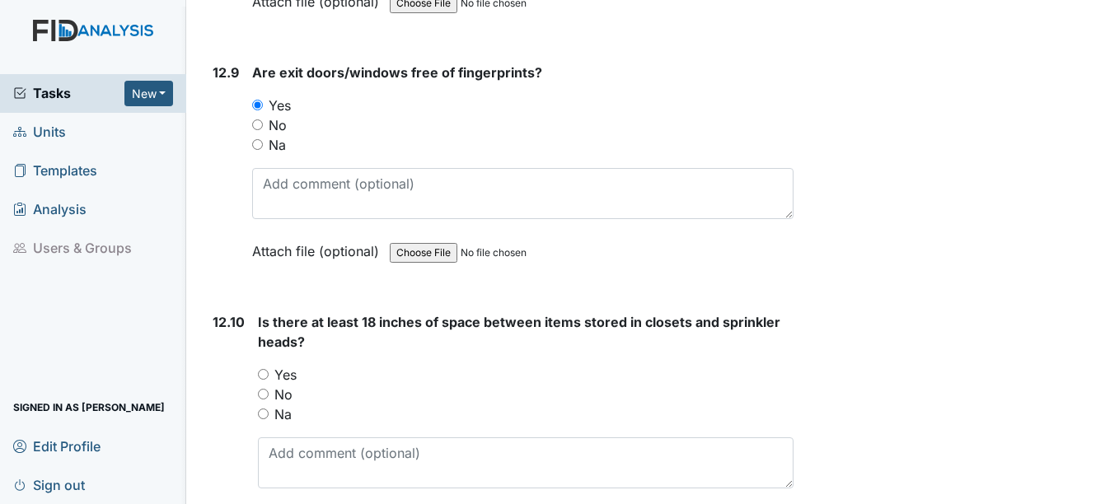
scroll to position [28333, 0]
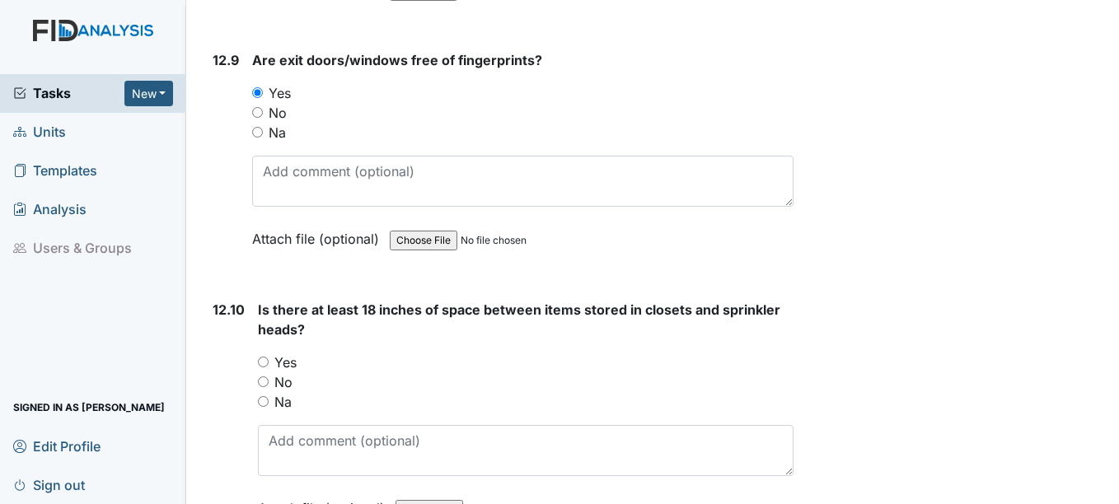
click at [287, 358] on label "Yes" at bounding box center [285, 363] width 22 height 20
click at [269, 358] on input "Yes" at bounding box center [263, 362] width 11 height 11
radio input "true"
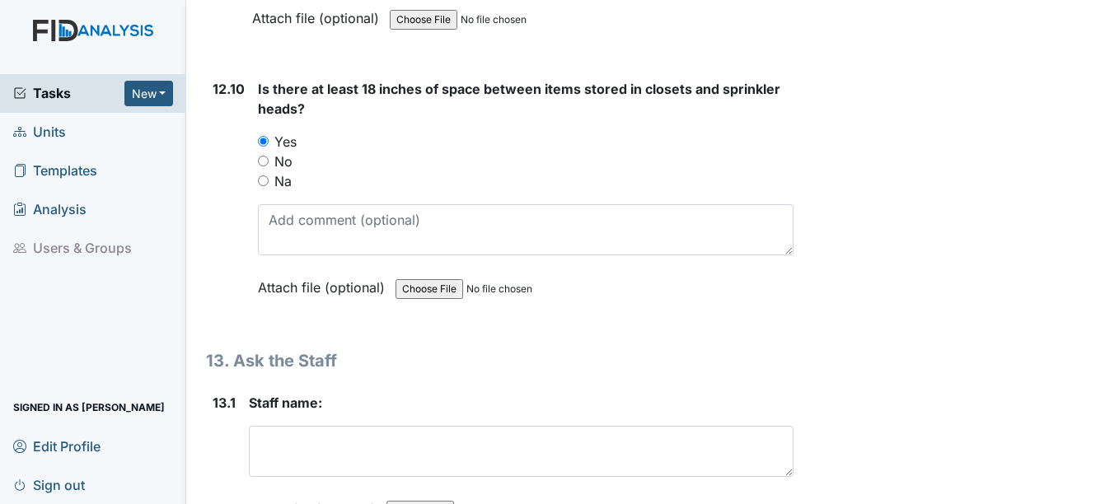
scroll to position [28580, 0]
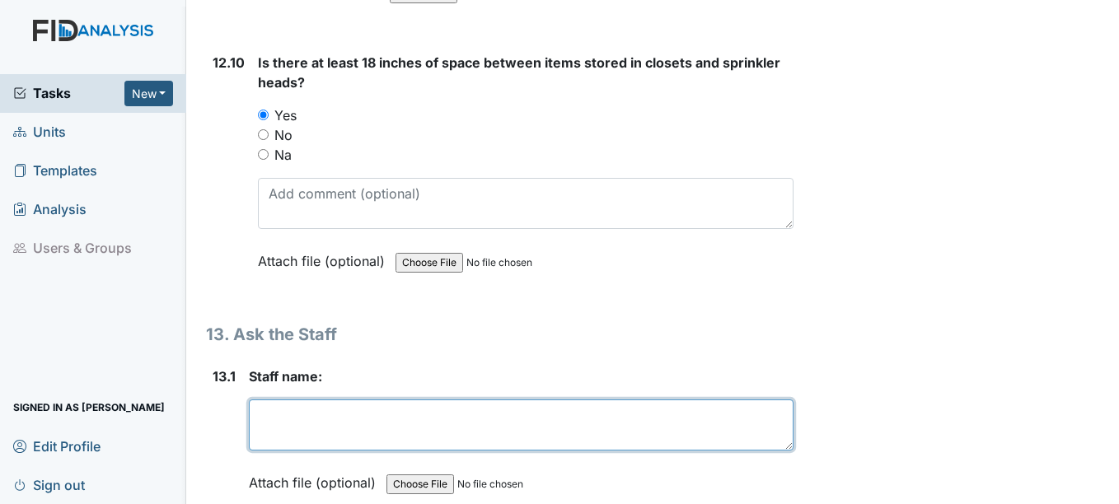
click at [316, 416] on textarea at bounding box center [521, 424] width 544 height 51
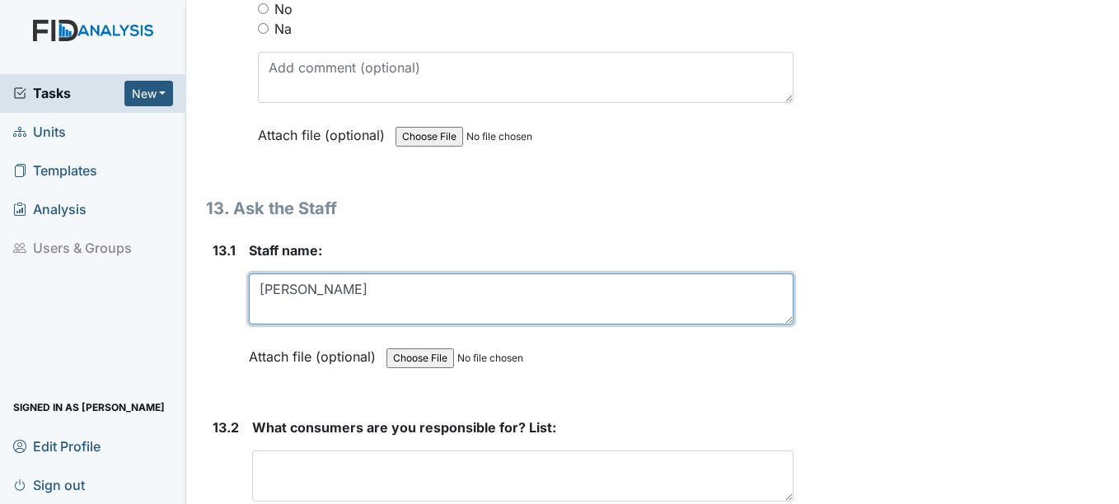
scroll to position [28828, 0]
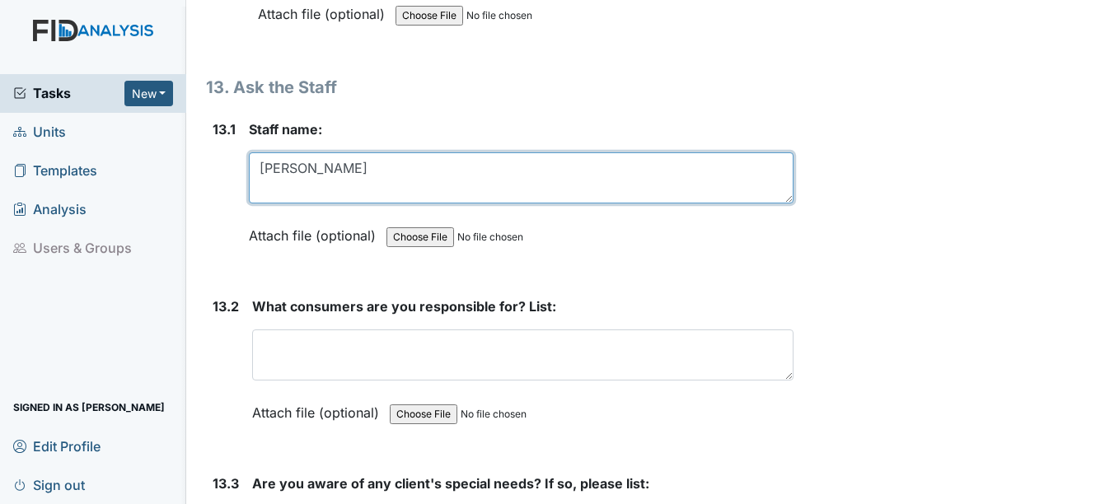
type textarea "Demetris"
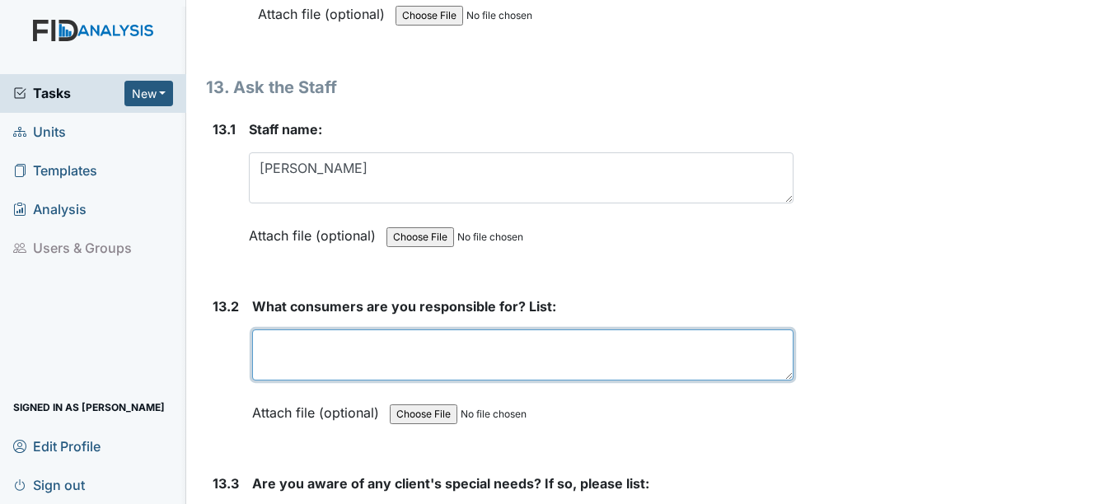
click at [361, 374] on textarea at bounding box center [522, 354] width 540 height 51
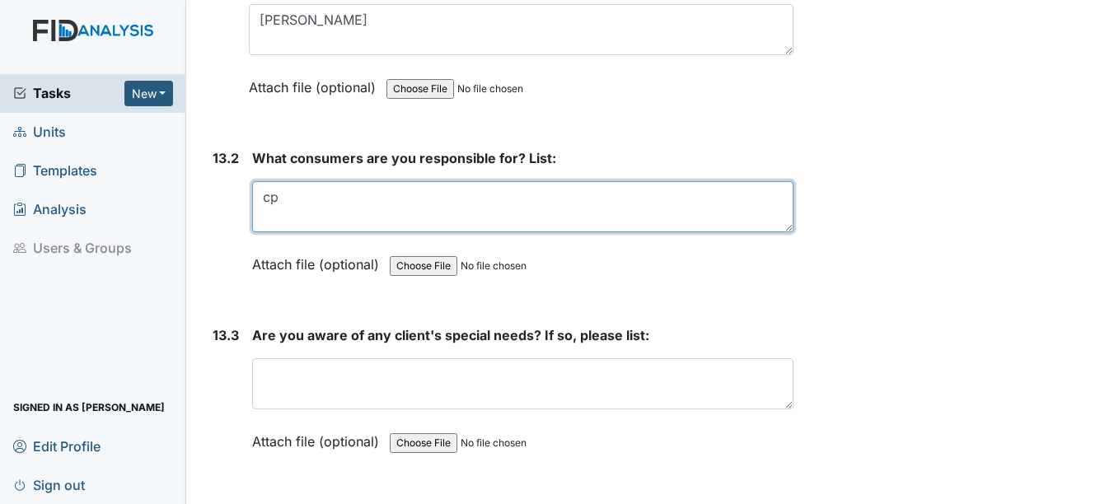
scroll to position [28992, 0]
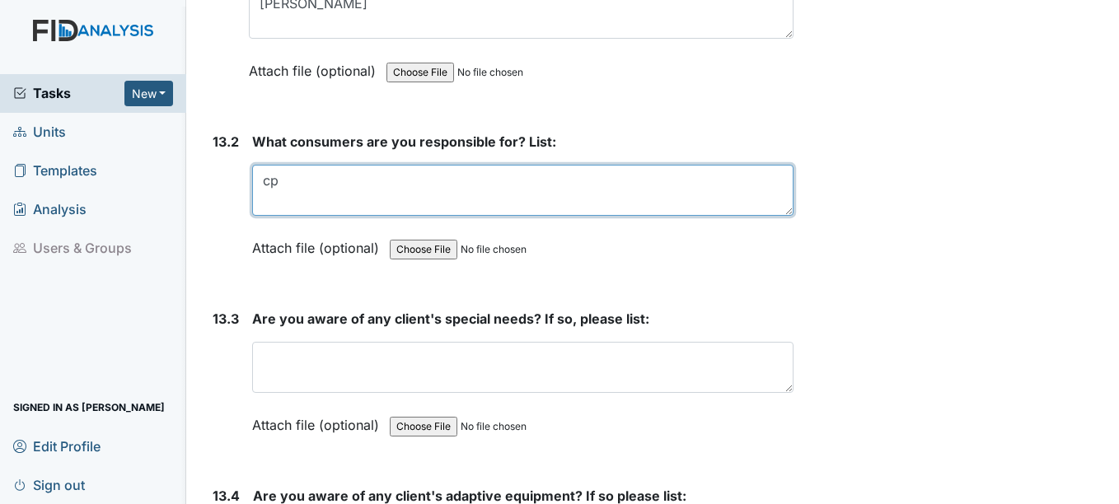
type textarea "cp"
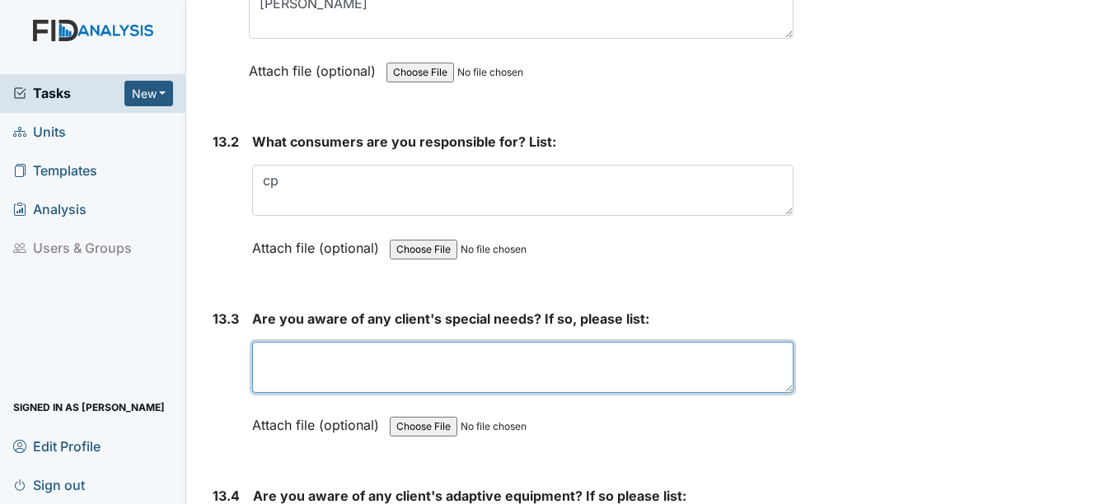
click at [320, 378] on textarea at bounding box center [522, 367] width 540 height 51
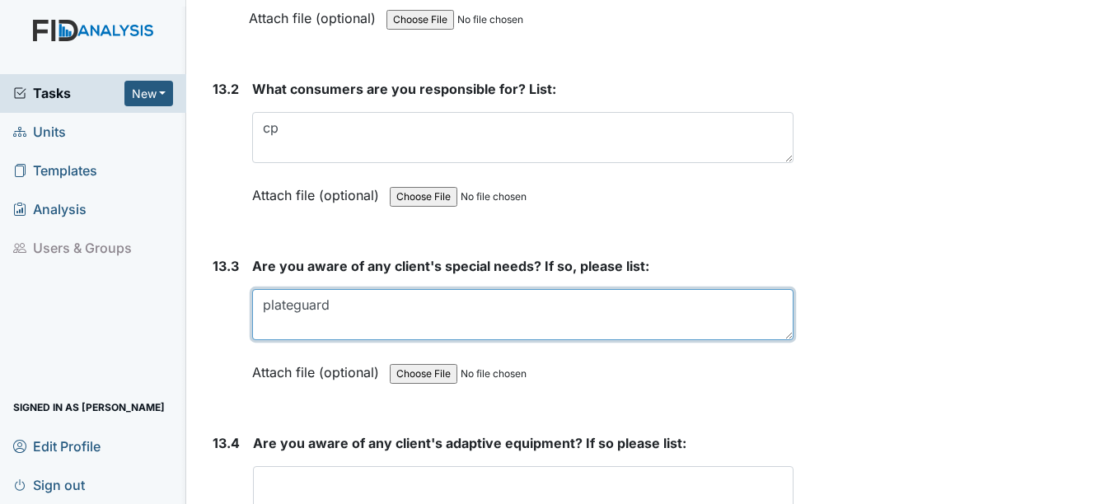
scroll to position [29157, 0]
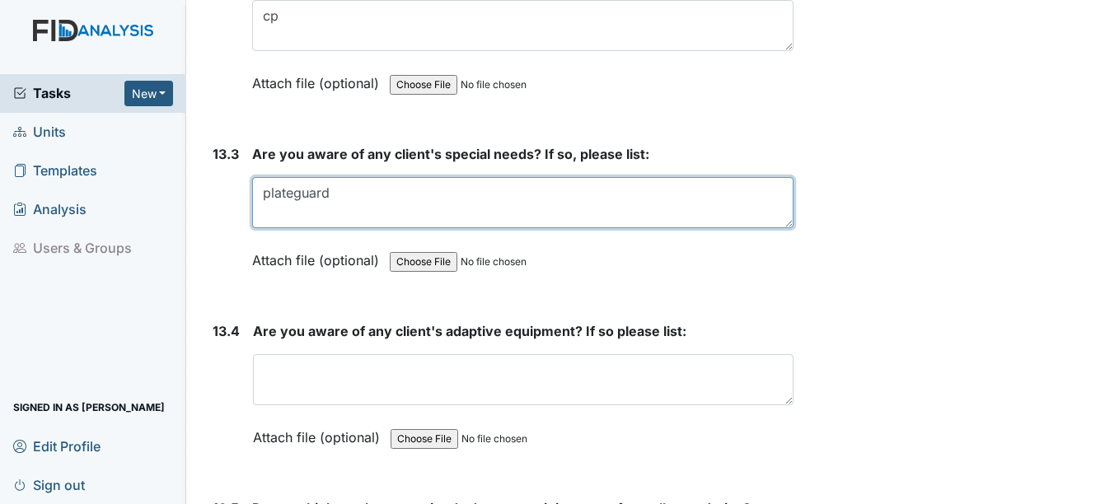
type textarea "plateguard"
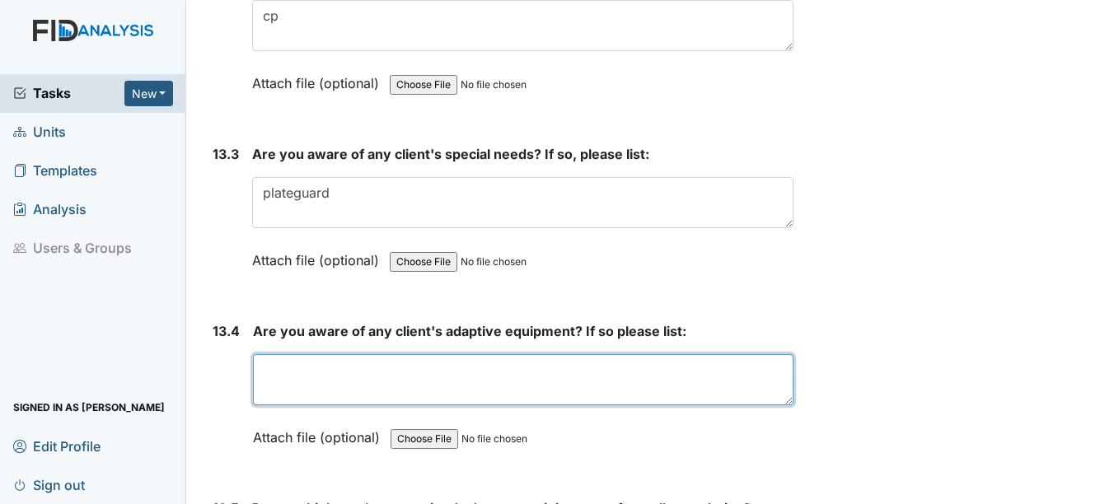
click at [373, 375] on textarea at bounding box center [522, 379] width 539 height 51
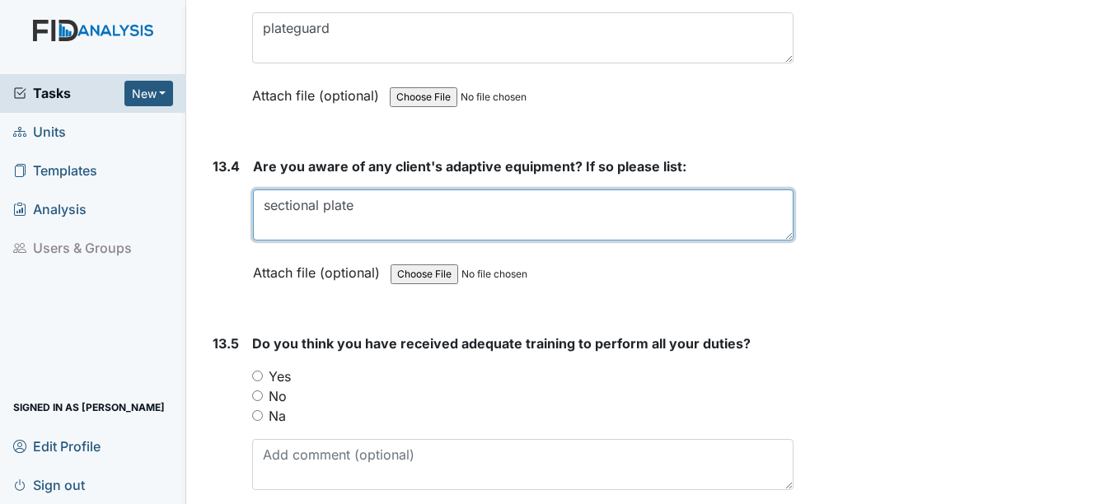
scroll to position [29404, 0]
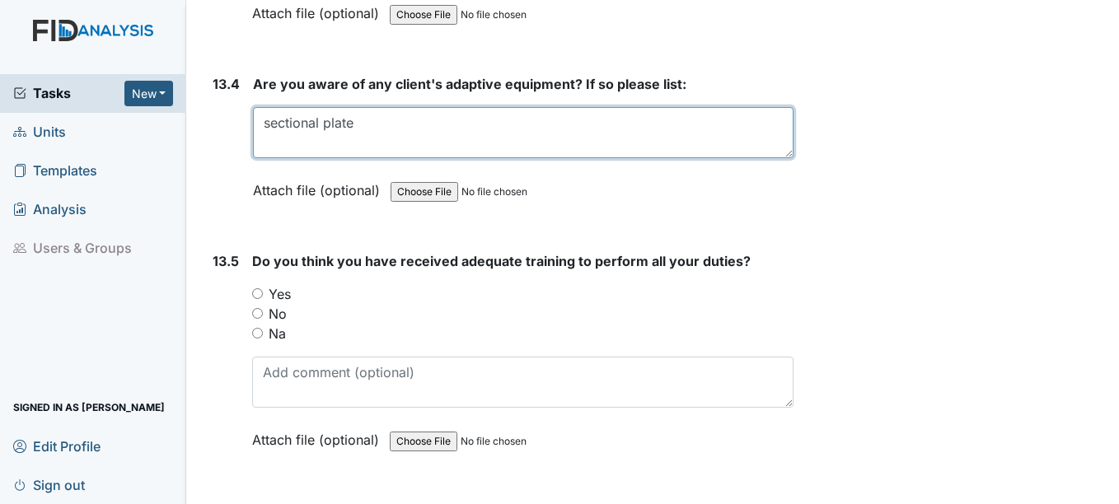
type textarea "sectional plate"
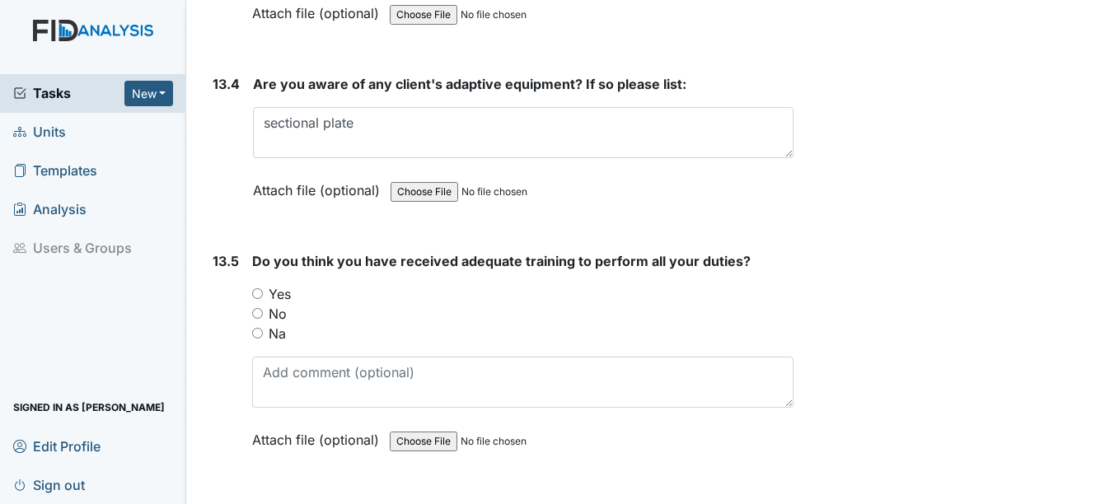
click at [283, 301] on label "Yes" at bounding box center [280, 294] width 22 height 20
click at [263, 299] on input "Yes" at bounding box center [257, 293] width 11 height 11
radio input "true"
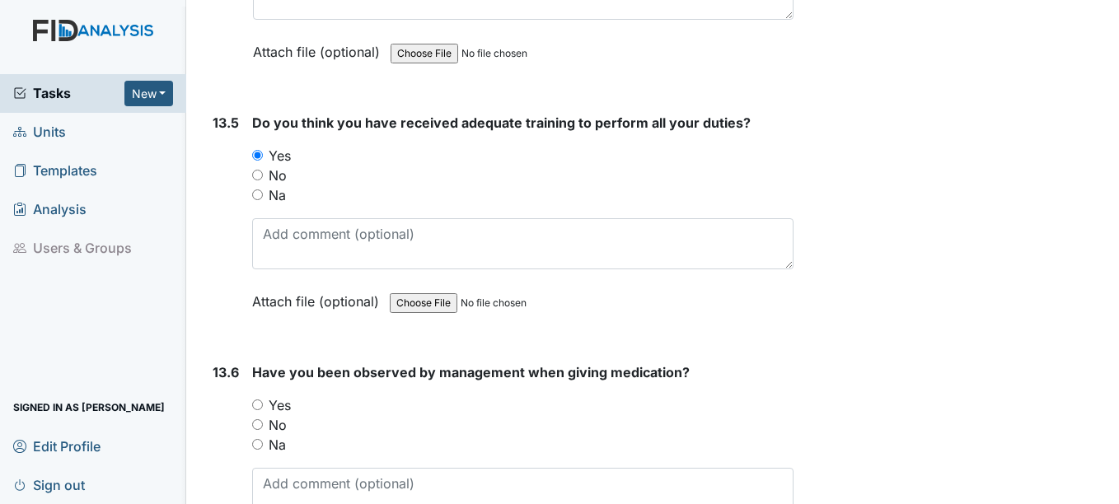
scroll to position [29569, 0]
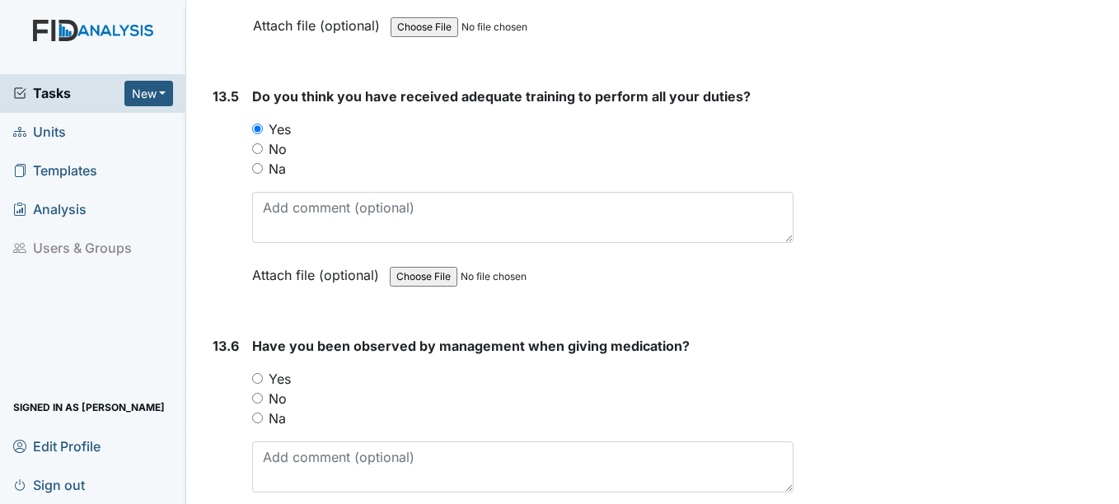
click at [283, 377] on label "Yes" at bounding box center [280, 379] width 22 height 20
click at [263, 377] on input "Yes" at bounding box center [257, 378] width 11 height 11
radio input "true"
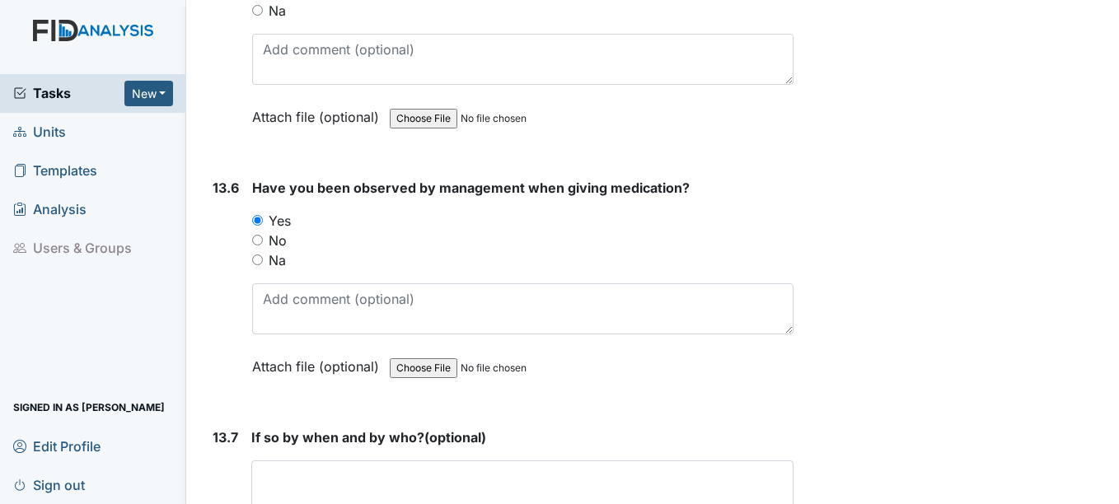
scroll to position [29816, 0]
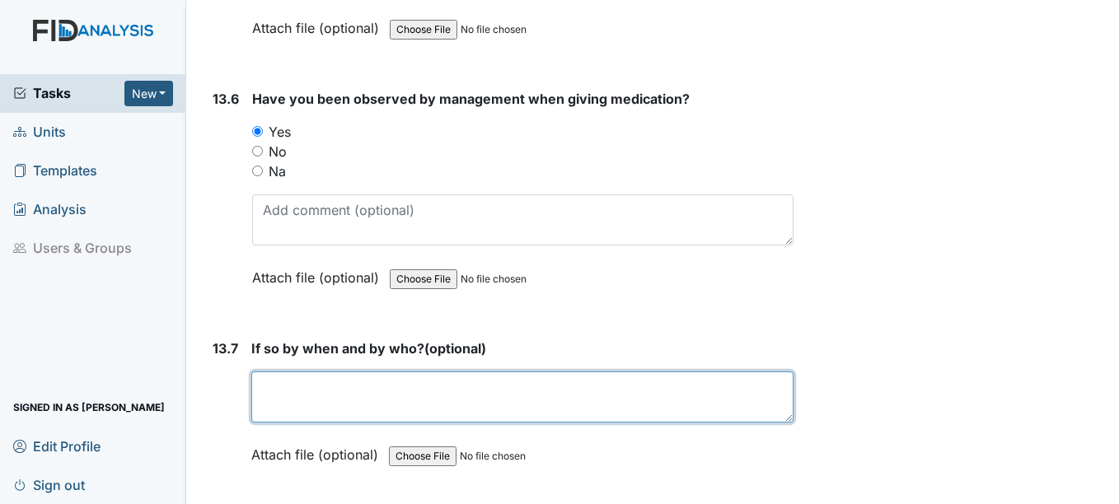
click at [287, 377] on textarea at bounding box center [521, 396] width 541 height 51
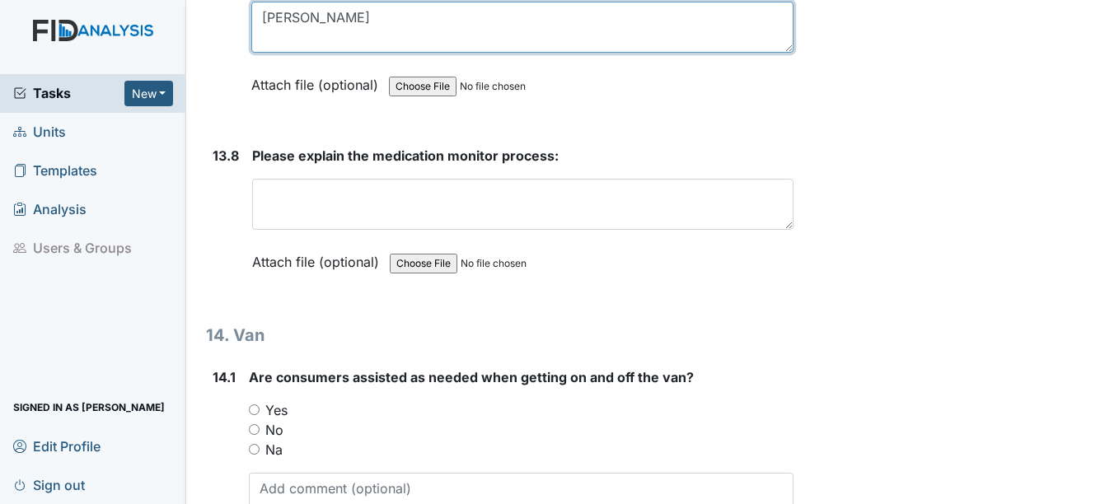
scroll to position [30145, 0]
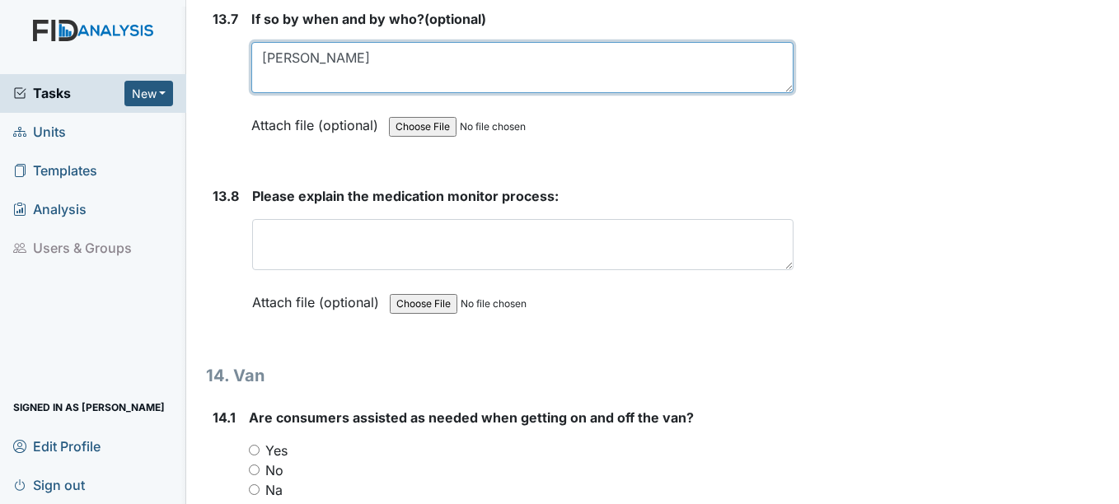
type textarea "[PERSON_NAME]"
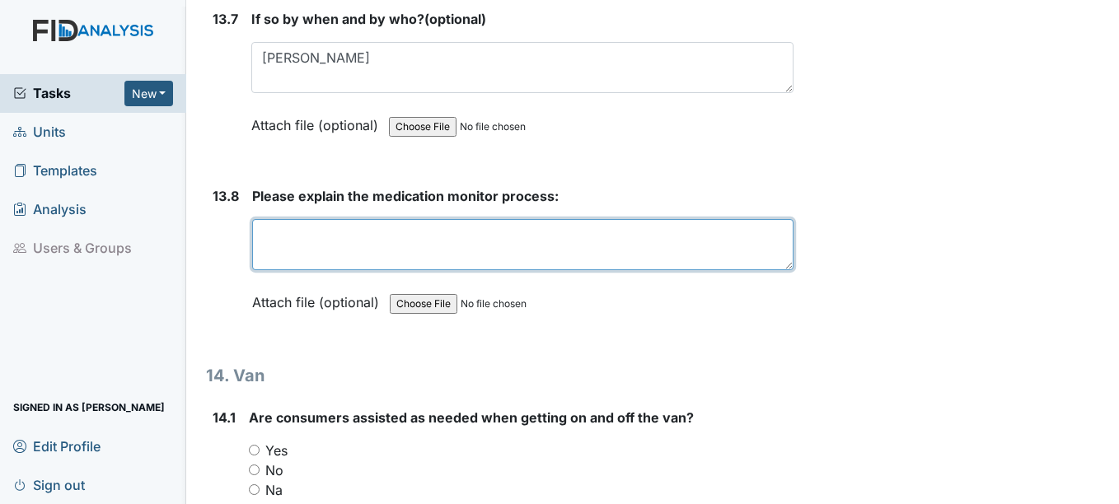
click at [312, 243] on textarea at bounding box center [522, 244] width 540 height 51
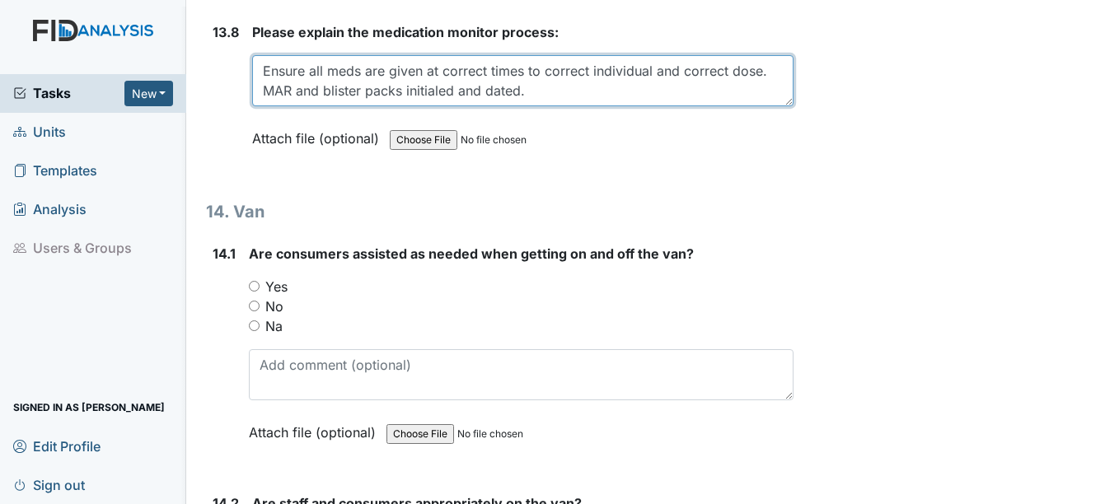
scroll to position [30310, 0]
type textarea "Ensure all meds are given at correct times to correct individual and correct do…"
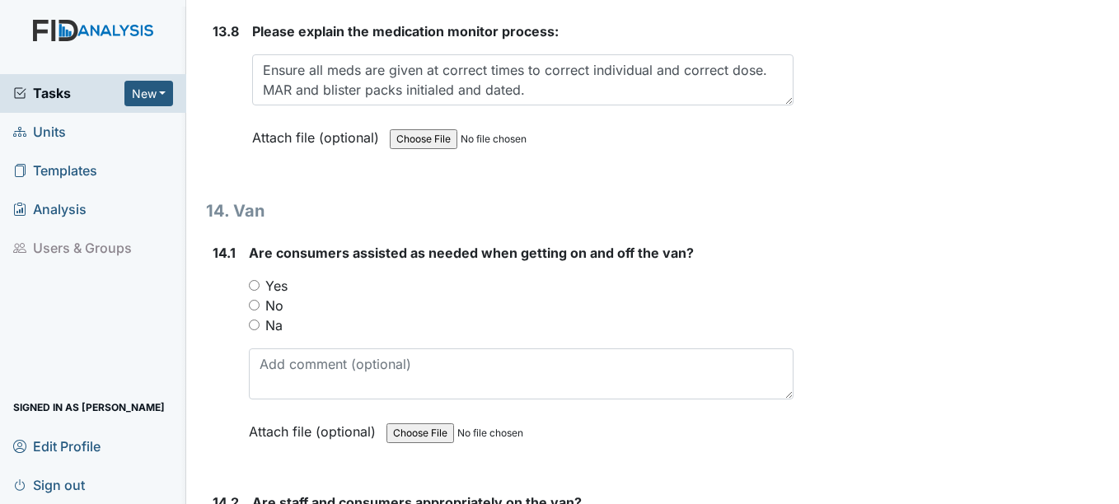
click at [277, 283] on label "Yes" at bounding box center [276, 286] width 22 height 20
click at [259, 283] on input "Yes" at bounding box center [254, 285] width 11 height 11
radio input "true"
click at [277, 322] on label "Na" at bounding box center [273, 325] width 17 height 20
click at [259, 322] on input "Na" at bounding box center [254, 325] width 11 height 11
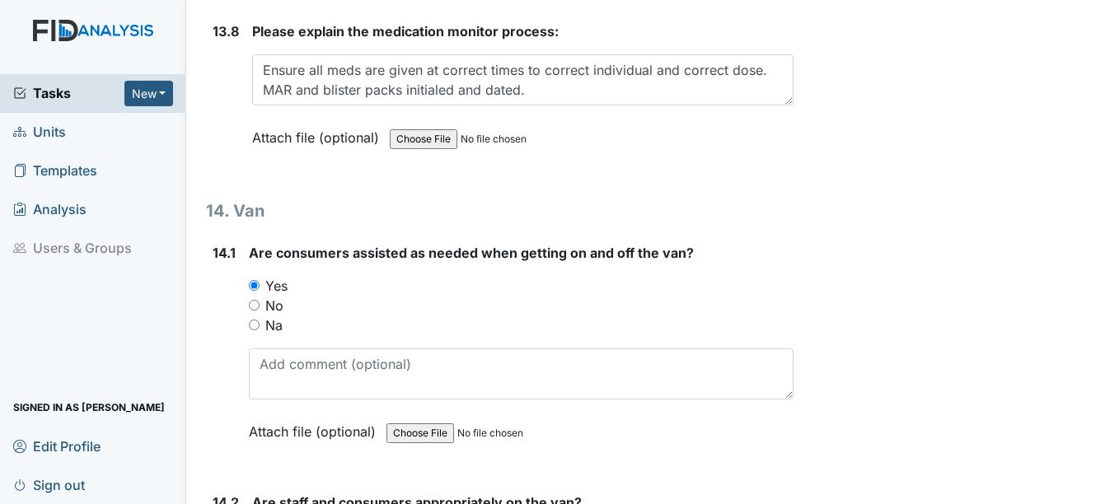
radio input "true"
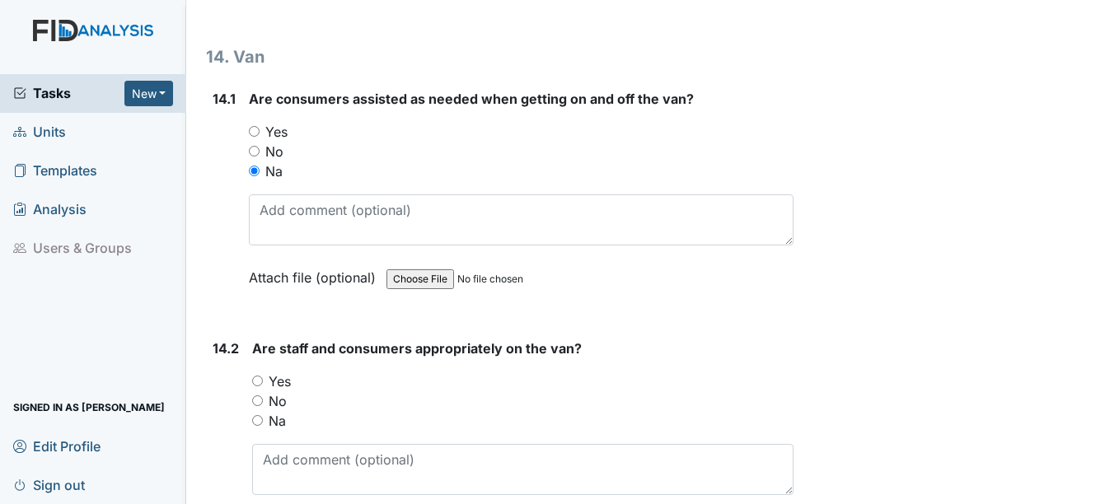
scroll to position [30475, 0]
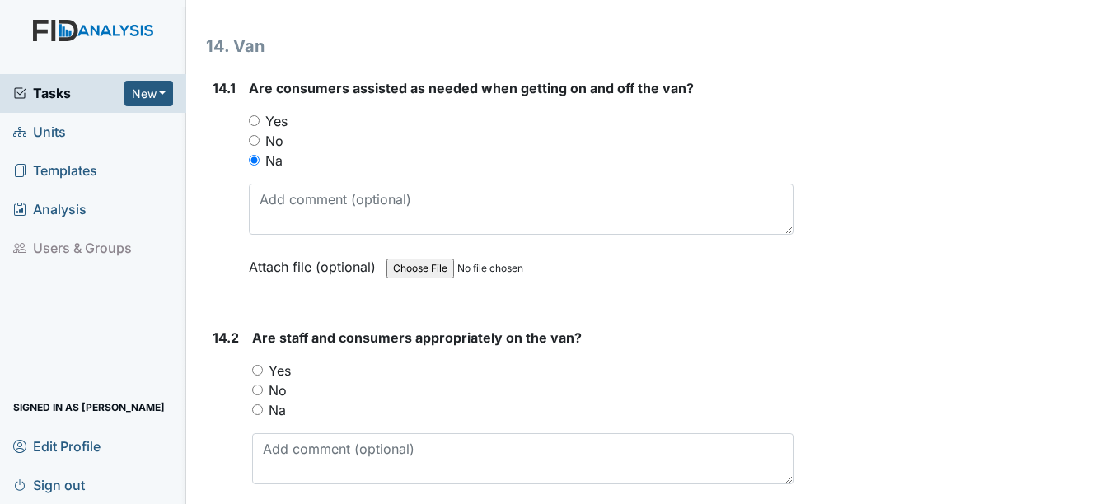
click at [284, 406] on label "Na" at bounding box center [277, 410] width 17 height 20
click at [263, 406] on input "Na" at bounding box center [257, 409] width 11 height 11
radio input "true"
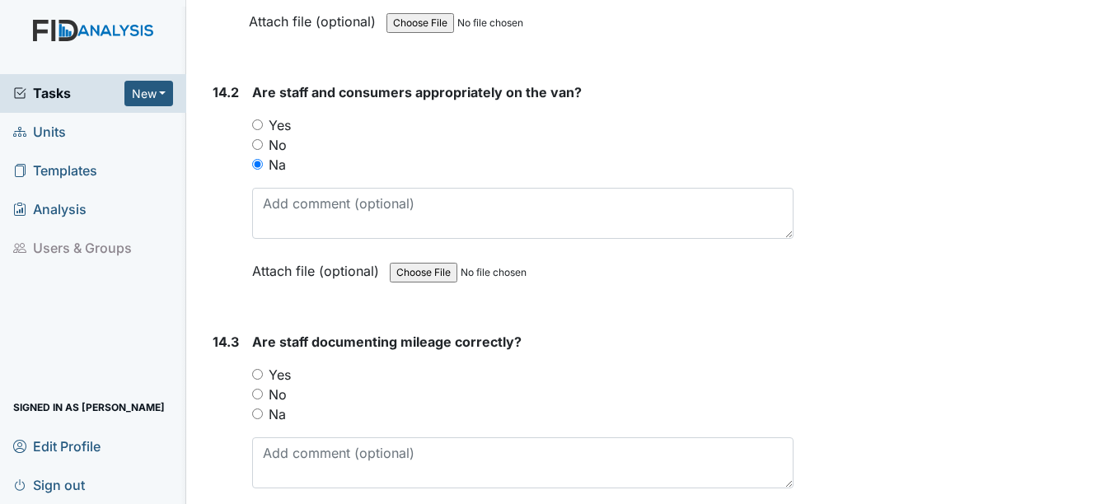
scroll to position [30722, 0]
click at [278, 374] on label "Yes" at bounding box center [280, 373] width 22 height 20
click at [263, 374] on input "Yes" at bounding box center [257, 372] width 11 height 11
radio input "true"
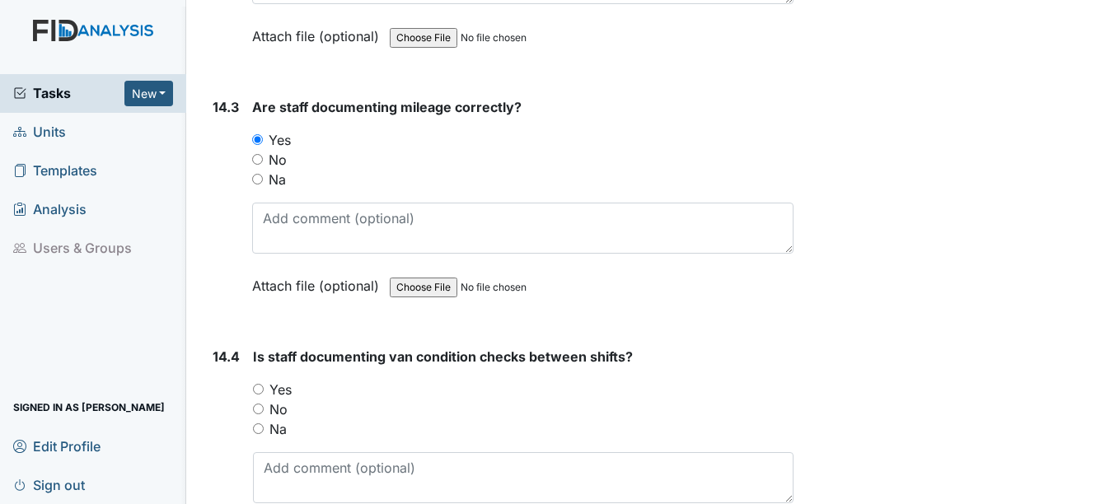
scroll to position [30969, 0]
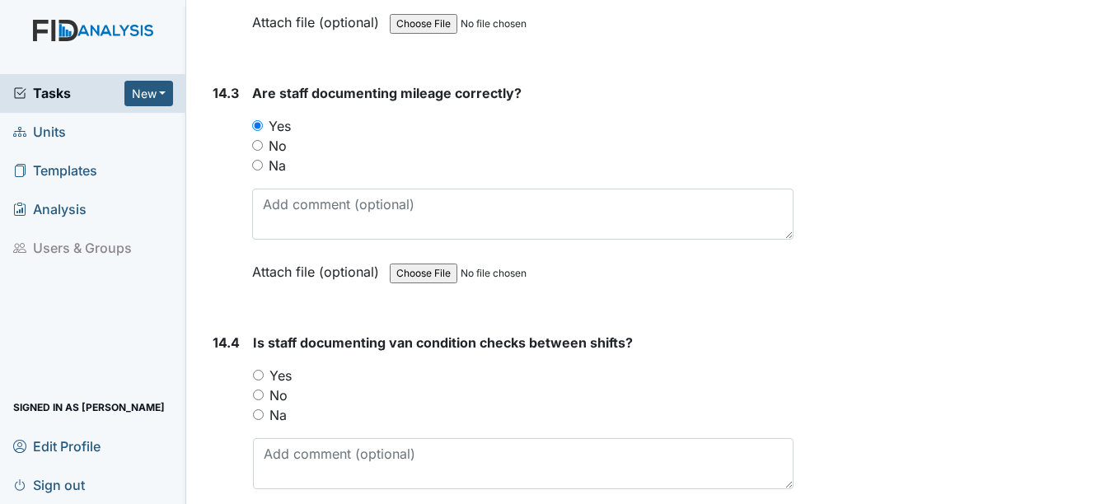
click at [285, 371] on label "Yes" at bounding box center [280, 376] width 22 height 20
click at [264, 371] on input "Yes" at bounding box center [258, 375] width 11 height 11
radio input "true"
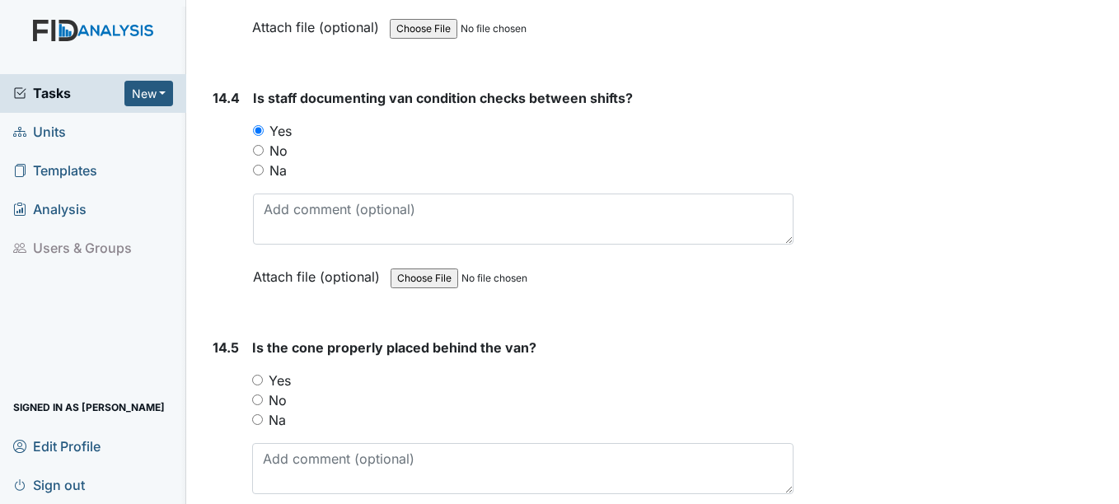
scroll to position [31298, 0]
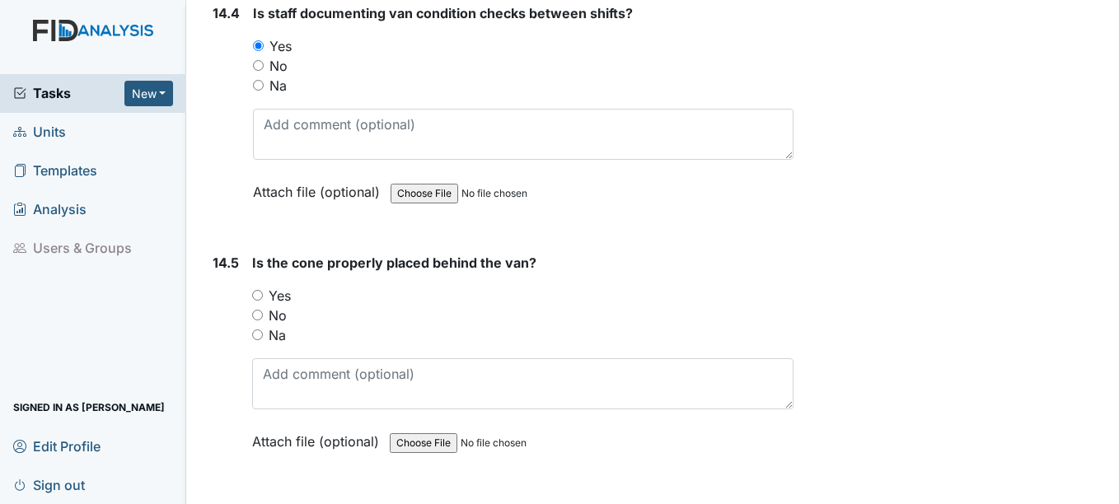
click at [286, 293] on label "Yes" at bounding box center [280, 296] width 22 height 20
click at [263, 293] on input "Yes" at bounding box center [257, 295] width 11 height 11
radio input "true"
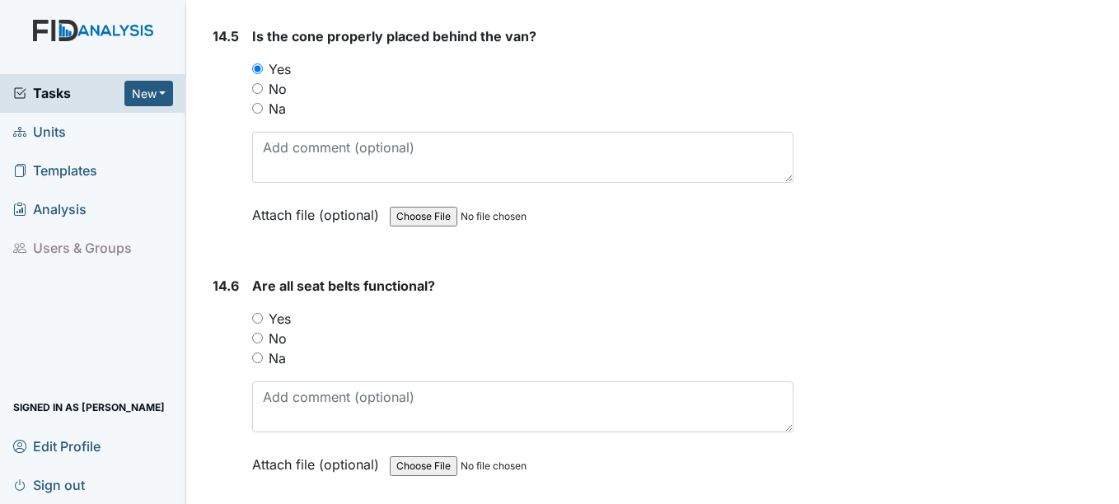
scroll to position [31546, 0]
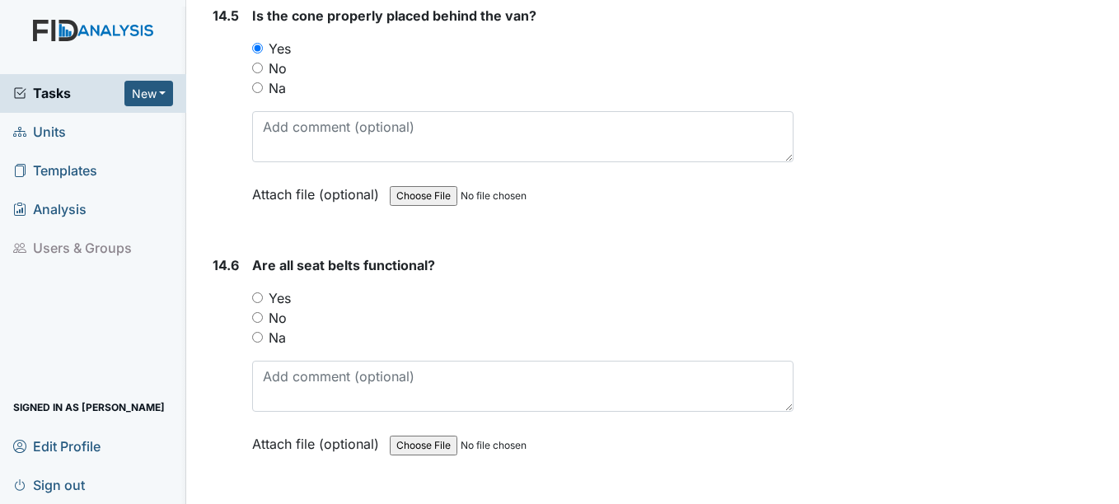
click at [276, 297] on label "Yes" at bounding box center [280, 298] width 22 height 20
click at [263, 297] on input "Yes" at bounding box center [257, 297] width 11 height 11
radio input "true"
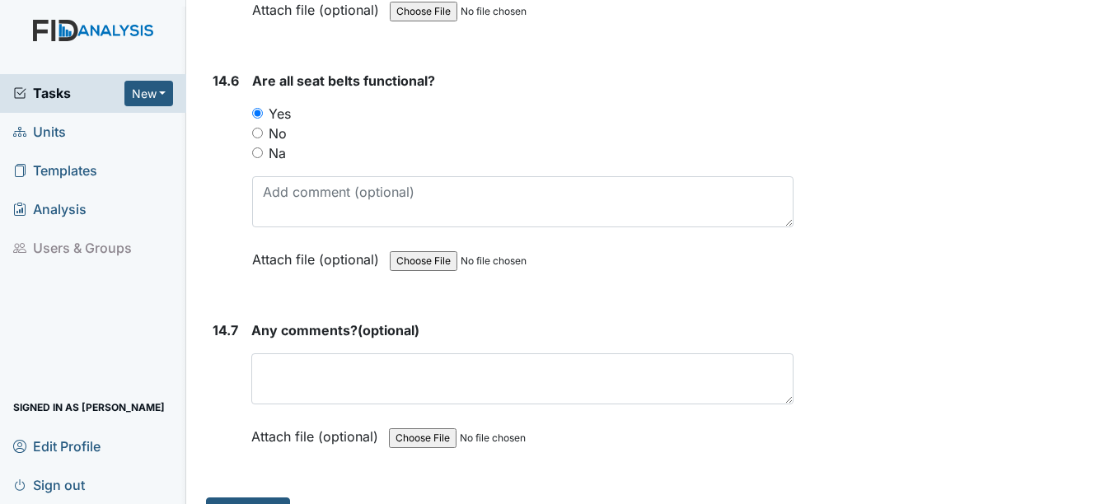
scroll to position [31768, 0]
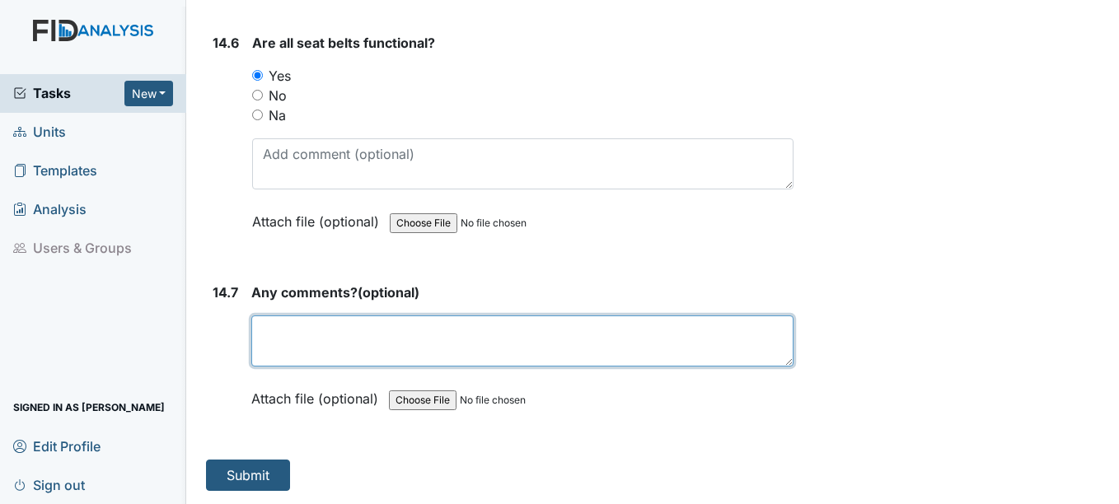
click at [296, 341] on textarea at bounding box center [521, 340] width 541 height 51
type textarea "n/a"
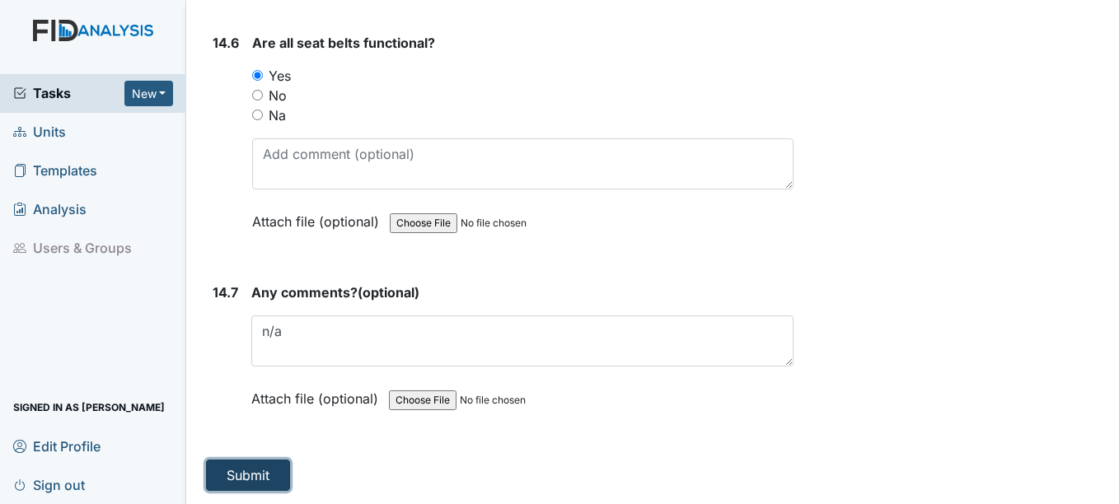
click at [235, 469] on button "Submit" at bounding box center [248, 475] width 84 height 31
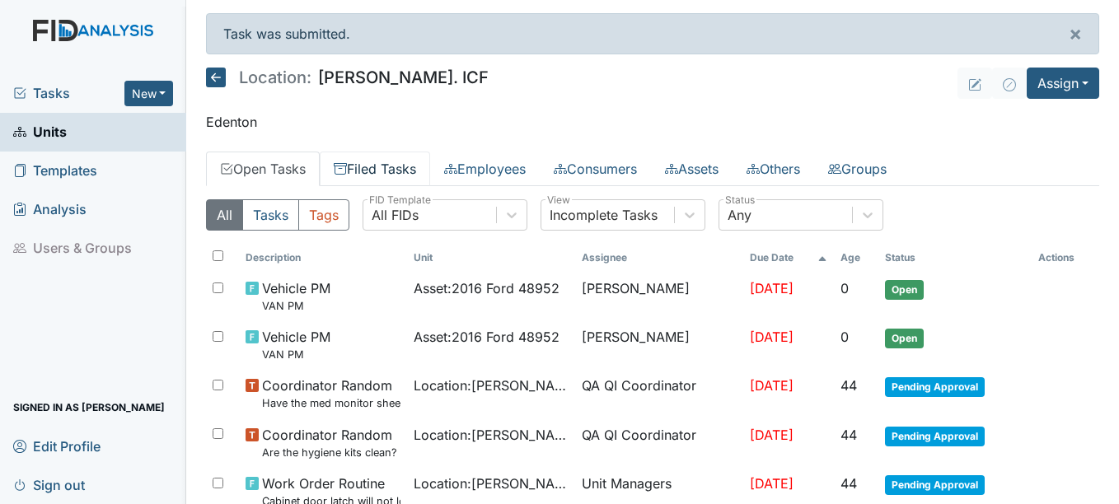
click at [371, 162] on link "Filed Tasks" at bounding box center [375, 169] width 110 height 35
